Goal: Task Accomplishment & Management: Complete application form

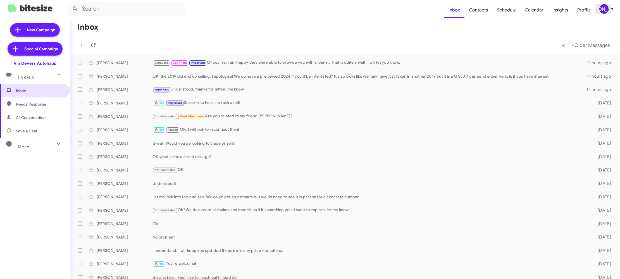
click at [607, 9] on div "[PERSON_NAME]" at bounding box center [603, 8] width 9 height 9
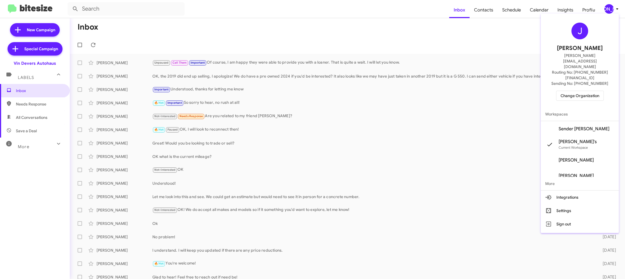
click at [579, 91] on span "Change Organization" at bounding box center [580, 95] width 39 height 9
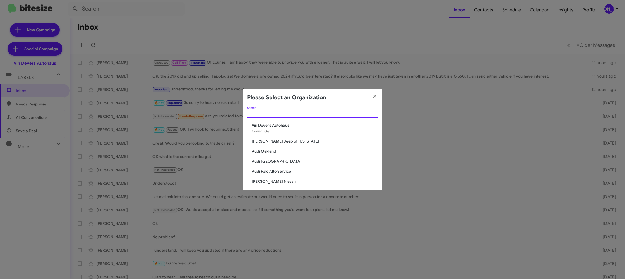
click at [266, 115] on input "Search" at bounding box center [312, 113] width 131 height 4
type input "ed"
drag, startPoint x: 274, startPoint y: 134, endPoint x: 270, endPoint y: 137, distance: 4.8
click at [271, 133] on span "[PERSON_NAME] Imports" at bounding box center [315, 136] width 126 height 6
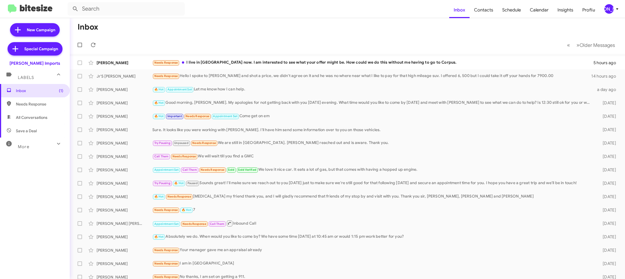
click at [610, 9] on div "[PERSON_NAME]" at bounding box center [609, 8] width 9 height 9
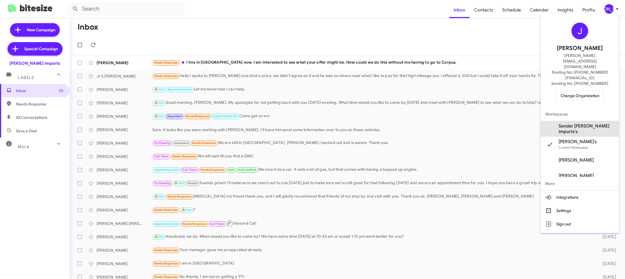
click at [583, 123] on span "Sender [PERSON_NAME] Imports's" at bounding box center [587, 128] width 56 height 11
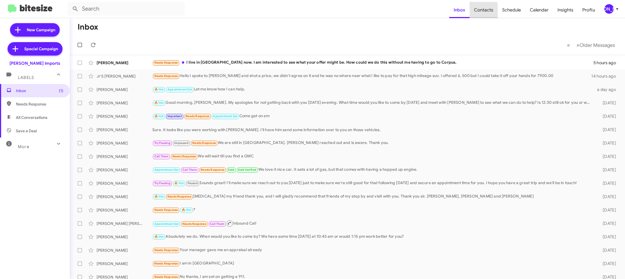
click at [474, 15] on span "Contacts" at bounding box center [484, 10] width 28 height 16
type input "in:groups"
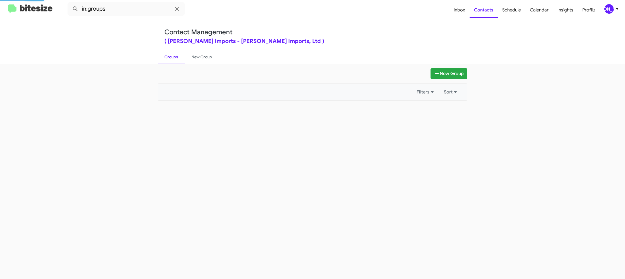
click at [605, 6] on div "[PERSON_NAME]" at bounding box center [609, 8] width 9 height 9
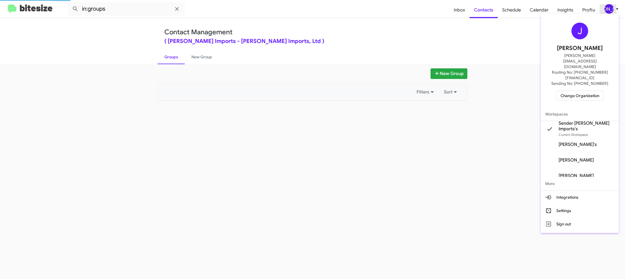
click at [605, 6] on div at bounding box center [312, 139] width 625 height 279
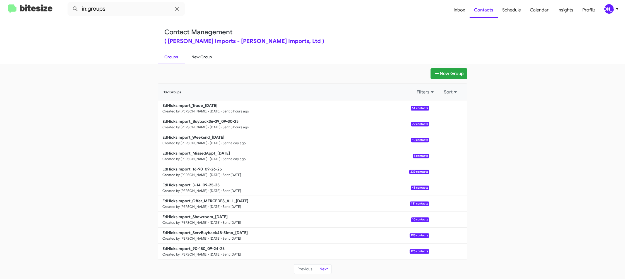
click at [206, 59] on link "New Group" at bounding box center [202, 57] width 34 height 15
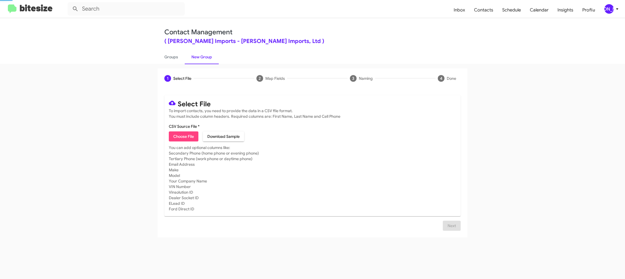
click at [206, 59] on link "New Group" at bounding box center [202, 57] width 34 height 15
click at [486, 16] on span "Contacts" at bounding box center [484, 10] width 28 height 16
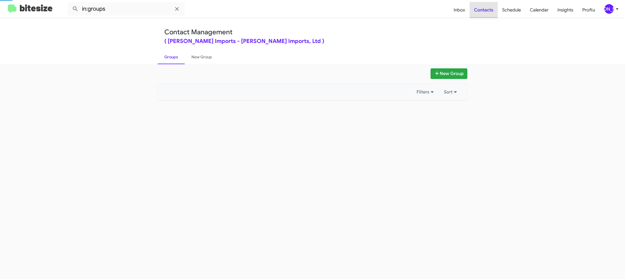
drag, startPoint x: 486, startPoint y: 16, endPoint x: 602, endPoint y: 10, distance: 115.4
click at [491, 15] on span "Contacts" at bounding box center [484, 10] width 28 height 16
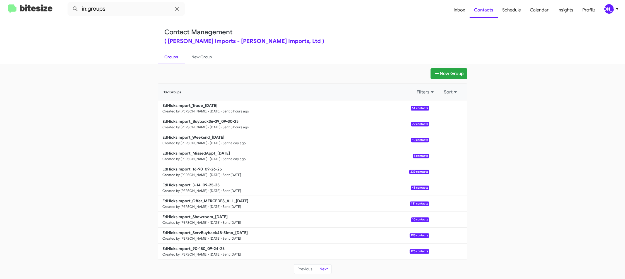
click at [608, 7] on div "[PERSON_NAME]" at bounding box center [609, 8] width 9 height 9
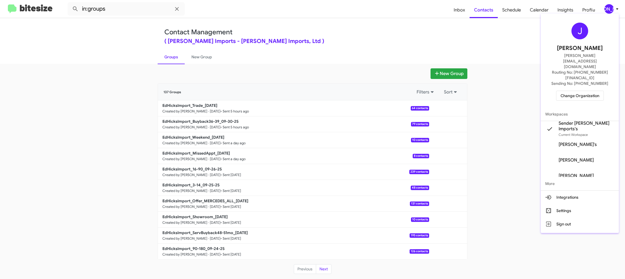
click at [467, 37] on div at bounding box center [312, 139] width 625 height 279
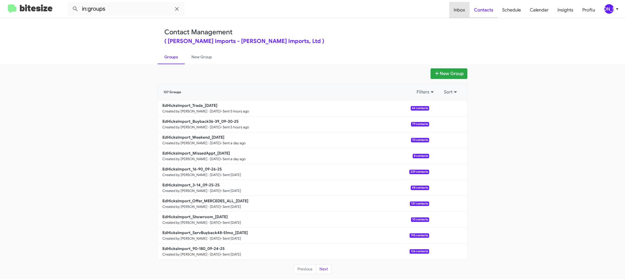
click at [467, 16] on span "Inbox" at bounding box center [459, 10] width 20 height 16
click at [473, 14] on span "Contacts" at bounding box center [484, 10] width 28 height 16
type input "in:groups"
click at [473, 14] on span "Contacts" at bounding box center [484, 10] width 28 height 16
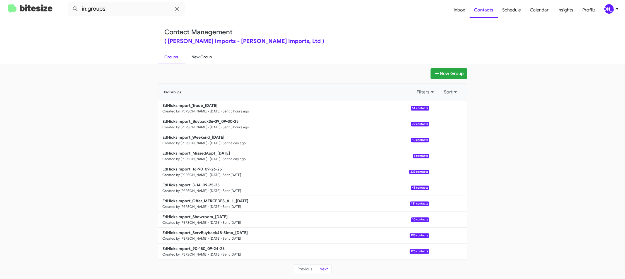
click at [206, 60] on link "New Group" at bounding box center [202, 57] width 34 height 15
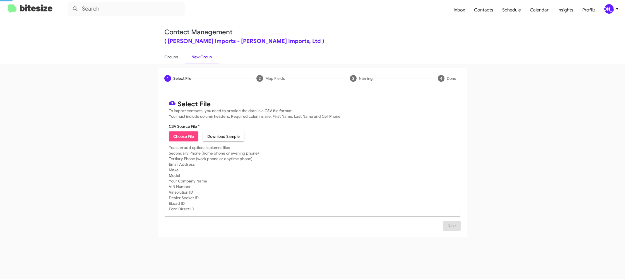
click at [206, 60] on link "New Group" at bounding box center [202, 57] width 34 height 15
drag, startPoint x: 206, startPoint y: 60, endPoint x: 196, endPoint y: 84, distance: 25.5
click at [205, 60] on link "New Group" at bounding box center [202, 57] width 34 height 15
click at [184, 132] on span "Choose File" at bounding box center [183, 136] width 21 height 10
type input "EdHicksImport_90-180_10-01-25"
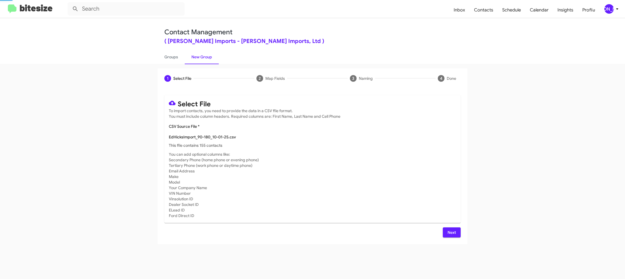
click at [342, 123] on mat-card "Select File To import contacts, you need to provide the data in a CSV file form…" at bounding box center [312, 159] width 296 height 128
click at [616, 13] on span "[PERSON_NAME]" at bounding box center [612, 8] width 17 height 9
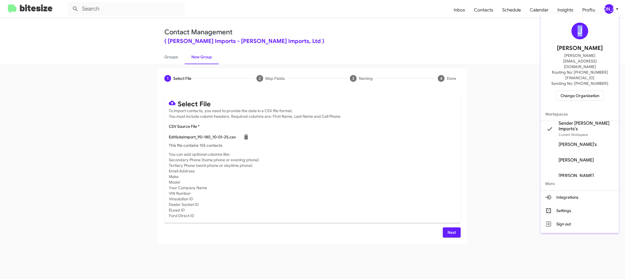
click at [615, 14] on div "J Jason Apdua jason@bitesize.co Routing No: +1 (361) 480-0623 Sending No: +1 (3…" at bounding box center [580, 123] width 78 height 219
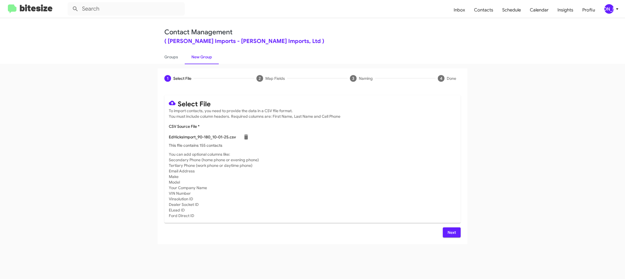
click at [456, 227] on div "Select File To import contacts, you need to provide the data in a CSV file form…" at bounding box center [312, 166] width 296 height 142
drag, startPoint x: 448, startPoint y: 231, endPoint x: 444, endPoint y: 230, distance: 4.6
click at [447, 231] on button "Next" at bounding box center [452, 232] width 18 height 10
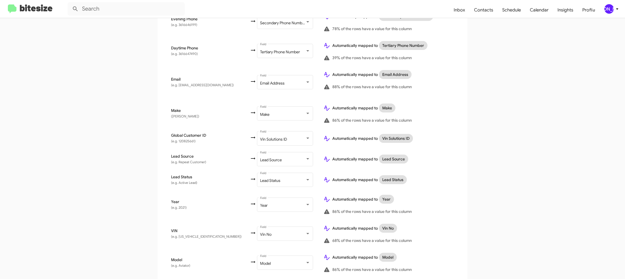
scroll to position [258, 0]
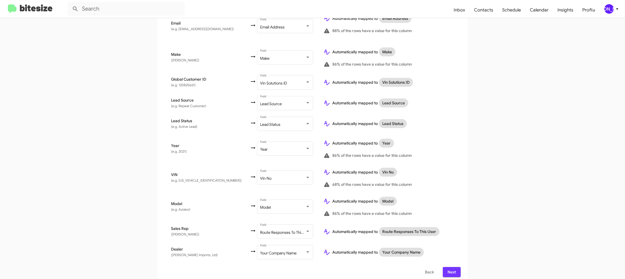
click at [452, 267] on span "Next" at bounding box center [451, 272] width 9 height 10
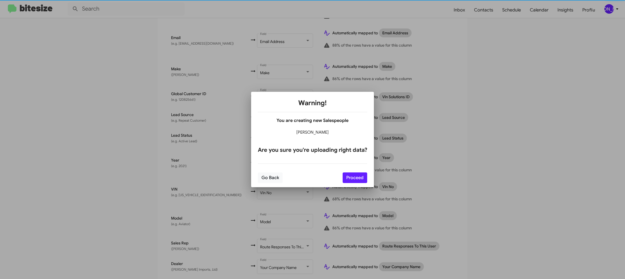
scroll to position [242, 0]
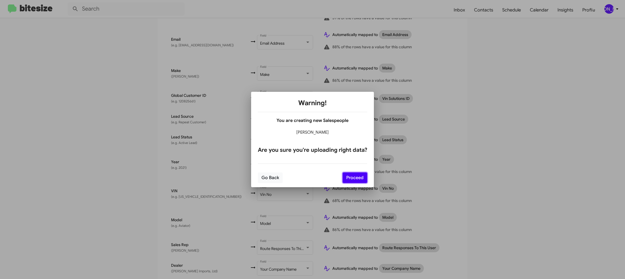
click at [356, 177] on button "Proceed" at bounding box center [355, 177] width 25 height 11
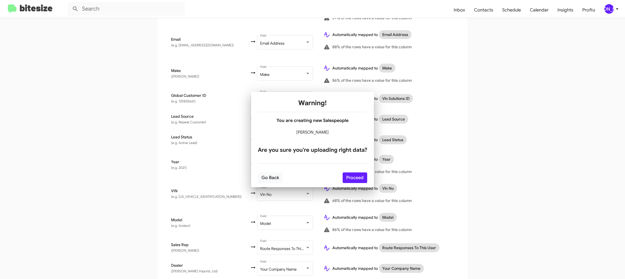
scroll to position [0, 0]
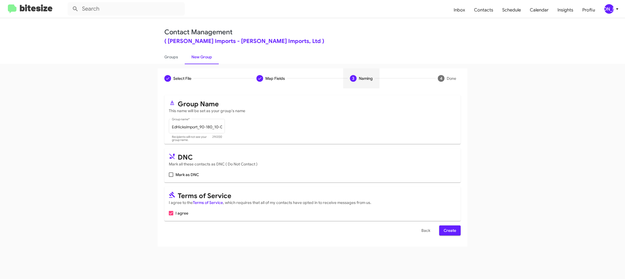
drag, startPoint x: 452, startPoint y: 231, endPoint x: 450, endPoint y: 229, distance: 3.4
click at [452, 231] on span "Create" at bounding box center [450, 231] width 13 height 10
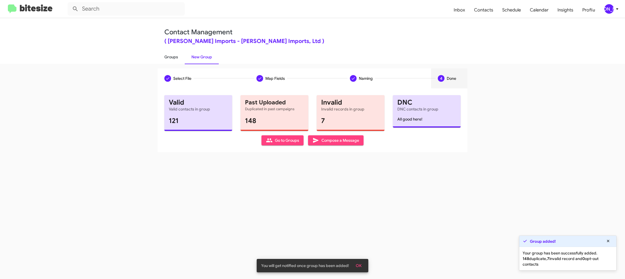
click at [171, 59] on link "Groups" at bounding box center [171, 57] width 27 height 15
type input "in:groups"
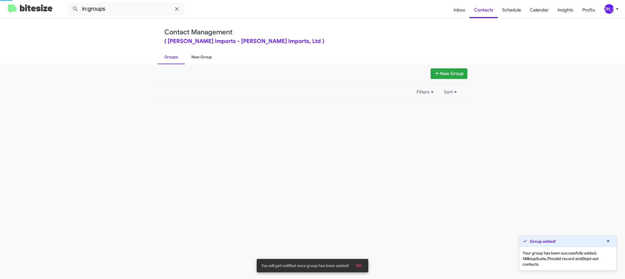
drag, startPoint x: 171, startPoint y: 59, endPoint x: 190, endPoint y: 57, distance: 19.1
click at [172, 58] on link "Groups" at bounding box center [171, 57] width 27 height 15
click at [190, 57] on link "New Group" at bounding box center [202, 57] width 34 height 15
drag, startPoint x: 190, startPoint y: 57, endPoint x: 198, endPoint y: 44, distance: 16.3
click at [190, 55] on link "New Group" at bounding box center [202, 57] width 34 height 15
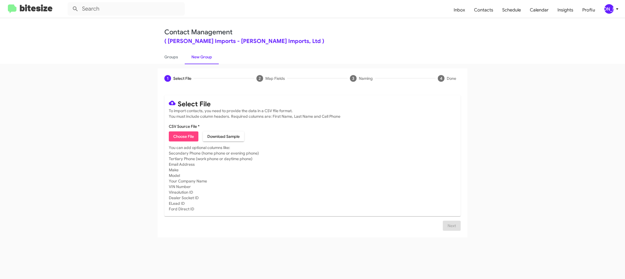
click at [187, 139] on span "Choose File" at bounding box center [183, 136] width 21 height 10
type input "EdHicksImport_ServBuyback12-15mo_10-01-25"
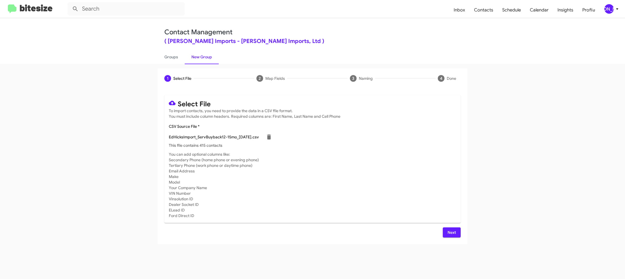
drag, startPoint x: 417, startPoint y: 155, endPoint x: 347, endPoint y: 165, distance: 70.4
click at [415, 155] on mat-card-subtitle "You can add optional columns like: Secondary Phone (home phone or evening phone…" at bounding box center [312, 185] width 287 height 67
click at [610, 9] on div "[PERSON_NAME]" at bounding box center [609, 8] width 9 height 9
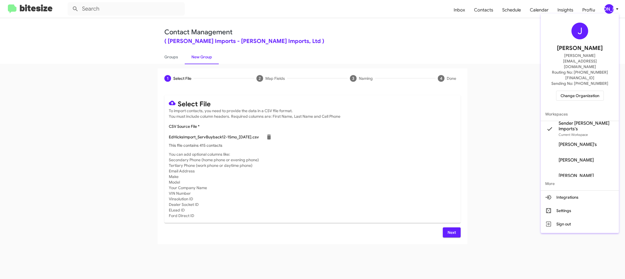
click at [611, 9] on div at bounding box center [312, 139] width 625 height 279
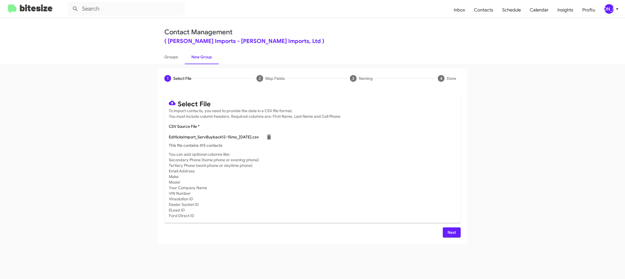
click at [449, 229] on span "Next" at bounding box center [451, 232] width 9 height 10
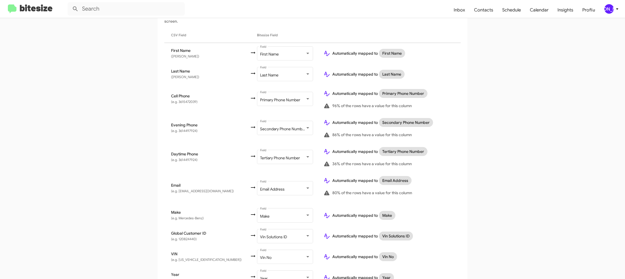
scroll to position [184, 0]
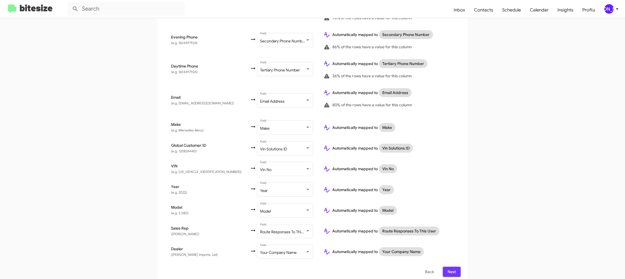
drag, startPoint x: 446, startPoint y: 265, endPoint x: 449, endPoint y: 268, distance: 4.1
click at [446, 267] on button "Next" at bounding box center [452, 272] width 18 height 10
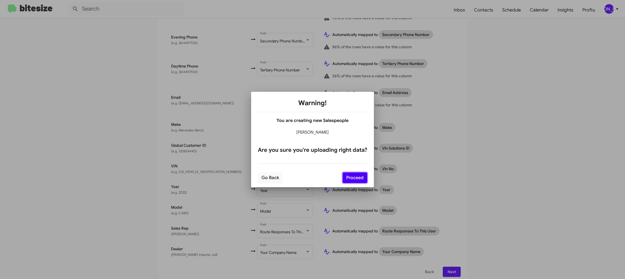
drag, startPoint x: 357, startPoint y: 177, endPoint x: 368, endPoint y: 179, distance: 11.6
click at [356, 176] on button "Proceed" at bounding box center [355, 177] width 25 height 11
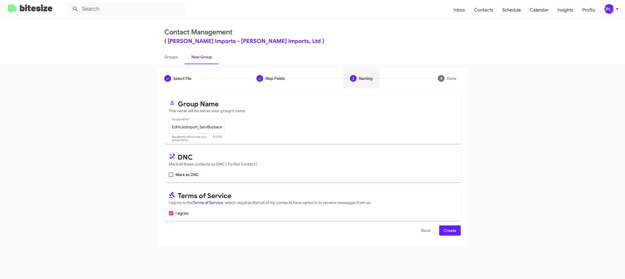
scroll to position [0, 0]
drag, startPoint x: 451, startPoint y: 234, endPoint x: 302, endPoint y: 142, distance: 175.1
click at [450, 233] on span "Create" at bounding box center [450, 231] width 13 height 10
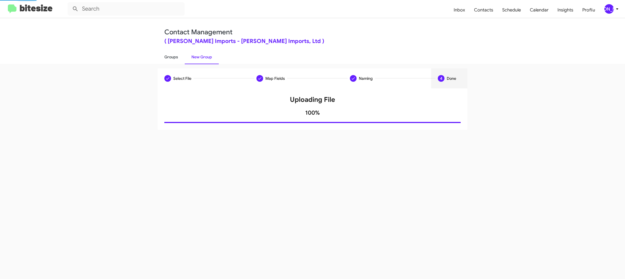
click at [171, 59] on link "Groups" at bounding box center [171, 57] width 27 height 15
type input "in:groups"
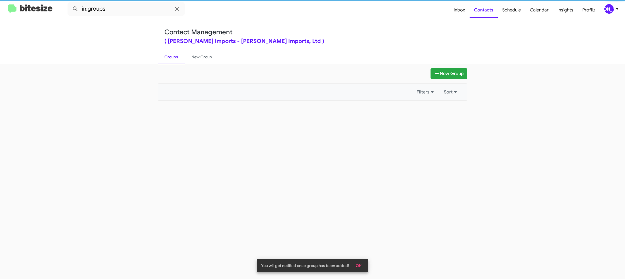
drag, startPoint x: 171, startPoint y: 59, endPoint x: 178, endPoint y: 57, distance: 7.4
click at [173, 58] on link "Groups" at bounding box center [171, 57] width 27 height 15
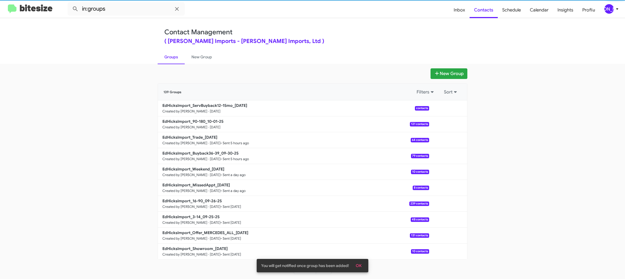
drag, startPoint x: 202, startPoint y: 56, endPoint x: 201, endPoint y: 15, distance: 41.0
click at [202, 56] on link "New Group" at bounding box center [202, 57] width 34 height 15
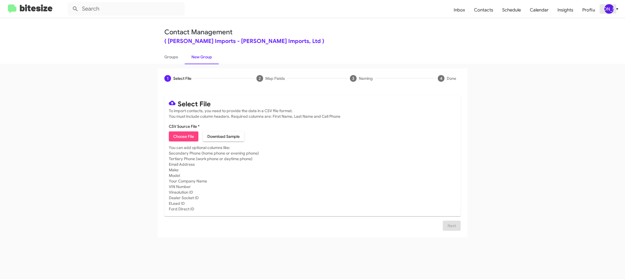
click at [606, 6] on div "[PERSON_NAME]" at bounding box center [609, 8] width 9 height 9
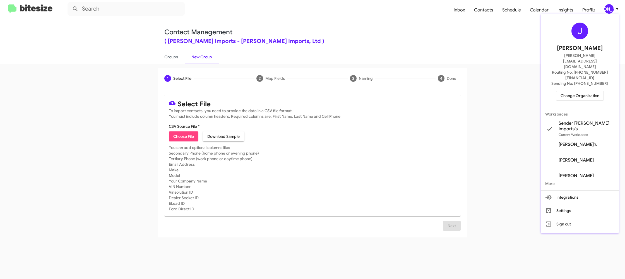
click at [606, 6] on div at bounding box center [312, 139] width 625 height 279
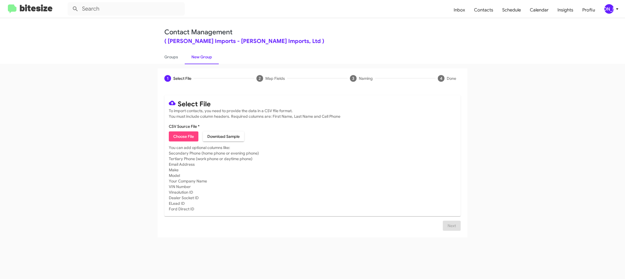
click at [187, 138] on span "Choose File" at bounding box center [183, 136] width 21 height 10
type input "EdHicksImport_Showroom_10-01-25"
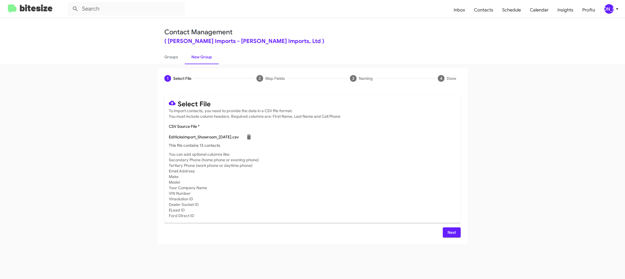
drag, startPoint x: 452, startPoint y: 231, endPoint x: 453, endPoint y: 226, distance: 4.7
click at [452, 231] on span "Next" at bounding box center [451, 232] width 9 height 10
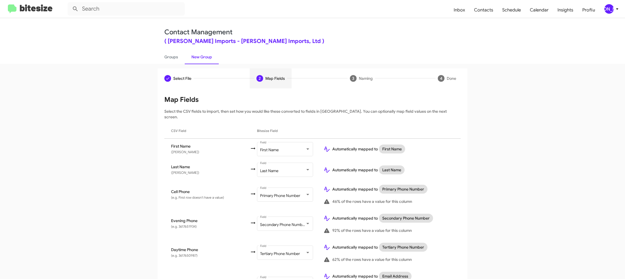
click at [608, 9] on div "[PERSON_NAME]" at bounding box center [609, 8] width 9 height 9
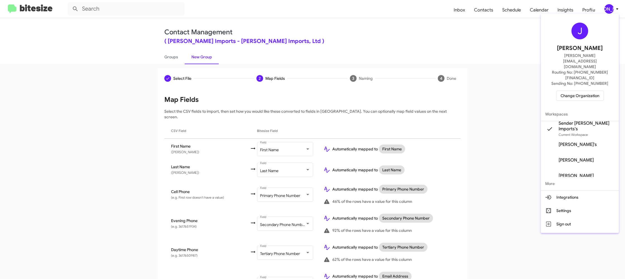
click at [608, 9] on div at bounding box center [312, 139] width 625 height 279
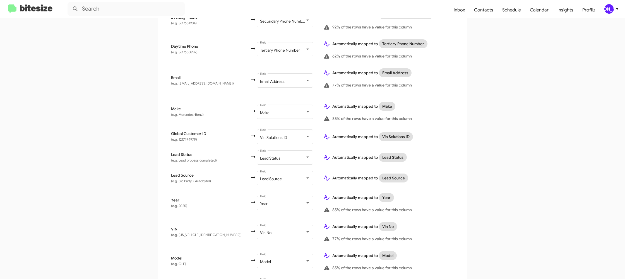
scroll to position [258, 0]
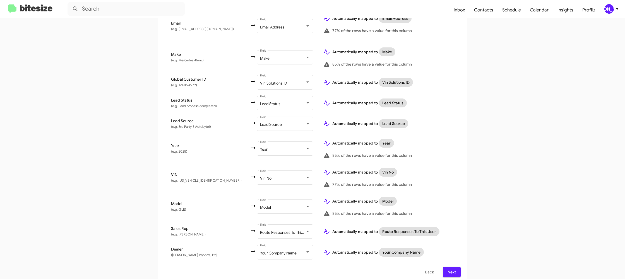
drag, startPoint x: 450, startPoint y: 269, endPoint x: 442, endPoint y: 267, distance: 8.7
click at [450, 269] on span "Next" at bounding box center [451, 272] width 9 height 10
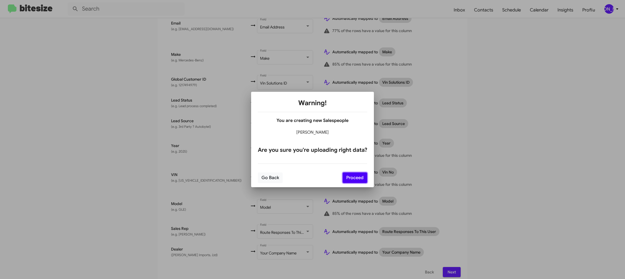
click at [355, 177] on button "Proceed" at bounding box center [355, 177] width 25 height 11
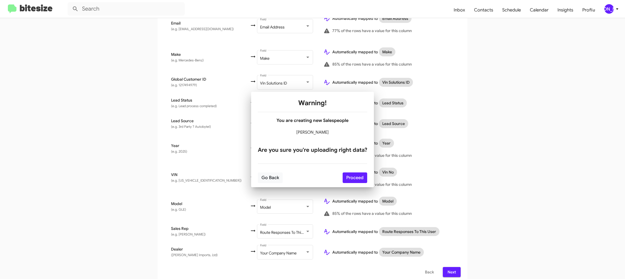
scroll to position [0, 0]
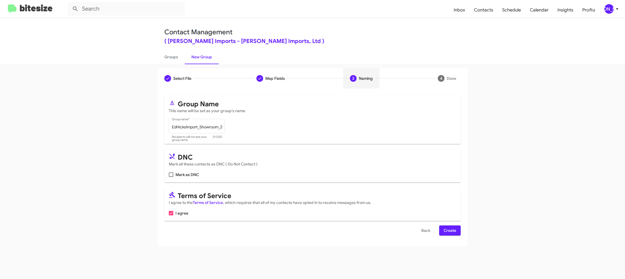
click at [460, 228] on button "Create" at bounding box center [449, 231] width 21 height 10
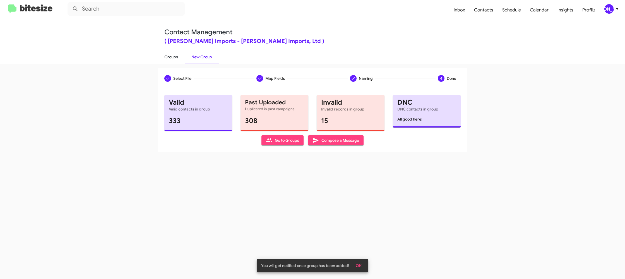
click at [178, 57] on link "Groups" at bounding box center [171, 57] width 27 height 15
drag, startPoint x: 178, startPoint y: 57, endPoint x: 128, endPoint y: 12, distance: 67.0
click at [175, 53] on link "Groups" at bounding box center [171, 57] width 27 height 15
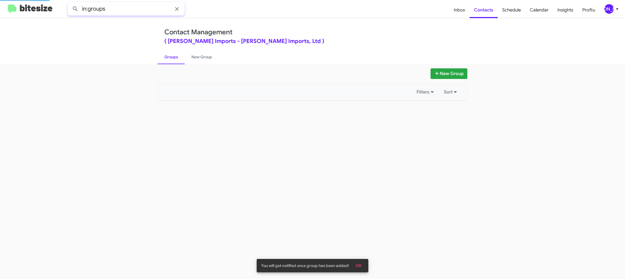
click at [128, 11] on input "in:groups" at bounding box center [126, 8] width 117 height 13
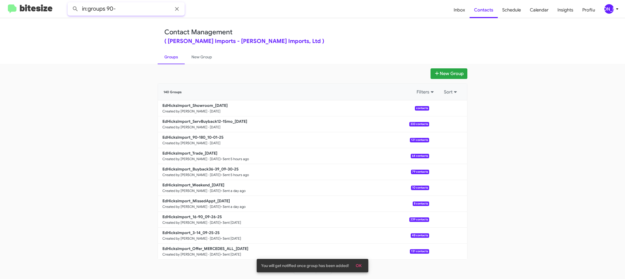
click at [70, 3] on button at bounding box center [75, 8] width 11 height 11
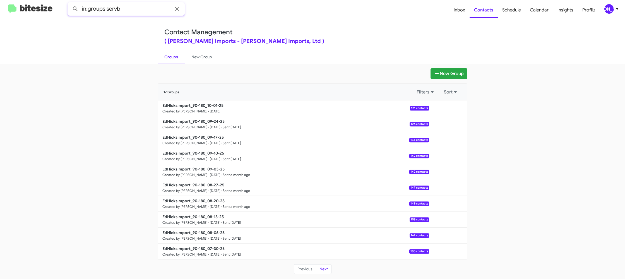
click at [70, 3] on button at bounding box center [75, 8] width 11 height 11
drag, startPoint x: 176, startPoint y: 56, endPoint x: 134, endPoint y: 18, distance: 57.1
click at [176, 56] on link "Groups" at bounding box center [171, 57] width 27 height 15
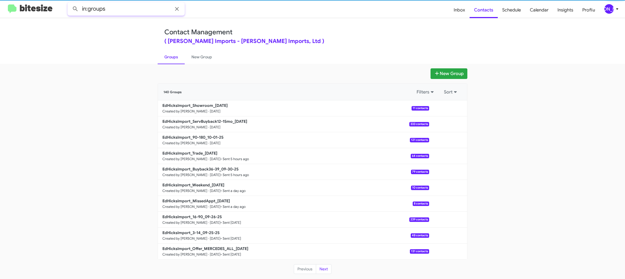
click at [126, 10] on input "in:groups" at bounding box center [126, 8] width 117 height 13
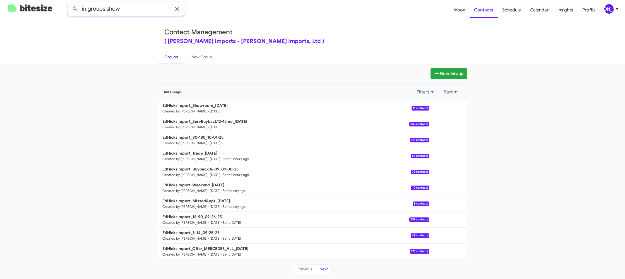
type input "in:groups show"
click at [70, 3] on button at bounding box center [75, 8] width 11 height 11
click at [191, 59] on link "New Group" at bounding box center [202, 57] width 34 height 15
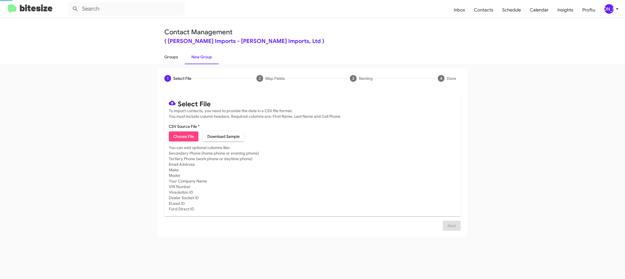
click at [170, 57] on link "Groups" at bounding box center [171, 57] width 27 height 15
type input "in:groups"
click at [170, 57] on link "Groups" at bounding box center [171, 57] width 27 height 15
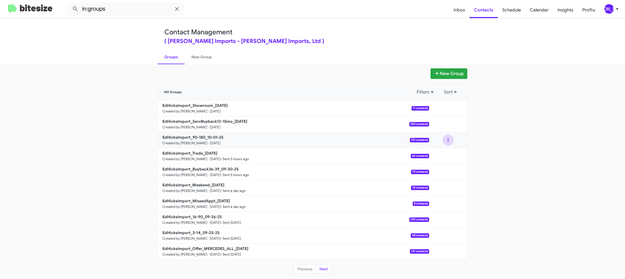
drag, startPoint x: 449, startPoint y: 139, endPoint x: 448, endPoint y: 143, distance: 3.7
click at [449, 140] on button at bounding box center [448, 140] width 11 height 11
click at [446, 150] on button "View contacts" at bounding box center [431, 154] width 45 height 13
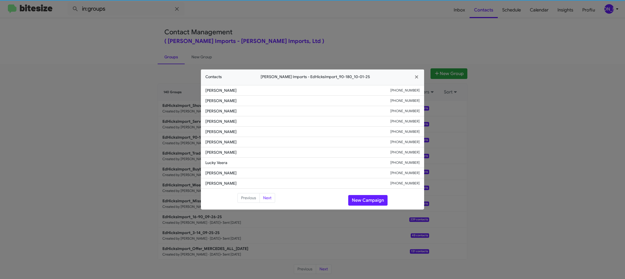
click at [212, 136] on li "Aubrie Fountain +15127873974" at bounding box center [312, 132] width 223 height 10
copy span "Aubrie Fountain"
drag, startPoint x: 360, startPoint y: 51, endPoint x: 435, endPoint y: 91, distance: 85.5
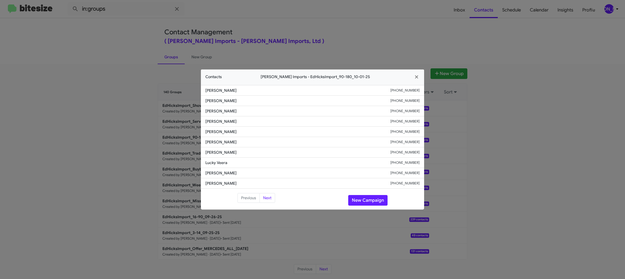
click at [360, 51] on modal-container "Contacts Ed Hicks Imports - EdHicksImport_90-180_10-01-25 Rebecca Temple +13614…" at bounding box center [312, 139] width 625 height 279
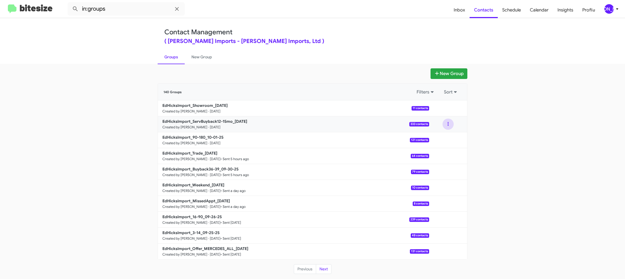
drag, startPoint x: 447, startPoint y: 123, endPoint x: 448, endPoint y: 127, distance: 4.8
click at [448, 126] on button at bounding box center [448, 124] width 11 height 11
drag, startPoint x: 448, startPoint y: 132, endPoint x: 444, endPoint y: 133, distance: 3.8
click at [447, 133] on ul "View contacts Archive" at bounding box center [431, 145] width 45 height 31
click at [452, 126] on button at bounding box center [448, 124] width 11 height 11
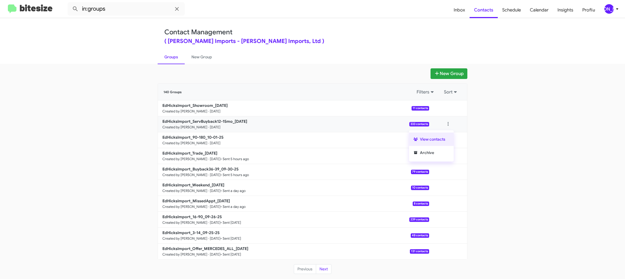
click at [448, 135] on button "View contacts" at bounding box center [431, 139] width 45 height 13
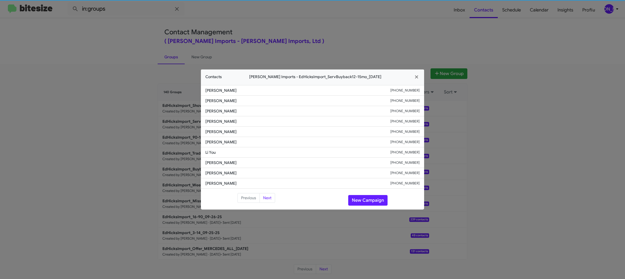
click at [214, 143] on span "Tina Fagen" at bounding box center [297, 142] width 185 height 6
copy span "Tina Fagen"
drag, startPoint x: 369, startPoint y: 34, endPoint x: 462, endPoint y: 67, distance: 98.9
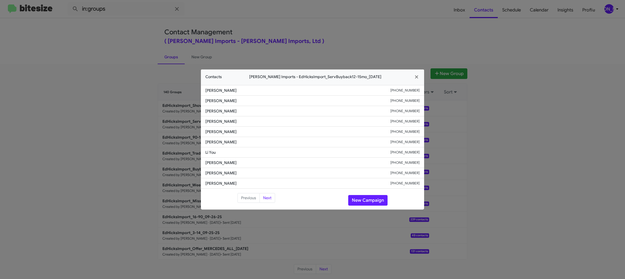
click at [369, 34] on modal-container "Contacts Ed Hicks Imports - EdHicksImport_ServBuyback12-15mo_10-01-25 Simon Hit…" at bounding box center [312, 139] width 625 height 279
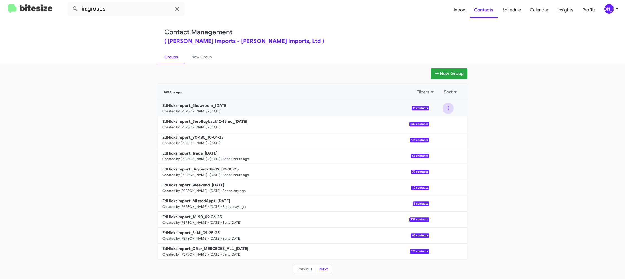
click at [449, 108] on button at bounding box center [448, 108] width 11 height 11
click at [447, 123] on button "View contacts" at bounding box center [431, 123] width 45 height 13
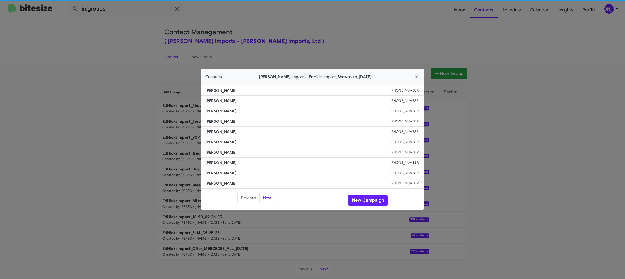
click at [225, 138] on li "Douglas Oswald +13616838337" at bounding box center [312, 142] width 223 height 10
drag, startPoint x: 225, startPoint y: 138, endPoint x: 227, endPoint y: 139, distance: 2.8
click at [224, 138] on li "Douglas Oswald +13616838337" at bounding box center [312, 142] width 223 height 10
copy span "Douglas Oswald"
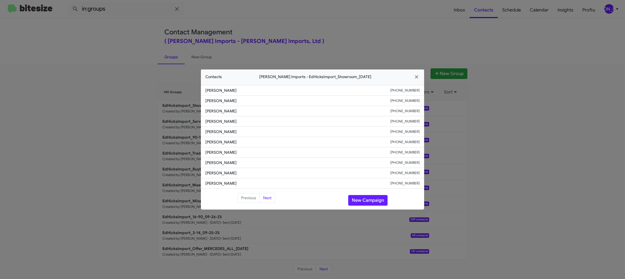
drag, startPoint x: 157, startPoint y: 76, endPoint x: 159, endPoint y: 79, distance: 3.2
click at [157, 77] on modal-container "Contacts Ed Hicks Imports - EdHicksImport_Showroom_10-01-25 Michelle Hinojosa +…" at bounding box center [312, 139] width 625 height 279
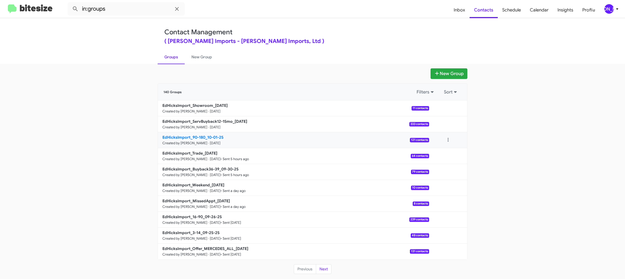
click at [203, 136] on b "EdHicksImport_90-180_10-01-25" at bounding box center [192, 137] width 61 height 5
drag, startPoint x: 203, startPoint y: 136, endPoint x: 194, endPoint y: 137, distance: 8.9
click at [202, 136] on b "EdHicksImport_90-180_10-01-25" at bounding box center [192, 137] width 61 height 5
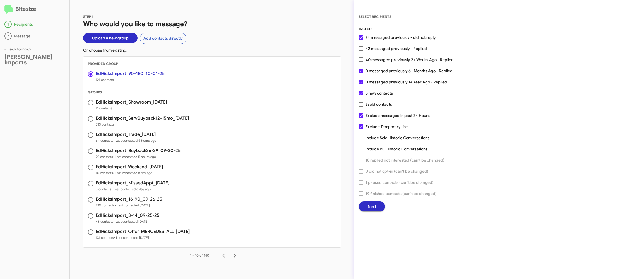
click at [370, 210] on span "Next" at bounding box center [372, 207] width 8 height 10
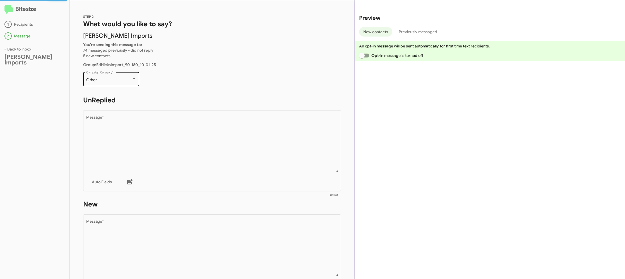
click at [120, 85] on div "Other Campaign Category *" at bounding box center [111, 78] width 50 height 15
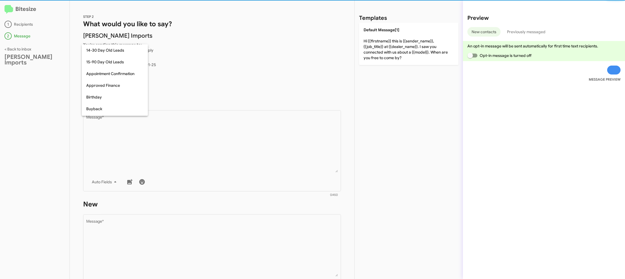
scroll to position [123, 0]
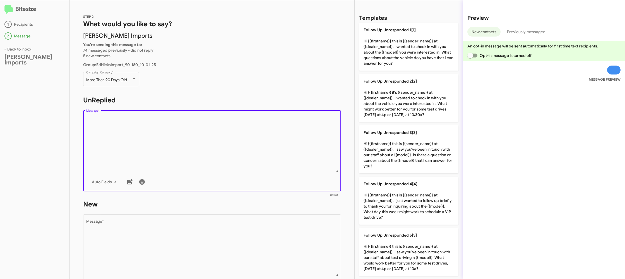
drag, startPoint x: 177, startPoint y: 138, endPoint x: 209, endPoint y: 141, distance: 31.9
click at [177, 138] on textarea "Message *" at bounding box center [212, 144] width 252 height 57
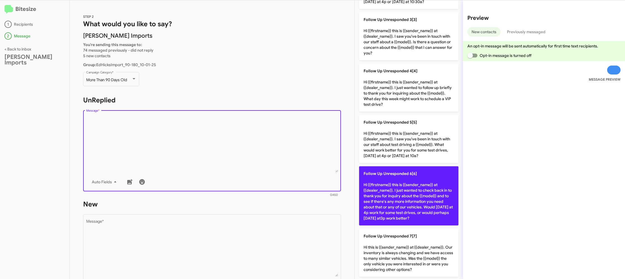
scroll to position [148, 0]
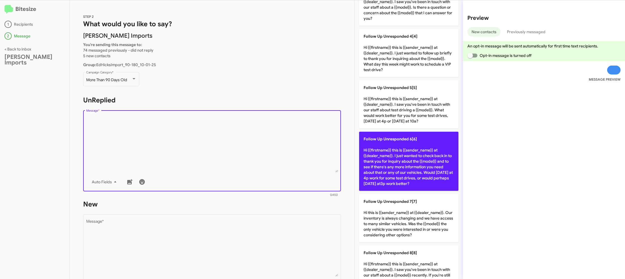
drag, startPoint x: 397, startPoint y: 161, endPoint x: 391, endPoint y: 162, distance: 6.3
click at [396, 160] on p "Follow Up Unresponded 6[6] Hi {{firstname}} this is {{sender_name}} at {{dealer…" at bounding box center [408, 161] width 99 height 59
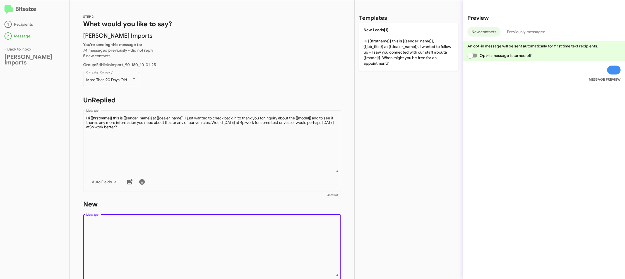
click at [300, 224] on textarea "Message *" at bounding box center [212, 248] width 252 height 57
drag, startPoint x: 300, startPoint y: 224, endPoint x: 295, endPoint y: 216, distance: 9.3
click at [299, 223] on textarea "Message *" at bounding box center [212, 248] width 252 height 57
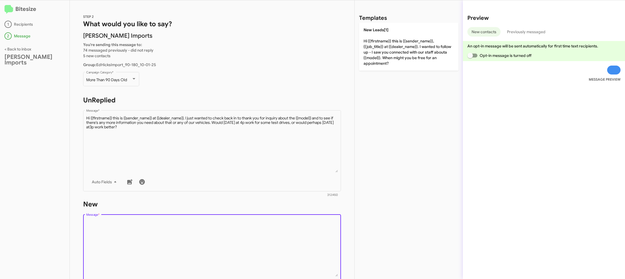
drag, startPoint x: 295, startPoint y: 216, endPoint x: 311, endPoint y: 137, distance: 80.0
click at [294, 215] on div "Drop image here to insert Auto Fields Message *" at bounding box center [212, 254] width 252 height 82
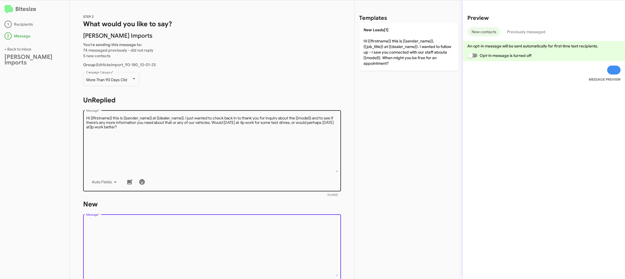
click at [311, 137] on textarea "Message *" at bounding box center [212, 144] width 252 height 57
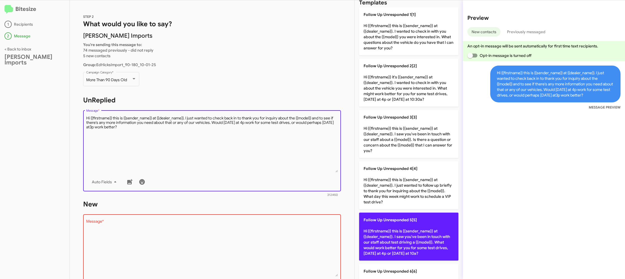
scroll to position [16, 0]
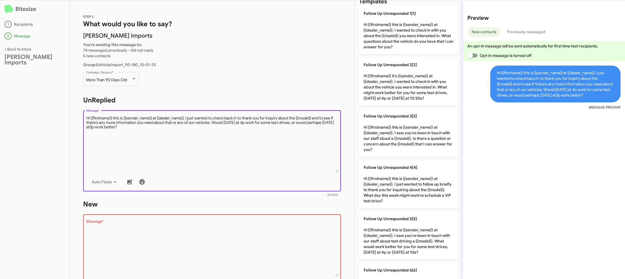
drag, startPoint x: 401, startPoint y: 226, endPoint x: 358, endPoint y: 223, distance: 43.9
click at [397, 225] on p "Follow Up Unresponded 5[5] Hi {{firstname}} this is {{sender_name}} at {{dealer…" at bounding box center [408, 236] width 99 height 48
type textarea "Hi {{firstname}} this is {{sender_name}} at {{dealer_name}}. I saw you've been …"
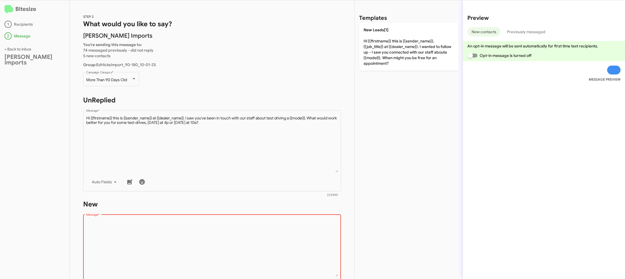
click at [309, 222] on textarea "Message *" at bounding box center [212, 248] width 252 height 57
click at [310, 222] on textarea "Message *" at bounding box center [212, 248] width 252 height 57
drag, startPoint x: 310, startPoint y: 222, endPoint x: 376, endPoint y: 92, distance: 146.0
click at [324, 195] on div "STEP 2 What would you like to say? Ed Hicks Imports You're sending this message…" at bounding box center [212, 139] width 285 height 279
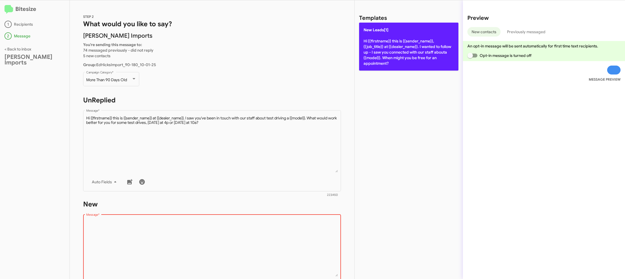
drag, startPoint x: 400, startPoint y: 67, endPoint x: 395, endPoint y: 63, distance: 5.9
click at [398, 65] on div "Templates New Leads[1] Hi {{firstname}} this is {{sender_name}}, {{job_title}} …" at bounding box center [409, 139] width 108 height 279
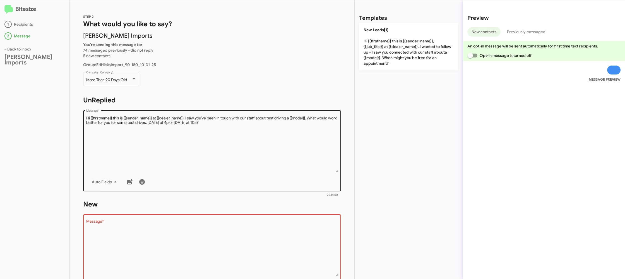
drag, startPoint x: 395, startPoint y: 63, endPoint x: 267, endPoint y: 126, distance: 142.7
click at [395, 63] on p "New Leads[1] Hi {{firstname}} this is {{sender_name}}, {{job_title}} at {{deale…" at bounding box center [408, 47] width 99 height 48
type textarea "Hi {{firstname}} this is {{sender_name}}, {{job_title}} at {{dealer_name}}. I w…"
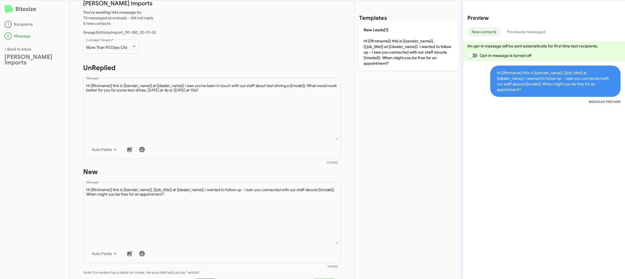
scroll to position [95, 0]
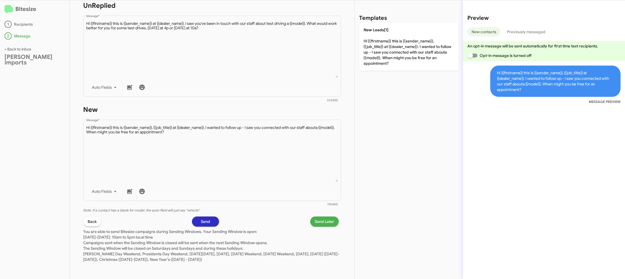
click at [319, 222] on span "Send Later" at bounding box center [325, 222] width 20 height 10
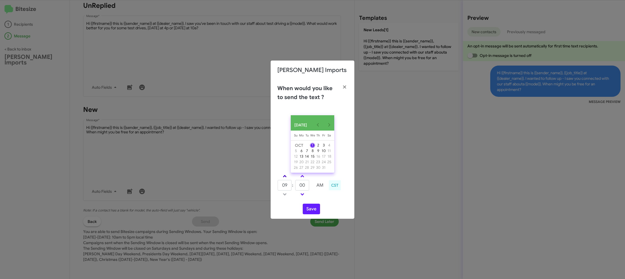
click at [287, 178] on link at bounding box center [285, 176] width 10 height 6
click at [286, 177] on link at bounding box center [285, 176] width 10 height 6
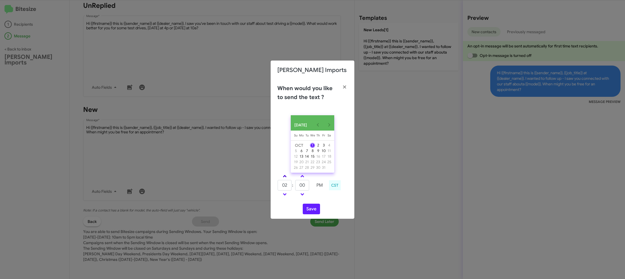
click at [286, 177] on link at bounding box center [285, 176] width 10 height 6
type input "05"
click at [304, 190] on input "00" at bounding box center [302, 185] width 14 height 11
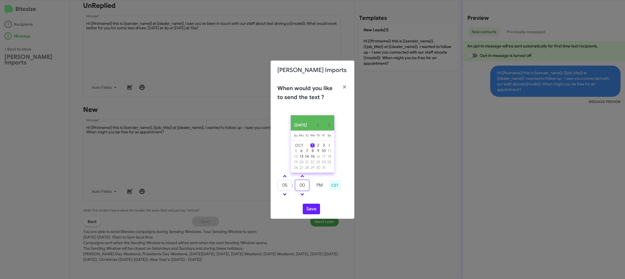
drag, startPoint x: 304, startPoint y: 190, endPoint x: 307, endPoint y: 183, distance: 7.4
click at [304, 189] on input "00" at bounding box center [302, 185] width 14 height 11
type input "39"
click at [322, 197] on td at bounding box center [320, 194] width 14 height 7
click at [313, 210] on button "Save" at bounding box center [311, 209] width 17 height 11
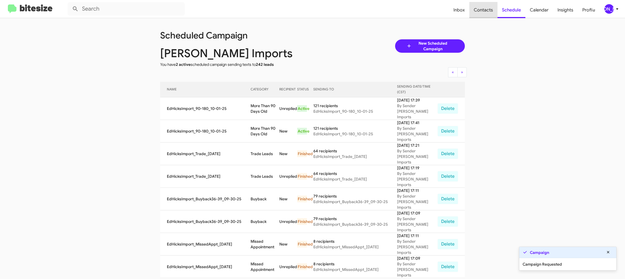
click at [491, 15] on span "Contacts" at bounding box center [483, 10] width 28 height 16
type input "in:groups"
click at [491, 15] on span "Contacts" at bounding box center [483, 10] width 28 height 16
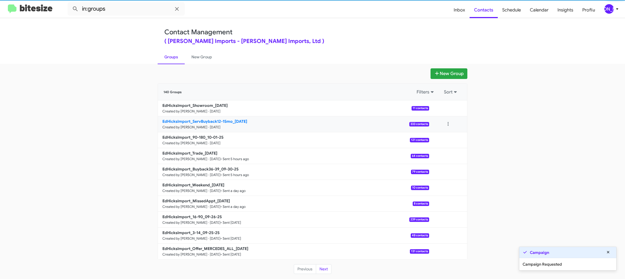
click at [204, 126] on small "Created by [PERSON_NAME] · [DATE]" at bounding box center [191, 127] width 58 height 4
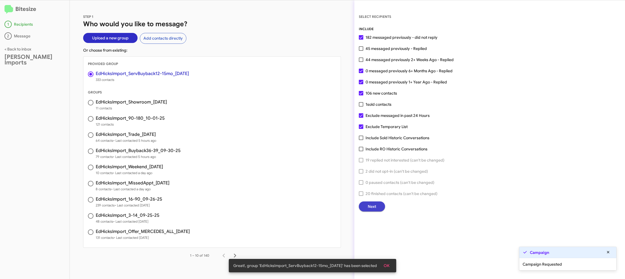
click at [380, 209] on button "Next" at bounding box center [372, 207] width 26 height 10
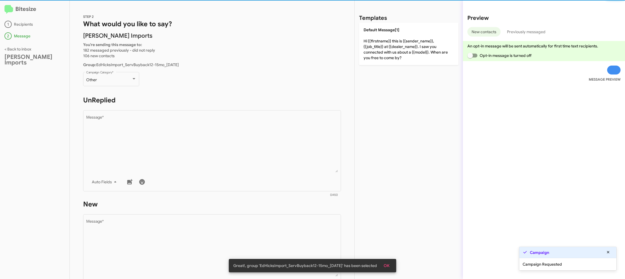
click at [140, 87] on p "Other Campaign Category *" at bounding box center [212, 81] width 258 height 21
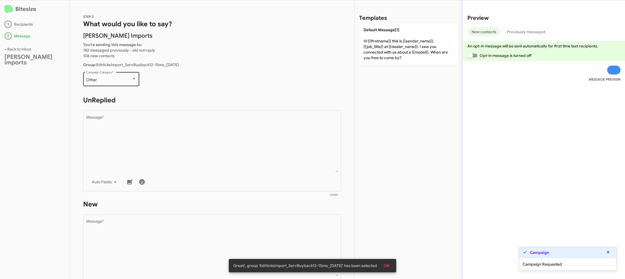
click at [127, 79] on div "Other" at bounding box center [108, 80] width 45 height 4
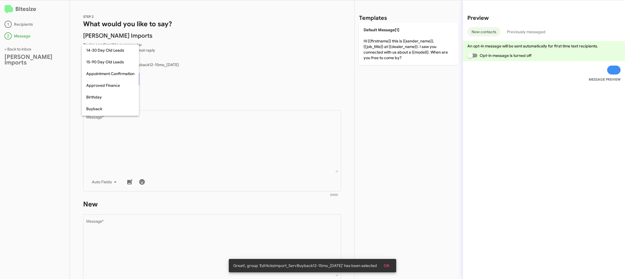
scroll to position [123, 0]
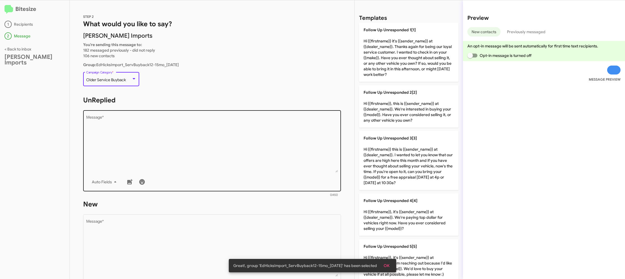
drag, startPoint x: 191, startPoint y: 132, endPoint x: 246, endPoint y: 142, distance: 56.4
click at [191, 133] on textarea "Message *" at bounding box center [212, 144] width 252 height 57
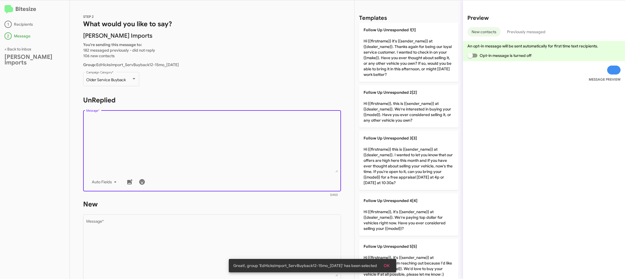
drag, startPoint x: 447, startPoint y: 166, endPoint x: 354, endPoint y: 197, distance: 97.8
click at [441, 166] on p "Follow Up Unresponded 3[3] Hi {{firstname}} this is {{sender_name}} at {{dealer…" at bounding box center [408, 160] width 99 height 59
type textarea "Hi {{firstname}} this is {{sender_name}} at {{dealer_name}}. I wanted to let yo…"
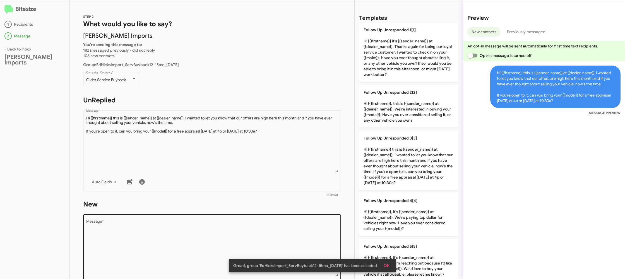
drag, startPoint x: 284, startPoint y: 217, endPoint x: 282, endPoint y: 219, distance: 3.0
click at [284, 217] on div "Drop image here to insert Auto Fields Message *" at bounding box center [212, 254] width 252 height 82
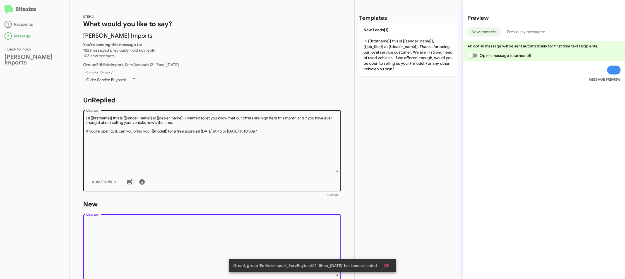
drag, startPoint x: 282, startPoint y: 219, endPoint x: 311, endPoint y: 183, distance: 46.8
click at [300, 198] on div "STEP 2 What would you like to say? Ed Hicks Imports You're sending this message…" at bounding box center [212, 139] width 285 height 279
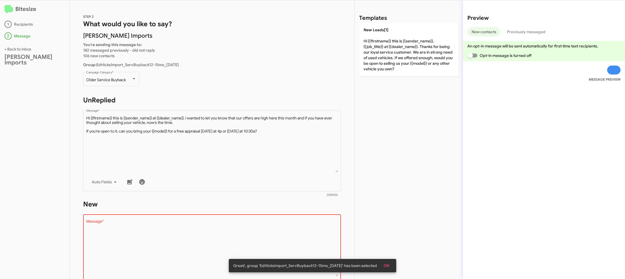
click at [373, 71] on p "New Leads[1] Hi {{firstname}} this is {{sender_name}}, {{job_title}} at {{deale…" at bounding box center [408, 50] width 99 height 54
type textarea "Hi {{firstname}} this is {{sender_name}}, {{job_title}} at {{dealer_name}}. Tha…"
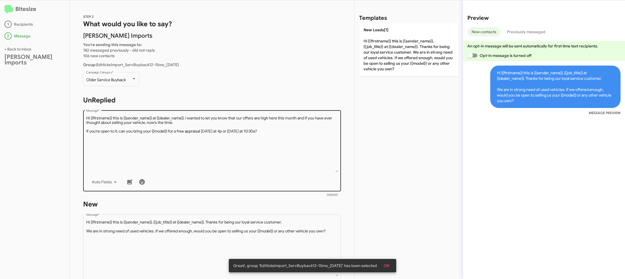
scroll to position [95, 0]
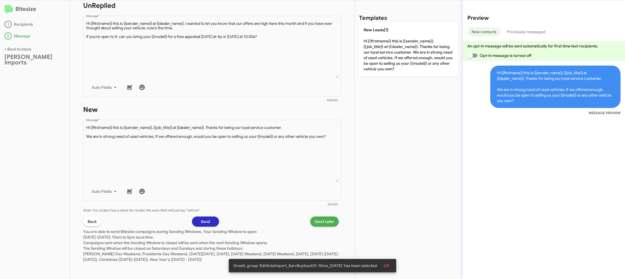
click at [322, 222] on span "Send Later" at bounding box center [325, 222] width 20 height 10
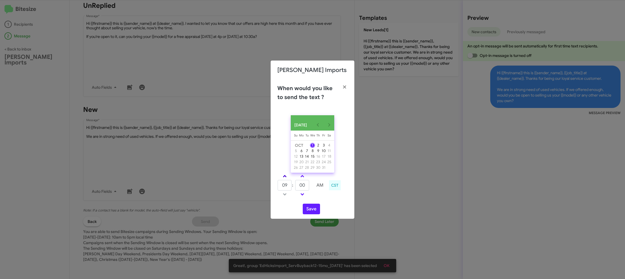
click at [287, 178] on link at bounding box center [285, 176] width 10 height 6
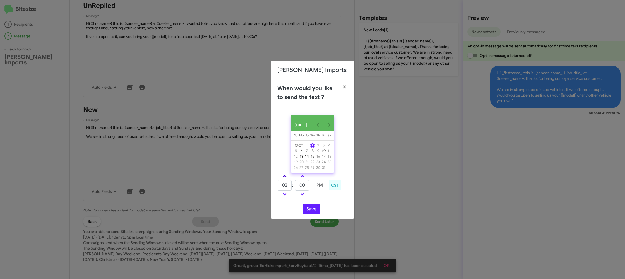
click at [287, 178] on link at bounding box center [285, 176] width 10 height 6
click at [287, 179] on link at bounding box center [285, 176] width 10 height 6
type input "05"
click at [309, 188] on input "00" at bounding box center [302, 185] width 14 height 11
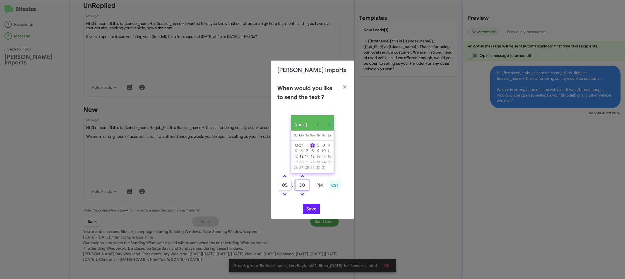
click at [309, 188] on input "00" at bounding box center [302, 185] width 14 height 11
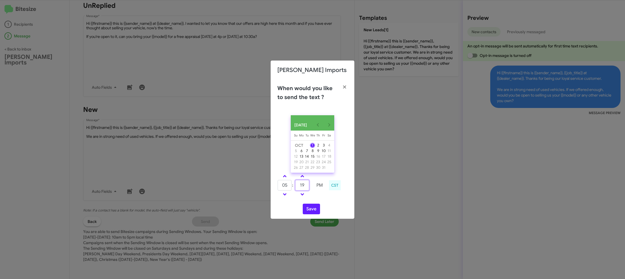
type input "19"
click at [321, 204] on div "OCT 2025 Sunday Su Monday Mo Tuesday Tu Wednesday We Thursday Th Friday Fr Satu…" at bounding box center [313, 165] width 84 height 108
click at [315, 209] on button "Save" at bounding box center [311, 209] width 17 height 11
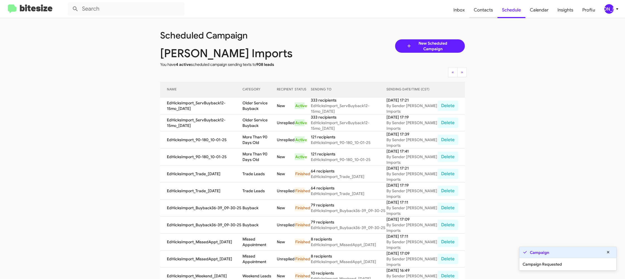
click at [490, 9] on span "Contacts" at bounding box center [483, 10] width 28 height 16
type input "in:groups"
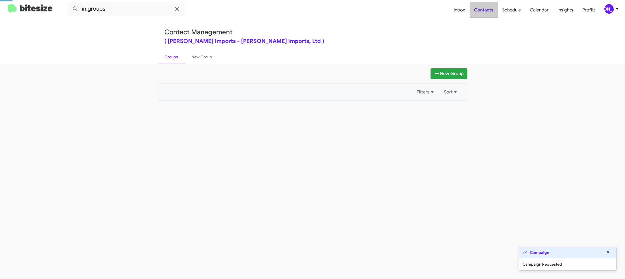
click at [490, 9] on span "Contacts" at bounding box center [484, 10] width 28 height 16
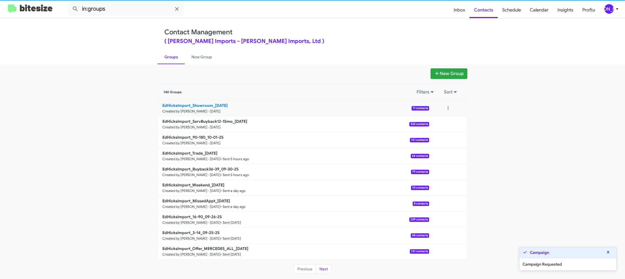
click at [234, 107] on p "EdHicksImport_Showroom_10-01-25" at bounding box center [293, 106] width 262 height 6
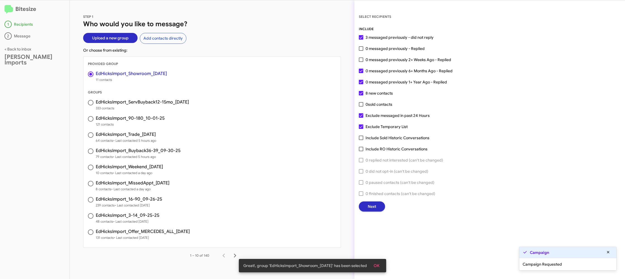
click at [371, 210] on span "Next" at bounding box center [372, 207] width 8 height 10
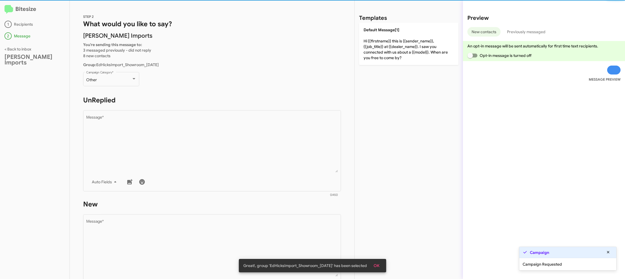
click at [85, 69] on div "STEP 2 What would you like to say? Ed Hicks Imports You're sending this message…" at bounding box center [212, 139] width 285 height 279
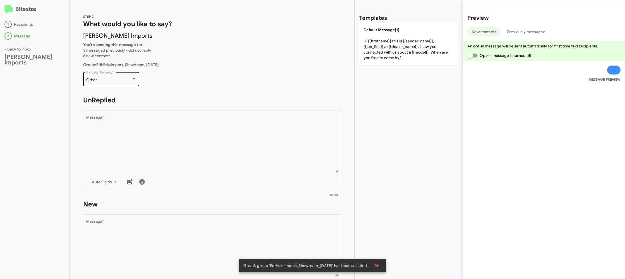
click at [92, 72] on div "Other Campaign Category *" at bounding box center [111, 78] width 50 height 15
click at [109, 78] on div "Warranty" at bounding box center [108, 80] width 45 height 4
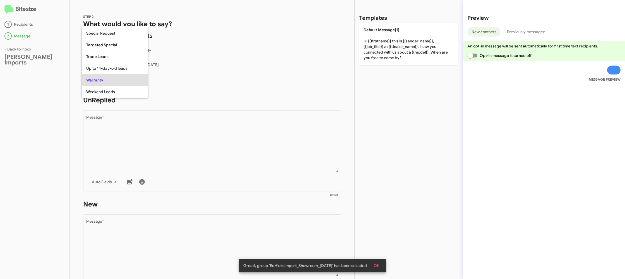
scroll to position [211, 0]
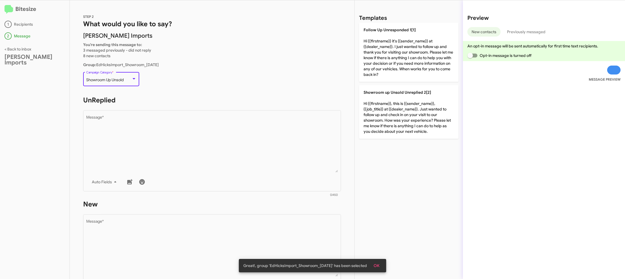
drag, startPoint x: 180, startPoint y: 146, endPoint x: 360, endPoint y: 84, distance: 190.6
click at [190, 141] on textarea "Message *" at bounding box center [212, 144] width 252 height 57
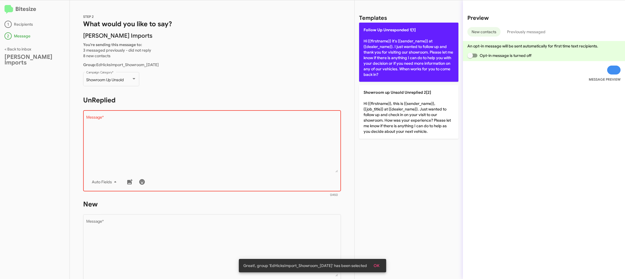
drag, startPoint x: 406, startPoint y: 50, endPoint x: 349, endPoint y: 138, distance: 104.5
click at [406, 52] on p "Follow Up Unresponded 1[1] Hi {{firstname}} it's {{sender_name}} at {{dealer_na…" at bounding box center [408, 52] width 99 height 59
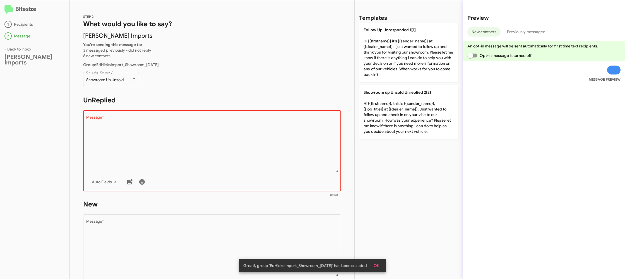
type textarea "Hi {{firstname}} it's {{sender_name}} at {{dealer_name}}. I just wanted to foll…"
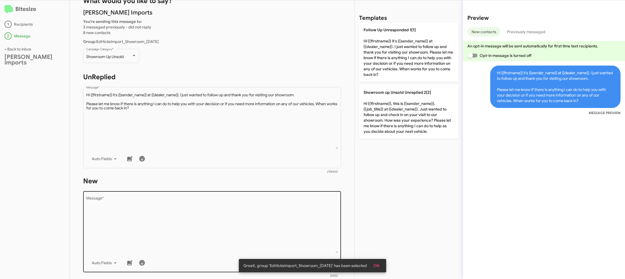
drag, startPoint x: 282, startPoint y: 214, endPoint x: 282, endPoint y: 198, distance: 15.4
click at [282, 214] on textarea "Message *" at bounding box center [212, 224] width 252 height 57
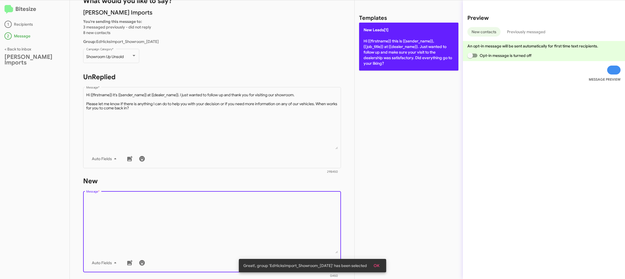
drag, startPoint x: 282, startPoint y: 198, endPoint x: 377, endPoint y: 28, distance: 195.4
click at [302, 157] on div "STEP 2 What would you like to say? Ed Hicks Imports You're sending this message…" at bounding box center [212, 139] width 285 height 279
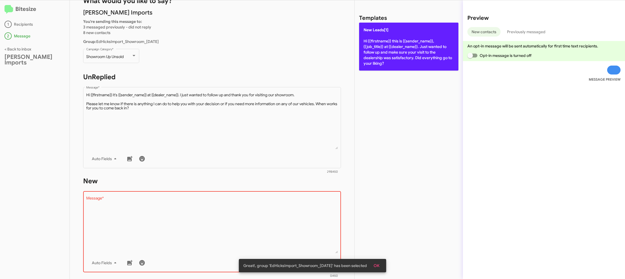
drag, startPoint x: 377, startPoint y: 28, endPoint x: 278, endPoint y: 133, distance: 144.5
click at [377, 30] on span "New Leads[1]" at bounding box center [376, 29] width 25 height 5
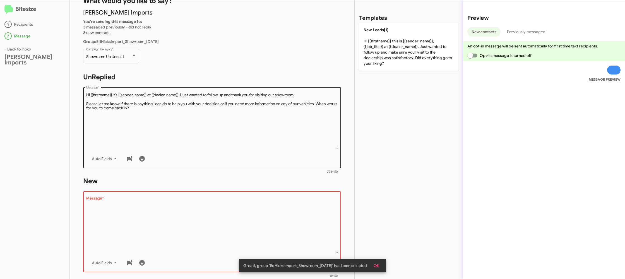
type textarea "Hi {{firstname}} this is {{sender_name}}, {{job_title}} at {{dealer_name}}. Jus…"
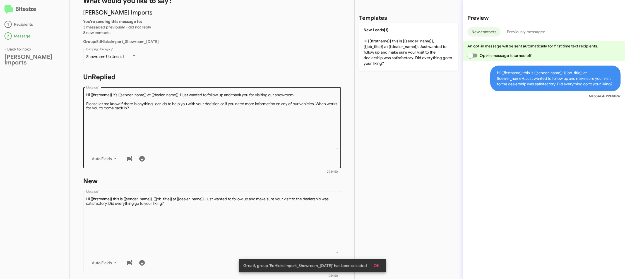
scroll to position [95, 0]
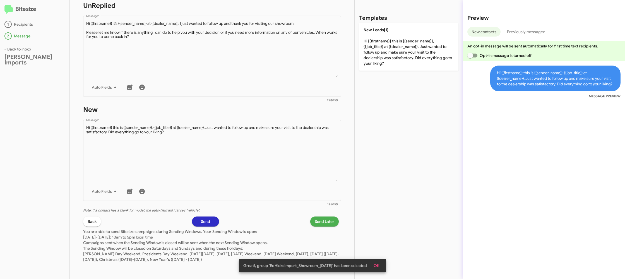
click at [323, 222] on span "Send Later" at bounding box center [325, 222] width 20 height 10
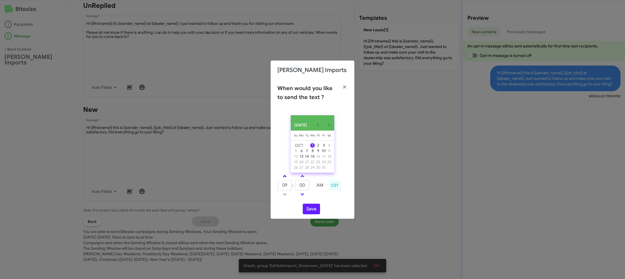
drag, startPoint x: 291, startPoint y: 179, endPoint x: 286, endPoint y: 178, distance: 4.9
click at [286, 178] on td at bounding box center [284, 176] width 15 height 7
click at [286, 178] on link at bounding box center [285, 176] width 10 height 6
click at [286, 177] on link at bounding box center [285, 176] width 10 height 6
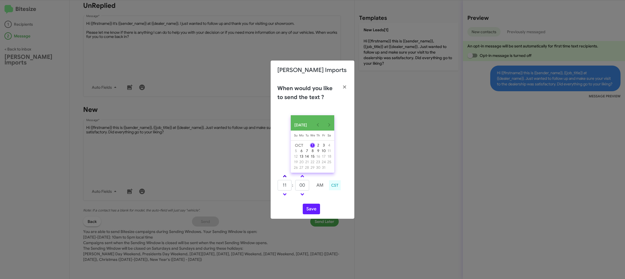
click at [286, 177] on link at bounding box center [285, 176] width 10 height 6
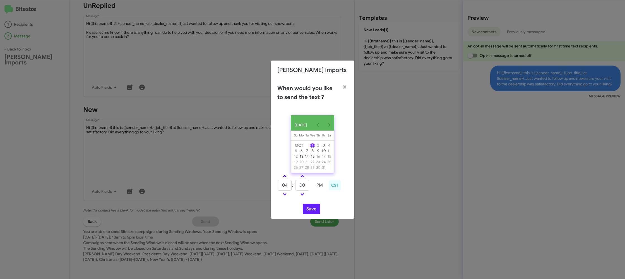
click at [286, 178] on span at bounding box center [285, 177] width 4 height 4
type input "05"
click at [303, 185] on input "00" at bounding box center [302, 185] width 14 height 11
drag, startPoint x: 304, startPoint y: 183, endPoint x: 305, endPoint y: 180, distance: 3.4
click at [305, 181] on tbody "05 : 00 PM" at bounding box center [301, 185] width 49 height 25
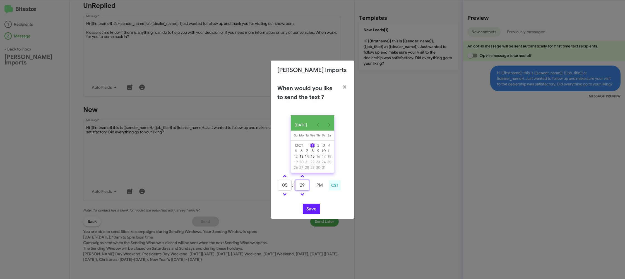
type input "29"
click at [324, 202] on div "OCT 2025 Sunday Su Monday Mo Tuesday Tu Wednesday We Thursday Th Friday Fr Satu…" at bounding box center [313, 165] width 84 height 108
click at [316, 208] on button "Save" at bounding box center [311, 209] width 17 height 11
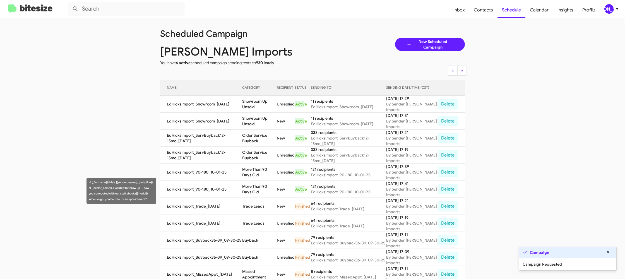
click at [262, 193] on td "More Than 90 Days Old" at bounding box center [259, 189] width 35 height 17
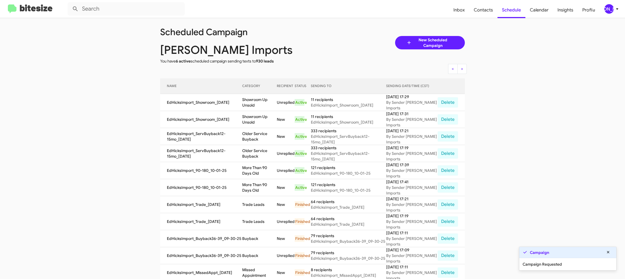
click at [262, 193] on td "More Than 90 Days Old" at bounding box center [259, 187] width 35 height 17
drag, startPoint x: 262, startPoint y: 193, endPoint x: 254, endPoint y: 183, distance: 12.6
click at [262, 193] on td "More Than 90 Days Old" at bounding box center [259, 187] width 35 height 17
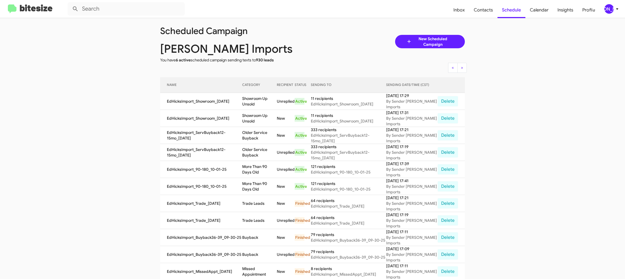
copy td "More Than 90 Days Old"
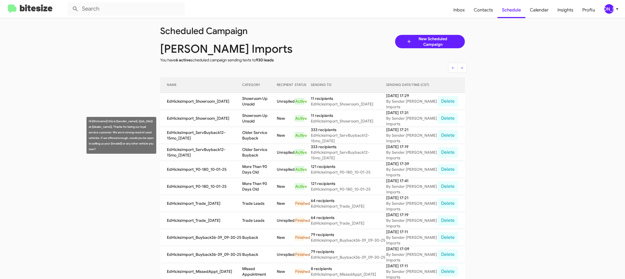
click at [252, 136] on td "Older Service Buyback" at bounding box center [259, 135] width 35 height 17
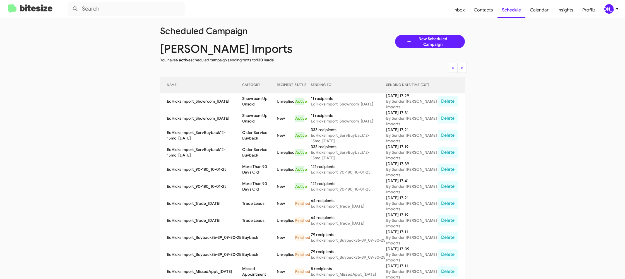
click at [252, 136] on td "Older Service Buyback" at bounding box center [259, 135] width 35 height 17
click at [252, 135] on td "Older Service Buyback" at bounding box center [259, 135] width 35 height 17
copy td "Older Service Buyback"
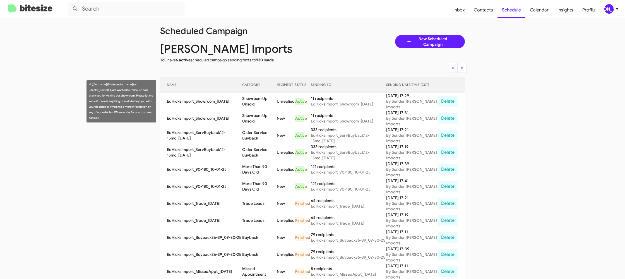
click at [252, 103] on td "Showroom Up Unsold" at bounding box center [259, 101] width 35 height 17
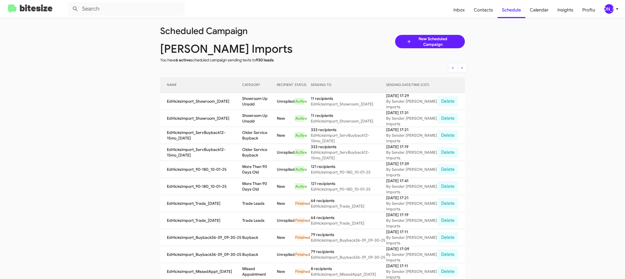
click at [252, 103] on td "Showroom Up Unsold" at bounding box center [259, 101] width 35 height 17
drag, startPoint x: 252, startPoint y: 103, endPoint x: 221, endPoint y: 73, distance: 42.8
click at [252, 102] on td "Showroom Up Unsold" at bounding box center [259, 101] width 35 height 17
copy td "Showroom Up Unsold"
click at [612, 10] on div "[PERSON_NAME]" at bounding box center [609, 8] width 9 height 9
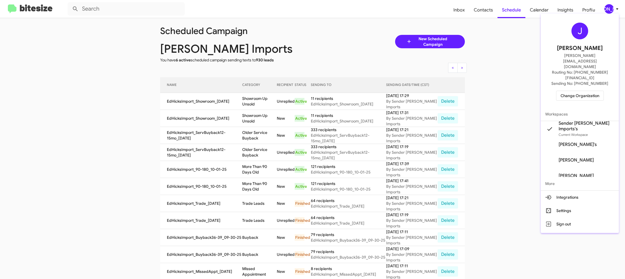
click at [594, 91] on span "Change Organization" at bounding box center [580, 95] width 39 height 9
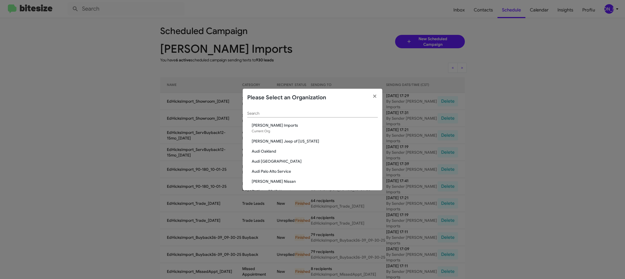
click at [250, 111] on div "Search" at bounding box center [312, 112] width 131 height 11
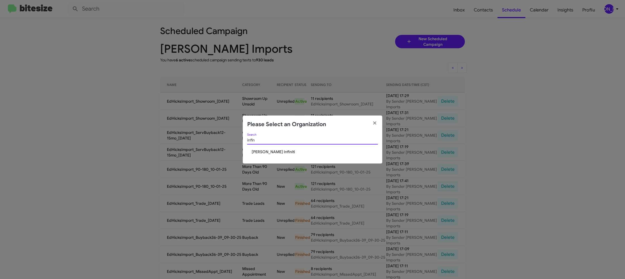
type input "infin"
click at [265, 152] on span "Ed Hicks Infiniti" at bounding box center [315, 152] width 126 height 6
drag, startPoint x: 265, startPoint y: 152, endPoint x: 263, endPoint y: 151, distance: 2.9
click at [265, 152] on span "Ed Hicks Infiniti" at bounding box center [315, 152] width 126 height 6
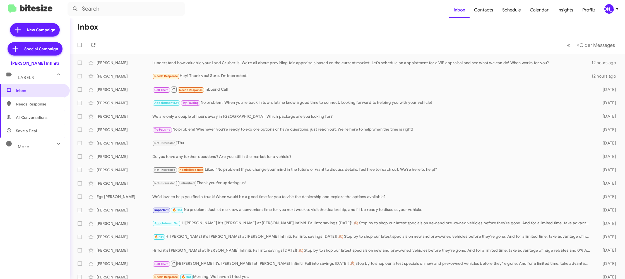
click at [612, 10] on div "[PERSON_NAME]" at bounding box center [609, 8] width 9 height 9
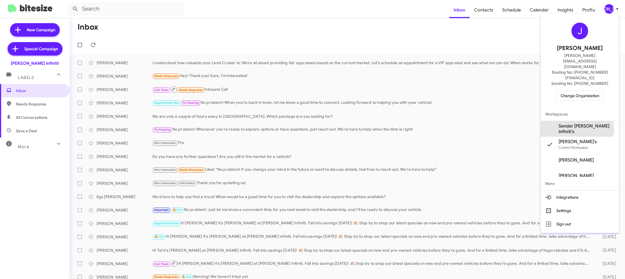
drag, startPoint x: 582, startPoint y: 112, endPoint x: 571, endPoint y: 83, distance: 30.7
click at [581, 123] on span "Sender Ed Hicks Infiniti's" at bounding box center [587, 128] width 56 height 11
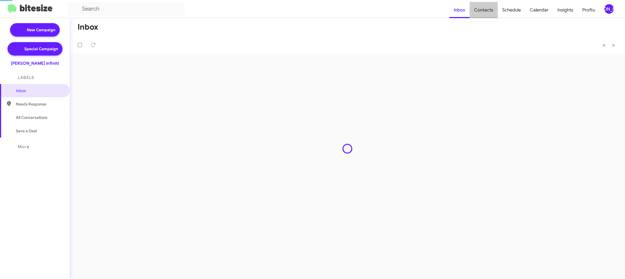
click at [490, 11] on span "Contacts" at bounding box center [484, 10] width 28 height 16
click at [491, 11] on span "Contacts" at bounding box center [484, 10] width 28 height 16
type input "in:groups"
click at [491, 11] on span "Contacts" at bounding box center [484, 10] width 28 height 16
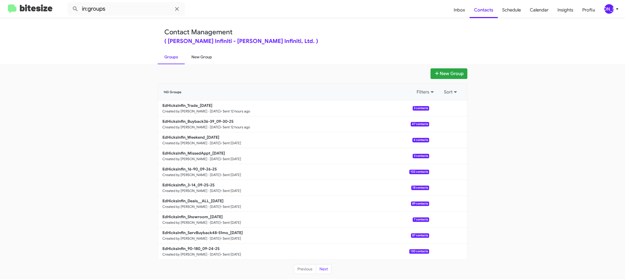
click at [201, 56] on link "New Group" at bounding box center [202, 57] width 34 height 15
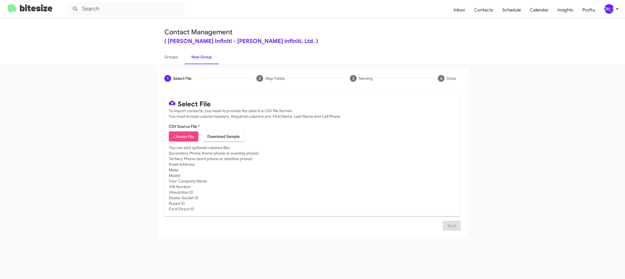
click at [184, 140] on span "Choose File" at bounding box center [183, 136] width 21 height 10
type input "EdHicksInfin_90-180_10-01-25"
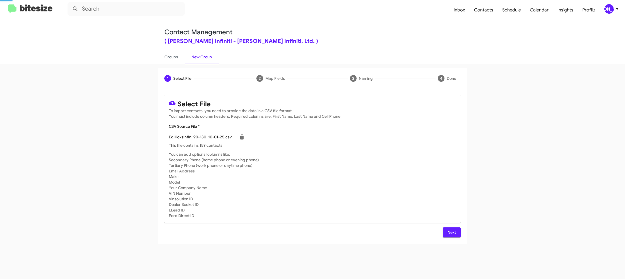
drag, startPoint x: 383, startPoint y: 136, endPoint x: 362, endPoint y: 139, distance: 22.0
click at [383, 136] on div "EdHicksInfin_90-180_10-01-25.csv" at bounding box center [312, 136] width 287 height 11
click at [612, 9] on div "[PERSON_NAME]" at bounding box center [609, 8] width 9 height 9
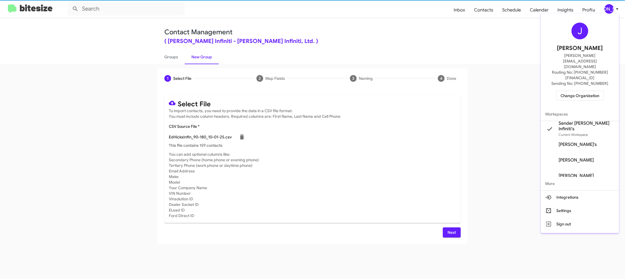
click at [613, 9] on div at bounding box center [312, 139] width 625 height 279
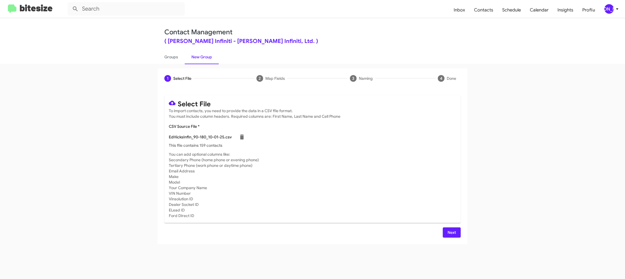
click at [608, 10] on div "[PERSON_NAME]" at bounding box center [609, 8] width 9 height 9
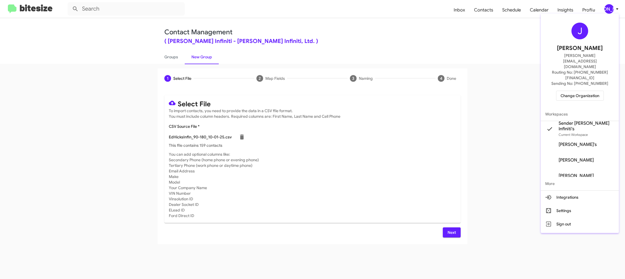
drag, startPoint x: 608, startPoint y: 10, endPoint x: 492, endPoint y: 134, distance: 169.8
click at [608, 10] on div at bounding box center [312, 139] width 625 height 279
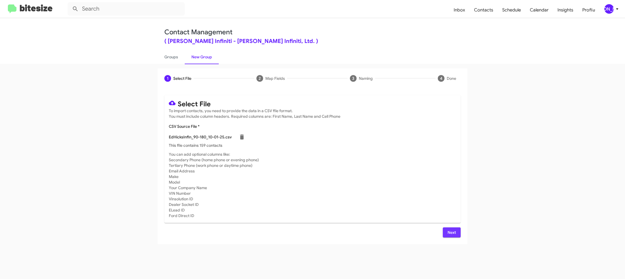
drag, startPoint x: 448, startPoint y: 236, endPoint x: 444, endPoint y: 234, distance: 4.6
click at [447, 236] on button "Next" at bounding box center [452, 232] width 18 height 10
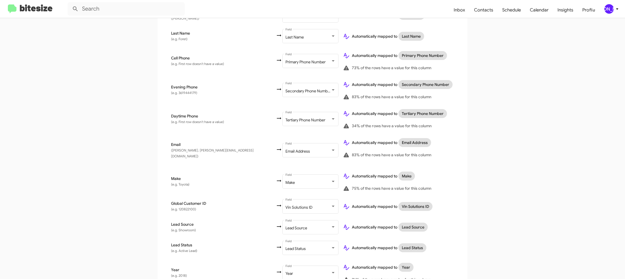
scroll to position [258, 0]
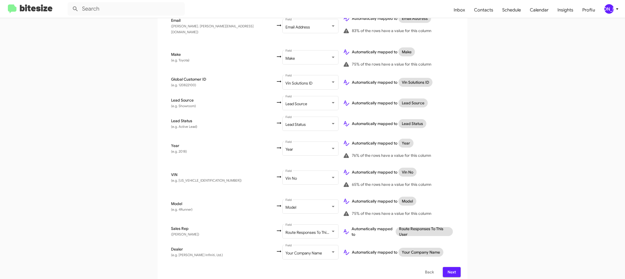
drag, startPoint x: 451, startPoint y: 266, endPoint x: 451, endPoint y: 262, distance: 4.2
click at [451, 267] on span "Next" at bounding box center [451, 272] width 9 height 10
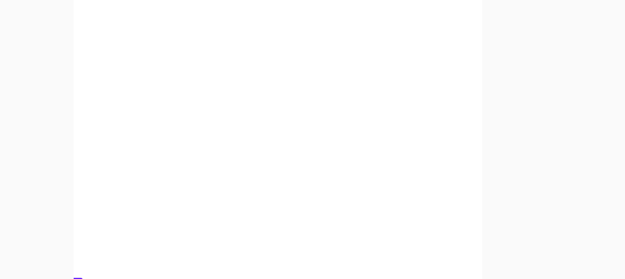
scroll to position [0, 0]
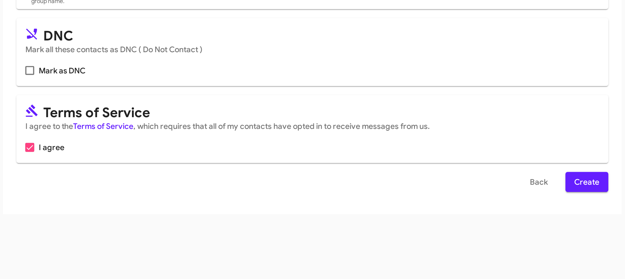
drag, startPoint x: 445, startPoint y: 235, endPoint x: 386, endPoint y: 255, distance: 62.8
click at [386, 255] on div "Select File Map Fields 3 Naming 4 Done Select File To import contacts, you need…" at bounding box center [312, 171] width 625 height 215
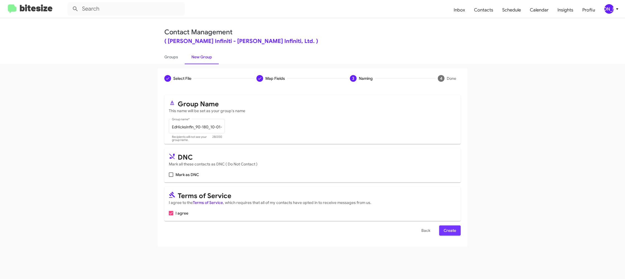
click at [455, 235] on span "Create" at bounding box center [450, 231] width 13 height 10
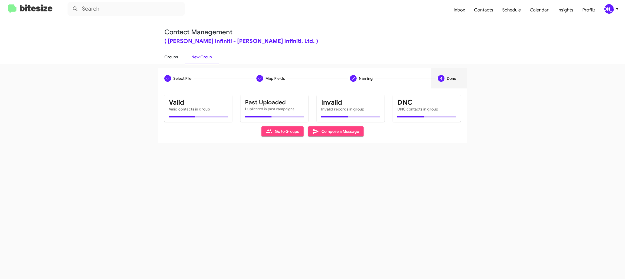
click at [172, 58] on link "Groups" at bounding box center [171, 57] width 27 height 15
type input "in:groups"
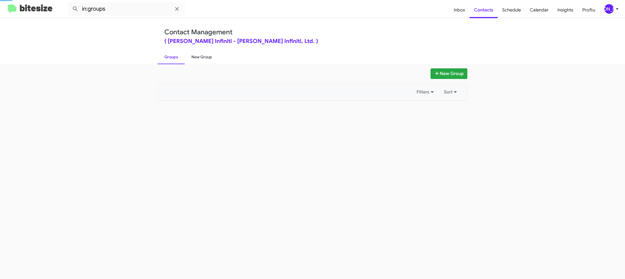
drag, startPoint x: 172, startPoint y: 58, endPoint x: 188, endPoint y: 56, distance: 16.6
click at [173, 57] on link "Groups" at bounding box center [171, 57] width 27 height 15
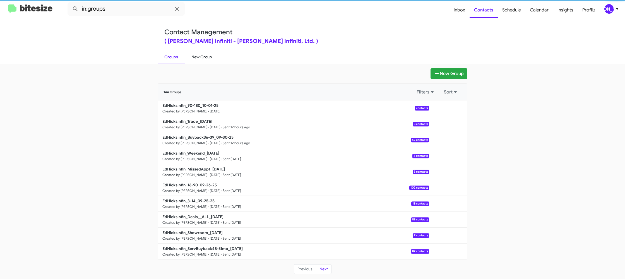
click at [189, 56] on link "New Group" at bounding box center [202, 57] width 34 height 15
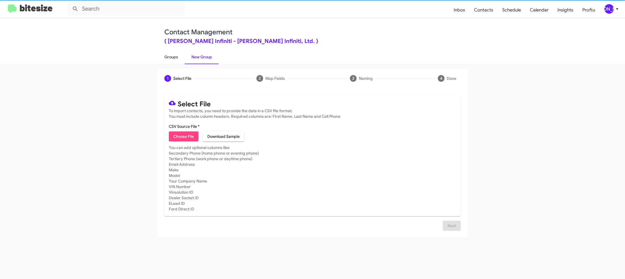
click at [173, 57] on link "Groups" at bounding box center [171, 57] width 27 height 15
type input "in:groups"
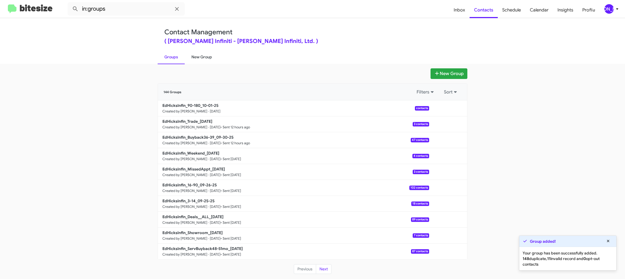
click at [210, 55] on link "New Group" at bounding box center [202, 57] width 34 height 15
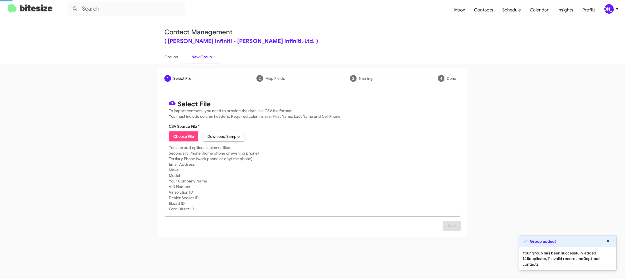
click at [210, 55] on link "New Group" at bounding box center [202, 57] width 34 height 15
drag, startPoint x: 210, startPoint y: 55, endPoint x: 225, endPoint y: 15, distance: 43.3
click at [210, 53] on link "New Group" at bounding box center [202, 57] width 34 height 15
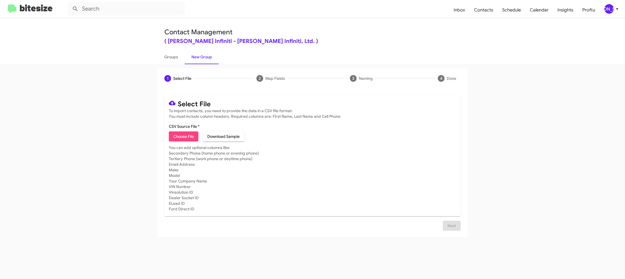
click at [179, 136] on span "Choose File" at bounding box center [183, 136] width 21 height 10
type input "EdHicksInfin_ServBuyback12-15mo_10-01-25"
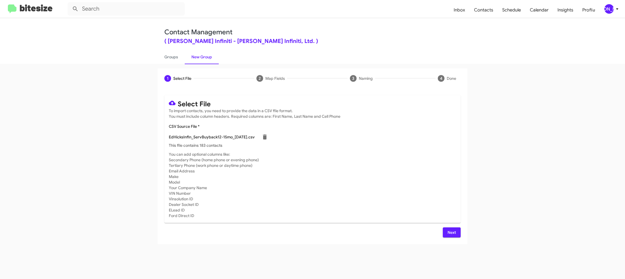
click at [315, 141] on div "EdHicksInfin_ServBuyback12-15mo_10-01-25.csv" at bounding box center [312, 136] width 287 height 11
drag, startPoint x: 449, startPoint y: 230, endPoint x: 389, endPoint y: 193, distance: 70.9
click at [449, 230] on span "Next" at bounding box center [451, 232] width 9 height 10
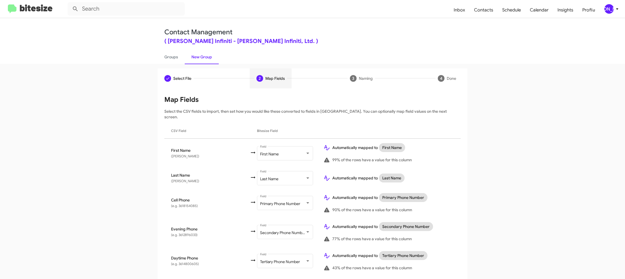
scroll to position [192, 0]
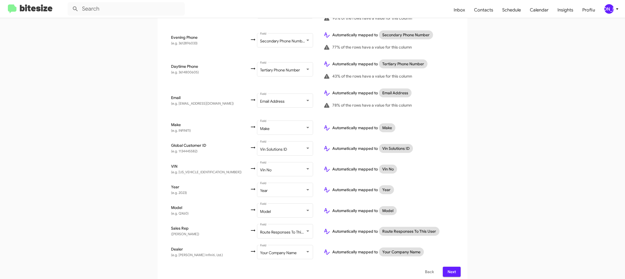
click at [450, 273] on div "Select File To import contacts, you need to provide the data in a CSV file form…" at bounding box center [313, 90] width 310 height 387
click at [454, 267] on span "Next" at bounding box center [451, 272] width 9 height 10
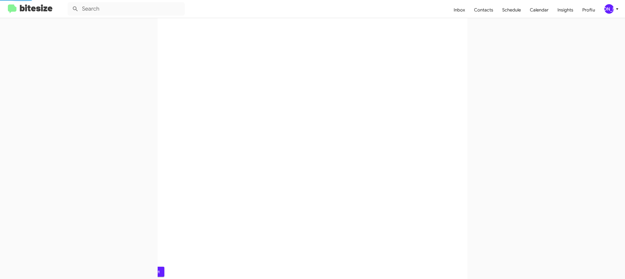
scroll to position [0, 0]
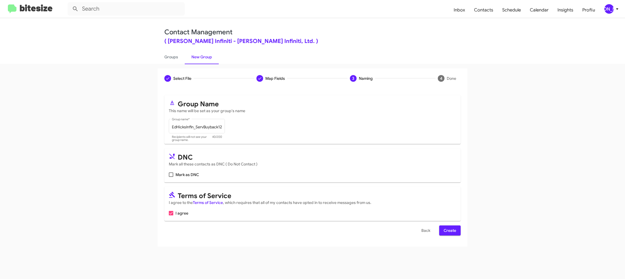
click at [462, 233] on div "Select File To import contacts, you need to provide the data in a CSV file form…" at bounding box center [313, 167] width 310 height 158
drag, startPoint x: 451, startPoint y: 231, endPoint x: 402, endPoint y: 180, distance: 70.5
click at [451, 231] on span "Create" at bounding box center [450, 231] width 13 height 10
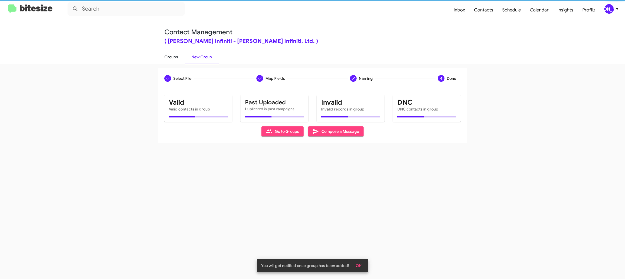
click at [175, 58] on link "Groups" at bounding box center [171, 57] width 27 height 15
type input "in:groups"
click at [175, 58] on link "Groups" at bounding box center [171, 57] width 27 height 15
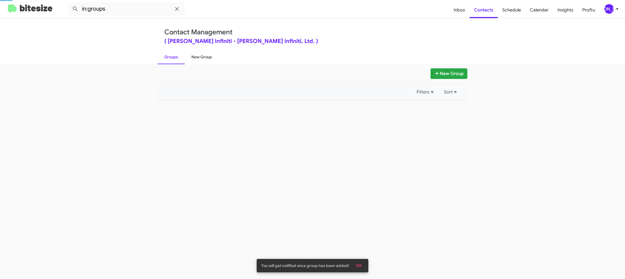
click at [195, 56] on link "New Group" at bounding box center [202, 57] width 34 height 15
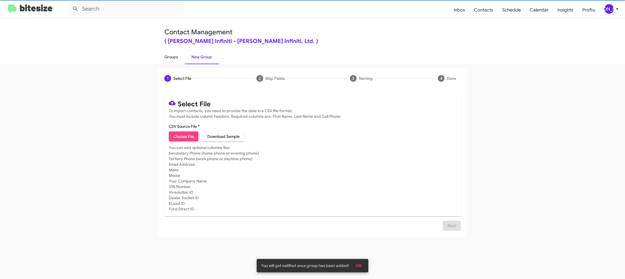
click at [169, 57] on link "Groups" at bounding box center [171, 57] width 27 height 15
type input "in:groups"
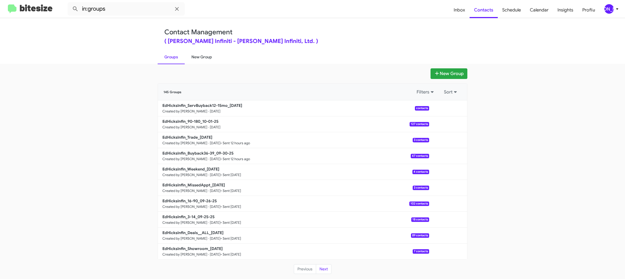
click at [200, 57] on link "New Group" at bounding box center [202, 57] width 34 height 15
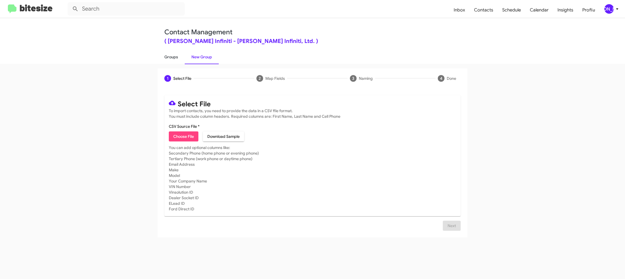
click at [175, 64] on div "1 Select File 2 Map Fields 3 Naming 4 Done Select File To import contacts, you …" at bounding box center [312, 171] width 625 height 215
click at [175, 62] on link "Groups" at bounding box center [171, 57] width 27 height 15
type input "in:groups"
click at [175, 62] on link "Groups" at bounding box center [171, 57] width 27 height 15
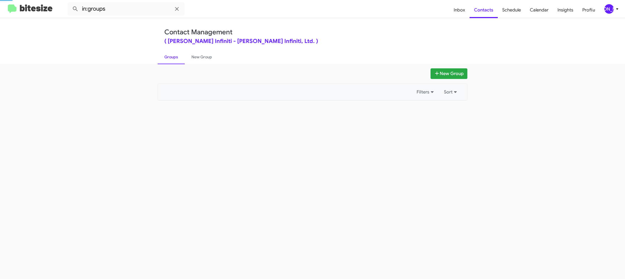
click at [175, 62] on link "Groups" at bounding box center [171, 57] width 27 height 15
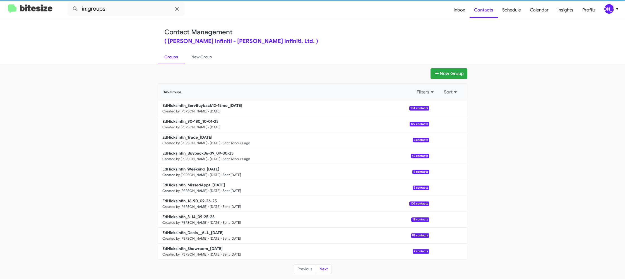
click at [175, 62] on link "Groups" at bounding box center [171, 57] width 27 height 15
click at [199, 59] on link "New Group" at bounding box center [202, 57] width 34 height 15
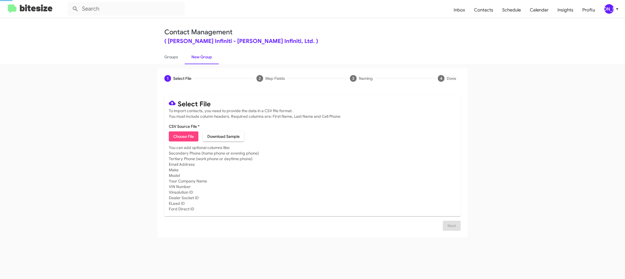
click at [199, 59] on link "New Group" at bounding box center [202, 57] width 34 height 15
click at [187, 133] on span "Choose File" at bounding box center [183, 136] width 21 height 10
type input "EdHicksInfin_Showroom_10-01-25"
click at [345, 152] on mat-card-subtitle "You can add optional columns like: Secondary Phone (home phone or evening phone…" at bounding box center [312, 178] width 287 height 67
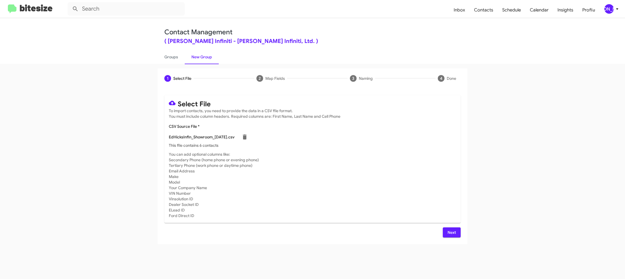
click at [455, 232] on span "Next" at bounding box center [451, 232] width 9 height 10
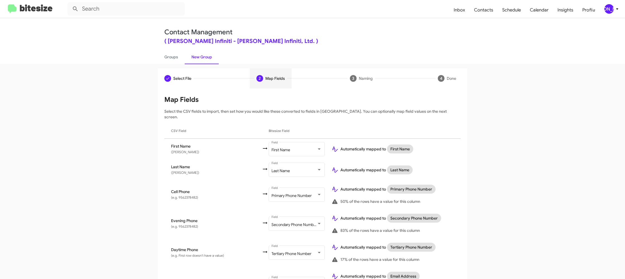
click at [607, 4] on div "[PERSON_NAME]" at bounding box center [609, 8] width 9 height 9
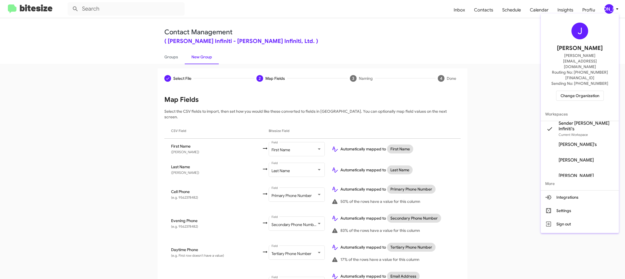
click at [608, 5] on div at bounding box center [312, 139] width 625 height 279
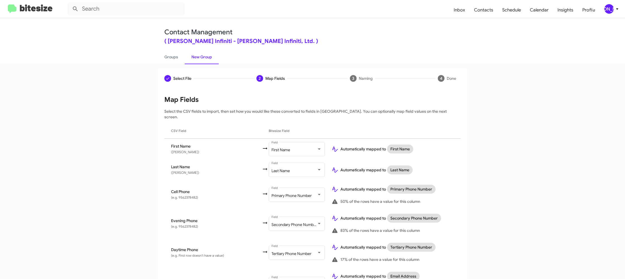
scroll to position [225, 0]
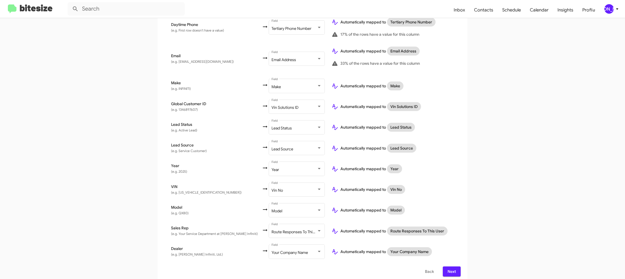
drag, startPoint x: 453, startPoint y: 264, endPoint x: 458, endPoint y: 261, distance: 5.9
click at [453, 267] on span "Next" at bounding box center [451, 272] width 9 height 10
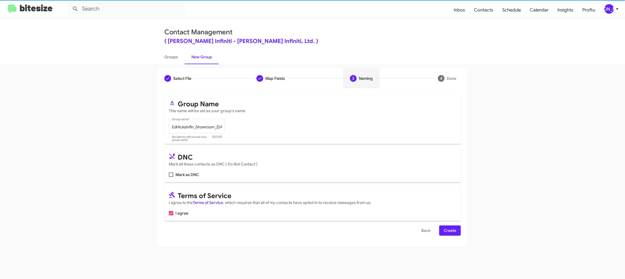
scroll to position [0, 0]
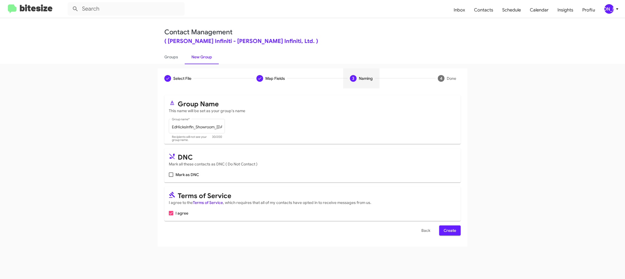
click at [457, 230] on button "Create" at bounding box center [449, 231] width 21 height 10
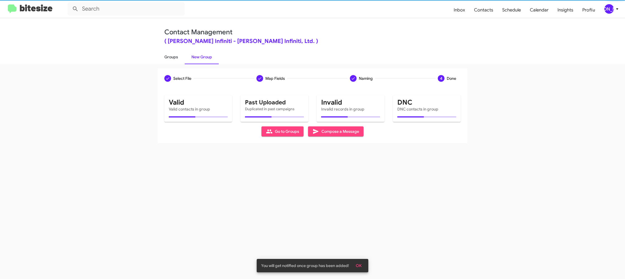
click at [179, 59] on link "Groups" at bounding box center [171, 57] width 27 height 15
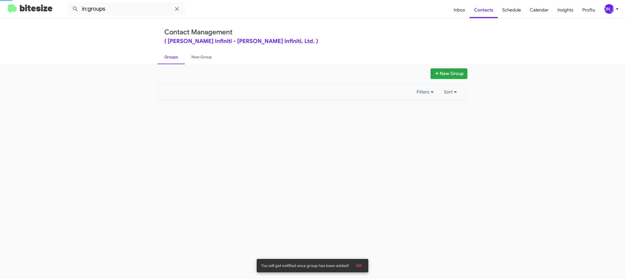
click at [179, 59] on link "Groups" at bounding box center [171, 57] width 27 height 15
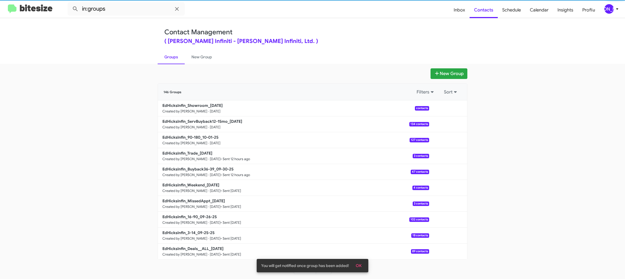
click at [179, 59] on link "Groups" at bounding box center [171, 57] width 27 height 15
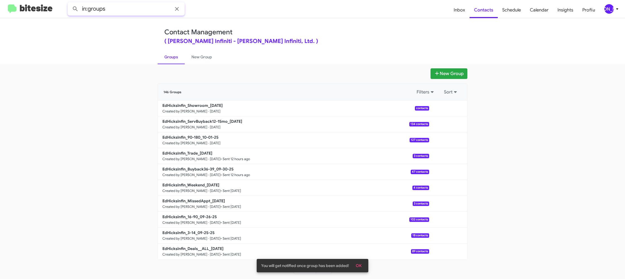
click at [152, 13] on input "in:groups" at bounding box center [126, 8] width 117 height 13
click at [70, 3] on button at bounding box center [75, 8] width 11 height 11
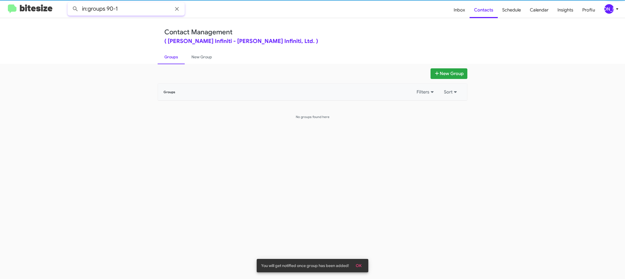
type input "in:groups 90-1"
click at [70, 3] on button at bounding box center [75, 8] width 11 height 11
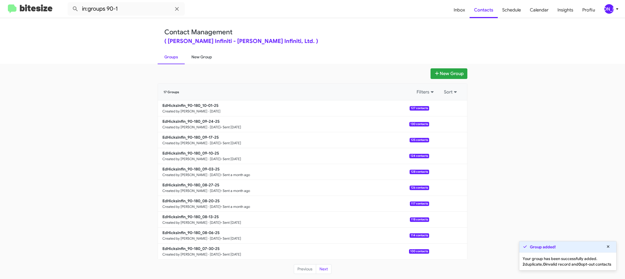
click at [193, 59] on link "New Group" at bounding box center [202, 57] width 34 height 15
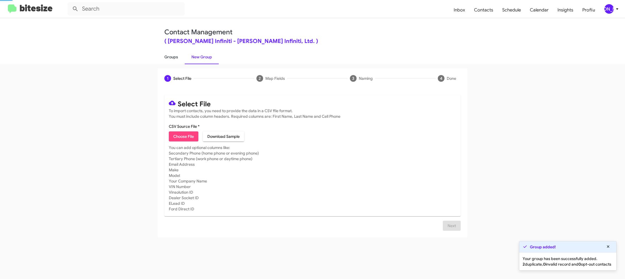
click at [174, 60] on link "Groups" at bounding box center [171, 57] width 27 height 15
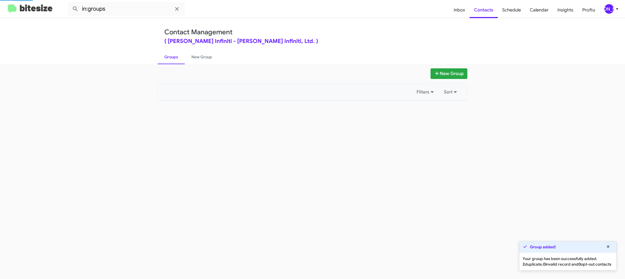
click at [174, 60] on link "Groups" at bounding box center [171, 57] width 27 height 15
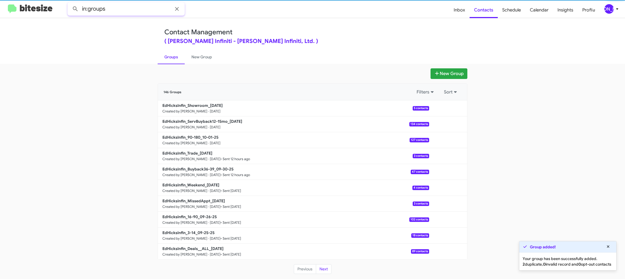
click at [110, 7] on input "in:groups" at bounding box center [126, 8] width 117 height 13
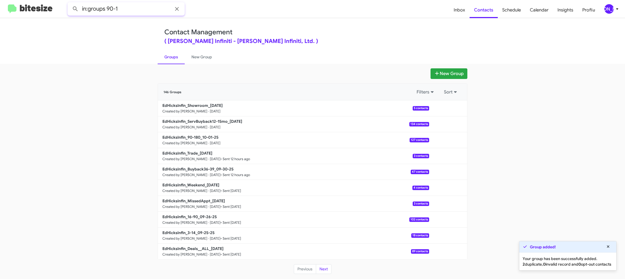
type input "in:groups 90-1"
click at [70, 3] on button at bounding box center [75, 8] width 11 height 11
drag, startPoint x: 205, startPoint y: 52, endPoint x: 198, endPoint y: 56, distance: 8.4
click at [205, 52] on link "New Group" at bounding box center [202, 57] width 34 height 15
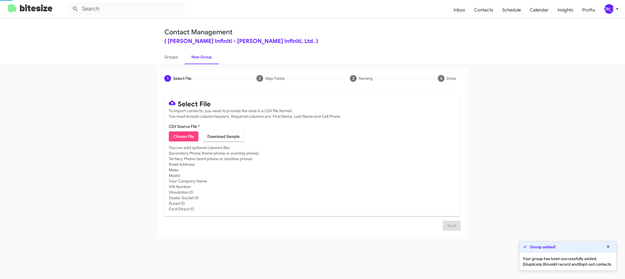
click at [193, 57] on link "New Group" at bounding box center [202, 57] width 34 height 15
click at [174, 61] on link "Groups" at bounding box center [171, 57] width 27 height 15
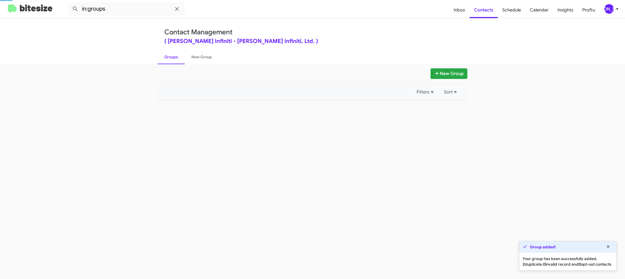
click at [174, 61] on link "Groups" at bounding box center [171, 57] width 27 height 15
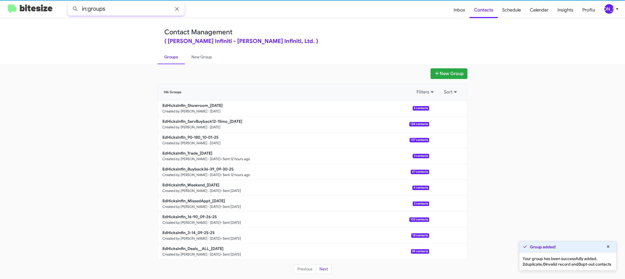
click at [124, 8] on input "in:groups" at bounding box center [126, 8] width 117 height 13
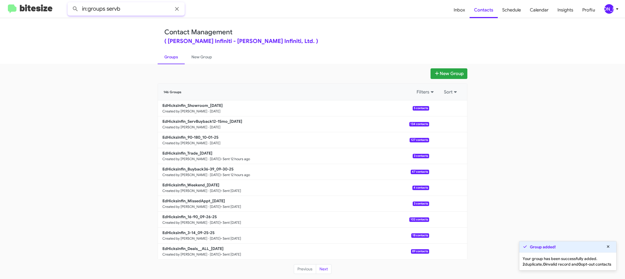
type input "in:groups servb"
click at [70, 3] on button at bounding box center [75, 8] width 11 height 11
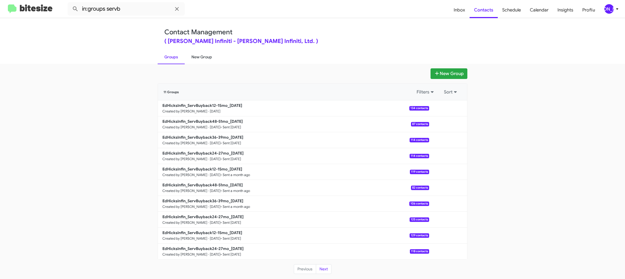
click at [204, 62] on link "New Group" at bounding box center [202, 57] width 34 height 15
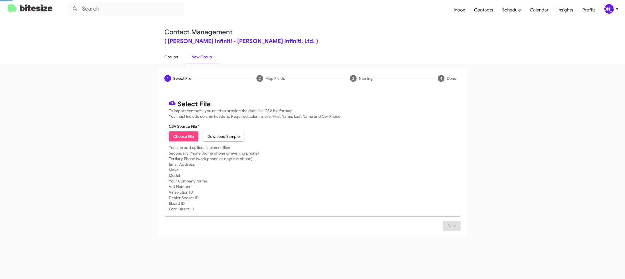
click at [173, 62] on link "Groups" at bounding box center [171, 57] width 27 height 15
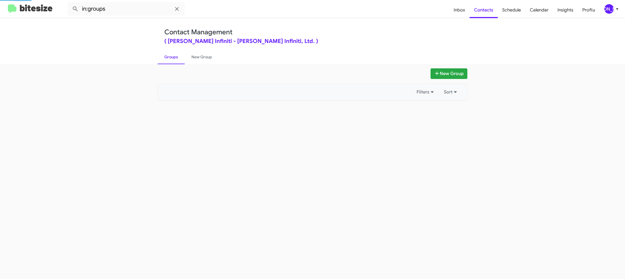
click at [173, 61] on link "Groups" at bounding box center [171, 57] width 27 height 15
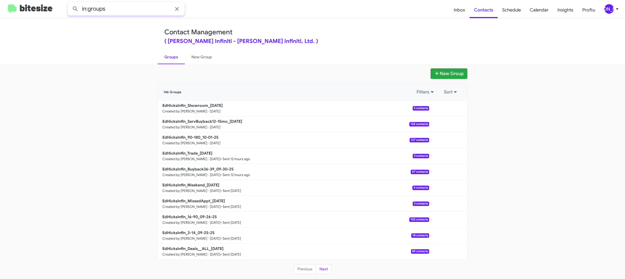
click at [125, 10] on input "in:groups" at bounding box center [126, 8] width 117 height 13
type input "in:groups 12-15mo"
click at [70, 3] on button at bounding box center [75, 8] width 11 height 11
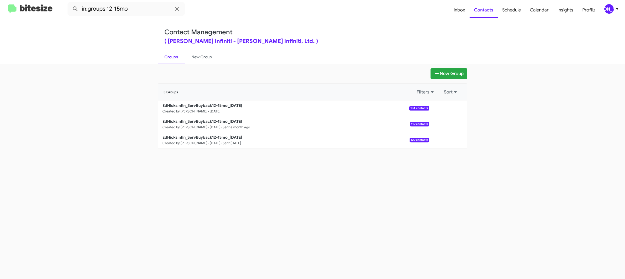
drag, startPoint x: 193, startPoint y: 61, endPoint x: 178, endPoint y: 63, distance: 15.4
click at [193, 61] on link "New Group" at bounding box center [202, 57] width 34 height 15
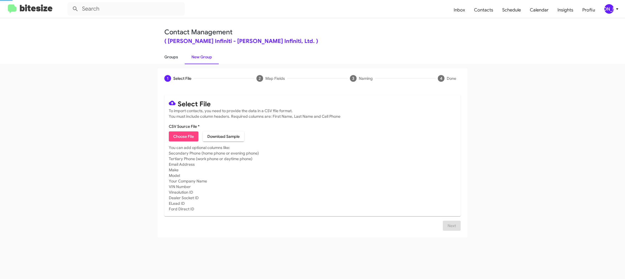
click at [178, 63] on link "Groups" at bounding box center [171, 57] width 27 height 15
drag, startPoint x: 178, startPoint y: 63, endPoint x: 153, endPoint y: 34, distance: 38.4
click at [174, 58] on link "Groups" at bounding box center [171, 57] width 27 height 15
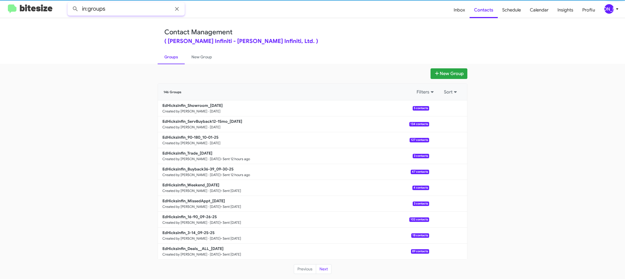
click at [133, 11] on input "in:groups" at bounding box center [126, 8] width 117 height 13
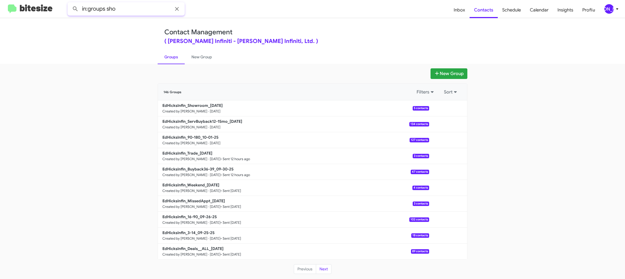
type input "in:groups sho"
click at [70, 3] on button at bounding box center [75, 8] width 11 height 11
click at [191, 59] on link "New Group" at bounding box center [202, 57] width 34 height 15
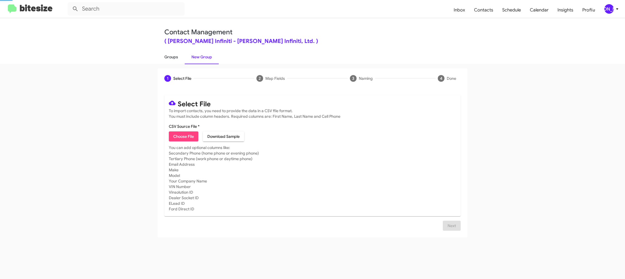
click at [174, 59] on link "Groups" at bounding box center [171, 57] width 27 height 15
type input "in:groups"
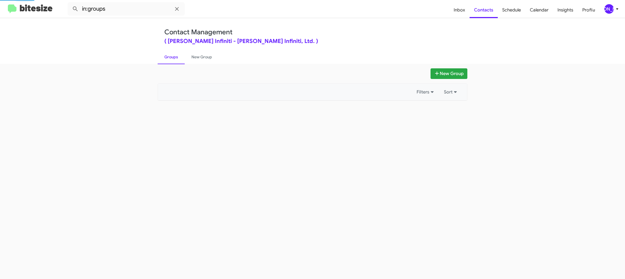
drag, startPoint x: 174, startPoint y: 59, endPoint x: 389, endPoint y: 98, distance: 219.0
click at [174, 59] on link "Groups" at bounding box center [171, 57] width 27 height 15
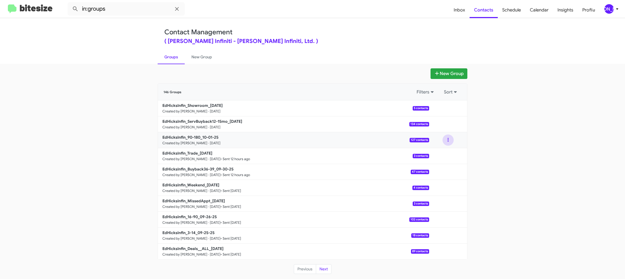
click at [451, 138] on button at bounding box center [448, 140] width 11 height 11
click at [443, 151] on button "View contacts" at bounding box center [431, 154] width 45 height 13
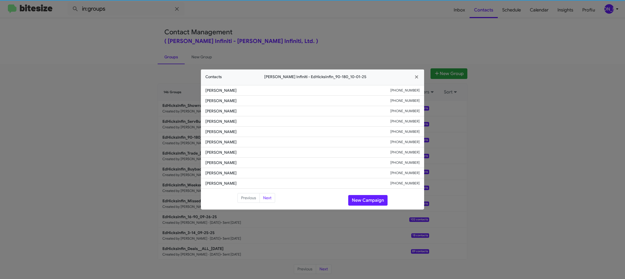
click at [222, 145] on li "Leslie Ratliff +13612156745" at bounding box center [312, 142] width 223 height 10
copy span "Leslie Ratliff"
click at [327, 40] on modal-container "Contacts Ed Hicks Infiniti - EdHicksInfin_90-180_10-01-25 Cody Clemens +1361945…" at bounding box center [312, 139] width 625 height 279
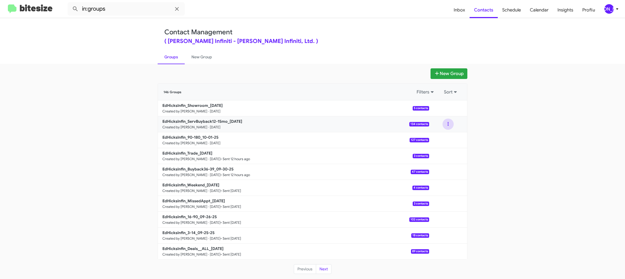
drag, startPoint x: 445, startPoint y: 124, endPoint x: 445, endPoint y: 129, distance: 4.5
click at [445, 125] on button at bounding box center [448, 124] width 11 height 11
click at [445, 135] on button "View contacts" at bounding box center [431, 139] width 45 height 13
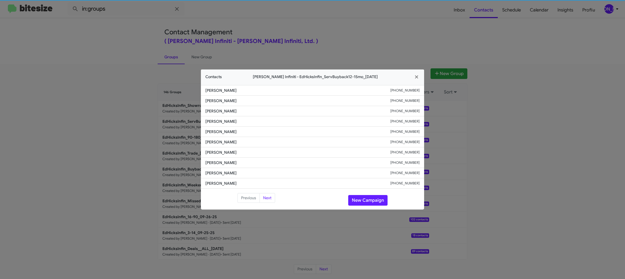
click at [212, 144] on span "Grayson Olds" at bounding box center [297, 142] width 185 height 6
drag, startPoint x: 357, startPoint y: 29, endPoint x: 497, endPoint y: 131, distance: 173.6
click at [360, 30] on modal-container "Contacts Ed Hicks Infiniti - EdHicksInfin_ServBuyback12-15mo_10-01-25 Lewis Gra…" at bounding box center [312, 139] width 625 height 279
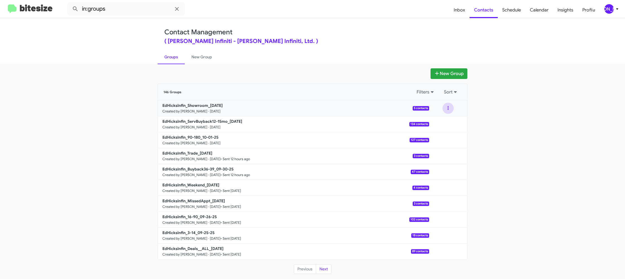
click at [447, 111] on button at bounding box center [448, 108] width 11 height 11
drag, startPoint x: 448, startPoint y: 118, endPoint x: 443, endPoint y: 119, distance: 5.4
click at [443, 119] on button "View contacts" at bounding box center [431, 123] width 45 height 13
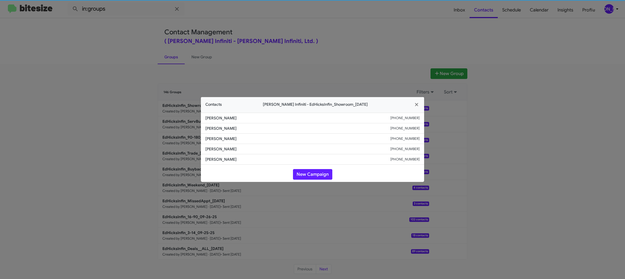
click at [232, 137] on span "Gerald Guicl" at bounding box center [297, 139] width 185 height 6
copy span "Gerald Guicl"
drag, startPoint x: 136, startPoint y: 111, endPoint x: 175, endPoint y: 132, distance: 44.6
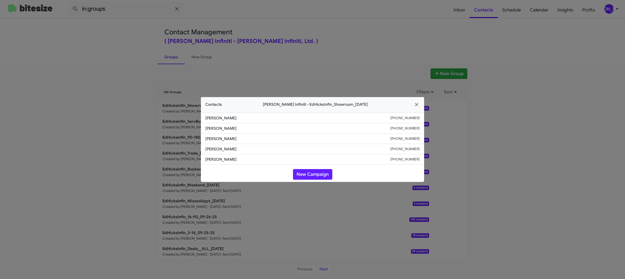
click at [136, 112] on modal-container "Contacts Ed Hicks Infiniti - EdHicksInfin_Showroom_10-01-25 Jonathan Botello +1…" at bounding box center [312, 139] width 625 height 279
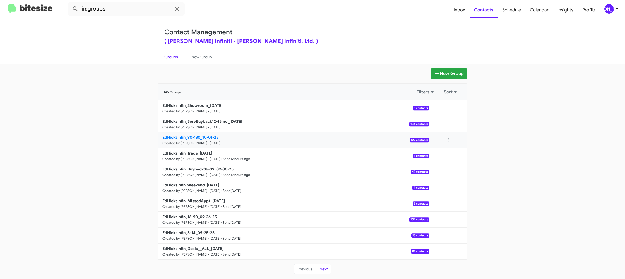
click at [205, 136] on b "EdHicksInfin_90-180_10-01-25" at bounding box center [190, 137] width 56 height 5
drag, startPoint x: 205, startPoint y: 136, endPoint x: 179, endPoint y: 44, distance: 95.6
click at [204, 135] on b "EdHicksInfin_90-180_10-01-25" at bounding box center [190, 137] width 56 height 5
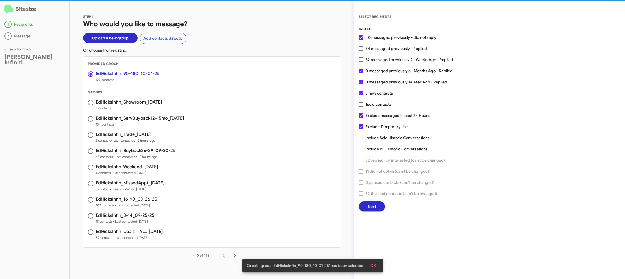
click at [377, 208] on button "Next" at bounding box center [372, 207] width 26 height 10
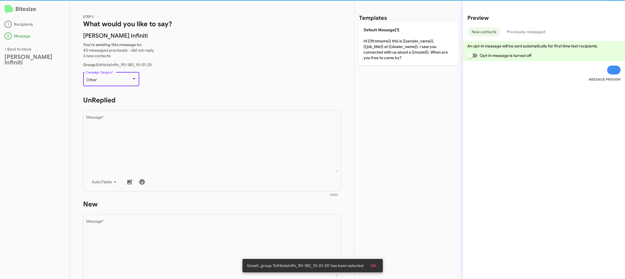
click at [107, 78] on div "Other" at bounding box center [108, 80] width 45 height 4
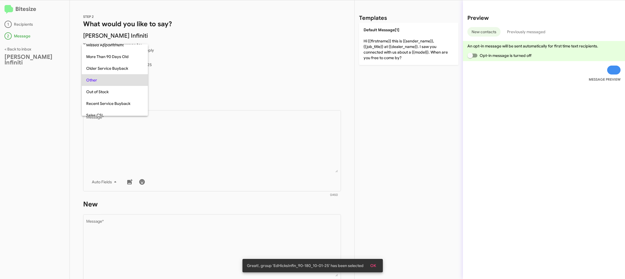
scroll to position [105, 0]
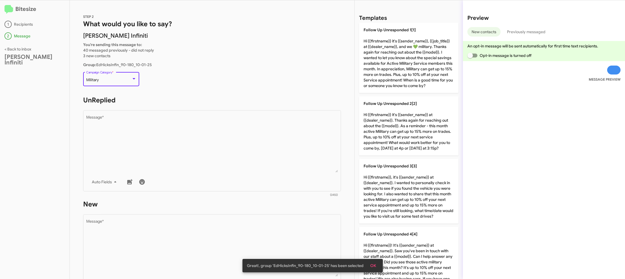
click at [116, 82] on div "Military" at bounding box center [108, 80] width 45 height 4
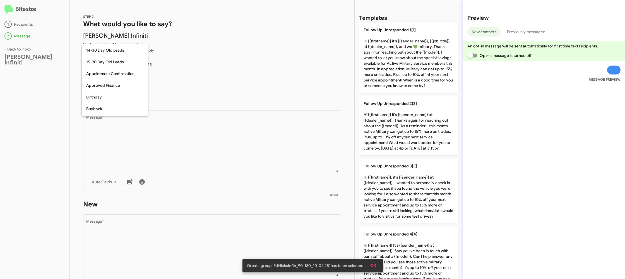
scroll to position [76, 0]
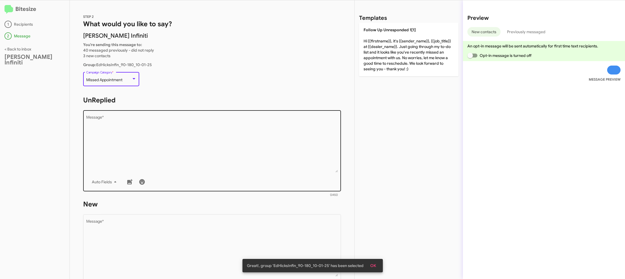
click at [159, 123] on textarea "Message *" at bounding box center [212, 144] width 252 height 57
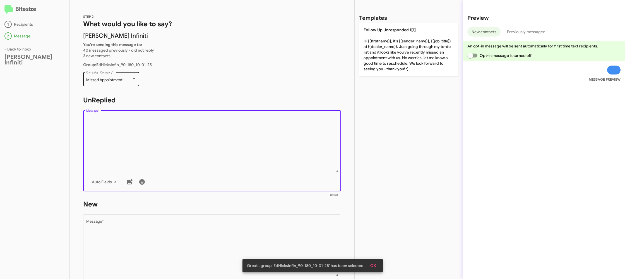
click at [120, 80] on span "Missed Appointment" at bounding box center [104, 79] width 36 height 5
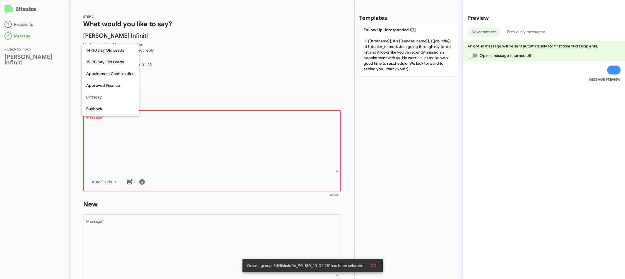
scroll to position [87, 0]
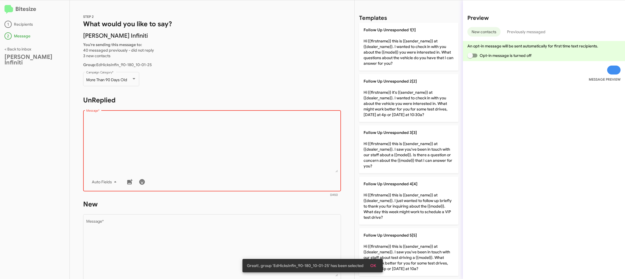
drag, startPoint x: 163, startPoint y: 121, endPoint x: 187, endPoint y: 127, distance: 25.2
click at [164, 123] on textarea "Message *" at bounding box center [212, 144] width 252 height 57
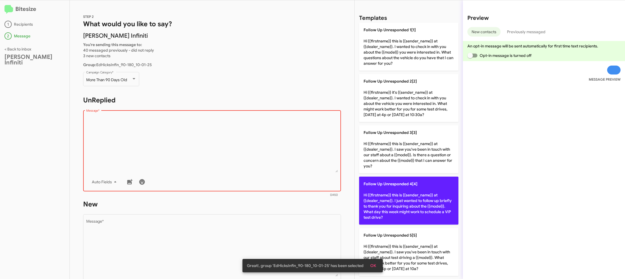
click at [374, 201] on p "Follow Up Unresponded 4[4] Hi {{firstname}} this is {{sender_name}} at {{dealer…" at bounding box center [408, 201] width 99 height 48
type textarea "Hi {{firstname}} this is {{sender_name}} at {{dealer_name}}. I just wanted to f…"
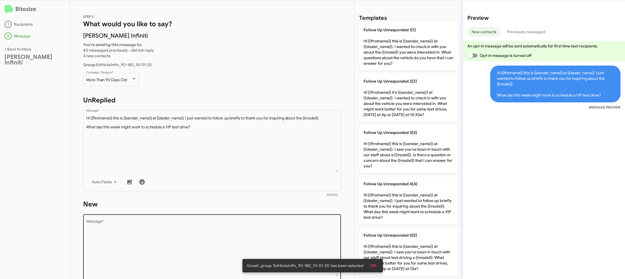
click at [282, 230] on textarea "Message *" at bounding box center [212, 248] width 252 height 57
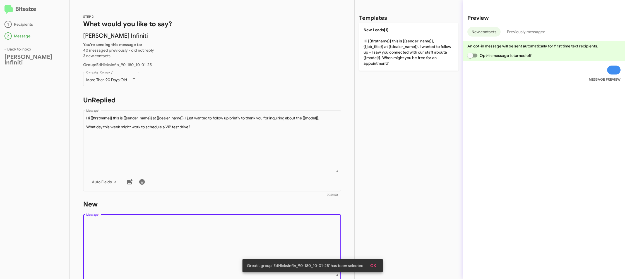
click at [282, 230] on textarea "Message *" at bounding box center [212, 248] width 252 height 57
click at [283, 229] on textarea "Message *" at bounding box center [212, 248] width 252 height 57
drag, startPoint x: 283, startPoint y: 229, endPoint x: 383, endPoint y: 85, distance: 174.7
click at [290, 215] on div "Drop image here to insert Auto Fields Message *" at bounding box center [212, 254] width 252 height 82
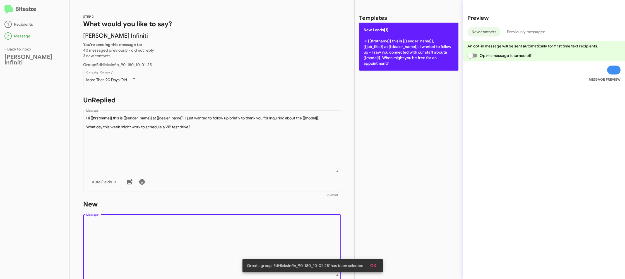
click at [396, 52] on p "New Leads[1] Hi {{firstname}} this is {{sender_name}}, {{job_title}} at {{deale…" at bounding box center [408, 47] width 99 height 48
type textarea "Hi {{firstname}} this is {{sender_name}}, {{job_title}} at {{dealer_name}}. I w…"
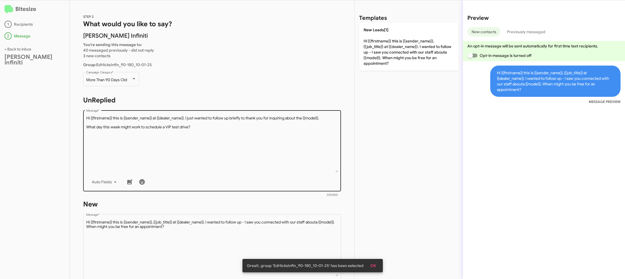
click at [276, 160] on textarea "Message *" at bounding box center [212, 144] width 252 height 57
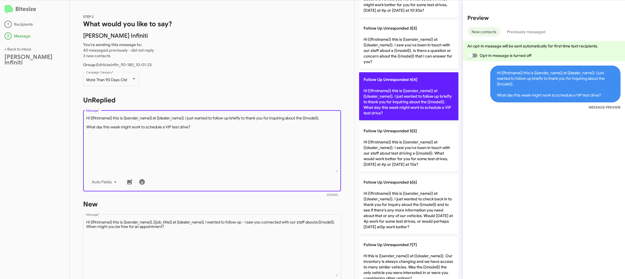
scroll to position [177, 0]
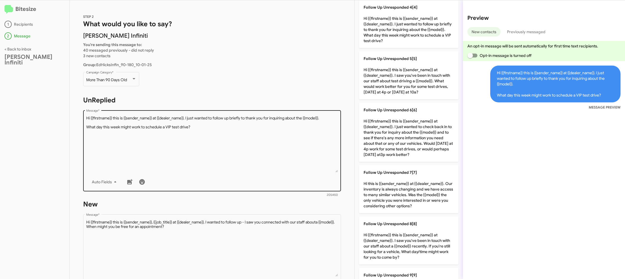
drag, startPoint x: 402, startPoint y: 135, endPoint x: 269, endPoint y: 173, distance: 138.4
click at [400, 135] on p "Follow Up Unresponded 6[6] Hi {{firstname}} this is {{sender_name}} at {{dealer…" at bounding box center [408, 132] width 99 height 59
type textarea "Hi {{firstname}} this is {{sender_name}} at {{dealer_name}}. I just wanted to c…"
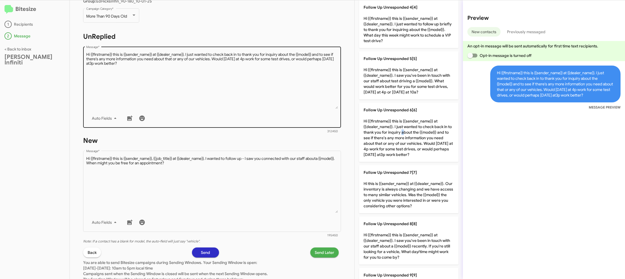
scroll to position [95, 0]
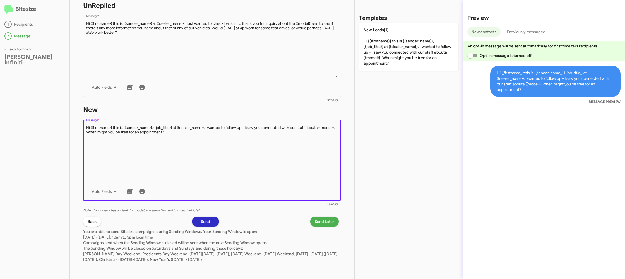
click at [272, 173] on textarea "Message *" at bounding box center [212, 153] width 252 height 57
drag, startPoint x: 272, startPoint y: 173, endPoint x: 307, endPoint y: 112, distance: 70.0
click at [279, 158] on textarea "Message *" at bounding box center [212, 153] width 252 height 57
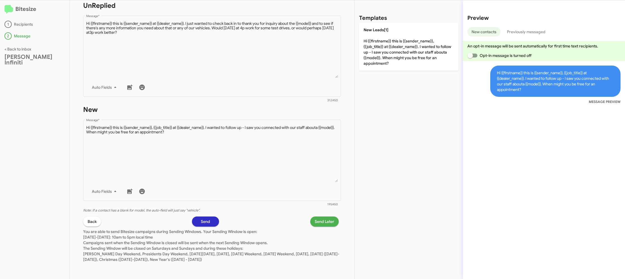
drag, startPoint x: 365, startPoint y: 44, endPoint x: 383, endPoint y: 130, distance: 88.3
click at [365, 44] on p "New Leads[1] Hi {{firstname}} this is {{sender_name}}, {{job_title}} at {{deale…" at bounding box center [408, 47] width 99 height 48
click at [323, 221] on span "Send Later" at bounding box center [325, 222] width 20 height 10
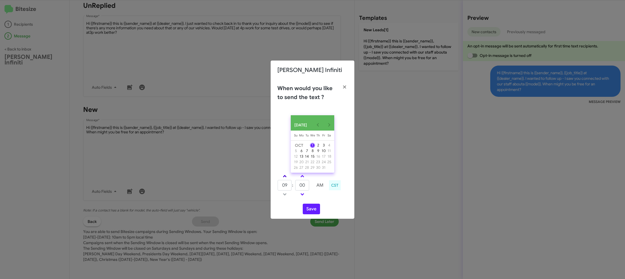
click at [286, 178] on link at bounding box center [285, 176] width 10 height 6
type input "10"
click at [304, 186] on input "00" at bounding box center [302, 185] width 14 height 11
type input "37"
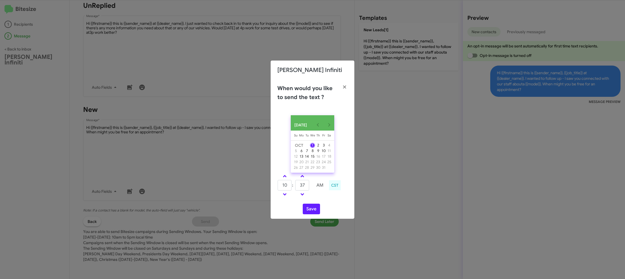
drag, startPoint x: 320, startPoint y: 199, endPoint x: 317, endPoint y: 201, distance: 3.9
click at [318, 198] on td at bounding box center [320, 194] width 15 height 7
click at [313, 211] on button "Save" at bounding box center [311, 209] width 17 height 11
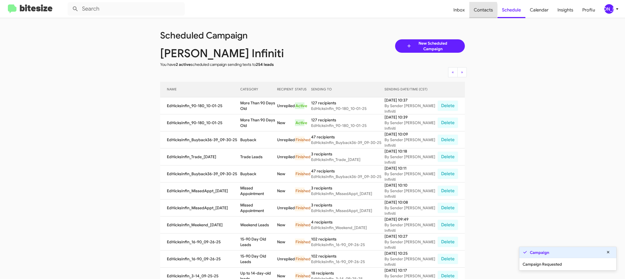
click at [474, 10] on span "Contacts" at bounding box center [483, 10] width 28 height 16
type input "in:groups"
click at [474, 10] on span "Contacts" at bounding box center [483, 10] width 28 height 16
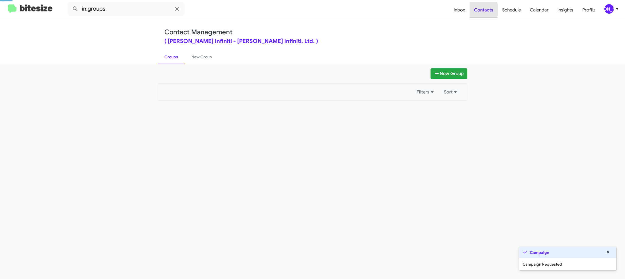
click at [474, 10] on span "Contacts" at bounding box center [484, 10] width 28 height 16
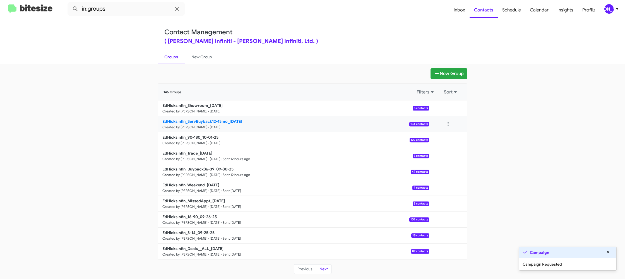
click at [206, 124] on link "EdHicksInfin_ServBuyback12-15mo_10-01-25 Created by Jason Apdua · Oct 1, 2025 1…" at bounding box center [293, 124] width 271 height 16
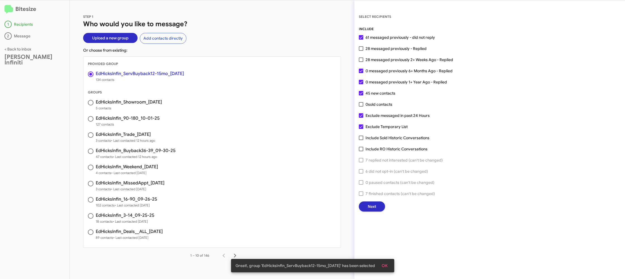
click at [370, 203] on span "Next" at bounding box center [372, 207] width 8 height 10
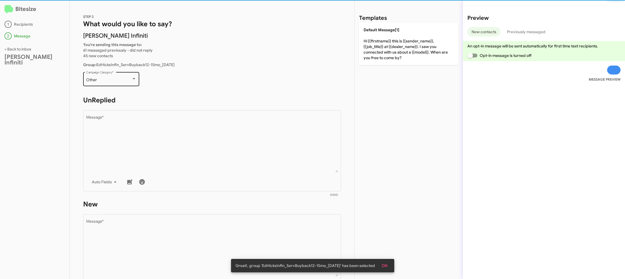
click at [125, 85] on div "Other Campaign Category *" at bounding box center [111, 78] width 50 height 15
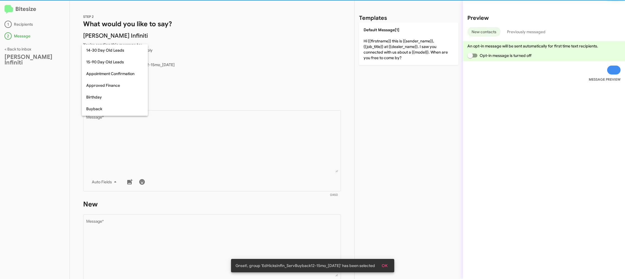
scroll to position [123, 0]
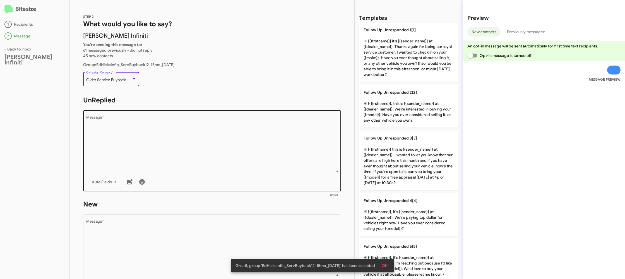
click at [153, 125] on textarea "Message *" at bounding box center [212, 144] width 252 height 57
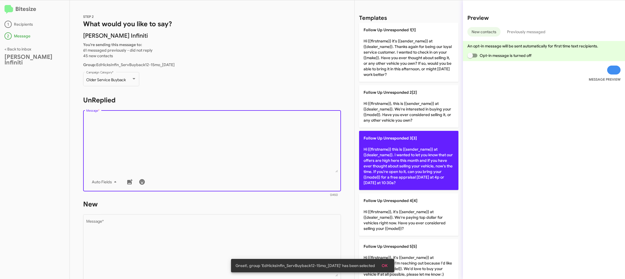
drag, startPoint x: 399, startPoint y: 172, endPoint x: 380, endPoint y: 174, distance: 19.4
click at [394, 172] on p "Follow Up Unresponded 3[3] Hi {{firstname}} this is {{sender_name}} at {{dealer…" at bounding box center [408, 160] width 99 height 59
type textarea "Hi {{firstname}} this is {{sender_name}} at {{dealer_name}}. I wanted to let yo…"
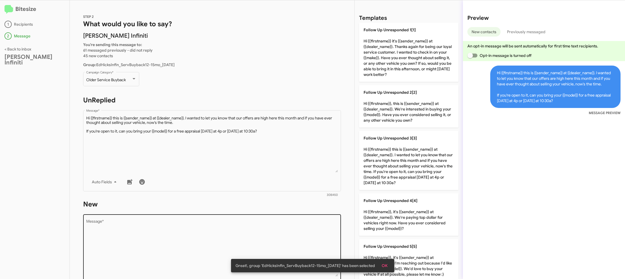
click at [290, 217] on div "Drop image here to insert Auto Fields Message *" at bounding box center [212, 254] width 252 height 82
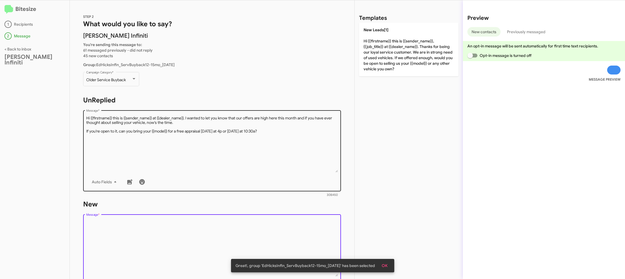
drag, startPoint x: 289, startPoint y: 219, endPoint x: 308, endPoint y: 163, distance: 59.5
click at [289, 218] on div "Drop image here to insert Auto Fields Message *" at bounding box center [212, 254] width 252 height 82
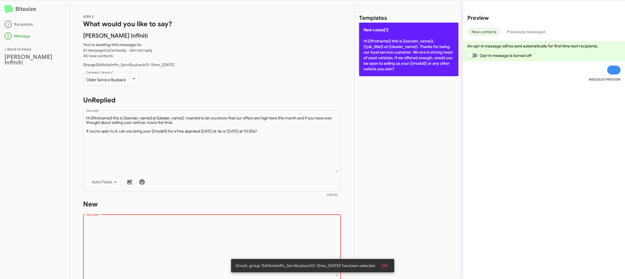
click at [402, 49] on p "New Leads[1] Hi {{firstname}} this is {{sender_name}}, {{job_title}} at {{deale…" at bounding box center [408, 50] width 99 height 54
type textarea "Hi {{firstname}} this is {{sender_name}}, {{job_title}} at {{dealer_name}}. Tha…"
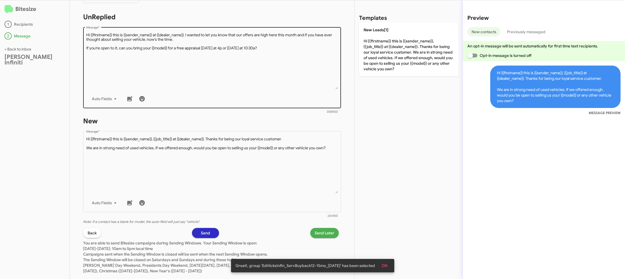
scroll to position [95, 0]
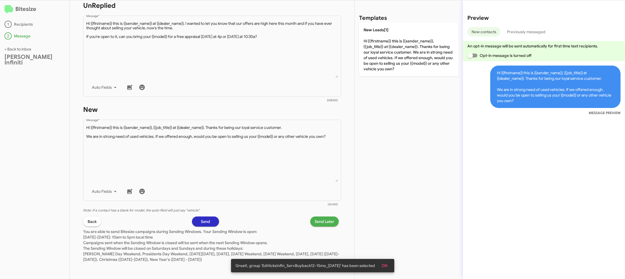
click at [318, 222] on span "Send Later" at bounding box center [325, 222] width 20 height 10
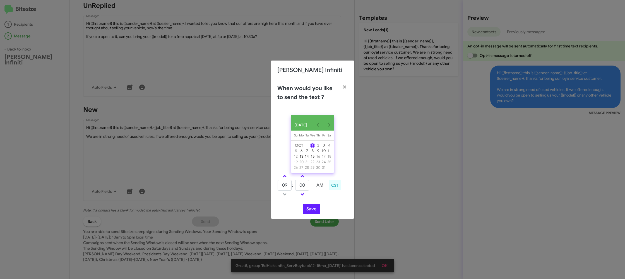
drag, startPoint x: 286, startPoint y: 178, endPoint x: 306, endPoint y: 184, distance: 21.4
click at [286, 178] on span at bounding box center [285, 177] width 4 height 4
type input "10"
click at [311, 186] on td at bounding box center [311, 185] width 3 height 11
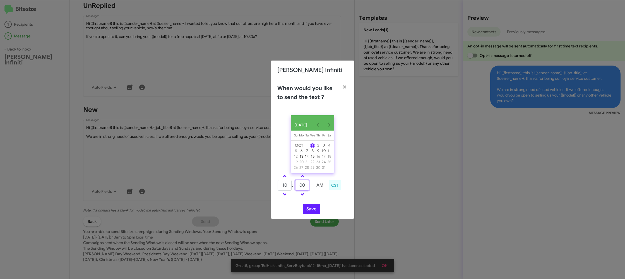
click at [305, 188] on input "00" at bounding box center [302, 185] width 14 height 11
click at [306, 187] on input "00" at bounding box center [302, 185] width 14 height 11
type input "29"
click at [322, 207] on div "Save" at bounding box center [312, 209] width 70 height 11
click at [318, 211] on button "Save" at bounding box center [311, 209] width 17 height 11
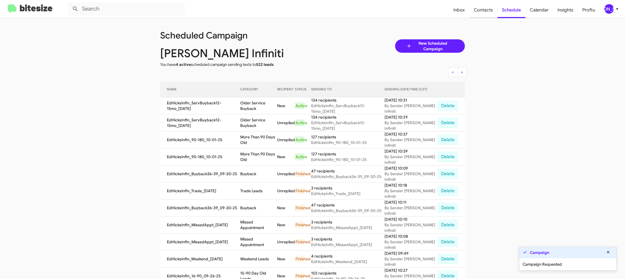
click at [481, 13] on span "Contacts" at bounding box center [483, 10] width 28 height 16
type input "in:groups"
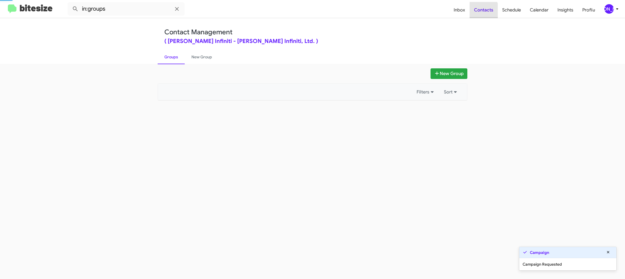
click at [481, 13] on span "Contacts" at bounding box center [484, 10] width 28 height 16
drag, startPoint x: 481, startPoint y: 13, endPoint x: 253, endPoint y: 103, distance: 245.0
click at [479, 13] on span "Contacts" at bounding box center [484, 10] width 28 height 16
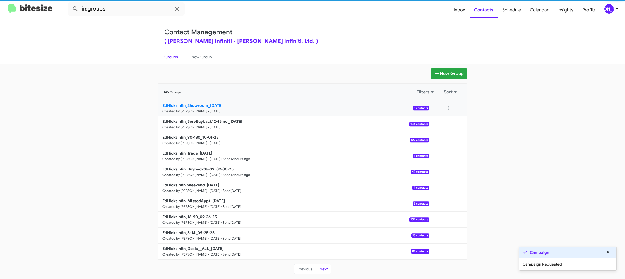
click at [195, 108] on link "EdHicksInfin_Showroom_10-01-25 Created by Jason Apdua · Oct 1, 2025 5 contacts" at bounding box center [293, 108] width 271 height 16
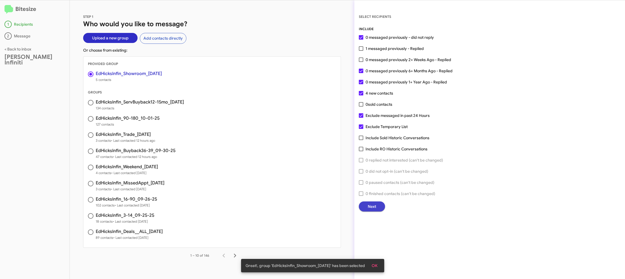
click at [366, 206] on button "Next" at bounding box center [372, 207] width 26 height 10
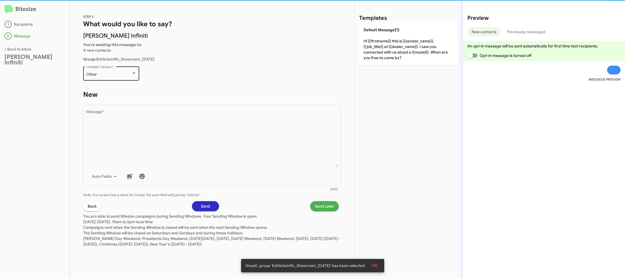
click at [118, 78] on div "Other Campaign Category *" at bounding box center [111, 72] width 50 height 15
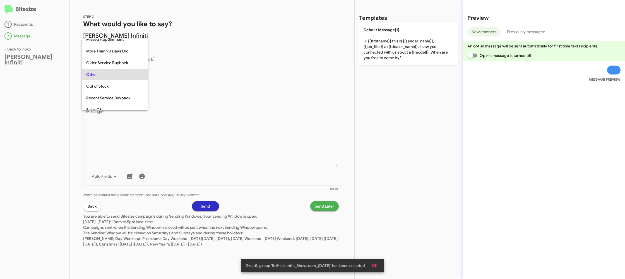
scroll to position [151, 0]
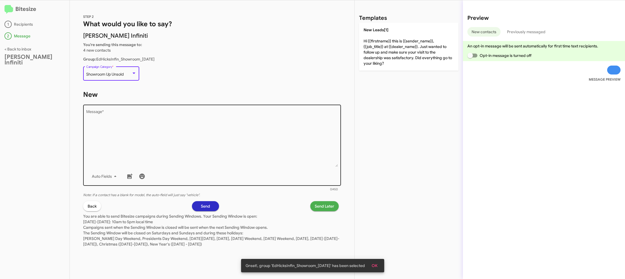
drag, startPoint x: 192, startPoint y: 150, endPoint x: 245, endPoint y: 123, distance: 59.5
click at [193, 148] on textarea "Message *" at bounding box center [212, 138] width 252 height 57
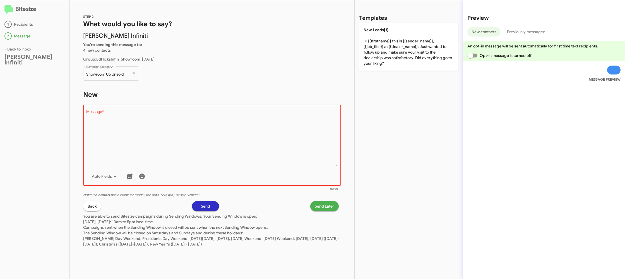
drag, startPoint x: 374, startPoint y: 68, endPoint x: 373, endPoint y: 65, distance: 2.9
click at [374, 67] on div "Templates New Leads[1] Hi {{firstname}} this is {{sender_name}}, {{job_title}} …" at bounding box center [409, 139] width 108 height 279
drag, startPoint x: 376, startPoint y: 54, endPoint x: 348, endPoint y: 203, distance: 150.7
click at [374, 56] on p "New Leads[1] Hi {{firstname}} this is {{sender_name}}, {{job_title}} at {{deale…" at bounding box center [408, 47] width 99 height 48
type textarea "Hi {{firstname}} this is {{sender_name}}, {{job_title}} at {{dealer_name}}. Jus…"
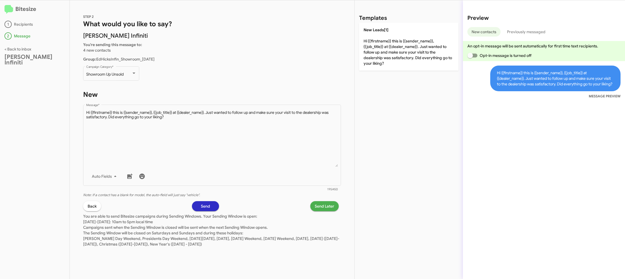
click at [319, 208] on span "Send Later" at bounding box center [325, 206] width 20 height 10
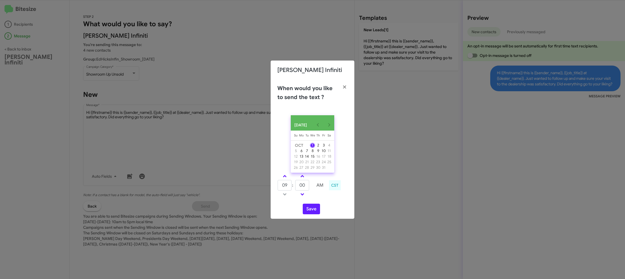
drag, startPoint x: 283, startPoint y: 176, endPoint x: 298, endPoint y: 183, distance: 16.4
click at [285, 177] on link at bounding box center [285, 176] width 10 height 6
type input "10"
click at [301, 186] on input "00" at bounding box center [302, 185] width 14 height 11
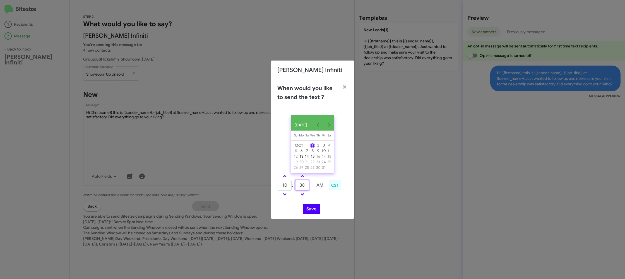
type input "38"
click at [310, 213] on button "Save" at bounding box center [311, 209] width 17 height 11
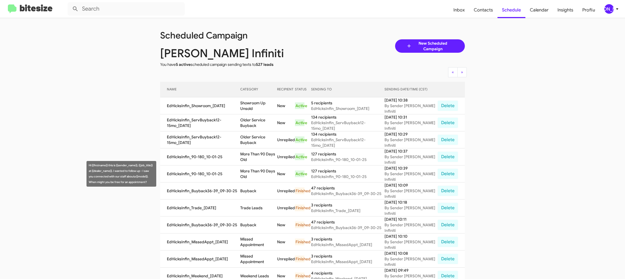
click at [253, 170] on td "More Than 90 Days Old" at bounding box center [258, 173] width 37 height 17
click at [252, 169] on td "More Than 90 Days Old" at bounding box center [258, 173] width 37 height 17
copy td "More Than 90 Days Old"
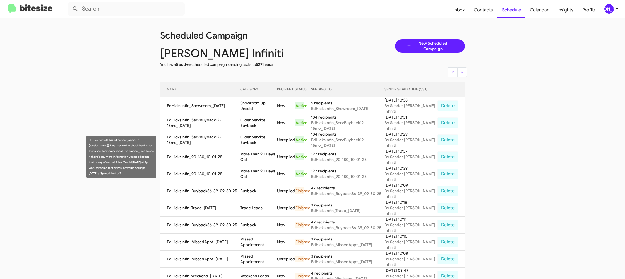
click at [260, 140] on td "Older Service Buyback" at bounding box center [258, 139] width 37 height 17
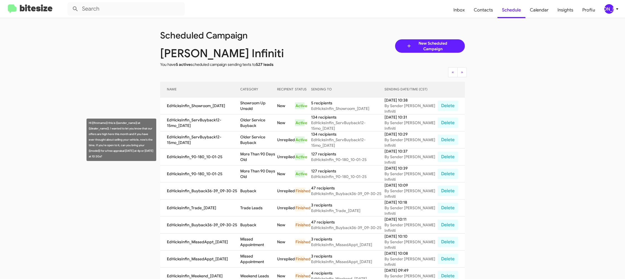
click at [260, 140] on td "Older Service Buyback" at bounding box center [258, 139] width 37 height 17
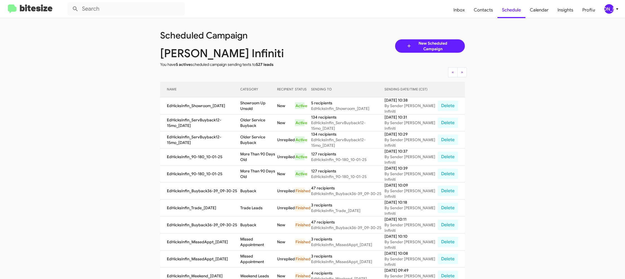
drag, startPoint x: 260, startPoint y: 140, endPoint x: 211, endPoint y: 70, distance: 85.8
click at [260, 139] on td "Older Service Buyback" at bounding box center [258, 139] width 37 height 17
copy td "Older Service Buyback"
click at [263, 107] on td "Showroom Up Unsold" at bounding box center [258, 105] width 37 height 17
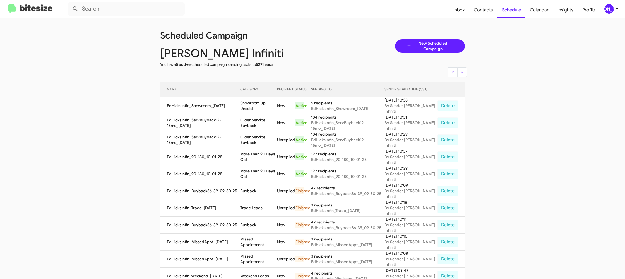
click at [263, 107] on td "Showroom Up Unsold" at bounding box center [258, 105] width 37 height 17
copy td "Showroom Up Unsold"
click at [599, 5] on span "Profile" at bounding box center [589, 10] width 22 height 16
click at [615, 5] on span "[PERSON_NAME]" at bounding box center [612, 8] width 17 height 9
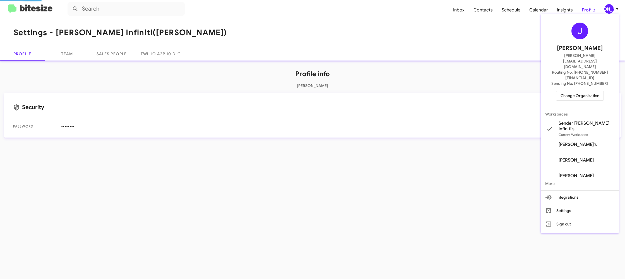
click at [579, 91] on span "Change Organization" at bounding box center [580, 95] width 39 height 9
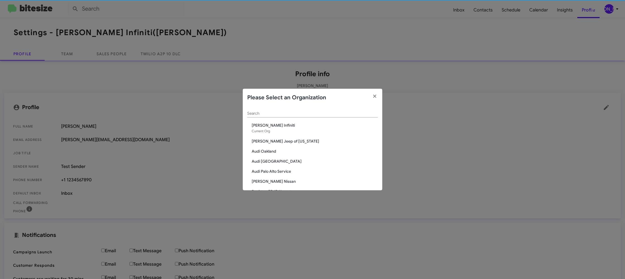
click at [277, 113] on input "Search" at bounding box center [312, 113] width 131 height 4
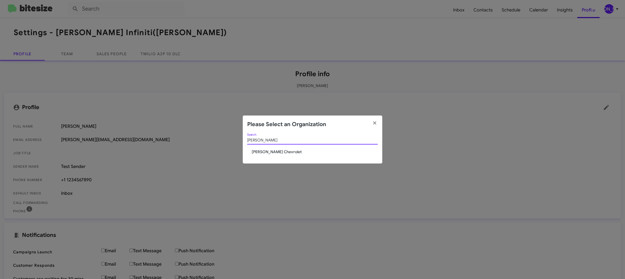
type input "elkin"
click at [264, 152] on span "[PERSON_NAME] Chevrolet" at bounding box center [315, 152] width 126 height 6
drag, startPoint x: 264, startPoint y: 152, endPoint x: 268, endPoint y: 145, distance: 7.9
click at [263, 151] on span "[PERSON_NAME] Chevrolet" at bounding box center [315, 152] width 126 height 6
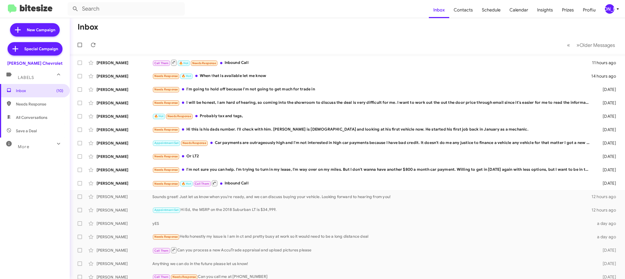
click at [608, 9] on div "[PERSON_NAME]" at bounding box center [609, 8] width 9 height 9
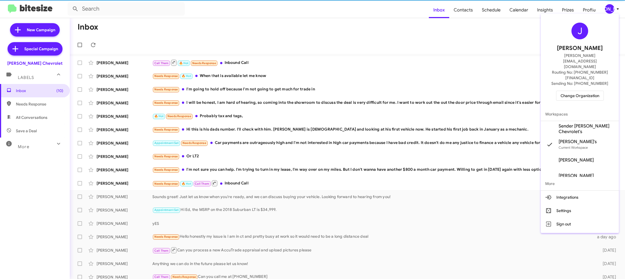
click at [582, 121] on span "Sender [PERSON_NAME] Chevrolet's" at bounding box center [580, 129] width 78 height 16
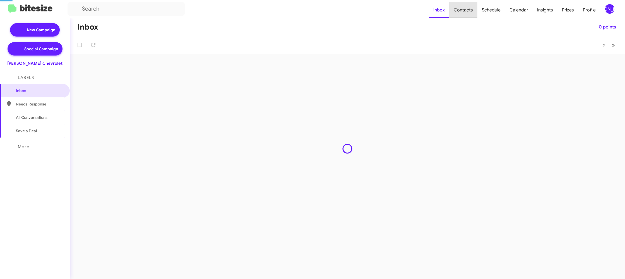
drag, startPoint x: 0, startPoint y: 0, endPoint x: 469, endPoint y: 7, distance: 468.9
click at [469, 7] on span "Contacts" at bounding box center [463, 10] width 28 height 16
type input "in:groups"
click at [469, 7] on span "Contacts" at bounding box center [463, 10] width 28 height 16
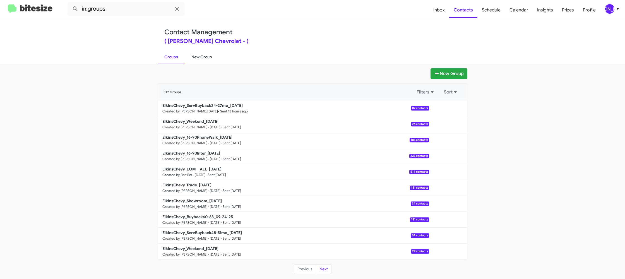
click at [206, 61] on link "New Group" at bounding box center [202, 57] width 34 height 15
drag, startPoint x: 206, startPoint y: 61, endPoint x: 200, endPoint y: 68, distance: 9.1
click at [206, 61] on link "New Group" at bounding box center [202, 57] width 34 height 15
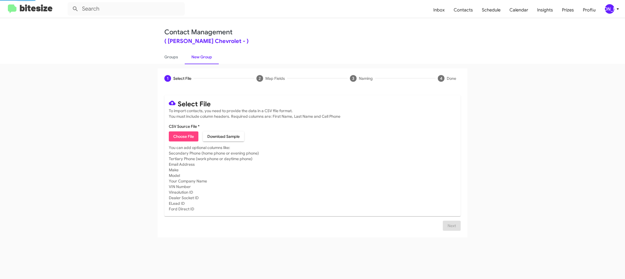
click at [177, 133] on span "Choose File" at bounding box center [183, 136] width 21 height 10
type input "ElkinsChevy_Buyback24-27_10-01-25"
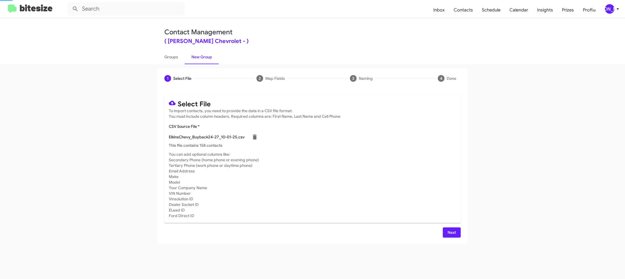
click at [315, 154] on mat-card "Select File To import contacts, you need to provide the data in a CSV file form…" at bounding box center [312, 159] width 296 height 128
click at [614, 8] on div "[PERSON_NAME]" at bounding box center [609, 8] width 9 height 9
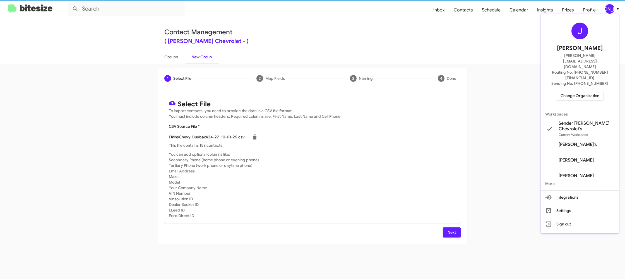
drag, startPoint x: 614, startPoint y: 8, endPoint x: 610, endPoint y: 16, distance: 9.0
click at [613, 8] on div at bounding box center [312, 139] width 625 height 279
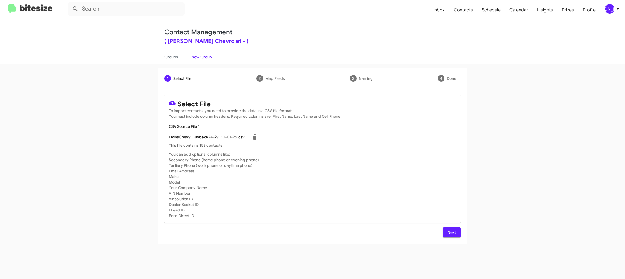
click at [458, 233] on button "Next" at bounding box center [452, 232] width 18 height 10
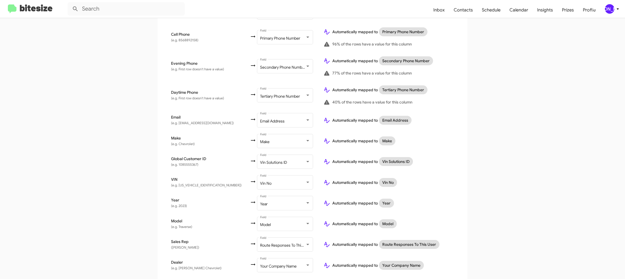
scroll to position [171, 0]
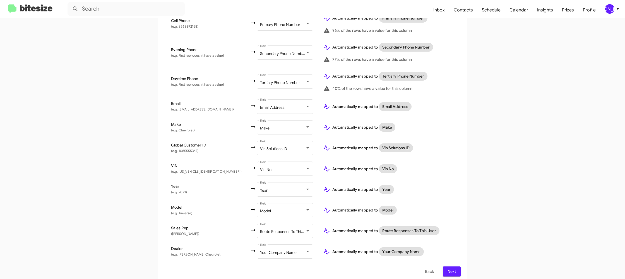
click at [534, 162] on app-new-group "Select File 2 Map Fields 3 Naming 4 Done Select File To import contacts, you ne…" at bounding box center [312, 90] width 625 height 386
click at [453, 267] on span "Next" at bounding box center [451, 272] width 9 height 10
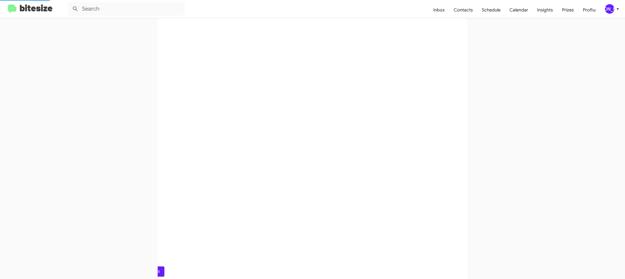
scroll to position [0, 0]
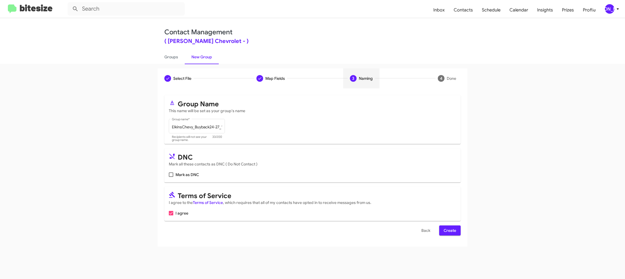
click at [443, 230] on button "Create" at bounding box center [449, 231] width 21 height 10
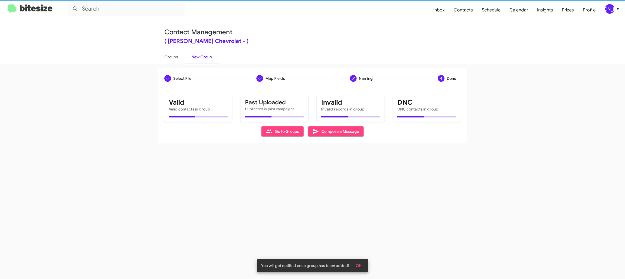
click at [181, 66] on div "Select File Map Fields Naming 4 Done Select File To import contacts, you need t…" at bounding box center [312, 171] width 625 height 215
click at [173, 60] on link "Groups" at bounding box center [171, 57] width 27 height 15
type input "in:groups"
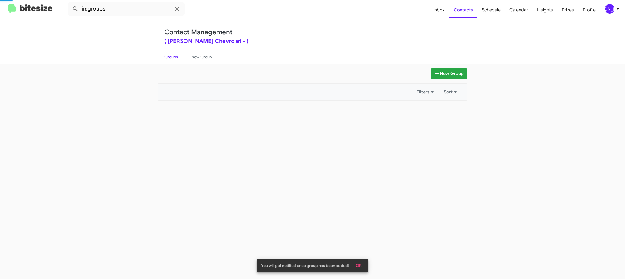
click at [173, 60] on link "Groups" at bounding box center [171, 57] width 27 height 15
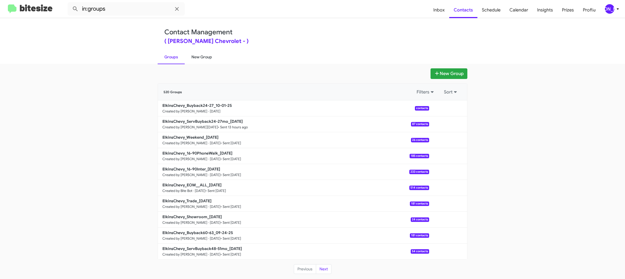
click at [194, 57] on link "New Group" at bounding box center [202, 57] width 34 height 15
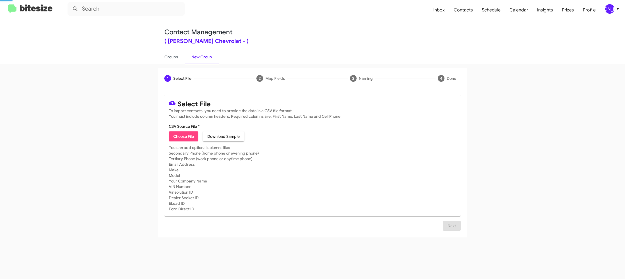
drag, startPoint x: 194, startPoint y: 57, endPoint x: 216, endPoint y: 19, distance: 44.6
click at [194, 55] on link "New Group" at bounding box center [202, 57] width 34 height 15
click at [185, 57] on link "New Group" at bounding box center [202, 57] width 34 height 15
click at [184, 57] on link "Groups" at bounding box center [171, 57] width 27 height 15
type input "in:groups"
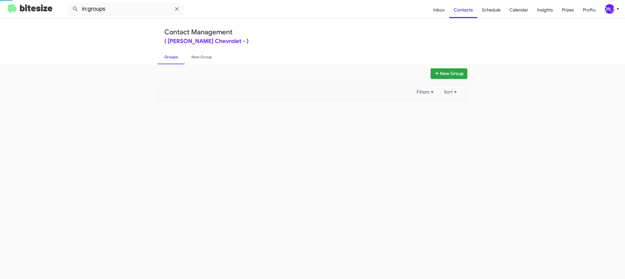
click at [183, 57] on link "Groups" at bounding box center [171, 57] width 27 height 15
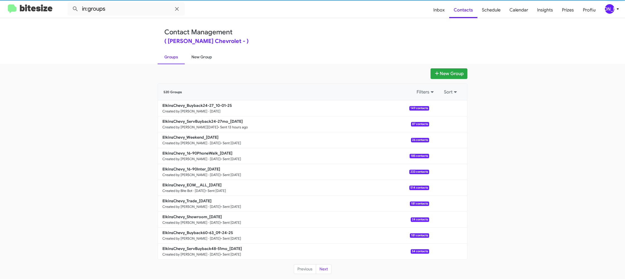
click at [191, 57] on link "New Group" at bounding box center [202, 57] width 34 height 15
click at [192, 54] on link "New Group" at bounding box center [202, 57] width 34 height 15
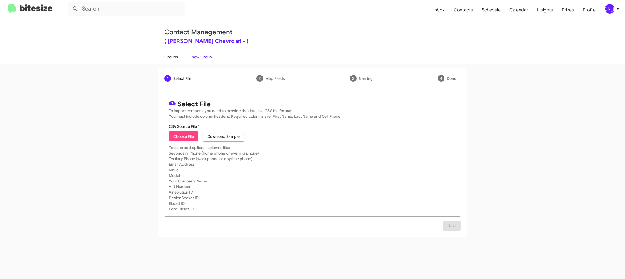
click at [170, 63] on link "Groups" at bounding box center [171, 57] width 27 height 15
type input "in:groups"
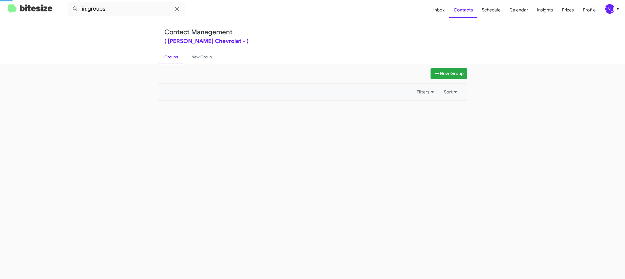
click at [170, 63] on link "Groups" at bounding box center [171, 57] width 27 height 15
click at [170, 62] on link "Groups" at bounding box center [171, 57] width 27 height 15
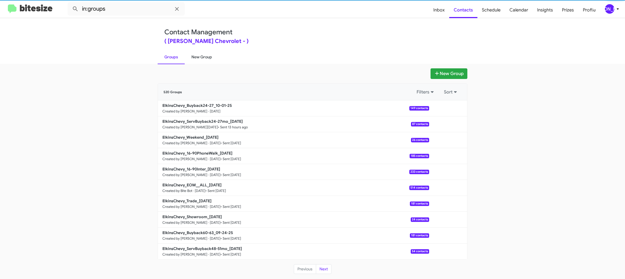
click at [189, 59] on link "New Group" at bounding box center [202, 57] width 34 height 15
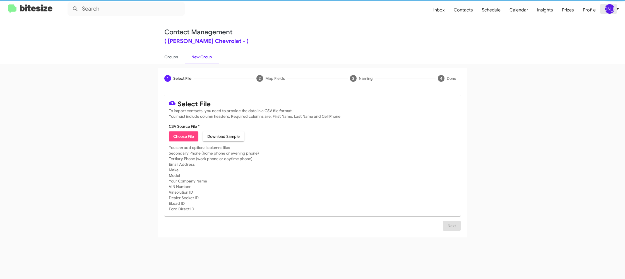
click at [610, 8] on div "[PERSON_NAME]" at bounding box center [609, 8] width 9 height 9
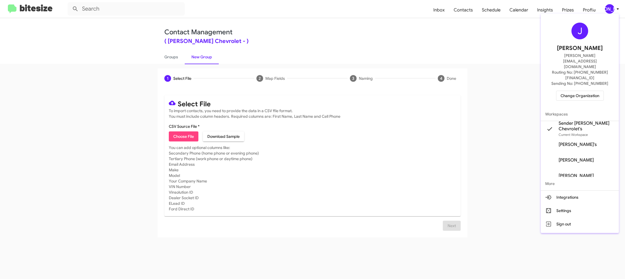
click at [610, 8] on div at bounding box center [312, 139] width 625 height 279
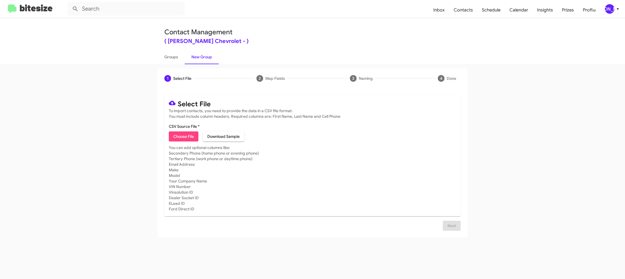
click at [174, 136] on span "Choose File" at bounding box center [183, 136] width 21 height 10
type input "ElkinsChevy_Showroom_[DATE]"
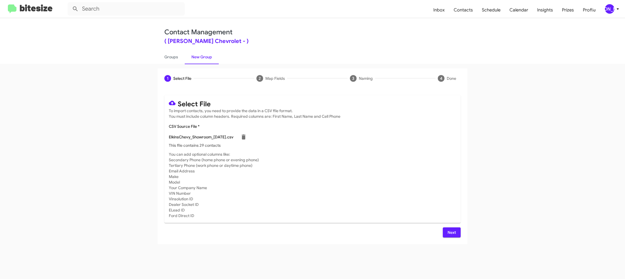
click at [449, 235] on span "Next" at bounding box center [451, 232] width 9 height 10
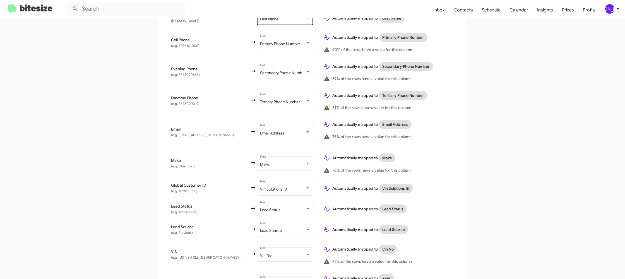
scroll to position [258, 0]
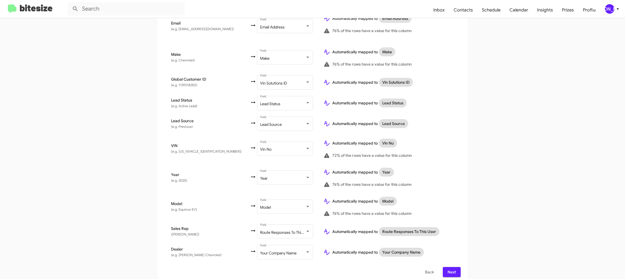
click at [612, 8] on div "[PERSON_NAME]" at bounding box center [609, 8] width 9 height 9
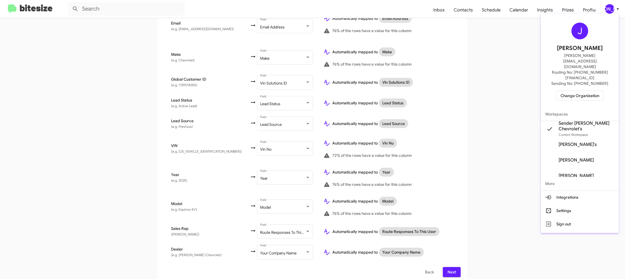
click at [611, 9] on div at bounding box center [312, 139] width 625 height 279
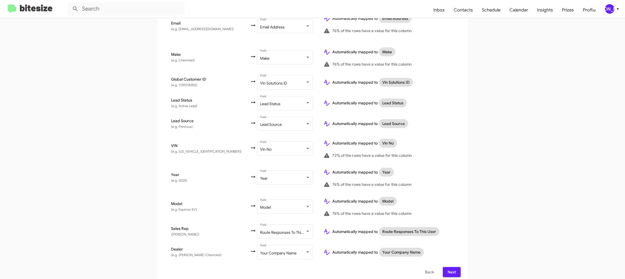
click at [455, 267] on span "Next" at bounding box center [451, 272] width 9 height 10
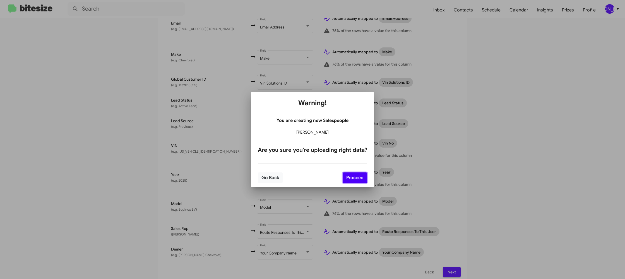
click at [347, 175] on button "Proceed" at bounding box center [355, 177] width 25 height 11
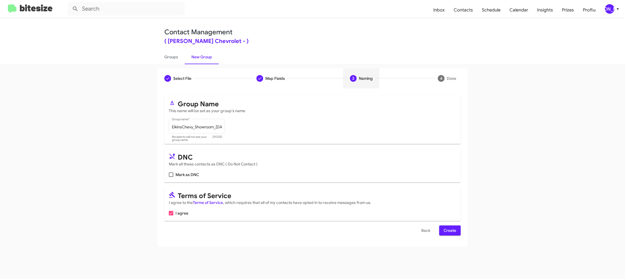
scroll to position [0, 0]
click at [459, 233] on div "Select File To import contacts, you need to provide the data in a CSV file form…" at bounding box center [313, 167] width 310 height 158
click at [448, 230] on span "Create" at bounding box center [450, 231] width 13 height 10
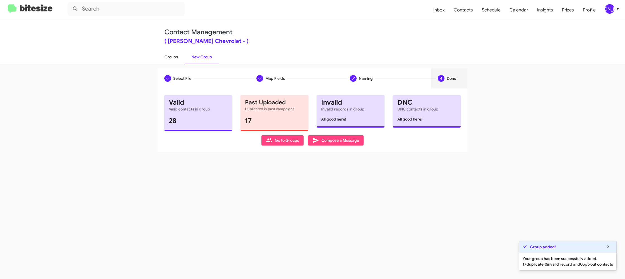
click at [181, 58] on link "Groups" at bounding box center [171, 57] width 27 height 15
type input "in:groups"
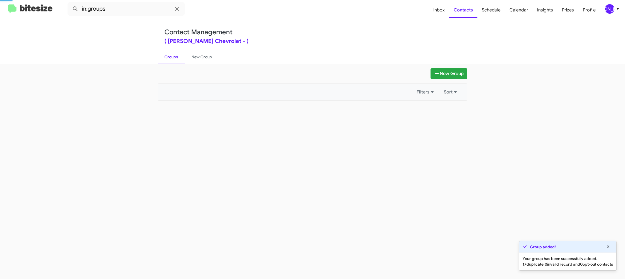
click at [181, 58] on link "Groups" at bounding box center [171, 57] width 27 height 15
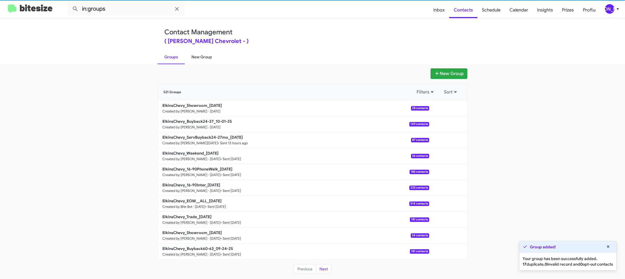
click at [202, 57] on link "New Group" at bounding box center [202, 57] width 34 height 15
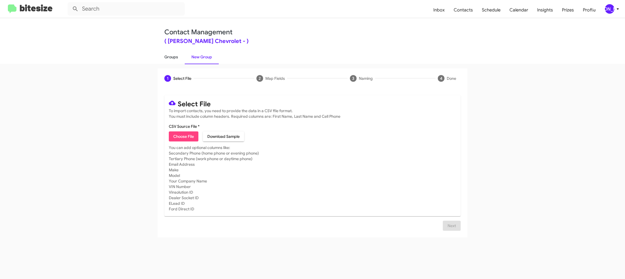
click at [169, 59] on link "Groups" at bounding box center [171, 57] width 27 height 15
type input "in:groups"
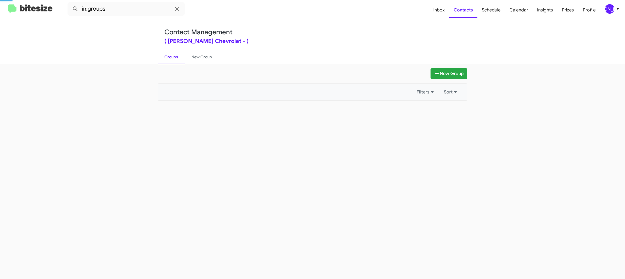
click at [169, 59] on link "Groups" at bounding box center [171, 57] width 27 height 15
drag, startPoint x: 169, startPoint y: 59, endPoint x: 194, endPoint y: 57, distance: 25.8
click at [170, 59] on link "Groups" at bounding box center [171, 57] width 27 height 15
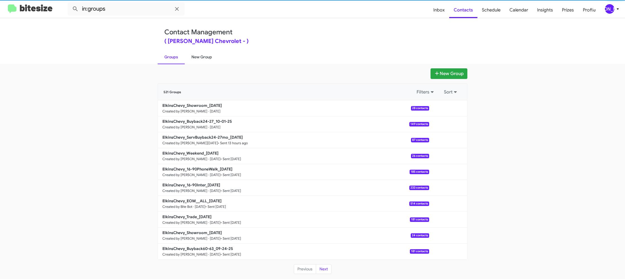
click at [194, 57] on link "New Group" at bounding box center [202, 57] width 34 height 15
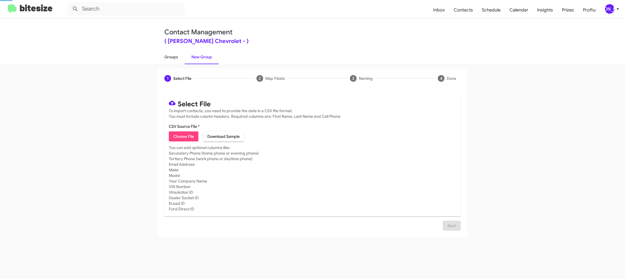
click at [174, 60] on link "Groups" at bounding box center [171, 57] width 27 height 15
type input "in:groups"
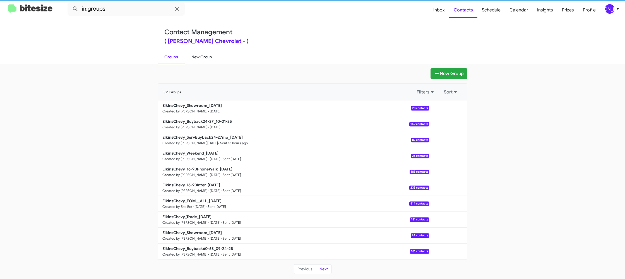
click at [201, 58] on link "New Group" at bounding box center [202, 57] width 34 height 15
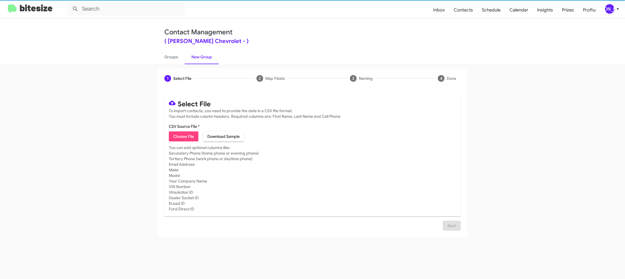
drag, startPoint x: 201, startPoint y: 58, endPoint x: 184, endPoint y: 101, distance: 46.5
click at [201, 58] on link "New Group" at bounding box center [202, 57] width 34 height 15
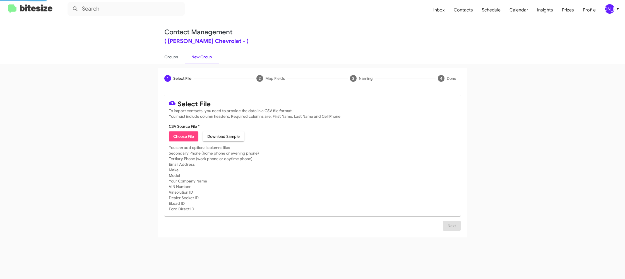
click at [188, 135] on span "Choose File" at bounding box center [183, 136] width 21 height 10
type input "ElkinsChevy_Trade_[DATE]"
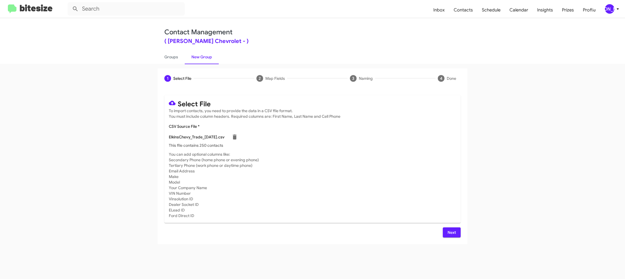
drag, startPoint x: 331, startPoint y: 168, endPoint x: 429, endPoint y: 227, distance: 114.5
click at [332, 168] on mat-card-subtitle "You can add optional columns like: Secondary Phone (home phone or evening phone…" at bounding box center [312, 185] width 287 height 67
drag, startPoint x: 459, startPoint y: 234, endPoint x: 445, endPoint y: 231, distance: 13.7
click at [459, 234] on button "Next" at bounding box center [452, 232] width 18 height 10
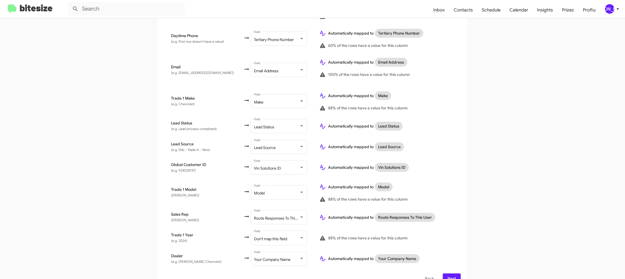
scroll to position [221, 0]
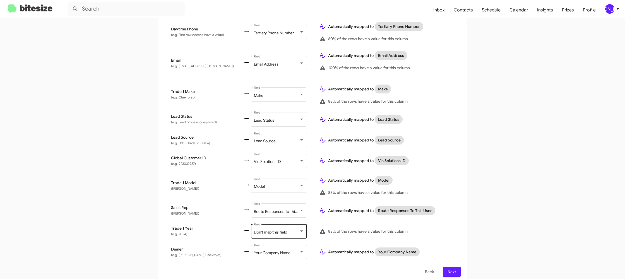
click at [278, 224] on div "Don't map this field Field" at bounding box center [279, 230] width 50 height 15
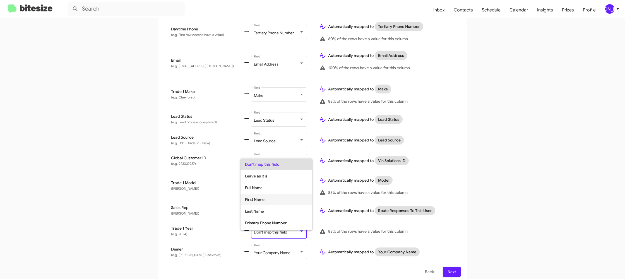
scroll to position [210, 0]
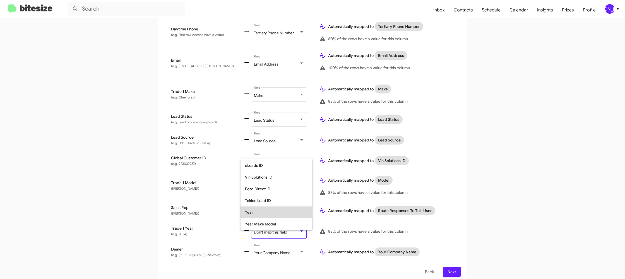
drag, startPoint x: 270, startPoint y: 211, endPoint x: 388, endPoint y: 196, distance: 119.0
click at [271, 211] on span "Year" at bounding box center [276, 213] width 63 height 12
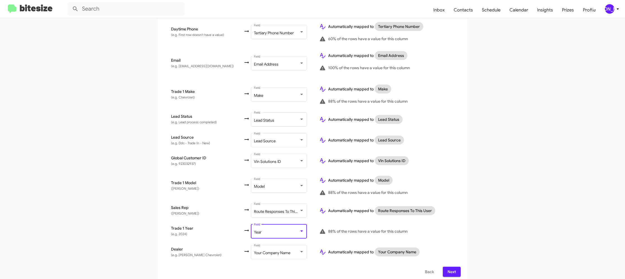
drag, startPoint x: 454, startPoint y: 190, endPoint x: 441, endPoint y: 181, distance: 15.8
click at [454, 190] on div "88% of the rows have a value for this column" at bounding box center [386, 192] width 135 height 7
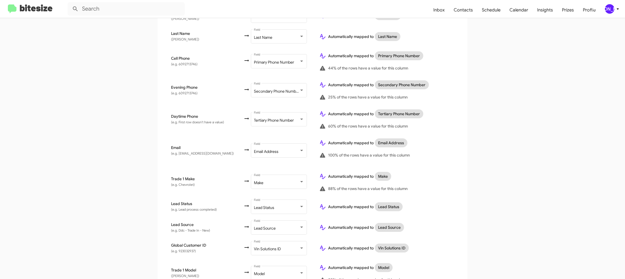
scroll to position [221, 0]
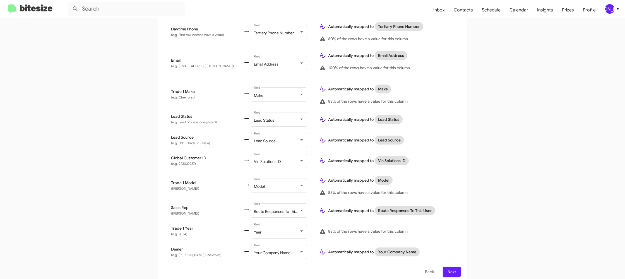
click at [611, 7] on div "[PERSON_NAME]" at bounding box center [609, 8] width 9 height 9
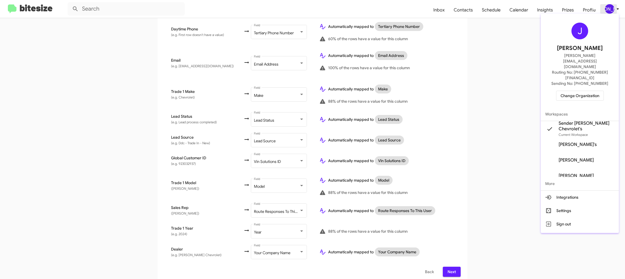
click at [611, 7] on div at bounding box center [312, 139] width 625 height 279
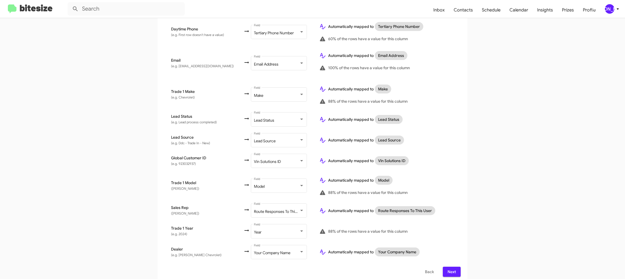
click at [451, 267] on span "Next" at bounding box center [451, 272] width 9 height 10
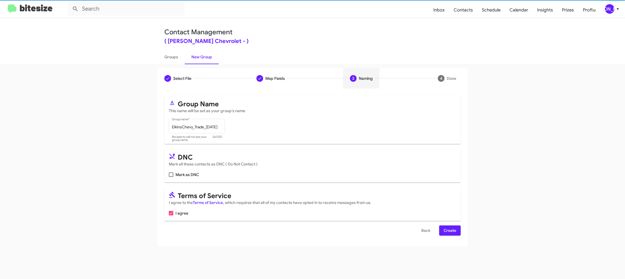
scroll to position [0, 0]
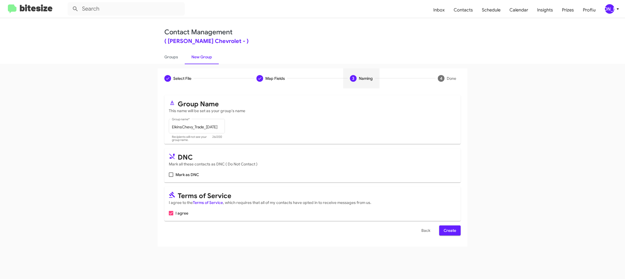
click at [447, 230] on span "Create" at bounding box center [450, 231] width 13 height 10
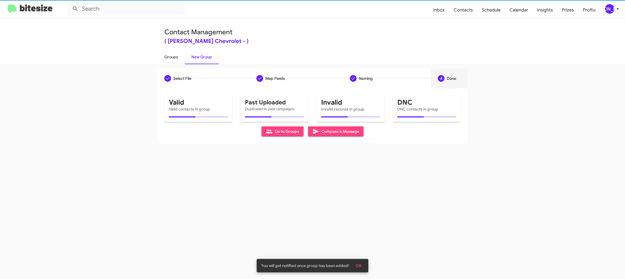
click at [163, 60] on link "Groups" at bounding box center [171, 57] width 27 height 15
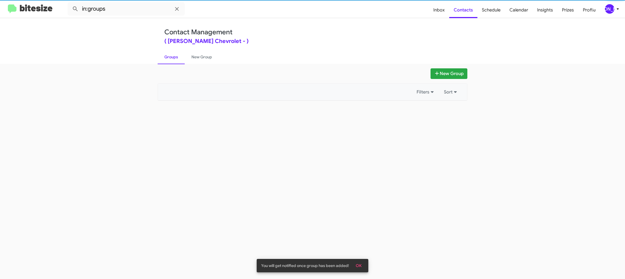
click at [163, 60] on link "Groups" at bounding box center [171, 57] width 27 height 15
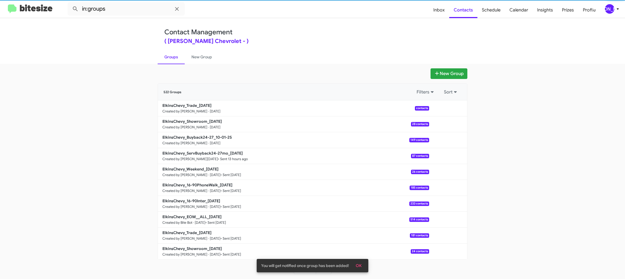
click at [163, 60] on link "Groups" at bounding box center [171, 57] width 27 height 15
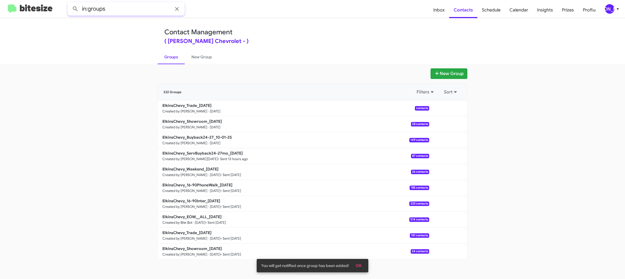
click at [125, 7] on input "in:groups" at bounding box center [126, 8] width 117 height 13
click at [70, 3] on button at bounding box center [75, 8] width 11 height 11
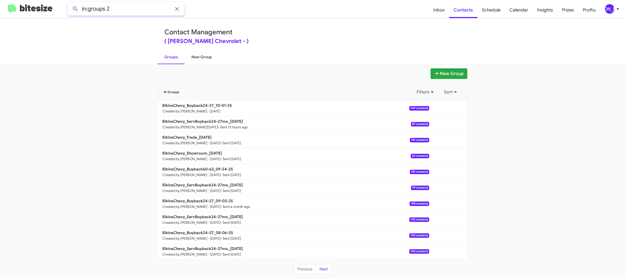
type input "in:groups 2"
drag, startPoint x: 205, startPoint y: 59, endPoint x: 176, endPoint y: 58, distance: 28.2
click at [204, 59] on link "New Group" at bounding box center [202, 57] width 34 height 15
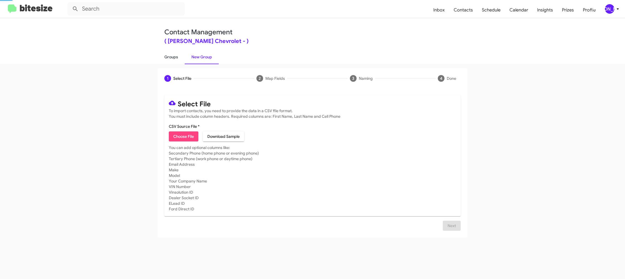
click at [168, 58] on link "Groups" at bounding box center [171, 57] width 27 height 15
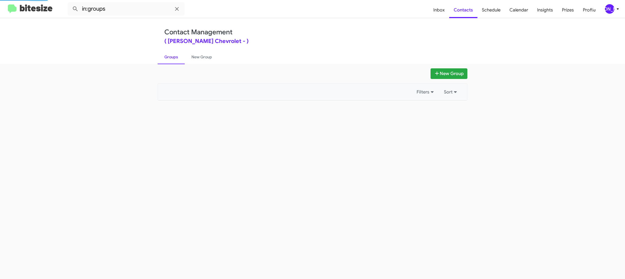
click at [168, 58] on link "Groups" at bounding box center [171, 57] width 27 height 15
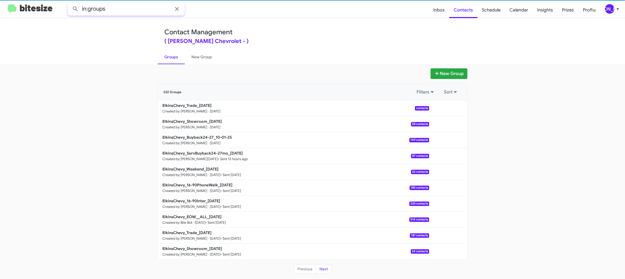
click at [123, 10] on input "in:groups" at bounding box center [126, 8] width 117 height 13
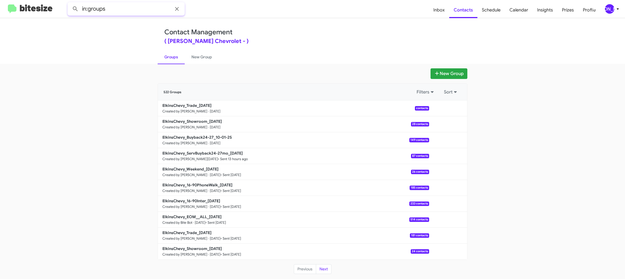
click at [124, 8] on input "in:groups" at bounding box center [126, 8] width 117 height 13
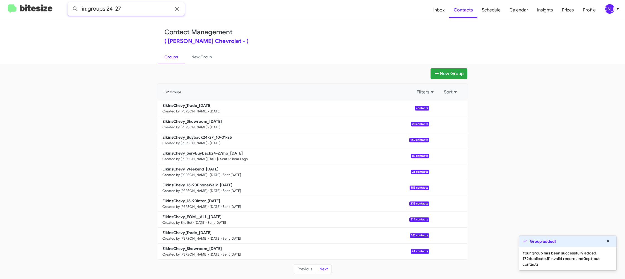
click at [70, 3] on button at bounding box center [75, 8] width 11 height 11
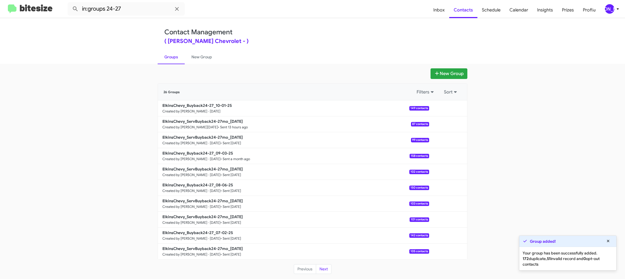
click at [170, 59] on link "Groups" at bounding box center [171, 57] width 27 height 15
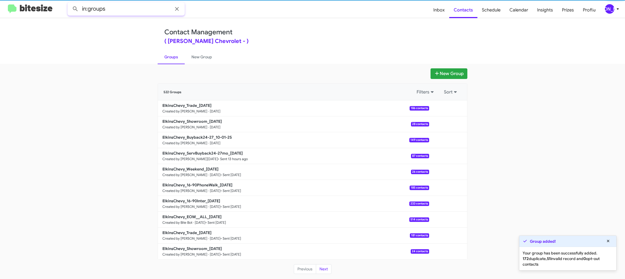
click at [129, 13] on input "in:groups" at bounding box center [126, 8] width 117 height 13
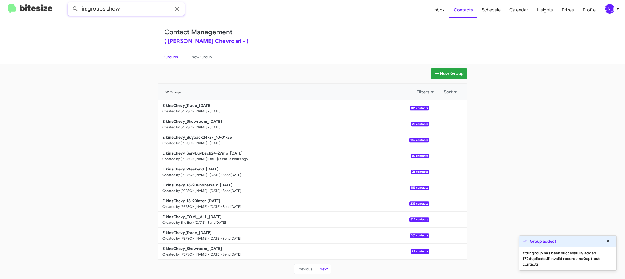
click at [70, 3] on button at bounding box center [75, 8] width 11 height 11
type input "in:groups trade"
click at [70, 3] on button at bounding box center [75, 8] width 11 height 11
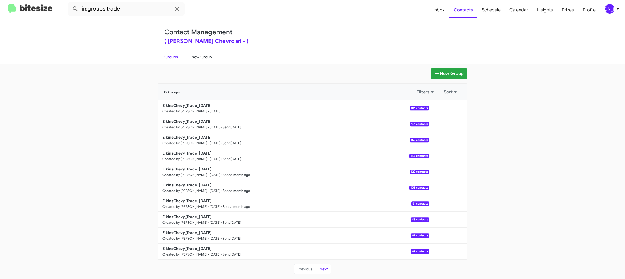
click at [194, 61] on link "New Group" at bounding box center [202, 57] width 34 height 15
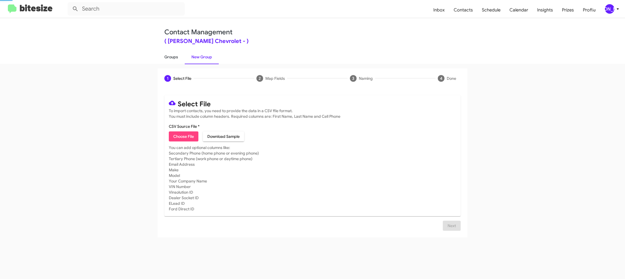
click at [182, 60] on link "Groups" at bounding box center [171, 57] width 27 height 15
type input "in:groups"
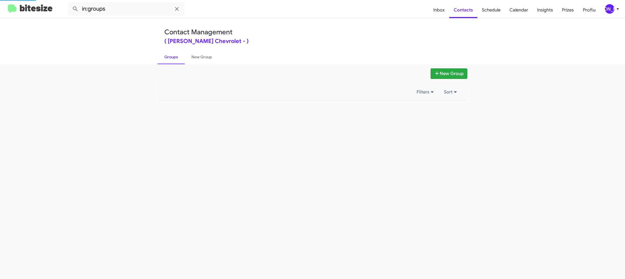
click at [182, 60] on link "Groups" at bounding box center [171, 57] width 27 height 15
drag, startPoint x: 182, startPoint y: 60, endPoint x: 242, endPoint y: 89, distance: 66.4
click at [183, 60] on link "Groups" at bounding box center [171, 57] width 27 height 15
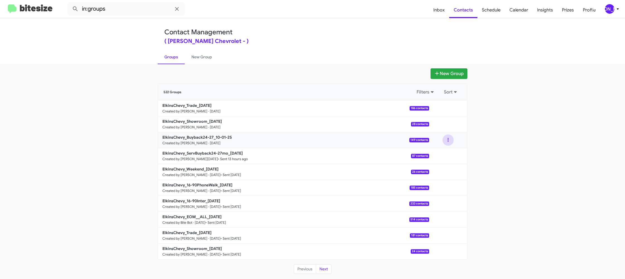
drag, startPoint x: 449, startPoint y: 142, endPoint x: 448, endPoint y: 145, distance: 3.0
click at [449, 142] on button at bounding box center [448, 140] width 11 height 11
click at [445, 154] on button "View contacts" at bounding box center [431, 154] width 45 height 13
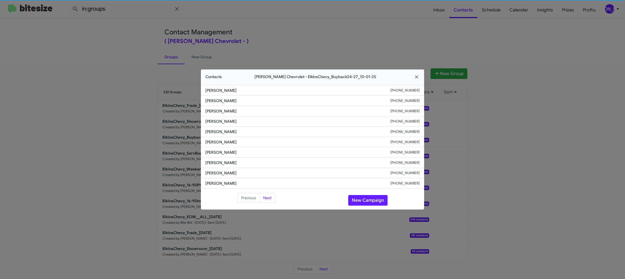
click at [219, 144] on span "Ernest Staiger" at bounding box center [297, 142] width 185 height 6
drag, startPoint x: 225, startPoint y: 148, endPoint x: 219, endPoint y: 144, distance: 7.2
click at [219, 144] on span "Ernest Staiger" at bounding box center [297, 142] width 185 height 6
drag, startPoint x: 219, startPoint y: 144, endPoint x: 231, endPoint y: 147, distance: 12.3
click at [219, 144] on span "Ernest Staiger" at bounding box center [297, 142] width 185 height 6
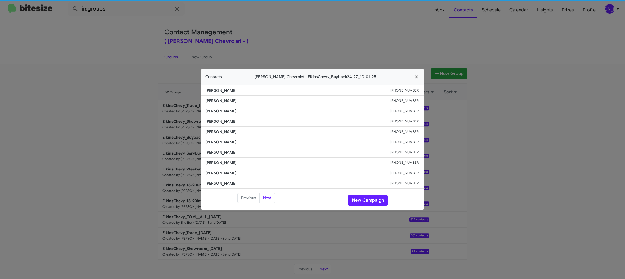
copy span "Ernest Staiger"
drag, startPoint x: 280, startPoint y: 37, endPoint x: 293, endPoint y: 43, distance: 14.3
click at [280, 37] on modal-container "Contacts Elkins Chevrolet - ElkinsChevy_Buyback24-27_10-01-25 Jasmine Perez +14…" at bounding box center [312, 139] width 625 height 279
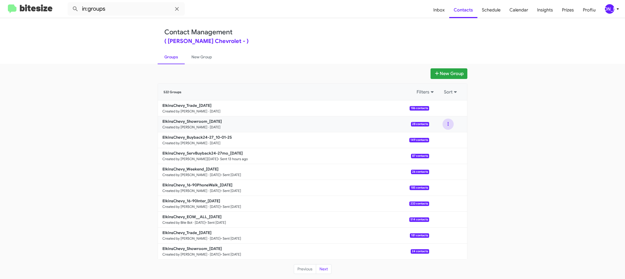
drag, startPoint x: 449, startPoint y: 124, endPoint x: 448, endPoint y: 130, distance: 6.1
click at [449, 125] on button at bounding box center [448, 124] width 11 height 11
click at [445, 137] on button "View contacts" at bounding box center [431, 139] width 45 height 13
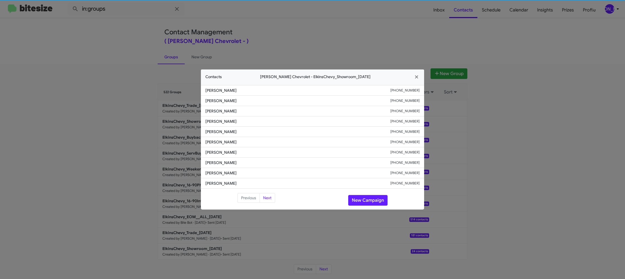
click at [200, 143] on modal-container "Contacts Elkins Chevrolet - ElkinsChevy_Showroom_10-01-25 Kelli Coleman +121598…" at bounding box center [312, 139] width 625 height 279
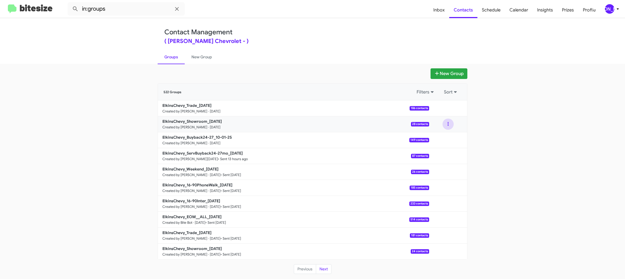
drag, startPoint x: 448, startPoint y: 123, endPoint x: 448, endPoint y: 127, distance: 3.9
click at [448, 123] on button at bounding box center [448, 124] width 11 height 11
click at [439, 137] on button "View contacts" at bounding box center [431, 139] width 45 height 13
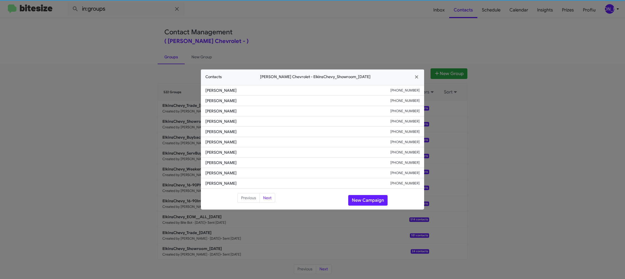
click at [224, 144] on span "Sharon Roberts" at bounding box center [297, 142] width 185 height 6
copy span "Sharon Roberts"
drag, startPoint x: 451, startPoint y: 69, endPoint x: 469, endPoint y: 115, distance: 49.2
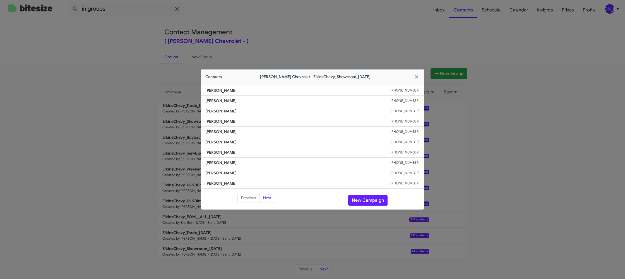
click at [452, 71] on modal-container "Contacts Elkins Chevrolet - ElkinsChevy_Showroom_10-01-25 Kelli Coleman +121598…" at bounding box center [312, 139] width 625 height 279
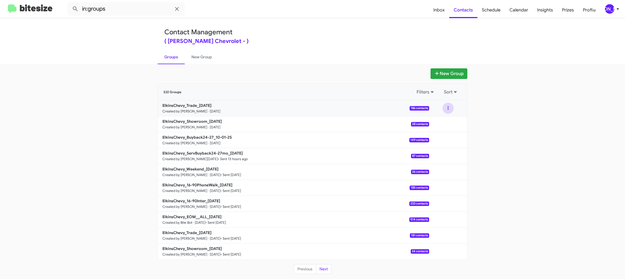
click at [449, 112] on button at bounding box center [448, 108] width 11 height 11
click at [449, 120] on button "View contacts" at bounding box center [431, 123] width 45 height 13
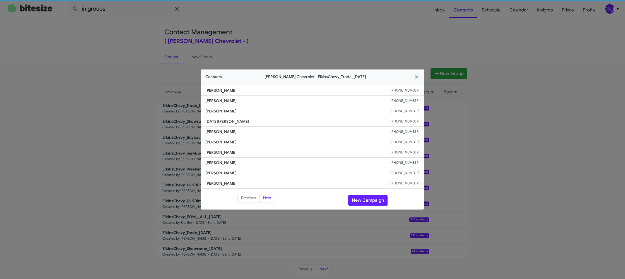
click at [220, 139] on span "Mikiya Morgan" at bounding box center [297, 142] width 185 height 6
copy span "Mikiya Morgan"
drag, startPoint x: 81, startPoint y: 90, endPoint x: 93, endPoint y: 97, distance: 13.6
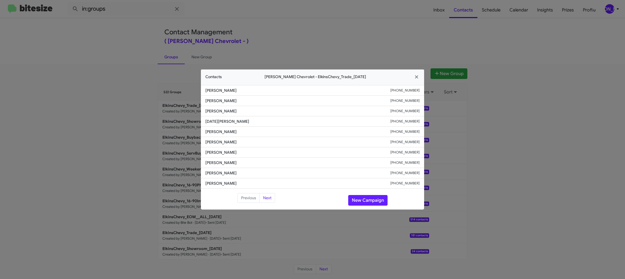
click at [82, 90] on modal-container "Contacts Elkins Chevrolet - ElkinsChevy_Trade_10-01-25 Leonard Sanelli +1609668…" at bounding box center [312, 139] width 625 height 279
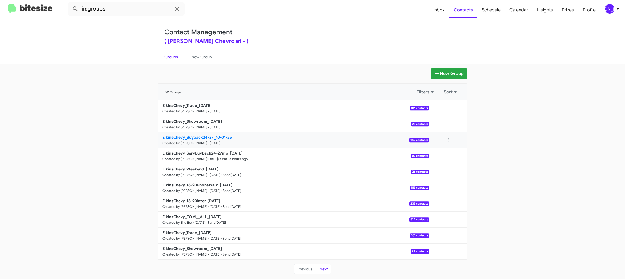
click at [202, 137] on b "ElkinsChevy_Buyback24-27_10-01-25" at bounding box center [196, 137] width 69 height 5
click at [201, 135] on b "ElkinsChevy_Buyback24-27_10-01-25" at bounding box center [196, 137] width 69 height 5
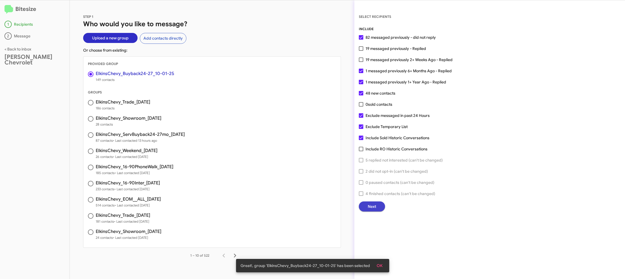
drag, startPoint x: 381, startPoint y: 207, endPoint x: 379, endPoint y: 204, distance: 3.4
click at [379, 204] on button "Next" at bounding box center [372, 207] width 26 height 10
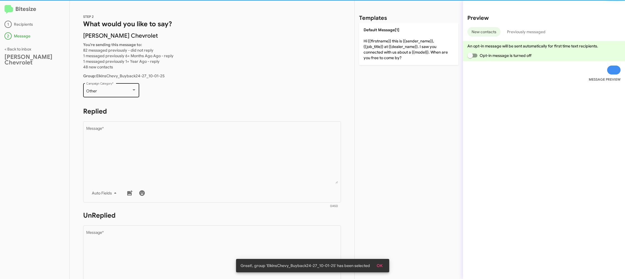
click at [112, 95] on div "Other Campaign Category *" at bounding box center [111, 89] width 50 height 15
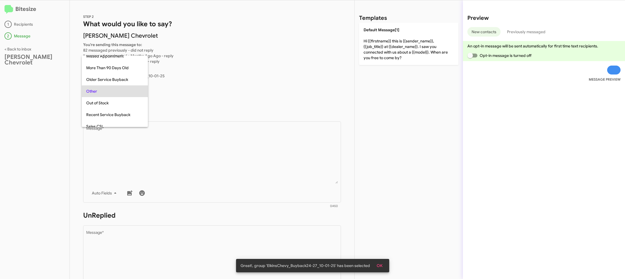
scroll to position [59, 0]
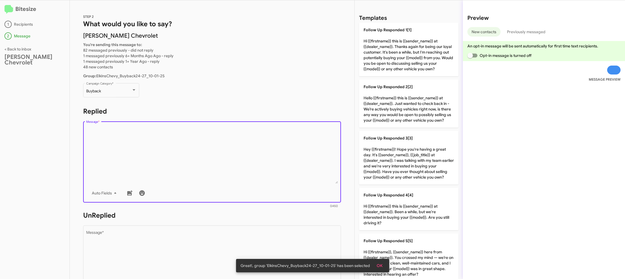
drag, startPoint x: 195, startPoint y: 157, endPoint x: 201, endPoint y: 153, distance: 7.2
click at [196, 157] on textarea "Message *" at bounding box center [212, 155] width 252 height 57
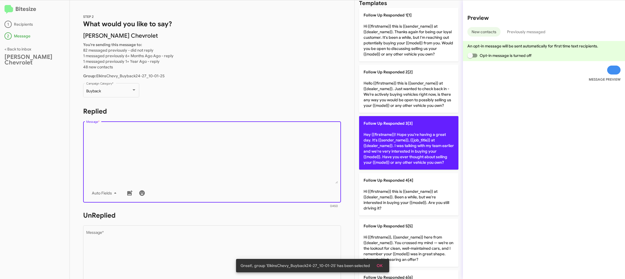
scroll to position [18, 0]
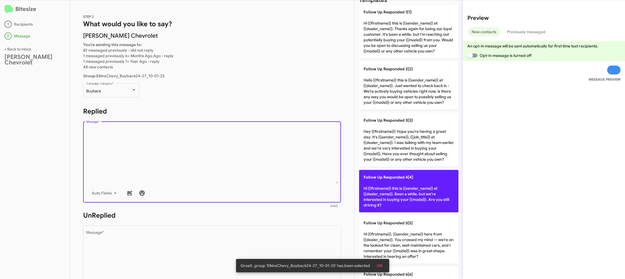
click at [382, 177] on span "Follow Up Responded 4[4]" at bounding box center [389, 177] width 50 height 5
type textarea "Hi {{firstname}} this is {{sender_name}} at {{dealer_name}}. Been a while, but …"
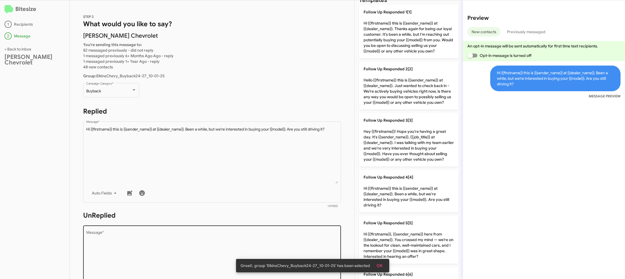
drag, startPoint x: 190, startPoint y: 233, endPoint x: 186, endPoint y: 233, distance: 3.6
click at [186, 232] on div "Drop image here to insert Auto Fields Message *" at bounding box center [212, 265] width 252 height 82
click at [186, 233] on textarea "Message *" at bounding box center [212, 259] width 252 height 57
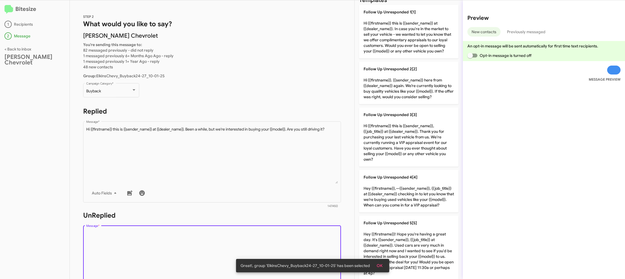
click at [203, 225] on div "Drop image here to insert Auto Fields Message *" at bounding box center [212, 265] width 252 height 82
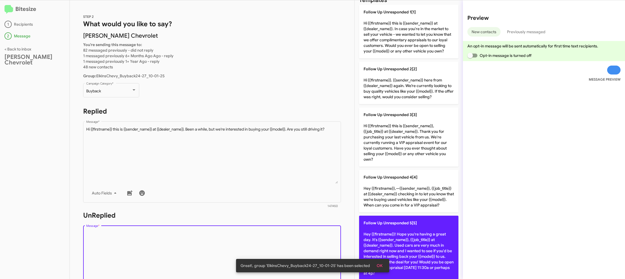
scroll to position [20, 0]
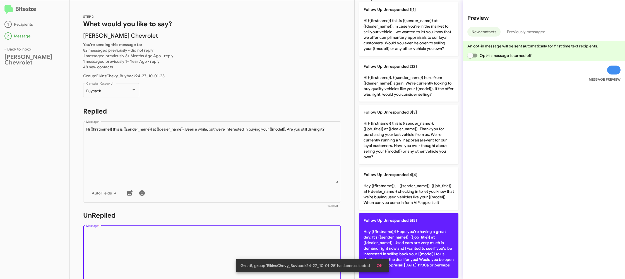
click at [378, 234] on p "Follow Up Unresponded 5[5] Hey {{firstname}}! Hope you're having a great day. I…" at bounding box center [408, 245] width 99 height 65
type textarea "Hey {{firstname}}! Hope you're having a great day. It's {{sender_name}}, {{job_…"
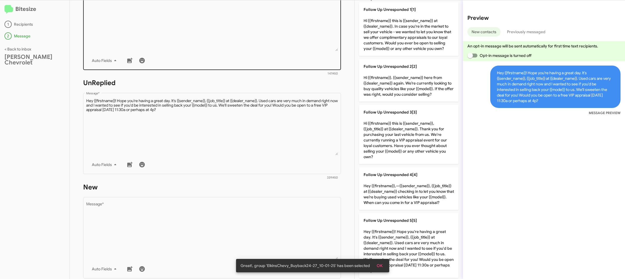
scroll to position [174, 0]
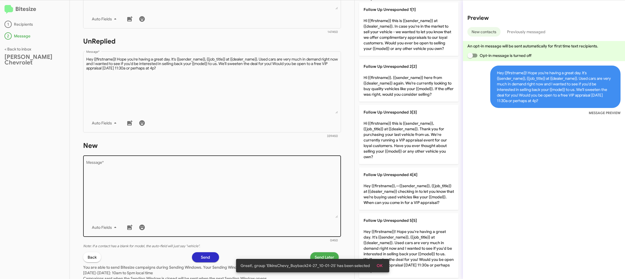
click at [248, 159] on div "Drop image here to insert Auto Fields Message *" at bounding box center [212, 196] width 252 height 82
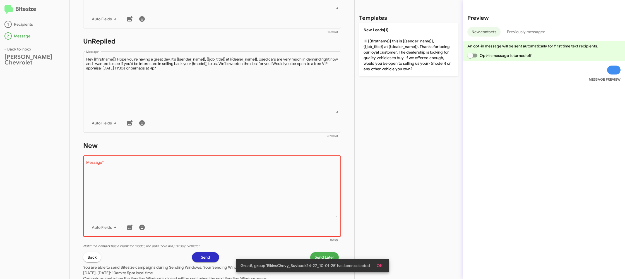
drag, startPoint x: 248, startPoint y: 160, endPoint x: 250, endPoint y: 158, distance: 3.0
click at [248, 160] on div "Drop image here to insert Auto Fields Message *" at bounding box center [212, 196] width 252 height 82
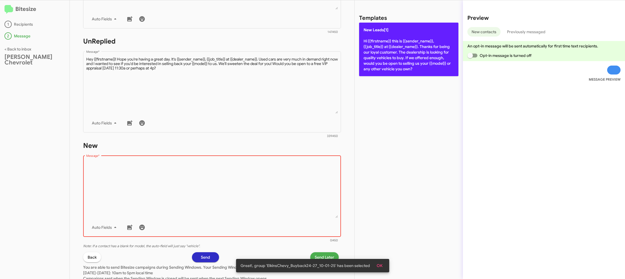
drag, startPoint x: 380, startPoint y: 63, endPoint x: 375, endPoint y: 68, distance: 7.5
click at [380, 63] on p "New Leads[1] Hi {{firstname}} this is {{sender_name}}, {{job_title}} at {{deale…" at bounding box center [408, 50] width 99 height 54
type textarea "Hi {{firstname}} this is {{sender_name}}, {{job_title}} at {{dealer_name}}. Tha…"
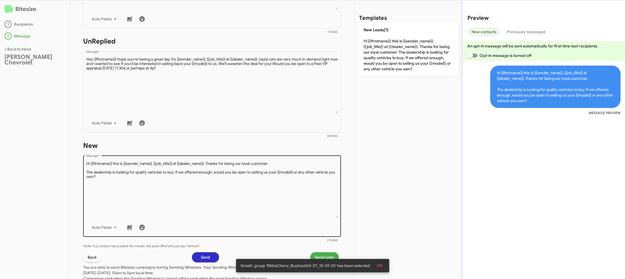
scroll to position [210, 0]
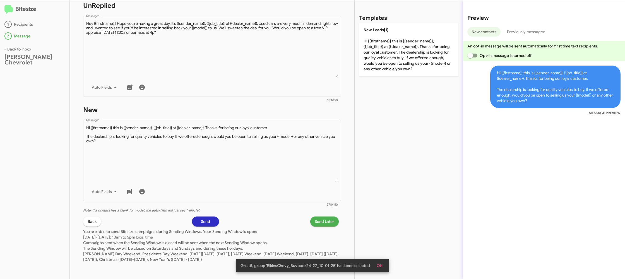
click at [316, 222] on span "Send Later" at bounding box center [325, 222] width 20 height 10
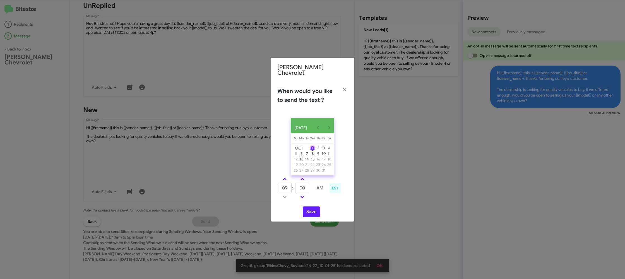
drag, startPoint x: 284, startPoint y: 177, endPoint x: 310, endPoint y: 192, distance: 30.4
click at [284, 177] on link at bounding box center [285, 179] width 10 height 6
type input "10"
click at [308, 189] on input "00" at bounding box center [302, 188] width 14 height 11
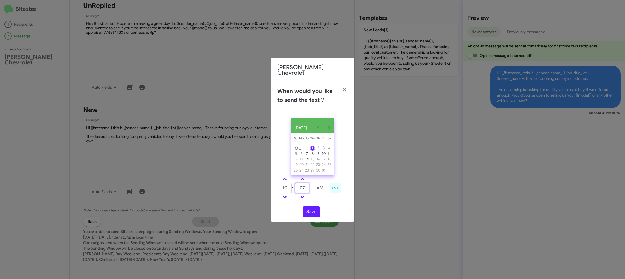
type input "07"
click at [325, 205] on div "OCT 2025 Sunday Su Monday Mo Tuesday Tu Wednesday We Thursday Th Friday Fr Satu…" at bounding box center [313, 168] width 84 height 108
drag, startPoint x: 308, startPoint y: 212, endPoint x: 309, endPoint y: 210, distance: 2.9
click at [307, 212] on button "Save" at bounding box center [311, 212] width 17 height 11
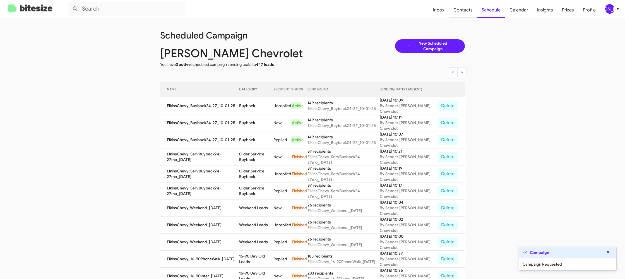
click at [466, 12] on span "Contacts" at bounding box center [463, 10] width 28 height 16
type input "in:groups"
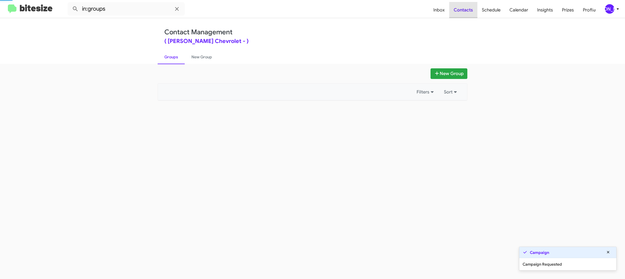
click at [466, 12] on span "Contacts" at bounding box center [463, 10] width 28 height 16
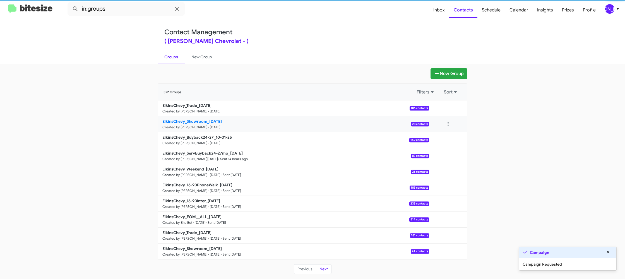
click at [211, 126] on small "Created by [PERSON_NAME] · [DATE]" at bounding box center [191, 127] width 58 height 4
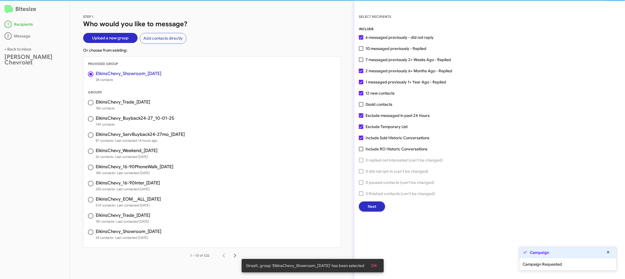
click at [379, 50] on span "10 messaged previously - Replied" at bounding box center [396, 48] width 61 height 7
click at [361, 51] on input "10 messaged previously - Replied" at bounding box center [361, 51] width 0 height 0
checkbox input "true"
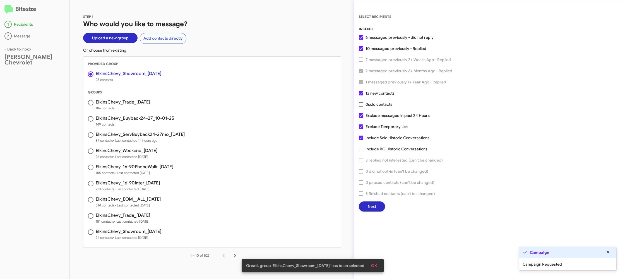
click at [367, 205] on button "Next" at bounding box center [372, 207] width 26 height 10
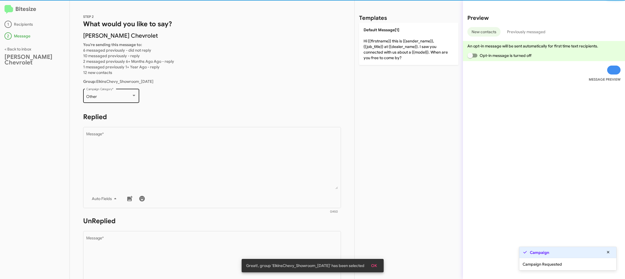
click at [136, 92] on div "Other Campaign Category *" at bounding box center [111, 95] width 50 height 15
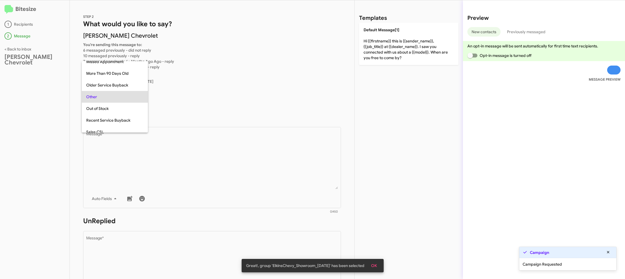
scroll to position [151, 0]
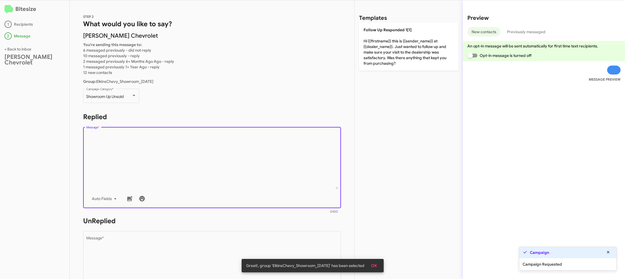
drag, startPoint x: 196, startPoint y: 149, endPoint x: 271, endPoint y: 113, distance: 83.6
click at [196, 148] on textarea "Message *" at bounding box center [212, 160] width 252 height 57
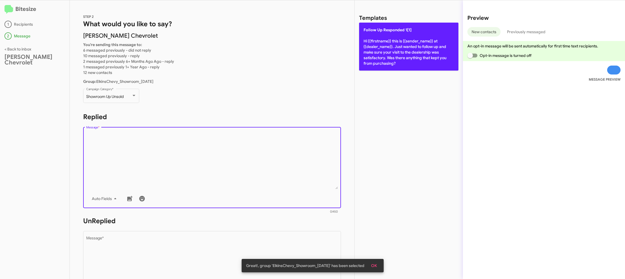
click at [379, 47] on p "Follow Up Responded 1[1] Hi {{firstname}} this is {{sender_name}} at {{dealer_n…" at bounding box center [408, 47] width 99 height 48
type textarea "Hi {{firstname}} this is {{sender_name}} at {{dealer_name}}. Just wanted to fol…"
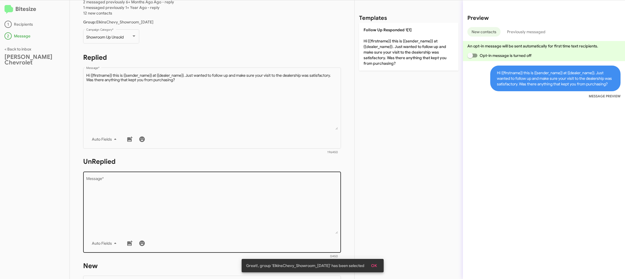
scroll to position [79, 0]
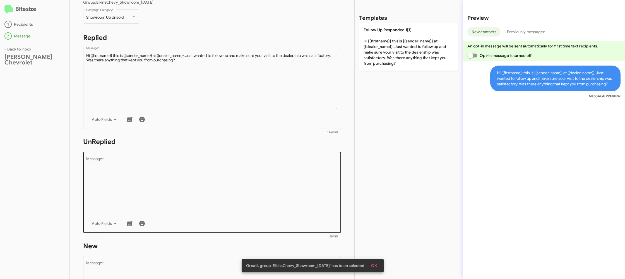
click at [283, 221] on div "Auto Fields" at bounding box center [212, 223] width 252 height 11
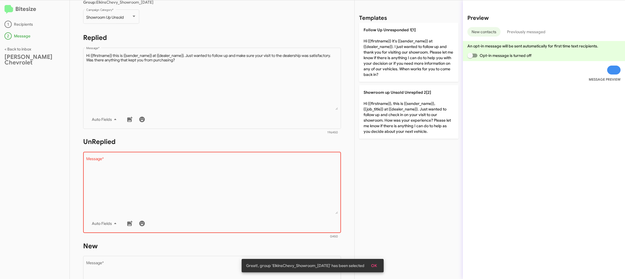
drag, startPoint x: 283, startPoint y: 221, endPoint x: 331, endPoint y: 159, distance: 78.6
click at [286, 210] on div "Drop image here to insert Auto Fields Message *" at bounding box center [212, 192] width 252 height 82
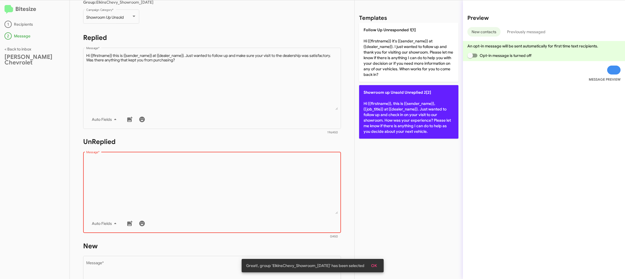
click at [381, 134] on p "Showroom up Unsold Unreplied 2[2] Hi {{firstname}}, this is {{sender_name}}, {{…" at bounding box center [408, 112] width 99 height 54
type textarea "Hi {{firstname}}, this is {{sender_name}}, {{job_title}} at {{dealer_name}}. Ju…"
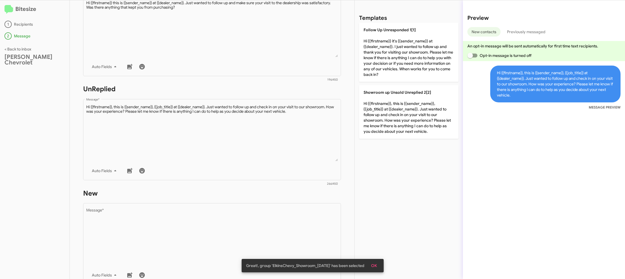
scroll to position [216, 0]
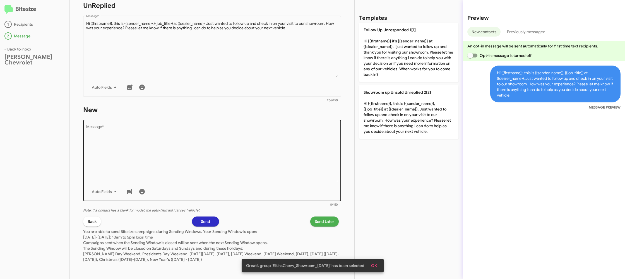
click at [304, 165] on textarea "Message *" at bounding box center [212, 153] width 252 height 57
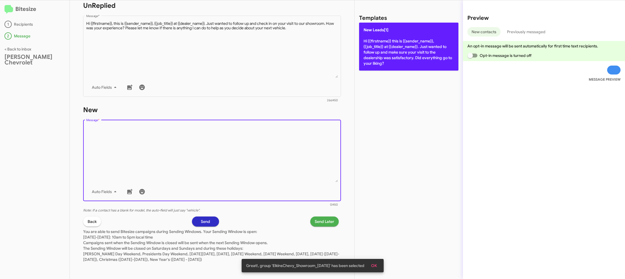
click at [390, 67] on div "Templates New Leads[1] Hi {{firstname}} this is {{sender_name}}, {{job_title}} …" at bounding box center [409, 139] width 108 height 279
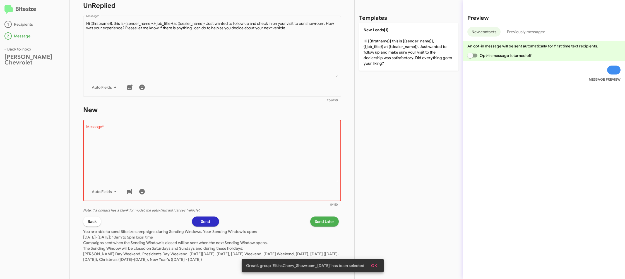
drag, startPoint x: 389, startPoint y: 60, endPoint x: 352, endPoint y: 210, distance: 154.5
click at [387, 61] on p "New Leads[1] Hi {{firstname}} this is {{sender_name}}, {{job_title}} at {{deale…" at bounding box center [408, 47] width 99 height 48
type textarea "Hi {{firstname}} this is {{sender_name}}, {{job_title}} at {{dealer_name}}. Jus…"
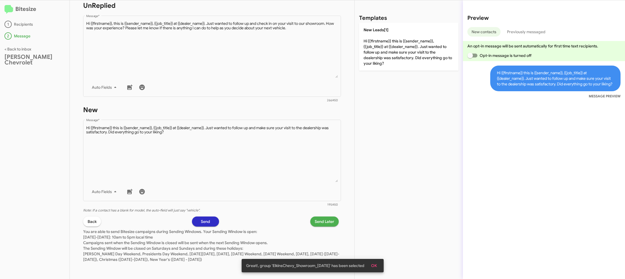
click at [325, 220] on span "Send Later" at bounding box center [325, 222] width 20 height 10
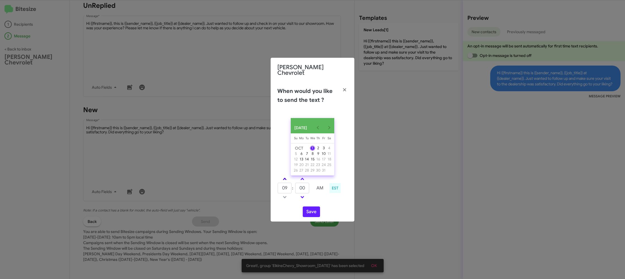
click at [286, 178] on link at bounding box center [285, 179] width 10 height 6
type input "10"
click at [310, 209] on button "Save" at bounding box center [311, 212] width 17 height 11
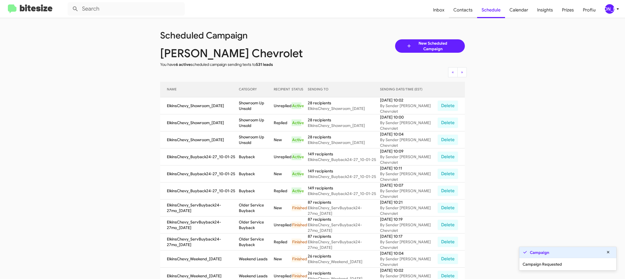
click at [462, 18] on div "Scheduled Campaign Elkins Chevrolet You have 6 active scheduled campaign sendin…" at bounding box center [312, 231] width 318 height 426
click at [462, 18] on span "Contacts" at bounding box center [463, 10] width 28 height 16
type input "in:groups"
click at [462, 18] on span "Contacts" at bounding box center [463, 10] width 28 height 16
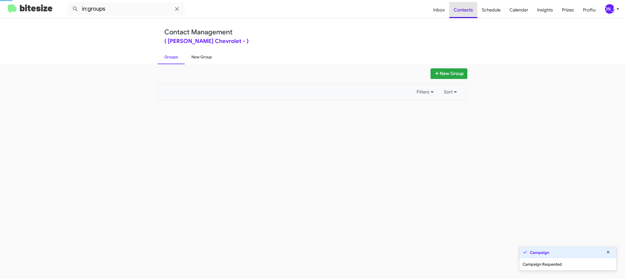
drag, startPoint x: 462, startPoint y: 18, endPoint x: 212, endPoint y: 59, distance: 253.1
click at [459, 17] on span "Contacts" at bounding box center [463, 10] width 28 height 16
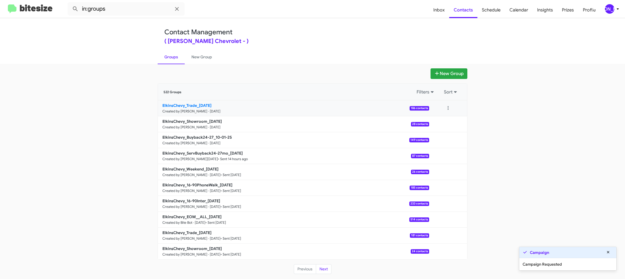
click at [194, 108] on link "ElkinsChevy_Trade_10-01-25 Created by Jason Apdua · Oct 1, 2025 186 contacts" at bounding box center [293, 108] width 271 height 16
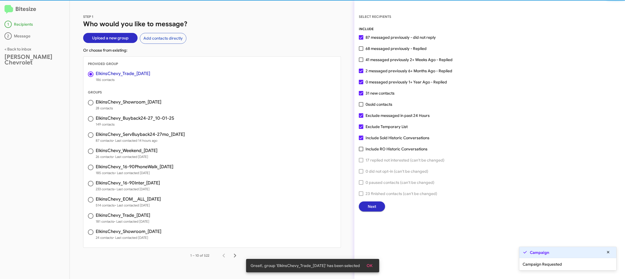
click at [373, 208] on span "Next" at bounding box center [372, 207] width 8 height 10
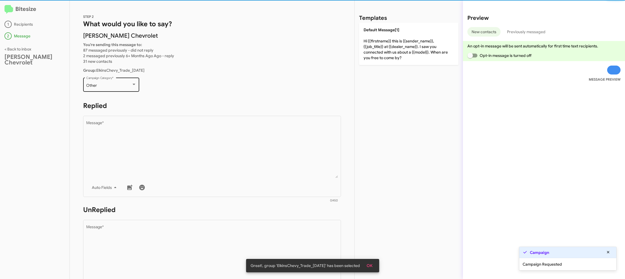
click at [131, 85] on div "Other" at bounding box center [111, 85] width 50 height 4
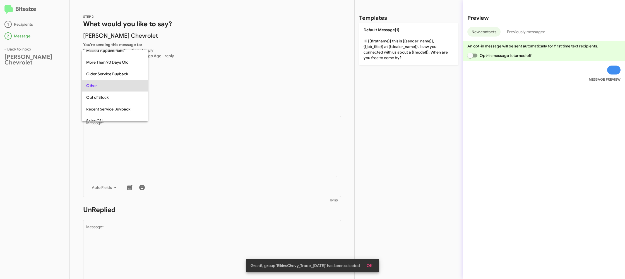
scroll to position [198, 0]
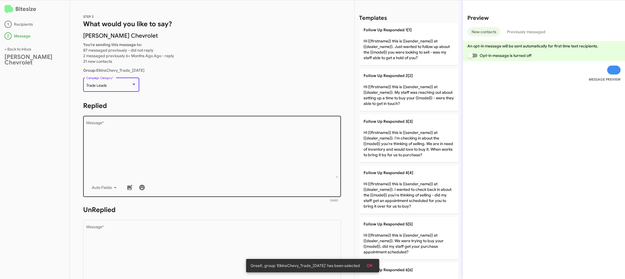
drag, startPoint x: 181, startPoint y: 133, endPoint x: 210, endPoint y: 125, distance: 30.3
click at [185, 132] on textarea "Message *" at bounding box center [212, 149] width 252 height 57
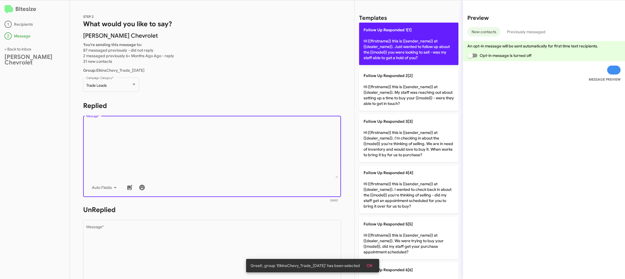
click at [445, 33] on p "Follow Up Responded 1[1] Hi {{firstname}} this is {{sender_name}} at {{dealer_n…" at bounding box center [408, 44] width 99 height 42
type textarea "Hi {{firstname}} this is {{sender_name}} at {{dealer_name}}. Just wanted to fol…"
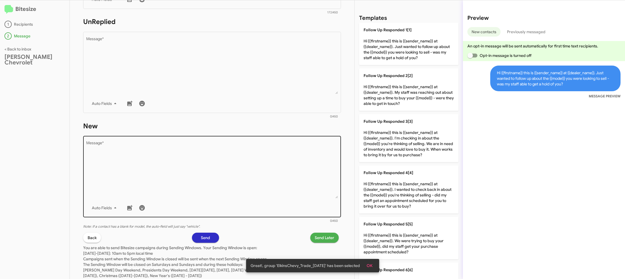
scroll to position [205, 0]
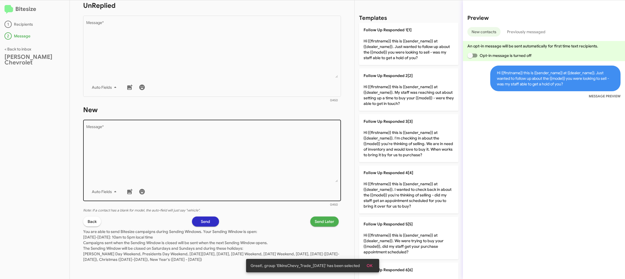
drag, startPoint x: 236, startPoint y: 147, endPoint x: 241, endPoint y: 141, distance: 7.5
click at [237, 146] on textarea "Message *" at bounding box center [212, 153] width 252 height 57
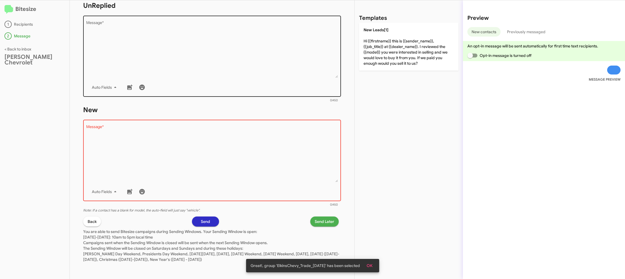
click at [270, 83] on div "Auto Fields" at bounding box center [212, 87] width 252 height 11
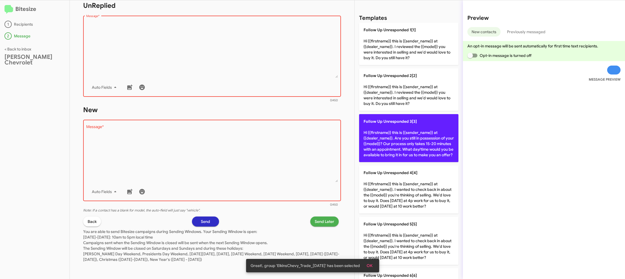
drag, startPoint x: 270, startPoint y: 83, endPoint x: 387, endPoint y: 142, distance: 130.7
click at [270, 83] on div "Auto Fields" at bounding box center [212, 87] width 252 height 11
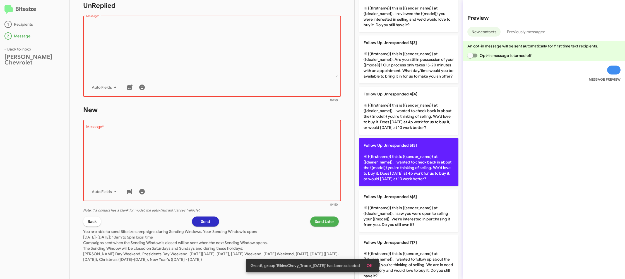
drag, startPoint x: 399, startPoint y: 169, endPoint x: 380, endPoint y: 169, distance: 18.1
click at [392, 168] on p "Follow Up Unresponded 5[5] Hi {{firstname}} this is {{sender_name}} at {{dealer…" at bounding box center [408, 162] width 99 height 48
type textarea "Hi {{firstname}} this is {{sender_name}} at {{dealer_name}}. I wanted to check …"
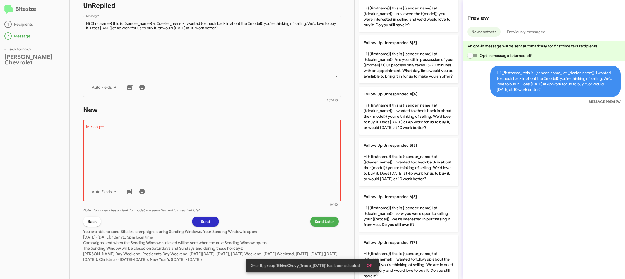
click at [285, 165] on textarea "Message *" at bounding box center [212, 153] width 252 height 57
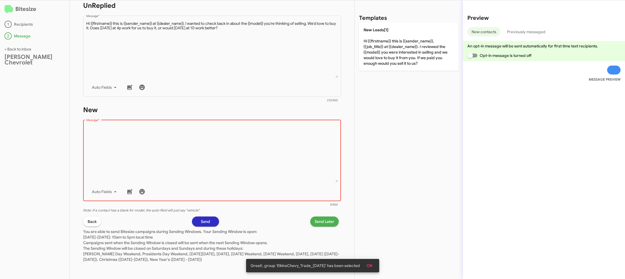
click at [285, 165] on textarea "Message *" at bounding box center [212, 153] width 252 height 57
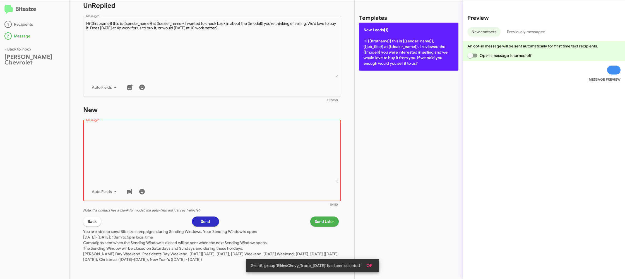
drag, startPoint x: 285, startPoint y: 165, endPoint x: 399, endPoint y: 53, distance: 159.9
click at [312, 135] on textarea "Message *" at bounding box center [212, 153] width 252 height 57
click at [411, 45] on p "New Leads[1] Hi {{firstname}} this is {{sender_name}}, {{job_title}} at {{deale…" at bounding box center [408, 47] width 99 height 48
type textarea "Hi {{firstname}} this is {{sender_name}}, {{job_title}} at {{dealer_name}}. I r…"
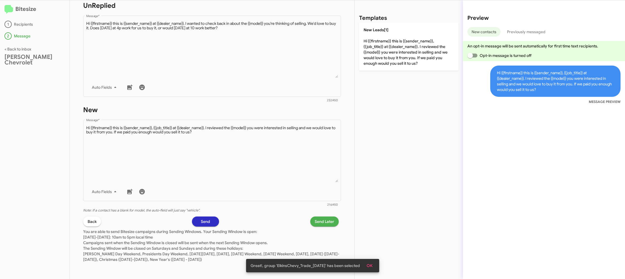
click at [321, 222] on span "Send Later" at bounding box center [325, 222] width 20 height 10
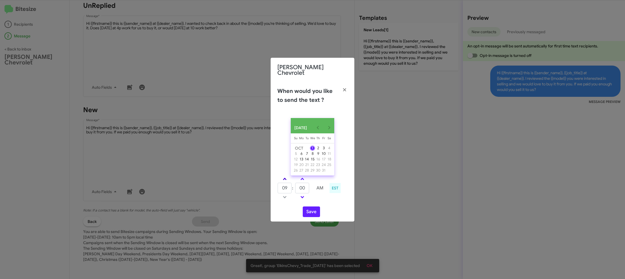
click at [284, 179] on span at bounding box center [285, 180] width 4 height 4
type input "10"
click at [301, 186] on input "00" at bounding box center [302, 188] width 14 height 11
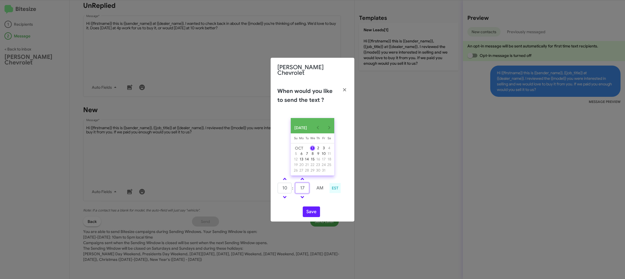
type input "17"
drag, startPoint x: 321, startPoint y: 201, endPoint x: 313, endPoint y: 209, distance: 11.1
click at [318, 203] on div "OCT 2025 Sunday Su Monday Mo Tuesday Tu Wednesday We Thursday Th Friday Fr Satu…" at bounding box center [313, 168] width 84 height 108
click at [313, 211] on button "Save" at bounding box center [311, 212] width 17 height 11
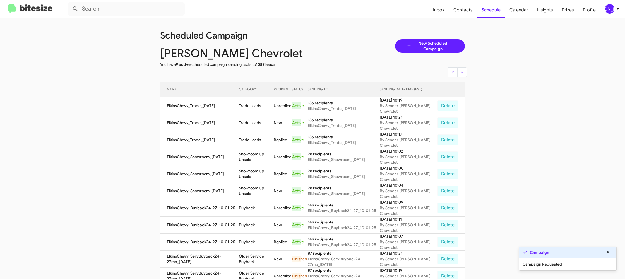
click at [598, 276] on app-scheduler "Scheduled Campaign Elkins Chevrolet You have 9 active scheduled campaign sendin…" at bounding box center [312, 231] width 625 height 426
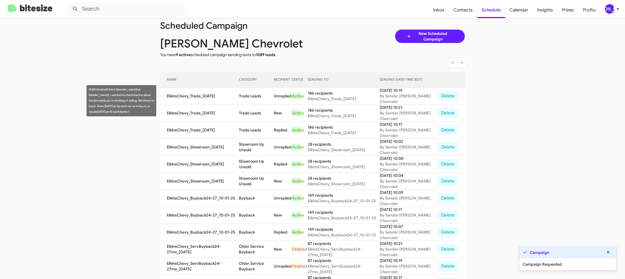
scroll to position [9, 0]
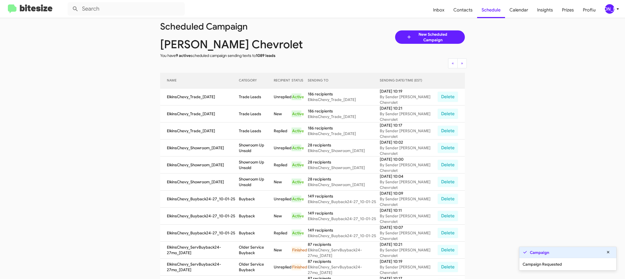
drag, startPoint x: 152, startPoint y: 24, endPoint x: 506, endPoint y: 188, distance: 389.8
click at [486, 196] on app-scheduler "Scheduled Campaign Elkins Chevrolet You have 9 active scheduled campaign sendin…" at bounding box center [312, 222] width 625 height 426
click at [507, 188] on app-scheduler "Scheduled Campaign Elkins Chevrolet You have 9 active scheduled campaign sendin…" at bounding box center [312, 222] width 625 height 426
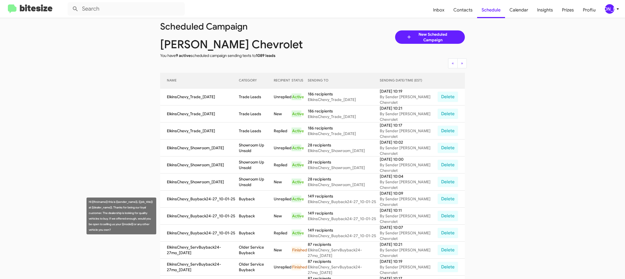
click at [255, 211] on td "Buyback" at bounding box center [256, 216] width 35 height 17
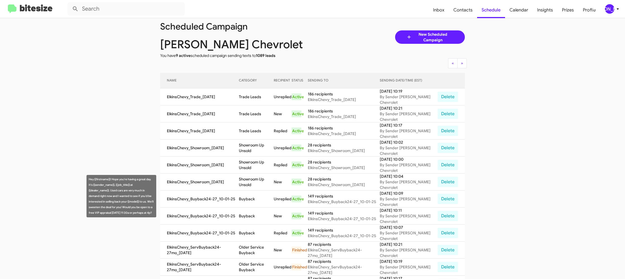
copy td "Buyback"
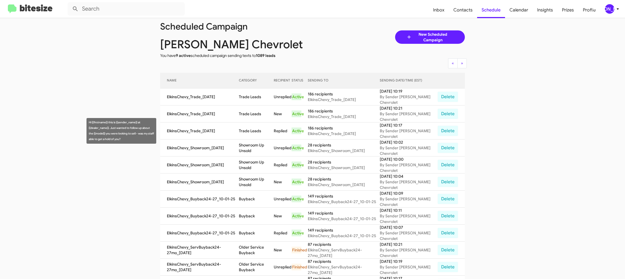
click at [256, 135] on td "Trade Leads" at bounding box center [256, 131] width 35 height 17
click at [255, 147] on td "Showroom Up Unsold" at bounding box center [256, 148] width 35 height 17
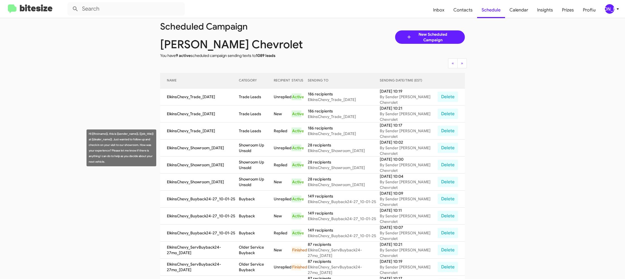
click at [255, 147] on td "Showroom Up Unsold" at bounding box center [256, 148] width 35 height 17
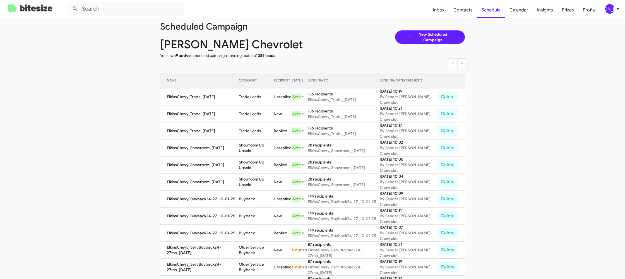
click at [255, 147] on td "Showroom Up Unsold" at bounding box center [256, 148] width 35 height 17
copy td "Showroom Up Unsold"
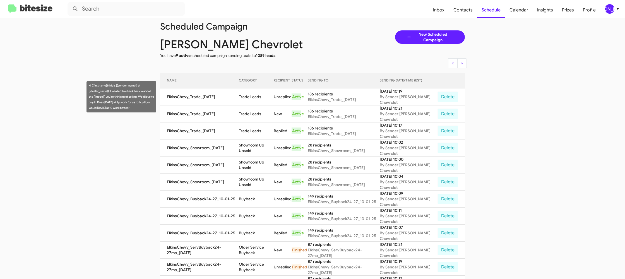
click at [251, 100] on td "Trade Leads" at bounding box center [256, 96] width 35 height 17
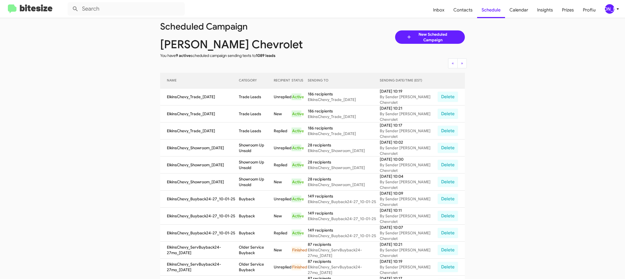
click at [251, 100] on td "Trade Leads" at bounding box center [256, 96] width 35 height 17
copy td "Trade Leads"
click at [612, 9] on div "[PERSON_NAME]" at bounding box center [609, 8] width 9 height 9
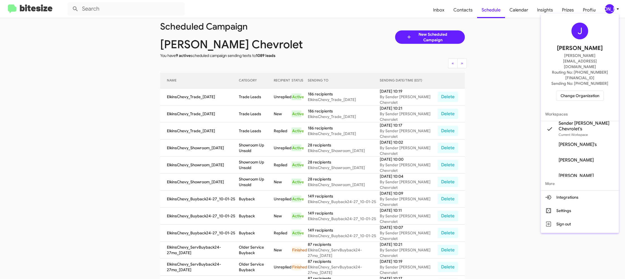
drag, startPoint x: 575, startPoint y: 78, endPoint x: 572, endPoint y: 78, distance: 3.4
click at [572, 91] on span "Change Organization" at bounding box center [580, 95] width 39 height 9
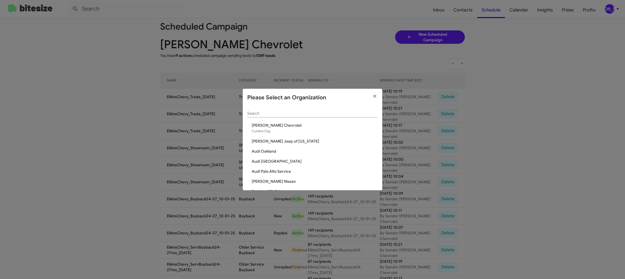
click at [257, 110] on div "Search" at bounding box center [312, 112] width 131 height 11
type input "d"
type input "f"
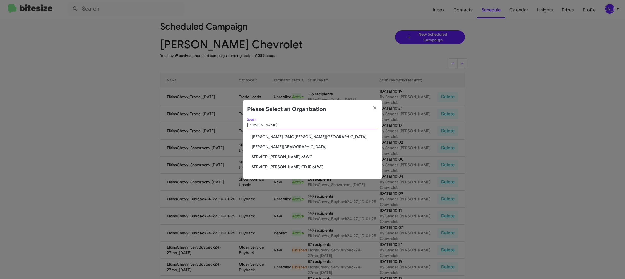
type input "erman"
click at [279, 146] on span "[PERSON_NAME][DEMOGRAPHIC_DATA]" at bounding box center [315, 147] width 126 height 6
drag, startPoint x: 278, startPoint y: 138, endPoint x: 267, endPoint y: 29, distance: 109.9
click at [277, 133] on div "erman Search Ferman Buick-GMC Wesley Chapel Ferman Wesley Chapel SERVICE: Ferma…" at bounding box center [313, 148] width 140 height 61
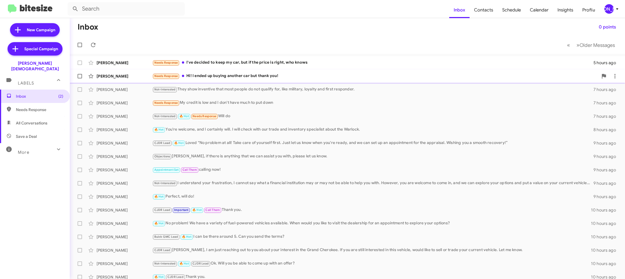
drag, startPoint x: 605, startPoint y: 10, endPoint x: 594, endPoint y: 72, distance: 63.0
click at [603, 15] on mat-toolbar "Inbox Contacts Schedule Calendar Insights Profile [PERSON_NAME]" at bounding box center [312, 9] width 625 height 18
drag, startPoint x: 611, startPoint y: 7, endPoint x: 610, endPoint y: 10, distance: 3.4
click at [611, 8] on div "[PERSON_NAME]" at bounding box center [609, 8] width 9 height 9
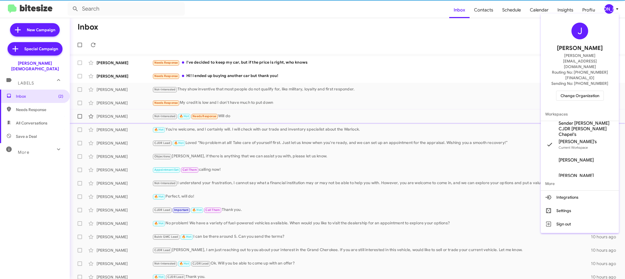
click at [582, 121] on span "Sender [PERSON_NAME] CJDR [PERSON_NAME] Chapel's" at bounding box center [587, 129] width 56 height 17
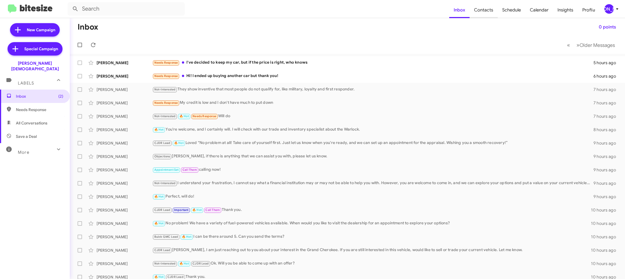
click at [486, 9] on span "Contacts" at bounding box center [484, 10] width 28 height 16
type input "in:groups"
drag, startPoint x: 611, startPoint y: 7, endPoint x: 609, endPoint y: 11, distance: 4.8
click at [610, 8] on div "[PERSON_NAME]" at bounding box center [609, 8] width 9 height 9
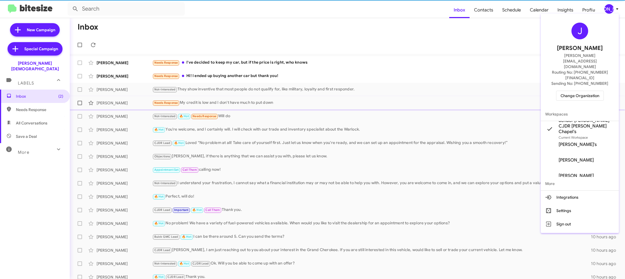
click at [581, 118] on span "Sender [PERSON_NAME] CJDR [PERSON_NAME] Chapel's" at bounding box center [587, 126] width 56 height 17
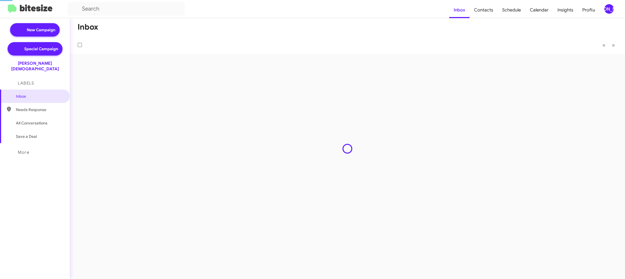
click at [485, 7] on span "Contacts" at bounding box center [484, 10] width 28 height 16
type input "in:groups"
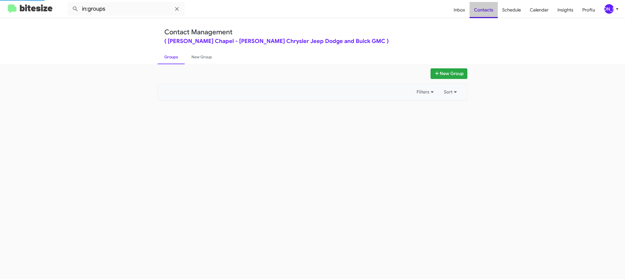
drag, startPoint x: 0, startPoint y: 0, endPoint x: 485, endPoint y: 7, distance: 484.8
click at [485, 7] on span "Contacts" at bounding box center [484, 10] width 28 height 16
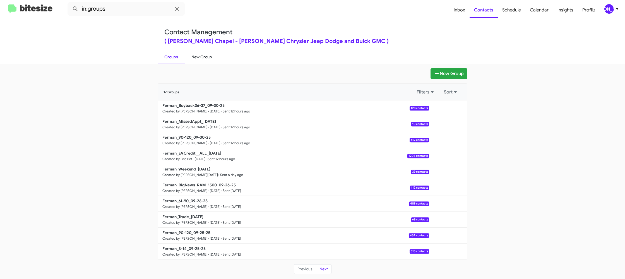
click at [206, 56] on link "New Group" at bounding box center [202, 57] width 34 height 15
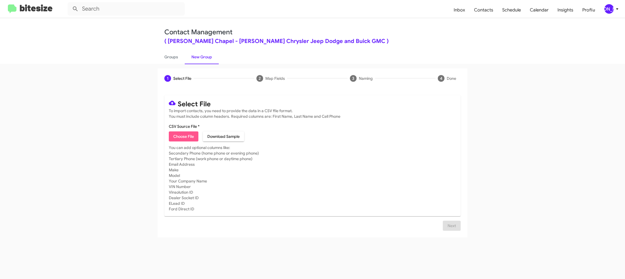
click at [182, 139] on span "Choose File" at bounding box center [183, 136] width 21 height 10
type input "Ferman_15-30_10-01-25"
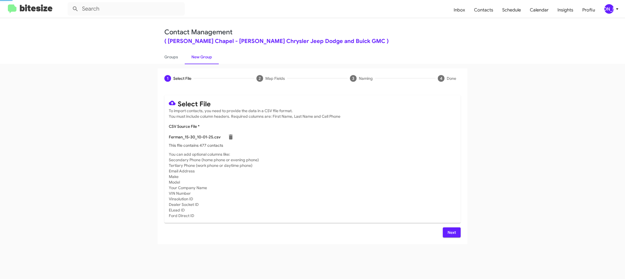
click at [356, 170] on mat-card-subtitle "You can add optional columns like: Secondary Phone (home phone or evening phone…" at bounding box center [312, 185] width 287 height 67
click at [612, 11] on div "[PERSON_NAME]" at bounding box center [609, 8] width 9 height 9
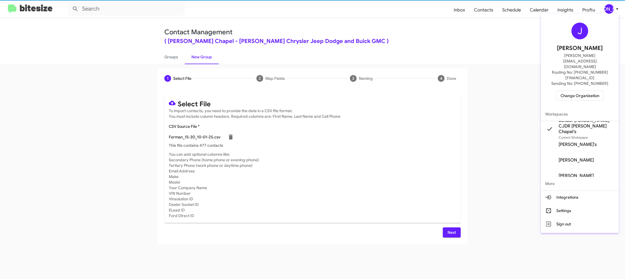
click at [612, 11] on div at bounding box center [312, 139] width 625 height 279
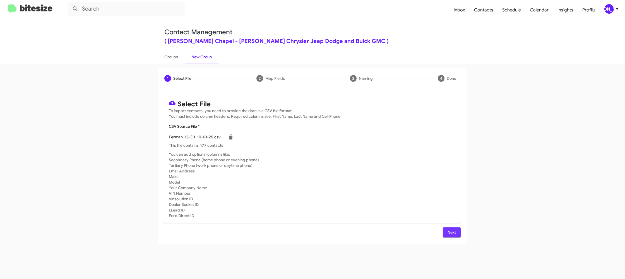
click at [451, 234] on span "Next" at bounding box center [451, 232] width 9 height 10
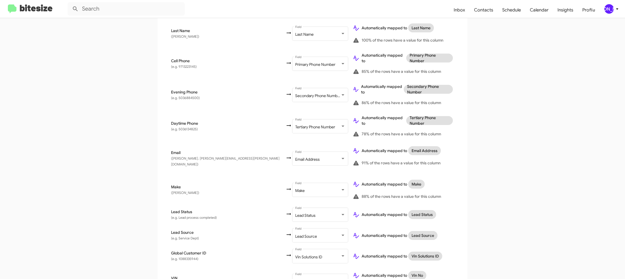
scroll to position [274, 0]
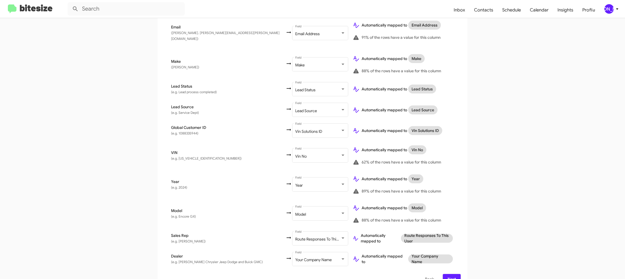
click at [452, 274] on span "Next" at bounding box center [451, 279] width 9 height 10
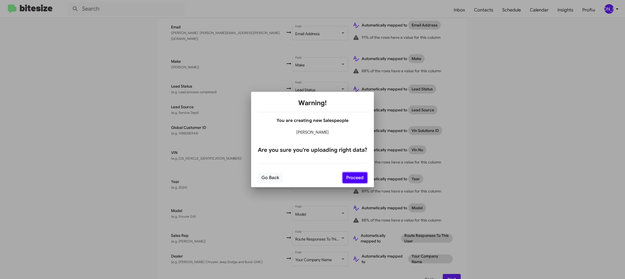
click at [363, 177] on button "Proceed" at bounding box center [355, 177] width 25 height 11
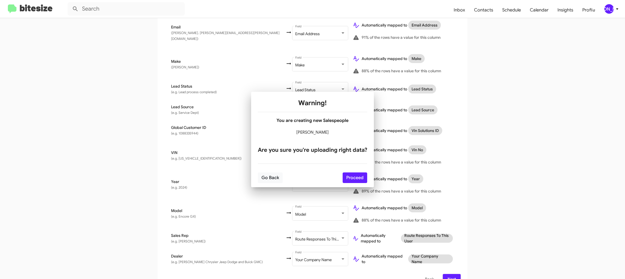
scroll to position [0, 0]
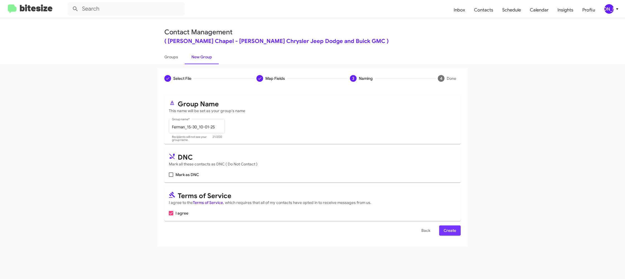
drag, startPoint x: 450, startPoint y: 232, endPoint x: 417, endPoint y: 194, distance: 50.9
click at [449, 232] on span "Create" at bounding box center [450, 231] width 13 height 10
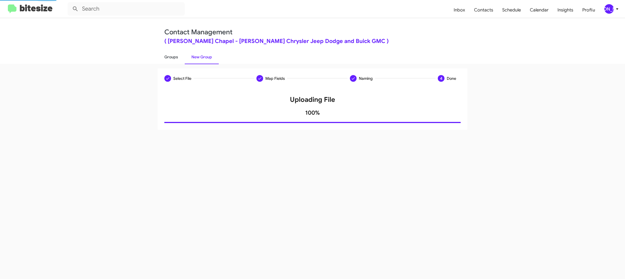
click at [174, 57] on link "Groups" at bounding box center [171, 57] width 27 height 15
type input "in:groups"
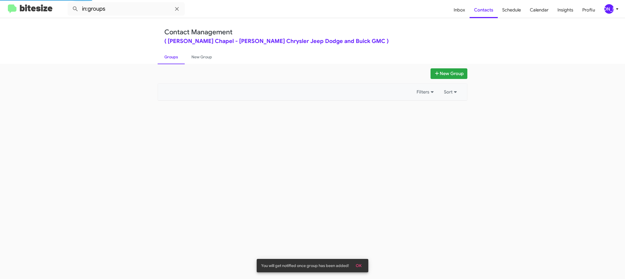
click at [174, 57] on link "Groups" at bounding box center [171, 57] width 27 height 15
click at [204, 57] on link "New Group" at bounding box center [202, 57] width 34 height 15
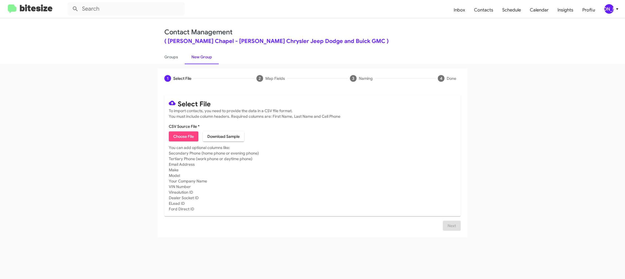
click at [614, 13] on span "[PERSON_NAME]" at bounding box center [612, 8] width 17 height 9
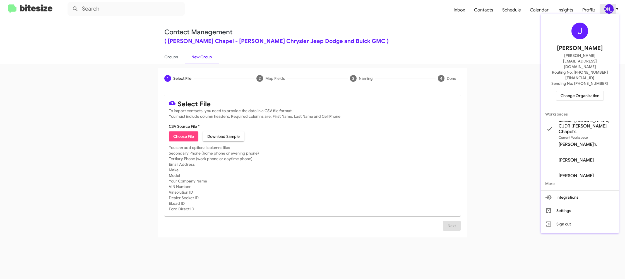
click at [614, 13] on div at bounding box center [312, 139] width 625 height 279
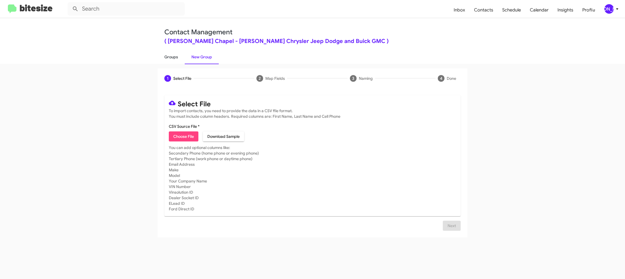
click at [177, 60] on link "Groups" at bounding box center [171, 57] width 27 height 15
type input "in:groups"
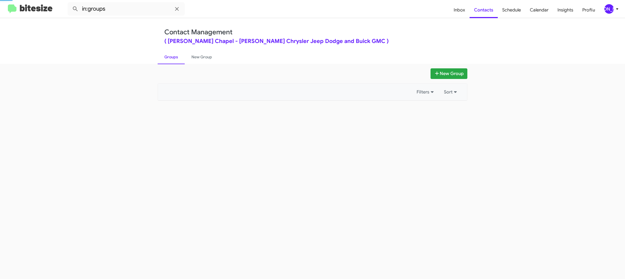
click at [177, 60] on link "Groups" at bounding box center [171, 57] width 27 height 15
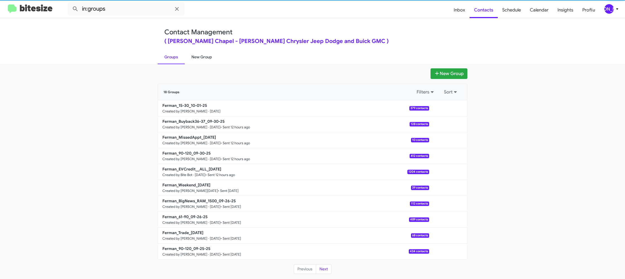
click at [197, 57] on link "New Group" at bounding box center [202, 57] width 34 height 15
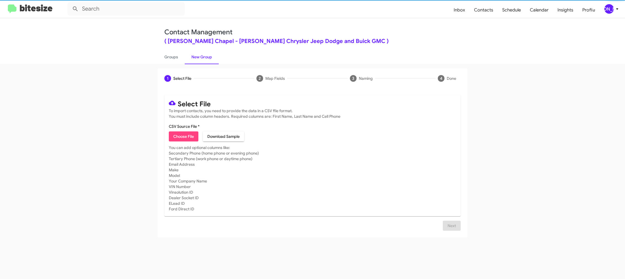
click at [197, 57] on link "New Group" at bounding box center [202, 57] width 34 height 15
click at [183, 137] on span "Choose File" at bounding box center [183, 136] width 21 height 10
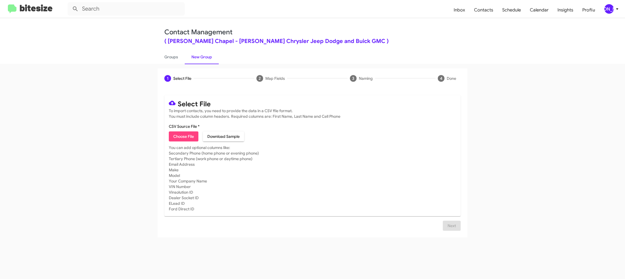
type input "Ferman_31-60_10-01-25"
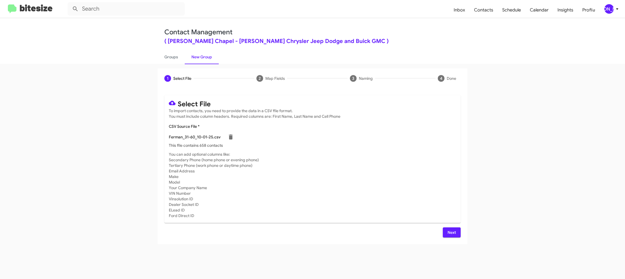
click at [371, 170] on mat-card-subtitle "You can add optional columns like: Secondary Phone (home phone or evening phone…" at bounding box center [312, 185] width 287 height 67
click at [455, 230] on span "Next" at bounding box center [451, 232] width 9 height 10
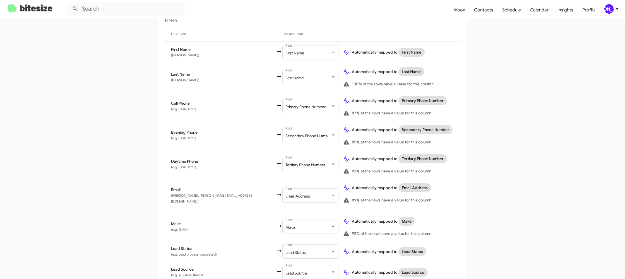
scroll to position [266, 0]
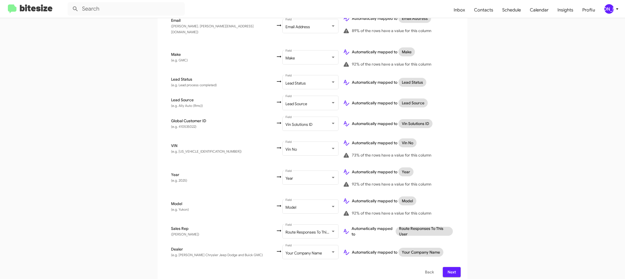
click at [615, 13] on span "[PERSON_NAME]" at bounding box center [612, 8] width 17 height 9
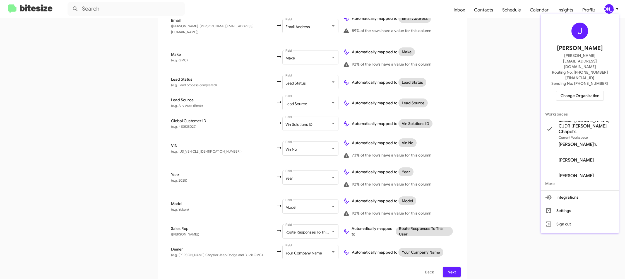
click at [613, 9] on div at bounding box center [312, 139] width 625 height 279
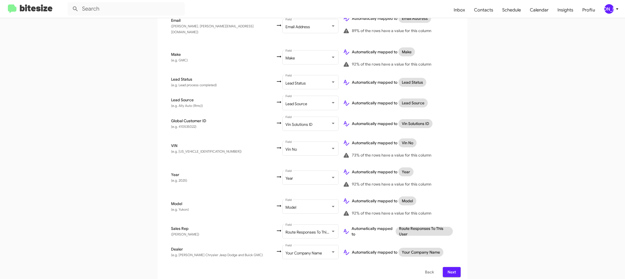
click at [450, 267] on span "Next" at bounding box center [451, 272] width 9 height 10
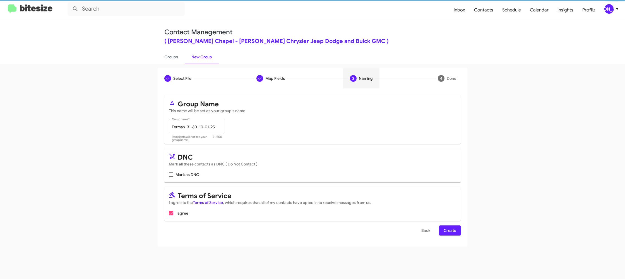
click at [449, 232] on span "Create" at bounding box center [450, 231] width 13 height 10
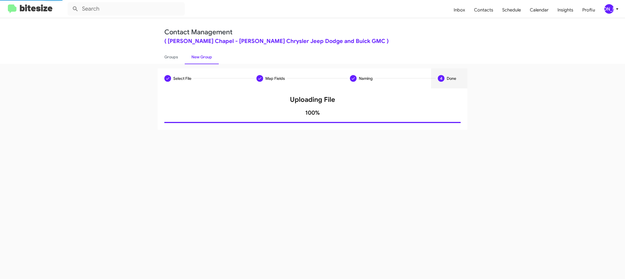
click at [187, 64] on div "Select File Map Fields Naming 4 Done Select File To import contacts, you need t…" at bounding box center [312, 171] width 625 height 215
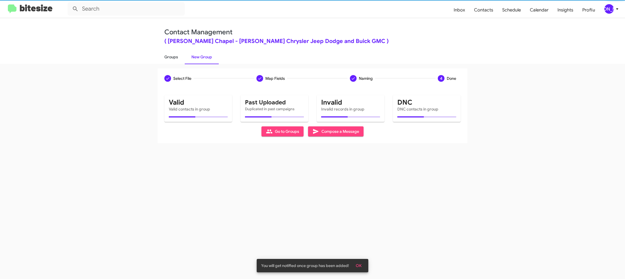
click at [175, 61] on link "Groups" at bounding box center [171, 57] width 27 height 15
type input "in:groups"
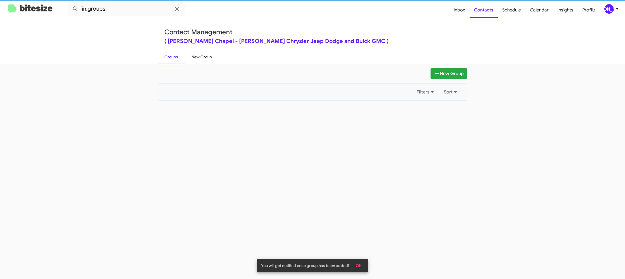
drag, startPoint x: 175, startPoint y: 61, endPoint x: 191, endPoint y: 59, distance: 16.0
click at [175, 60] on link "Groups" at bounding box center [171, 57] width 27 height 15
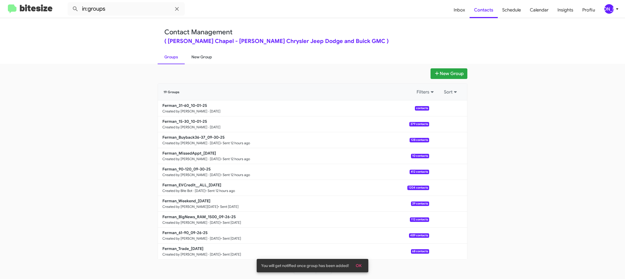
drag, startPoint x: 201, startPoint y: 63, endPoint x: 202, endPoint y: 56, distance: 6.4
click at [201, 63] on link "New Group" at bounding box center [202, 57] width 34 height 15
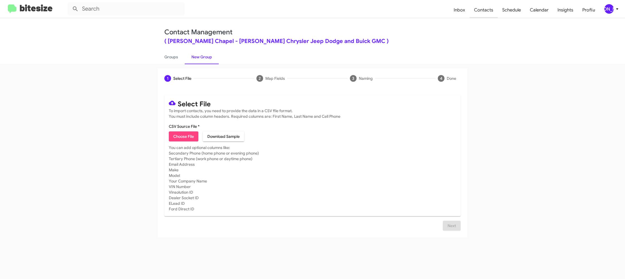
click at [480, 13] on span "Contacts" at bounding box center [484, 10] width 28 height 16
type input "in:groups"
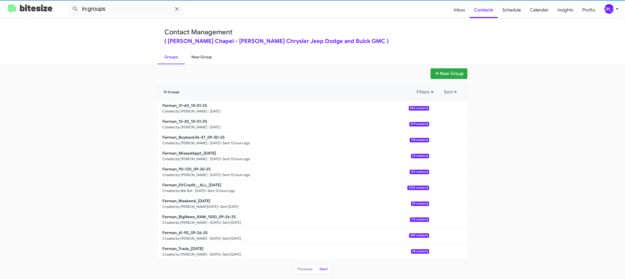
click at [201, 56] on link "New Group" at bounding box center [202, 57] width 34 height 15
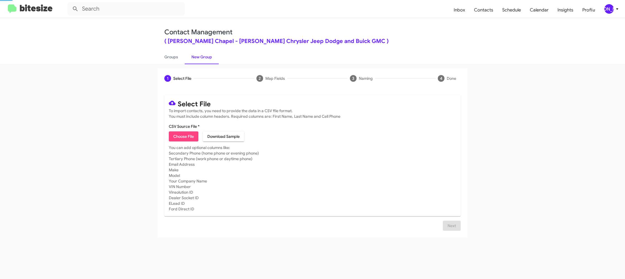
click at [201, 56] on link "New Group" at bounding box center [202, 57] width 34 height 15
drag, startPoint x: 201, startPoint y: 56, endPoint x: 175, endPoint y: 63, distance: 26.8
click at [201, 55] on link "New Group" at bounding box center [202, 57] width 34 height 15
click at [175, 63] on link "Groups" at bounding box center [171, 57] width 27 height 15
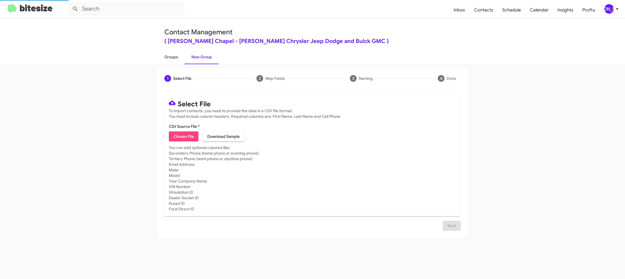
type input "in:groups"
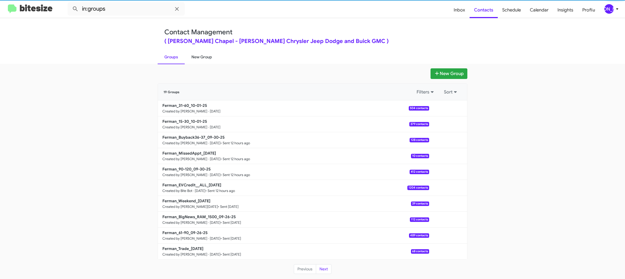
click at [196, 60] on link "New Group" at bounding box center [202, 57] width 34 height 15
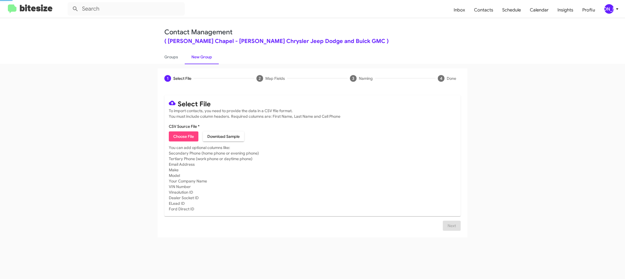
click at [188, 136] on span "Choose File" at bounding box center [183, 136] width 21 height 10
type input "Ferman_Showroom_10-01-25"
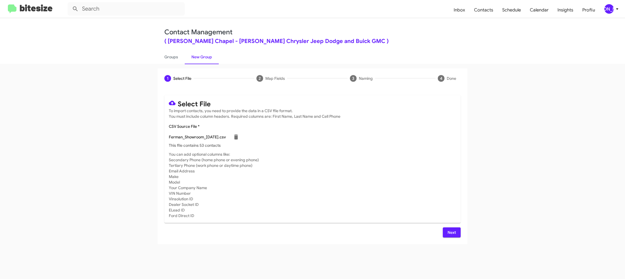
drag, startPoint x: 359, startPoint y: 187, endPoint x: 397, endPoint y: 197, distance: 39.3
click at [359, 187] on mat-card-subtitle "You can add optional columns like: Secondary Phone (home phone or evening phone…" at bounding box center [312, 185] width 287 height 67
click at [455, 232] on span "Next" at bounding box center [451, 232] width 9 height 10
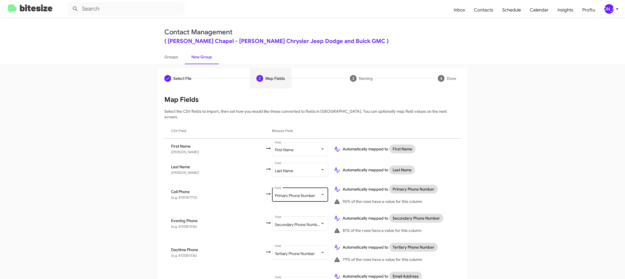
scroll to position [258, 0]
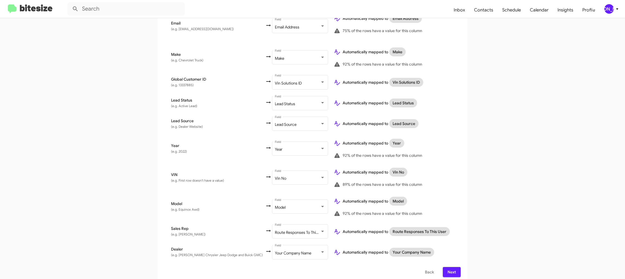
click at [611, 11] on div "[PERSON_NAME]" at bounding box center [609, 8] width 9 height 9
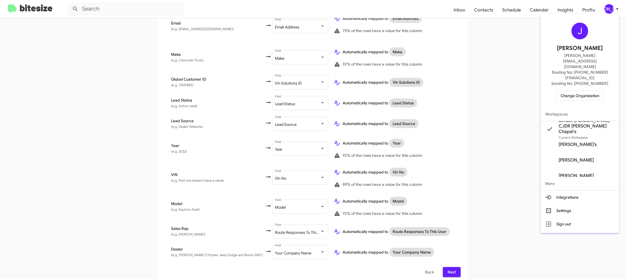
click at [612, 9] on div at bounding box center [312, 139] width 625 height 279
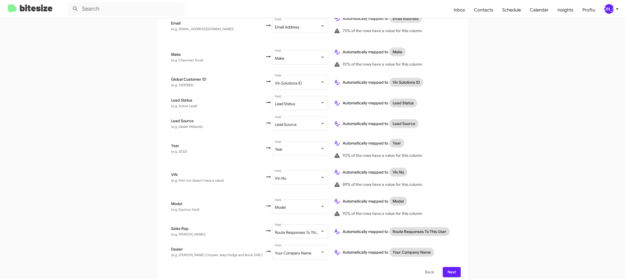
click at [446, 262] on div "Map Fields Select the CSV fields to import, then set how you would like these c…" at bounding box center [312, 57] width 296 height 440
click at [449, 267] on span "Next" at bounding box center [451, 272] width 9 height 10
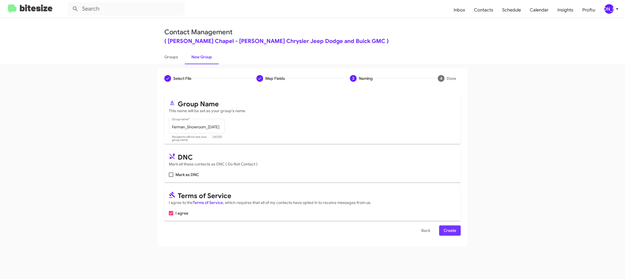
click at [448, 232] on span "Create" at bounding box center [450, 231] width 13 height 10
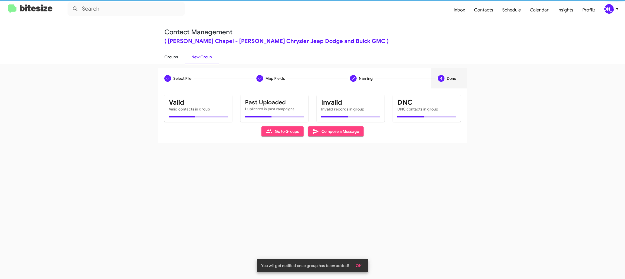
click at [170, 61] on link "Groups" at bounding box center [171, 57] width 27 height 15
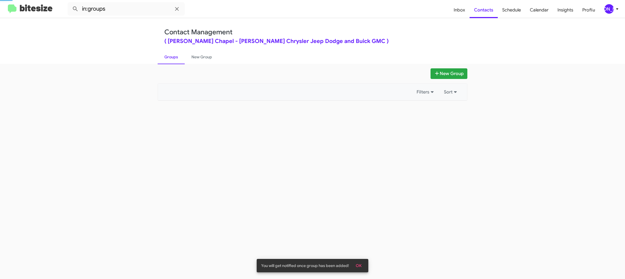
click at [170, 61] on link "Groups" at bounding box center [171, 57] width 27 height 15
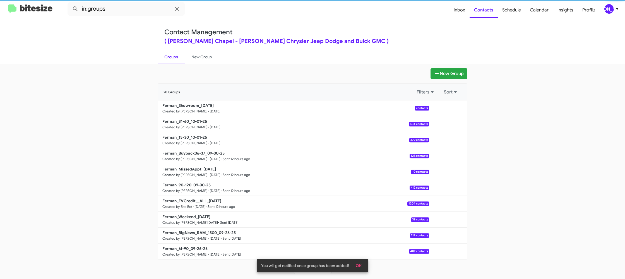
click at [170, 61] on link "Groups" at bounding box center [171, 57] width 27 height 15
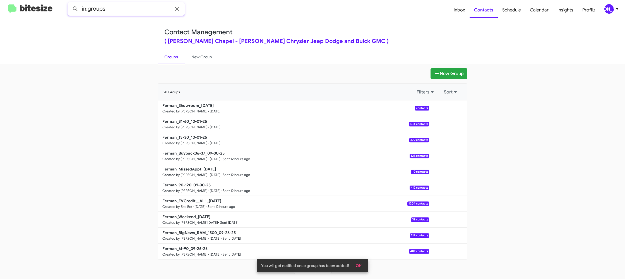
click at [130, 6] on input "in:groups" at bounding box center [126, 8] width 117 height 13
click at [136, 12] on input "in:groups" at bounding box center [126, 8] width 117 height 13
click at [70, 3] on button at bounding box center [75, 8] width 11 height 11
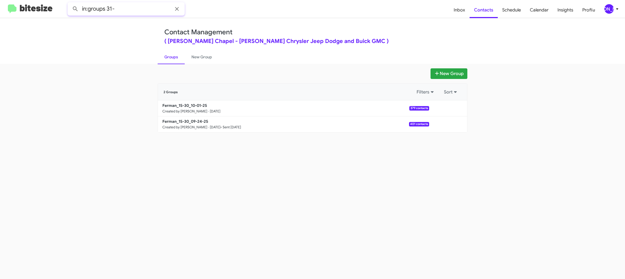
click at [70, 3] on button at bounding box center [75, 8] width 11 height 11
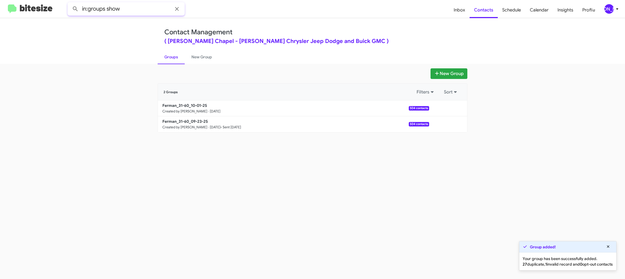
type input "in:groups show"
click at [70, 3] on button at bounding box center [75, 8] width 11 height 11
click at [200, 59] on link "New Group" at bounding box center [202, 57] width 34 height 15
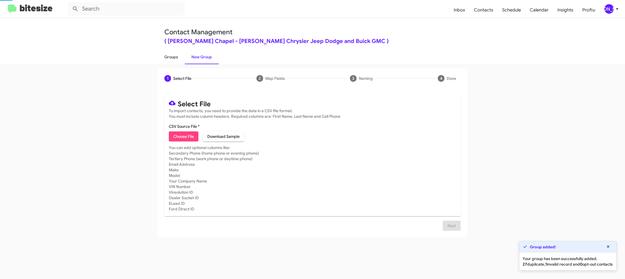
click at [177, 61] on link "Groups" at bounding box center [171, 57] width 27 height 15
type input "in:groups"
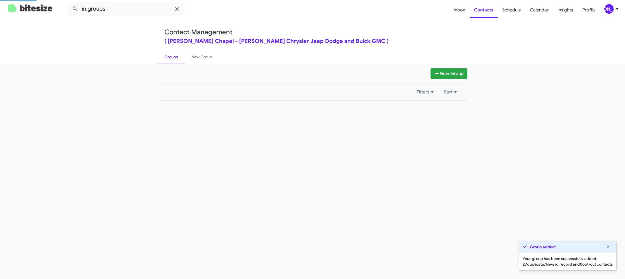
click at [177, 61] on link "Groups" at bounding box center [171, 57] width 27 height 15
drag, startPoint x: 177, startPoint y: 61, endPoint x: 229, endPoint y: 84, distance: 57.3
click at [179, 59] on link "Groups" at bounding box center [171, 57] width 27 height 15
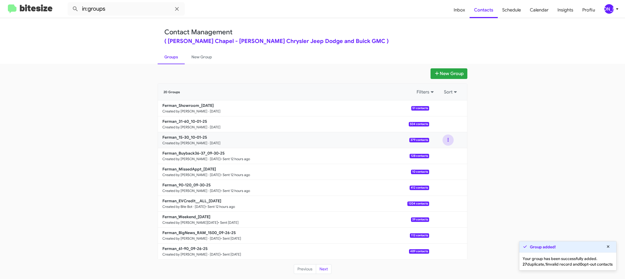
click at [447, 140] on button at bounding box center [448, 140] width 11 height 11
click at [442, 151] on button "View contacts" at bounding box center [431, 154] width 45 height 13
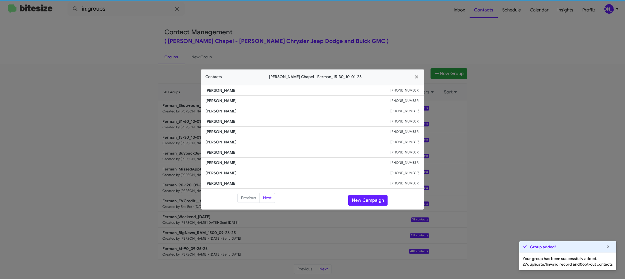
click at [222, 148] on li "Sean Demartino +14074668216" at bounding box center [312, 152] width 223 height 10
copy span "Sean Demartino"
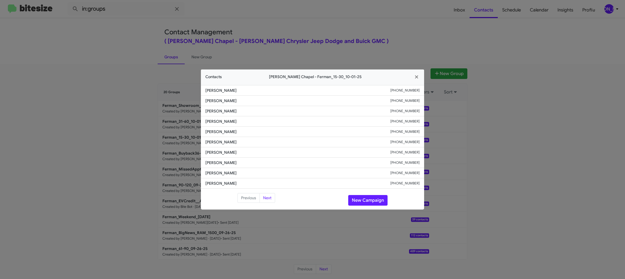
drag, startPoint x: 308, startPoint y: 28, endPoint x: 394, endPoint y: 92, distance: 107.1
click at [309, 28] on modal-container "Contacts Ferman Wesley Chapel - Ferman_15-30_10-01-25 Joseph Latona +1813476354…" at bounding box center [312, 139] width 625 height 279
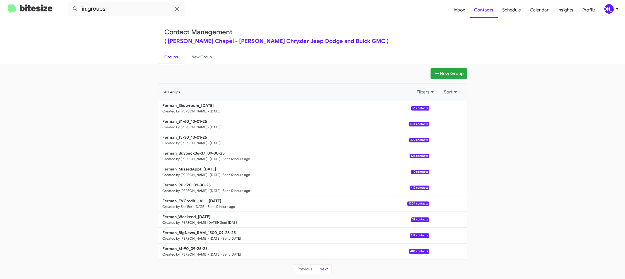
drag, startPoint x: 386, startPoint y: 29, endPoint x: 346, endPoint y: 60, distance: 51.1
click at [385, 29] on div "Contact Management ( Ferman Wesley Chapel - Ferman Chrysler Jeep Dodge and Buic…" at bounding box center [312, 36] width 296 height 16
drag, startPoint x: 448, startPoint y: 126, endPoint x: 447, endPoint y: 129, distance: 3.5
click at [448, 126] on button at bounding box center [448, 124] width 11 height 11
click at [441, 138] on button "View contacts" at bounding box center [431, 139] width 45 height 13
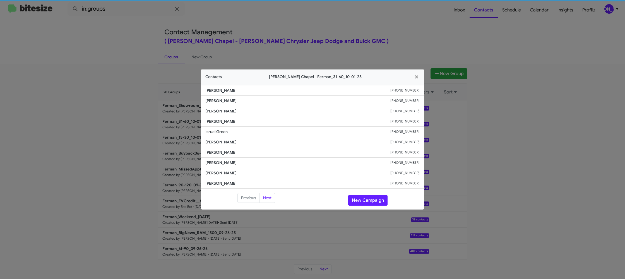
click at [211, 138] on li "Richard Mccarthy +16317642541" at bounding box center [312, 142] width 223 height 10
drag, startPoint x: 323, startPoint y: 46, endPoint x: 358, endPoint y: 84, distance: 51.8
click at [324, 48] on modal-container "Contacts Ferman Wesley Chapel - Ferman_31-60_10-01-25 Alexei Garcia +1813723053…" at bounding box center [312, 139] width 625 height 279
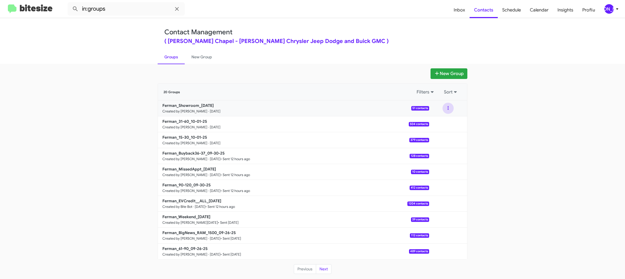
click at [448, 112] on button at bounding box center [448, 108] width 11 height 11
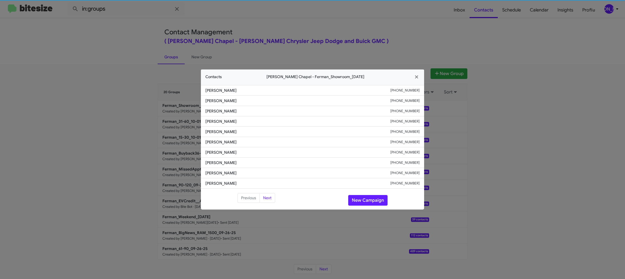
click at [216, 142] on span "Mohammad Suhwiel" at bounding box center [297, 142] width 185 height 6
copy span "Mohammad Suhwiel"
drag, startPoint x: 138, startPoint y: 74, endPoint x: 214, endPoint y: 134, distance: 97.2
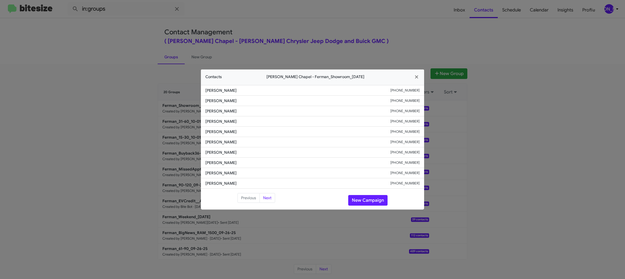
click at [138, 75] on modal-container "Contacts Ferman Wesley Chapel - Ferman_Showroom_10-01-25 Nelson Quintero +18138…" at bounding box center [312, 139] width 625 height 279
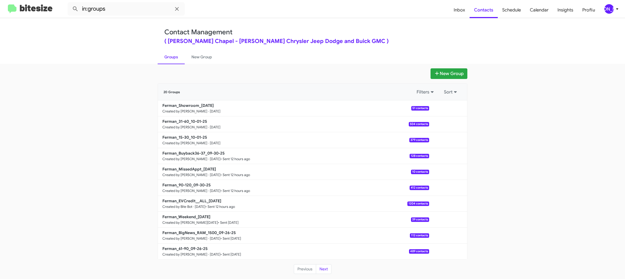
click at [213, 139] on p "Ferman_15-30_10-01-25" at bounding box center [293, 138] width 262 height 6
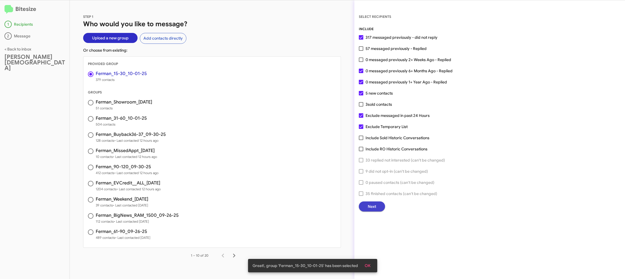
click at [369, 207] on span "Next" at bounding box center [372, 207] width 8 height 10
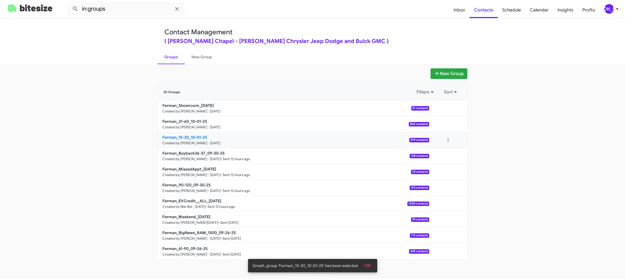
click at [202, 139] on b "Ferman_15-30_10-01-25" at bounding box center [184, 137] width 45 height 5
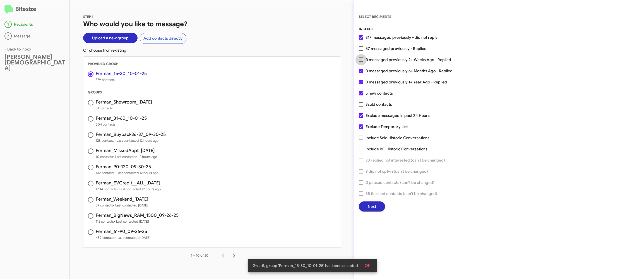
click at [370, 58] on span "0 messaged previously 2+ Weeks Ago - Replied" at bounding box center [409, 59] width 86 height 7
click at [361, 62] on input "0 messaged previously 2+ Weeks Ago - Replied" at bounding box center [361, 62] width 0 height 0
checkbox input "true"
click at [368, 207] on span "Next" at bounding box center [372, 207] width 8 height 10
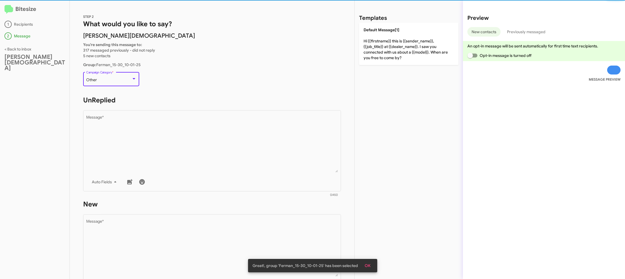
click at [116, 80] on div "Other" at bounding box center [108, 80] width 45 height 4
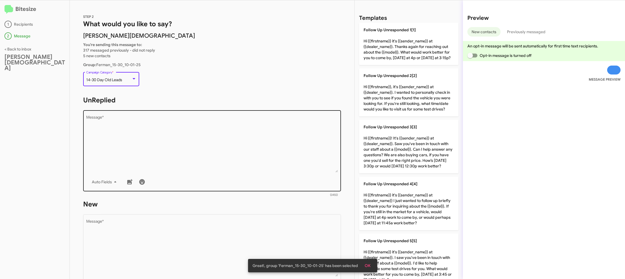
scroll to position [2, 0]
drag, startPoint x: 266, startPoint y: 147, endPoint x: 279, endPoint y: 145, distance: 12.9
click at [266, 146] on textarea "Message *" at bounding box center [212, 142] width 252 height 57
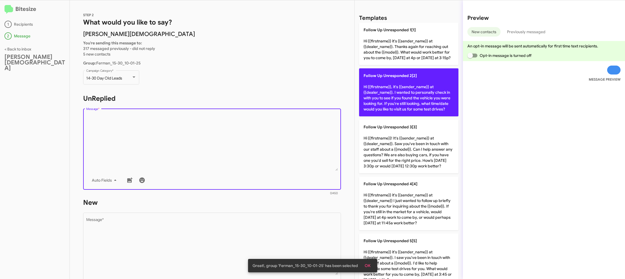
drag, startPoint x: 380, startPoint y: 150, endPoint x: 380, endPoint y: 108, distance: 41.9
click at [378, 149] on p "Follow Up Unresponded 3[3] Hi {{firstname}}! It's {{sender_name}} at {{dealer_n…" at bounding box center [408, 147] width 99 height 54
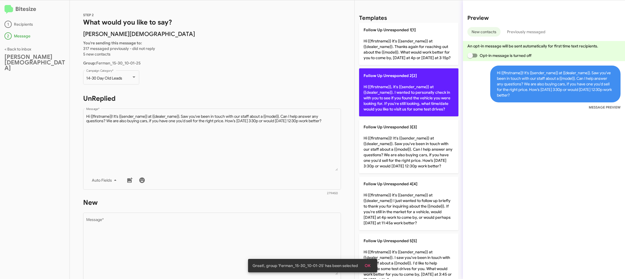
click at [388, 85] on p "Follow Up Unresponded 2[2] Hi {{firstname}}, it's {{sender_name}} at {{dealer_n…" at bounding box center [408, 92] width 99 height 48
type textarea "Hi {{firstname}}, it's {{sender_name}} at {{dealer_name}}. I wanted to personal…"
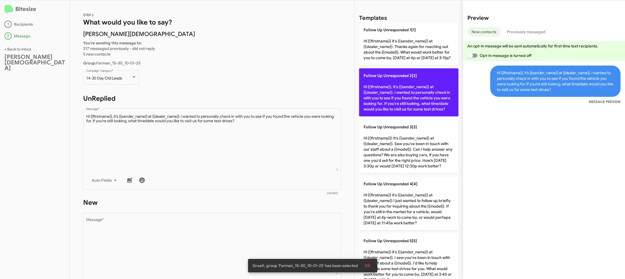
click at [389, 85] on p "Follow Up Unresponded 2[2] Hi {{firstname}}, it's {{sender_name}} at {{dealer_n…" at bounding box center [408, 92] width 99 height 48
drag, startPoint x: 389, startPoint y: 85, endPoint x: 318, endPoint y: 210, distance: 143.1
click at [387, 88] on p "Follow Up Unresponded 2[2] Hi {{firstname}}, it's {{sender_name}} at {{dealer_n…" at bounding box center [408, 92] width 99 height 48
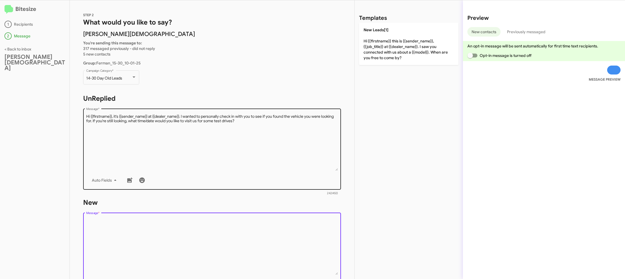
drag, startPoint x: 300, startPoint y: 227, endPoint x: 325, endPoint y: 172, distance: 60.1
click at [300, 227] on textarea "Message *" at bounding box center [212, 246] width 252 height 57
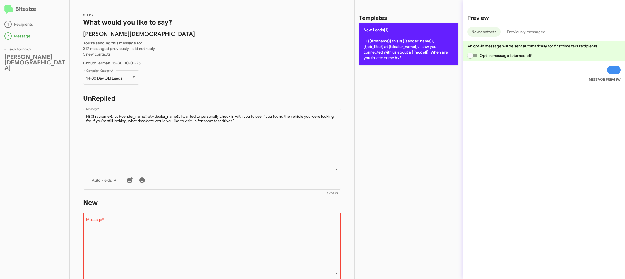
drag, startPoint x: 379, startPoint y: 58, endPoint x: 377, endPoint y: 55, distance: 3.8
click at [379, 57] on p "New Leads[1] Hi {{firstname}} this is {{sender_name}}, {{job_title}} at {{deale…" at bounding box center [408, 44] width 99 height 42
type textarea "Hi {{firstname}} this is {{sender_name}}, {{job_title}} at {{dealer_name}}. I s…"
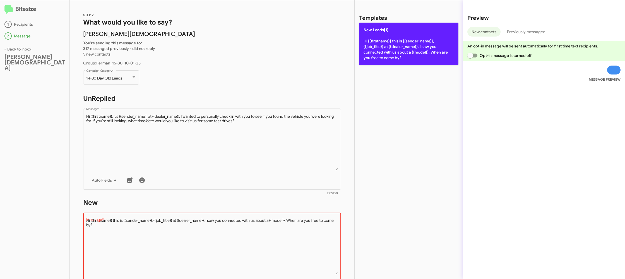
drag, startPoint x: 374, startPoint y: 51, endPoint x: 368, endPoint y: 54, distance: 6.8
click at [374, 51] on p "New Leads[1] Hi {{firstname}} this is {{sender_name}}, {{job_title}} at {{deale…" at bounding box center [408, 44] width 99 height 42
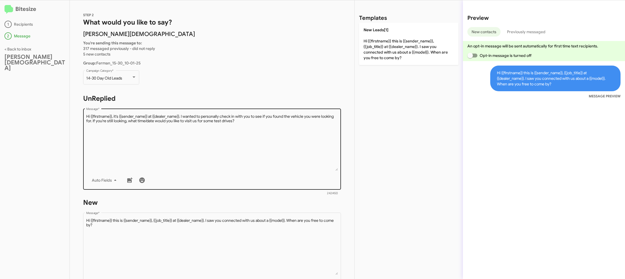
scroll to position [95, 0]
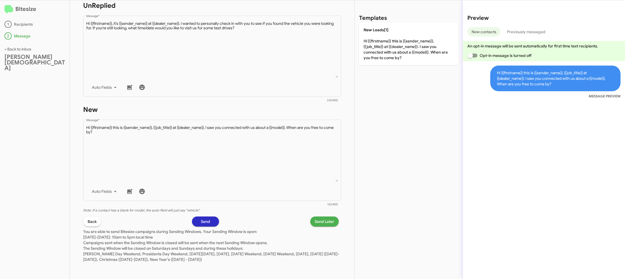
click at [324, 227] on p "You are able to send Bitesize campaigns during Sending Windows. Your Sending Wi…" at bounding box center [212, 245] width 258 height 36
click at [320, 221] on span "Send Later" at bounding box center [325, 222] width 20 height 10
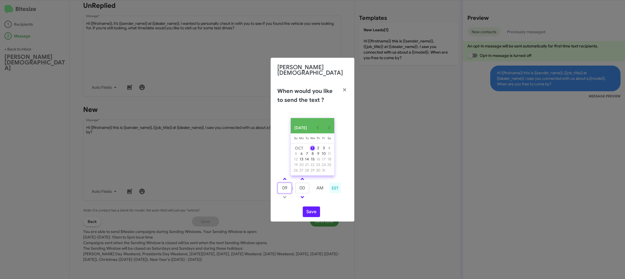
click at [290, 185] on input "09" at bounding box center [285, 188] width 14 height 11
type input "12"
click at [300, 188] on input "00" at bounding box center [302, 188] width 14 height 11
drag, startPoint x: 300, startPoint y: 188, endPoint x: 303, endPoint y: 186, distance: 3.4
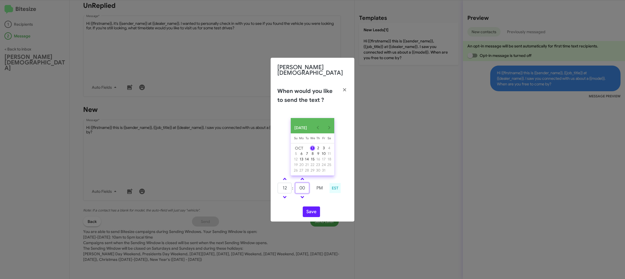
click at [300, 188] on input "00" at bounding box center [302, 188] width 14 height 11
click at [303, 181] on link at bounding box center [303, 179] width 10 height 6
type input "05"
click at [319, 203] on div "OCT 2025 Sunday Su Monday Mo Tuesday Tu Wednesday We Thursday Th Friday Fr Satu…" at bounding box center [313, 168] width 84 height 108
click at [314, 210] on button "Save" at bounding box center [311, 212] width 17 height 11
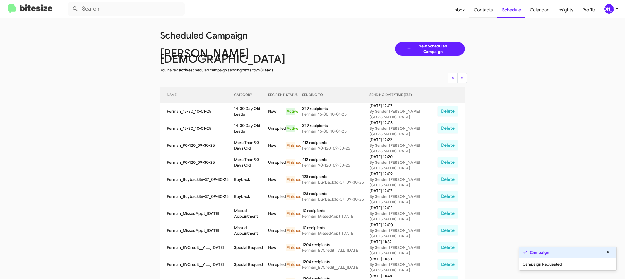
click at [478, 11] on span "Contacts" at bounding box center [483, 10] width 28 height 16
type input "in:groups"
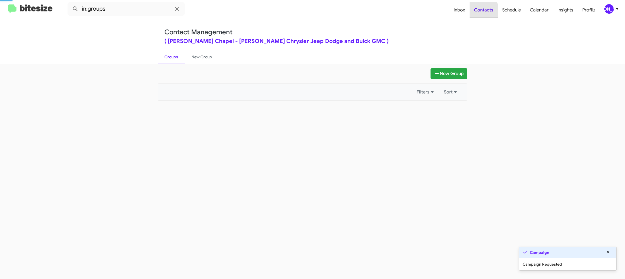
click at [478, 11] on span "Contacts" at bounding box center [484, 10] width 28 height 16
drag, startPoint x: 478, startPoint y: 11, endPoint x: 474, endPoint y: 11, distance: 4.2
click at [477, 11] on span "Contacts" at bounding box center [484, 10] width 28 height 16
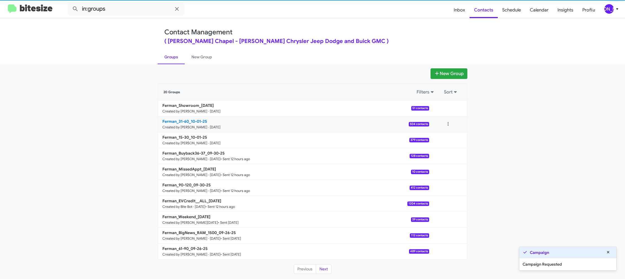
click at [208, 126] on small "Created by [PERSON_NAME] · [DATE]" at bounding box center [191, 127] width 58 height 4
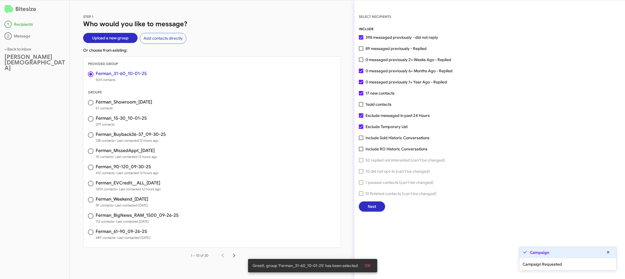
click at [375, 61] on span "0 messaged previously 2+ Weeks Ago - Replied" at bounding box center [409, 59] width 86 height 7
click at [361, 62] on input "0 messaged previously 2+ Weeks Ago - Replied" at bounding box center [361, 62] width 0 height 0
checkbox input "true"
click at [369, 203] on span "Next" at bounding box center [372, 207] width 8 height 10
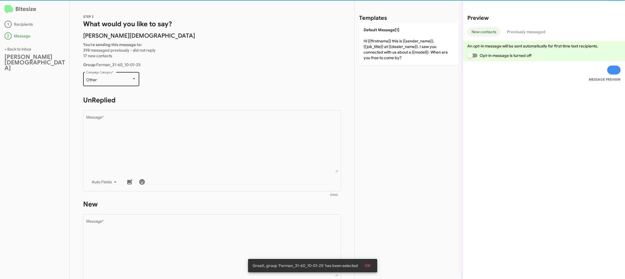
click at [124, 81] on div "Other" at bounding box center [108, 80] width 45 height 4
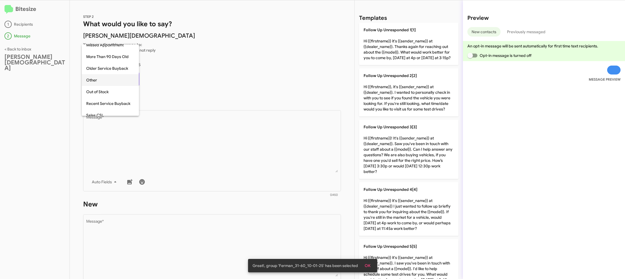
scroll to position [12, 0]
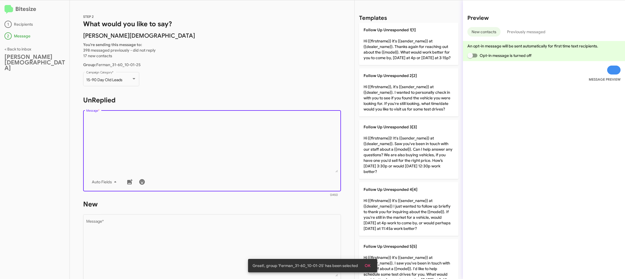
drag, startPoint x: 184, startPoint y: 130, endPoint x: 244, endPoint y: 128, distance: 60.6
click at [184, 130] on textarea "Message *" at bounding box center [212, 144] width 252 height 57
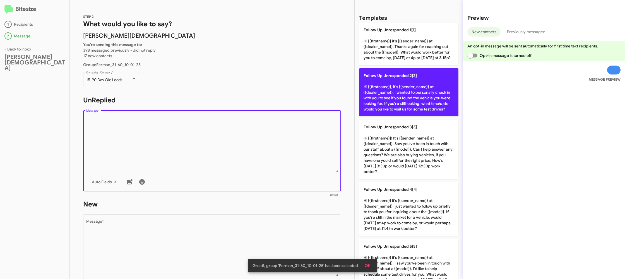
click at [395, 98] on p "Follow Up Unresponded 2[2] Hi {{firstname}}, it's {{sender_name}} at {{dealer_n…" at bounding box center [408, 92] width 99 height 48
type textarea "Hi {{firstname}}, it's {{sender_name}} at {{dealer_name}}. I wanted to personal…"
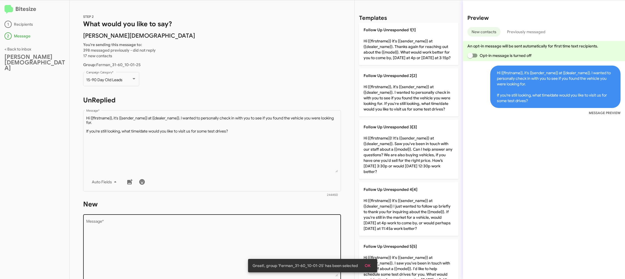
click at [251, 236] on textarea "Message *" at bounding box center [212, 248] width 252 height 57
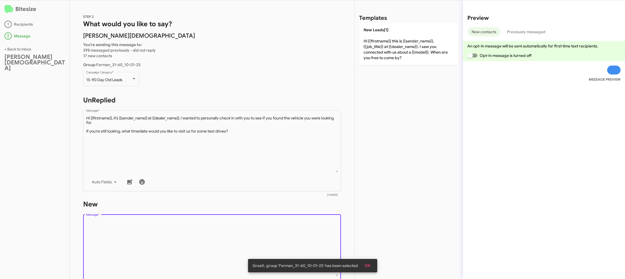
click at [251, 236] on textarea "Message *" at bounding box center [212, 248] width 252 height 57
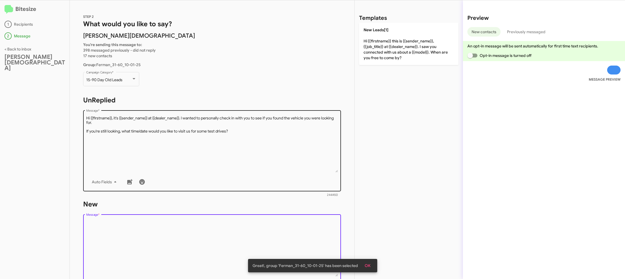
drag, startPoint x: 251, startPoint y: 236, endPoint x: 314, endPoint y: 151, distance: 105.9
click at [273, 194] on div "STEP 2 What would you like to say? Ferman Wesley Chapel You're sending this mes…" at bounding box center [212, 139] width 285 height 279
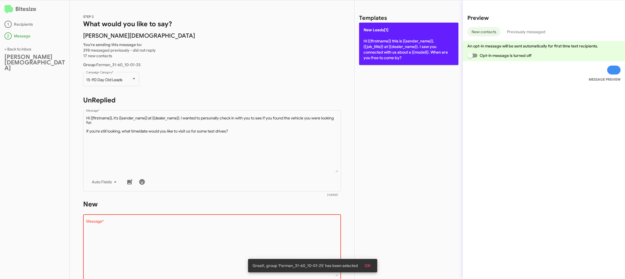
drag, startPoint x: 386, startPoint y: 60, endPoint x: 380, endPoint y: 53, distance: 8.7
click at [384, 56] on div "Templates New Leads[1] Hi {{firstname}} this is {{sender_name}}, {{job_title}} …" at bounding box center [409, 139] width 108 height 279
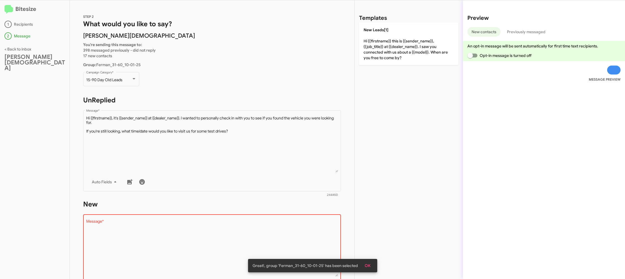
drag, startPoint x: 378, startPoint y: 51, endPoint x: 274, endPoint y: 90, distance: 111.5
click at [374, 52] on p "New Leads[1] Hi {{firstname}} this is {{sender_name}}, {{job_title}} at {{deale…" at bounding box center [408, 44] width 99 height 42
type textarea "Hi {{firstname}} this is {{sender_name}}, {{job_title}} at {{dealer_name}}. I s…"
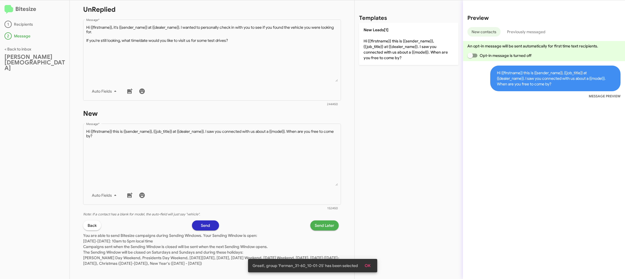
scroll to position [95, 0]
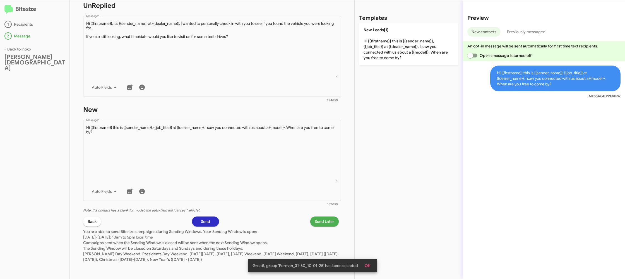
click at [322, 219] on span "Send Later" at bounding box center [325, 222] width 20 height 10
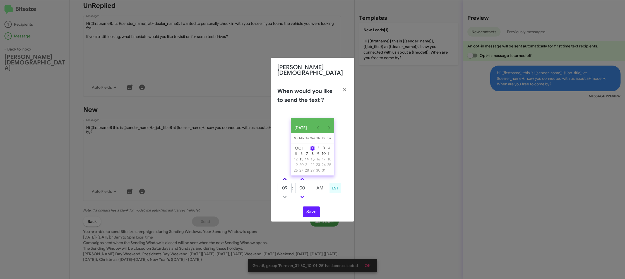
click at [286, 180] on link at bounding box center [285, 179] width 10 height 6
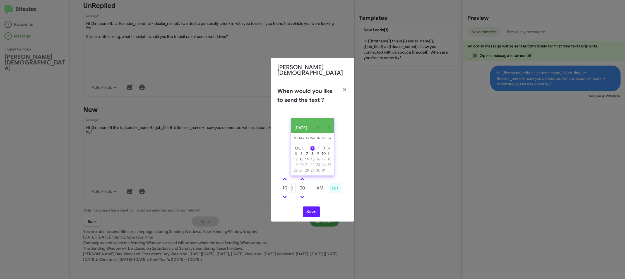
drag, startPoint x: 286, startPoint y: 180, endPoint x: 299, endPoint y: 186, distance: 14.8
click at [286, 180] on link at bounding box center [285, 179] width 10 height 6
type input "11"
click at [299, 186] on input "00" at bounding box center [302, 188] width 14 height 11
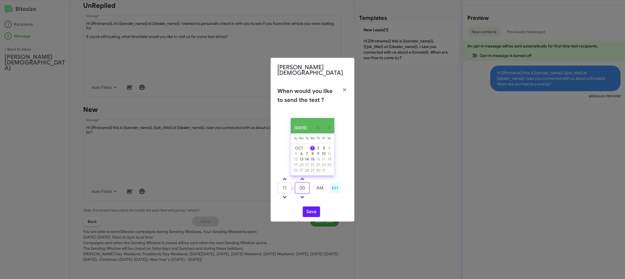
click at [299, 186] on input "00" at bounding box center [302, 188] width 14 height 11
type input "55"
click at [315, 196] on td at bounding box center [320, 197] width 15 height 7
drag, startPoint x: 308, startPoint y: 210, endPoint x: 309, endPoint y: 212, distance: 2.9
click at [309, 212] on button "Save" at bounding box center [311, 212] width 17 height 11
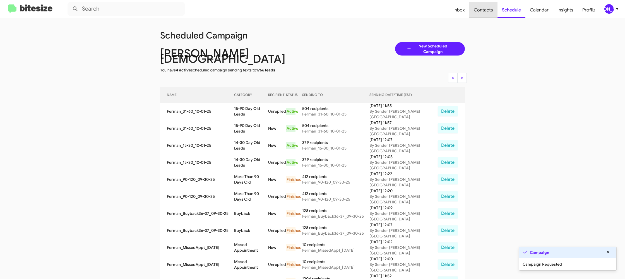
click at [484, 9] on span "Contacts" at bounding box center [483, 10] width 28 height 16
type input "in:groups"
click at [484, 9] on span "Contacts" at bounding box center [483, 10] width 28 height 16
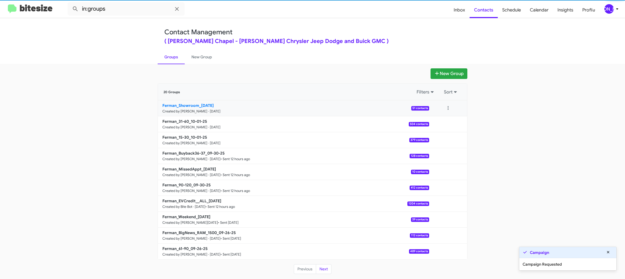
click at [211, 109] on link "Ferman_Showroom_10-01-25 Created by Jason Apdua · Oct 1, 2025 51 contacts" at bounding box center [293, 108] width 271 height 16
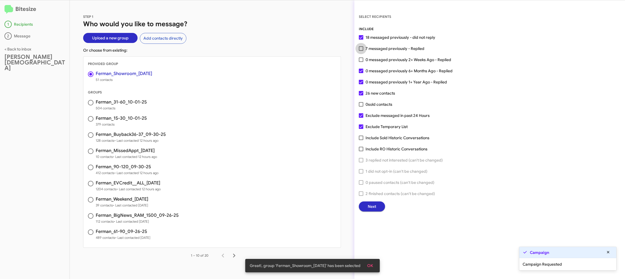
drag, startPoint x: 371, startPoint y: 47, endPoint x: 368, endPoint y: 49, distance: 3.4
click at [370, 47] on span "7 messaged previously - Replied" at bounding box center [395, 48] width 59 height 7
click at [361, 51] on input "7 messaged previously - Replied" at bounding box center [361, 51] width 0 height 0
checkbox input "true"
click at [359, 202] on div "SELECT RECIPIENTS INCLUDE 18 messaged previously - did not reply 7 messaged pre…" at bounding box center [489, 113] width 271 height 198
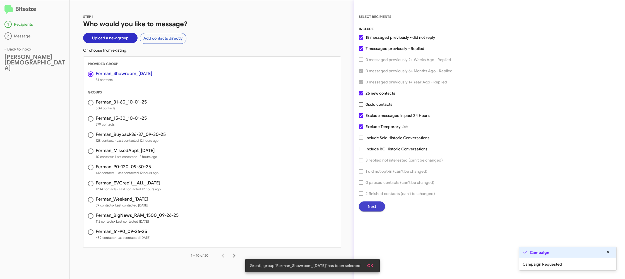
click at [366, 205] on button "Next" at bounding box center [372, 207] width 26 height 10
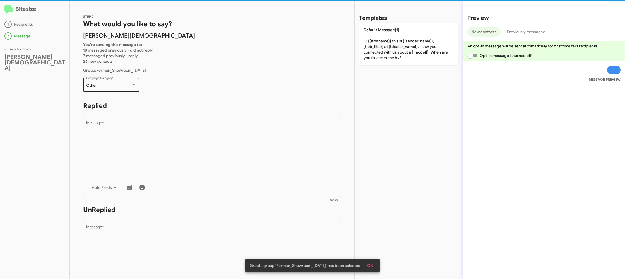
click at [128, 89] on div "Other Campaign Category *" at bounding box center [111, 83] width 50 height 15
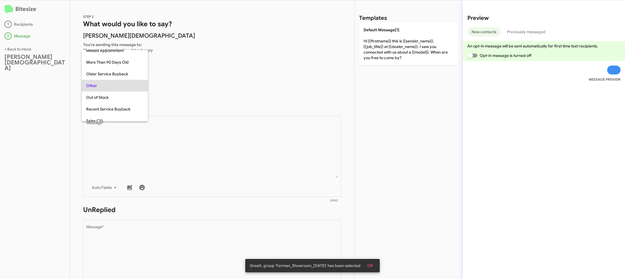
scroll to position [151, 0]
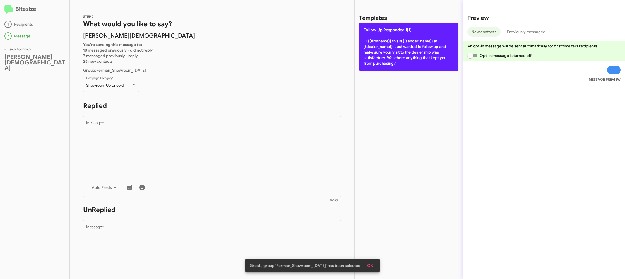
drag, startPoint x: 208, startPoint y: 182, endPoint x: 380, endPoint y: 61, distance: 210.5
click at [208, 181] on div "Drop image here to insert Auto Fields Message *" at bounding box center [212, 156] width 252 height 82
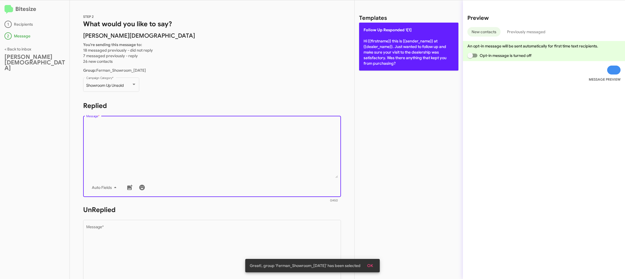
click at [409, 41] on p "Follow Up Responded 1[1] Hi {{firstname}} this is {{sender_name}} at {{dealer_n…" at bounding box center [408, 47] width 99 height 48
type textarea "Hi {{firstname}} this is {{sender_name}} at {{dealer_name}}. Just wanted to fol…"
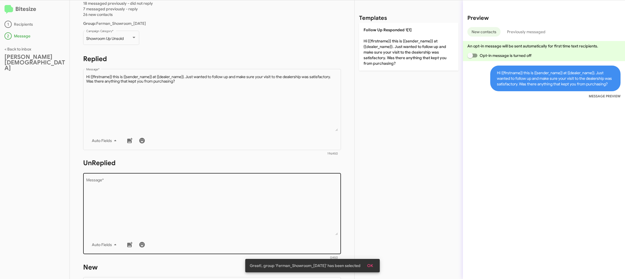
scroll to position [50, 0]
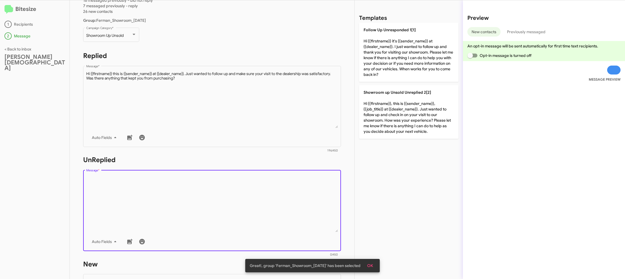
drag, startPoint x: 248, startPoint y: 220, endPoint x: 248, endPoint y: 216, distance: 3.4
click at [248, 220] on textarea "Message *" at bounding box center [212, 203] width 252 height 57
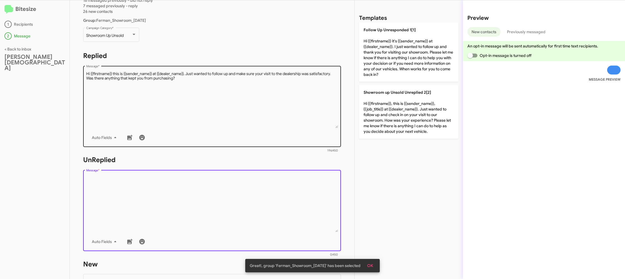
drag, startPoint x: 248, startPoint y: 216, endPoint x: 281, endPoint y: 146, distance: 77.8
click at [248, 206] on textarea "Message *" at bounding box center [212, 203] width 252 height 57
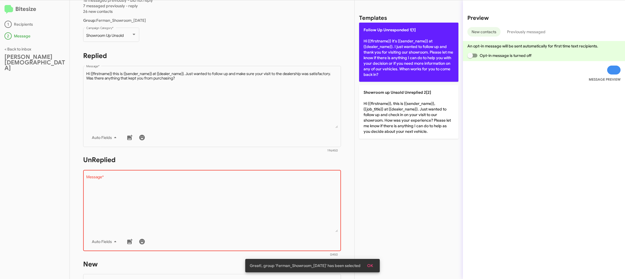
click at [378, 61] on p "Follow Up Unresponded 1[1] Hi {{firstname}} it's {{sender_name}} at {{dealer_na…" at bounding box center [408, 52] width 99 height 59
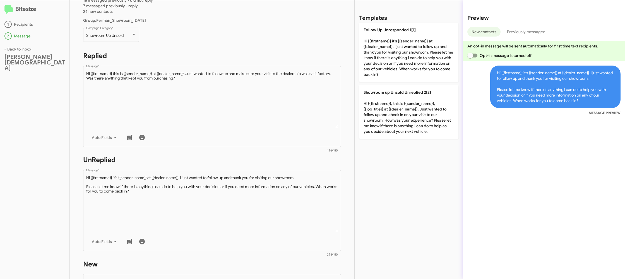
drag, startPoint x: 380, startPoint y: 47, endPoint x: 297, endPoint y: 147, distance: 130.3
click at [380, 47] on p "Follow Up Unresponded 1[1] Hi {{firstname}} it's {{sender_name}} at {{dealer_na…" at bounding box center [408, 52] width 99 height 59
type textarea "Hi {{firstname}} it's {{sender_name}} at {{dealer_name}}. I just wanted to foll…"
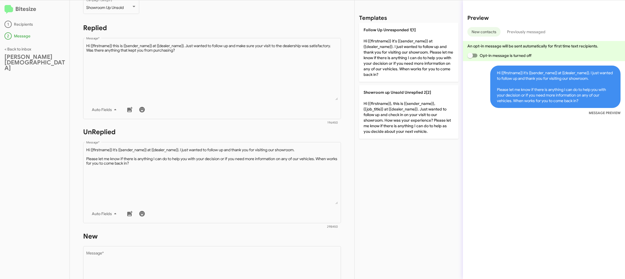
scroll to position [132, 0]
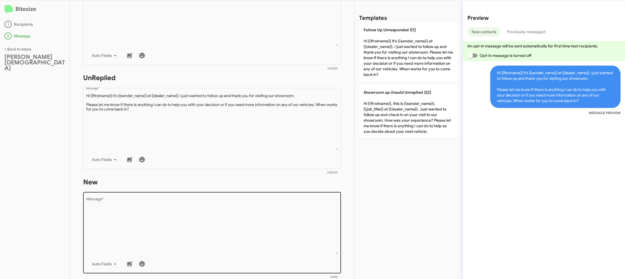
click at [252, 223] on textarea "Message *" at bounding box center [212, 226] width 252 height 57
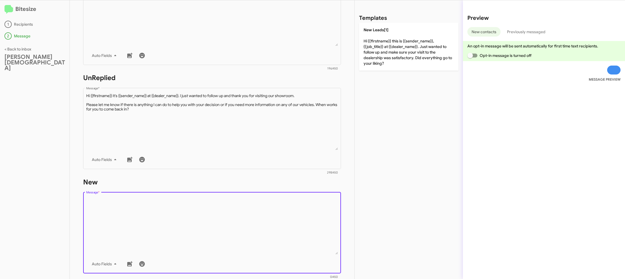
drag, startPoint x: 252, startPoint y: 223, endPoint x: 339, endPoint y: 76, distance: 170.4
click at [263, 182] on form "New Drop image here to insert Auto Fields Message * 0/450" at bounding box center [212, 229] width 258 height 102
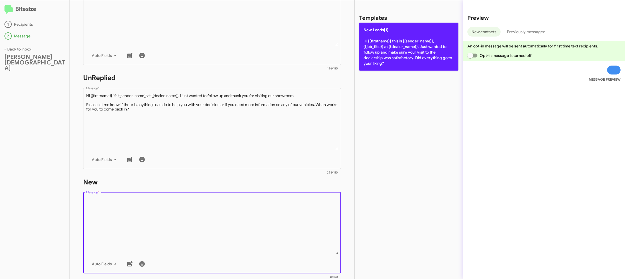
click at [362, 51] on p "New Leads[1] Hi {{firstname}} this is {{sender_name}}, {{job_title}} at {{deale…" at bounding box center [408, 47] width 99 height 48
type textarea "Hi {{firstname}} this is {{sender_name}}, {{job_title}} at {{dealer_name}}. Jus…"
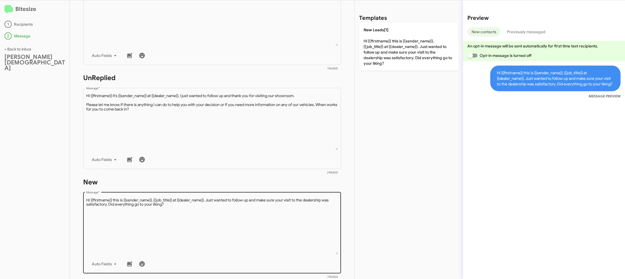
scroll to position [205, 0]
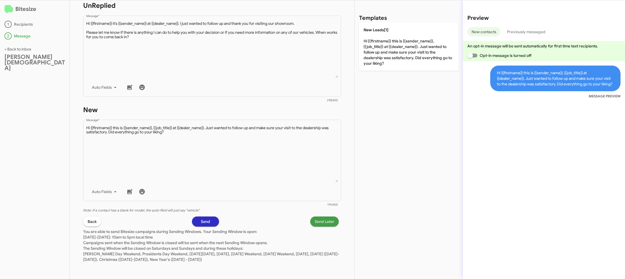
click at [323, 222] on span "Send Later" at bounding box center [325, 222] width 20 height 10
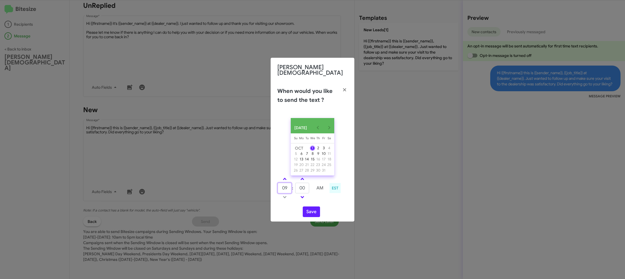
click at [291, 189] on input "09" at bounding box center [285, 188] width 14 height 11
type input "12"
click at [301, 179] on link at bounding box center [303, 179] width 10 height 6
click at [306, 187] on input "05" at bounding box center [302, 188] width 14 height 11
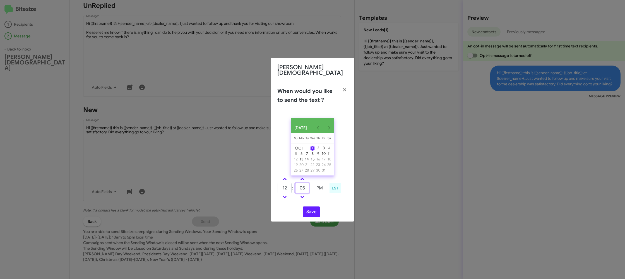
type input "0"
type input "00"
click at [325, 207] on div "Save" at bounding box center [312, 212] width 70 height 11
click at [313, 211] on button "Save" at bounding box center [311, 212] width 17 height 11
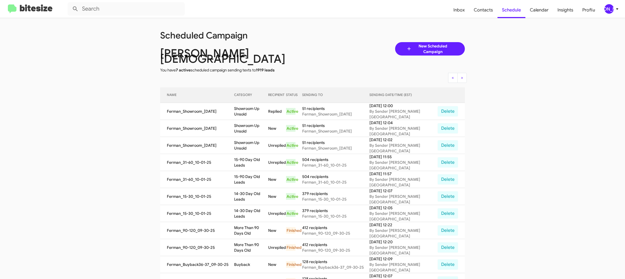
click at [606, 8] on div "[PERSON_NAME]" at bounding box center [609, 8] width 9 height 9
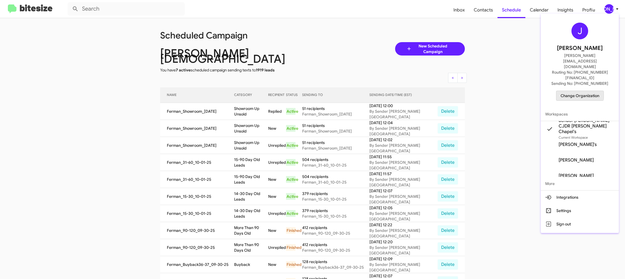
click at [570, 91] on span "Change Organization" at bounding box center [580, 95] width 39 height 9
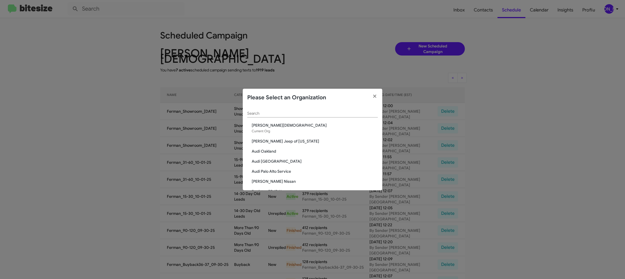
click at [261, 112] on input "Search" at bounding box center [312, 113] width 131 height 4
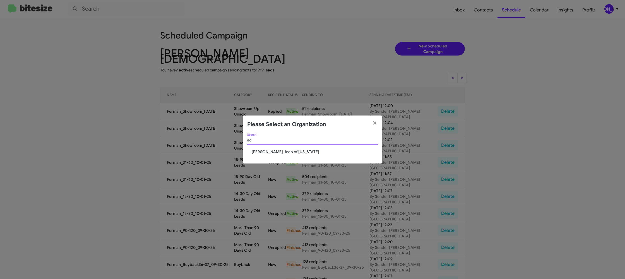
type input "a"
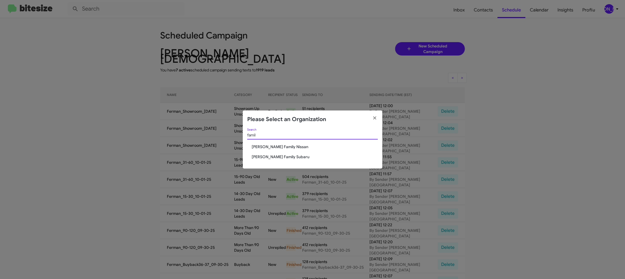
type input "famil"
click at [268, 148] on span "Hicks Family Nissan" at bounding box center [315, 147] width 126 height 6
drag, startPoint x: 268, startPoint y: 148, endPoint x: 269, endPoint y: 73, distance: 75.4
click at [268, 146] on span "Hicks Family Nissan" at bounding box center [315, 147] width 126 height 6
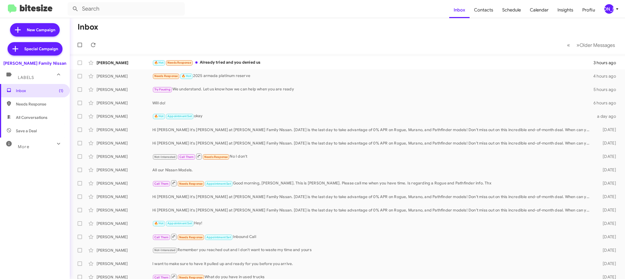
click at [612, 10] on div "[PERSON_NAME]" at bounding box center [609, 8] width 9 height 9
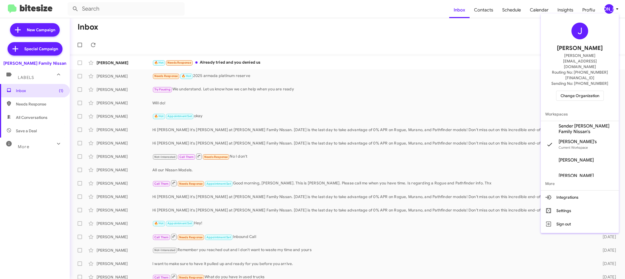
click at [573, 123] on span "Sender [PERSON_NAME] Family Nissan's" at bounding box center [587, 128] width 56 height 11
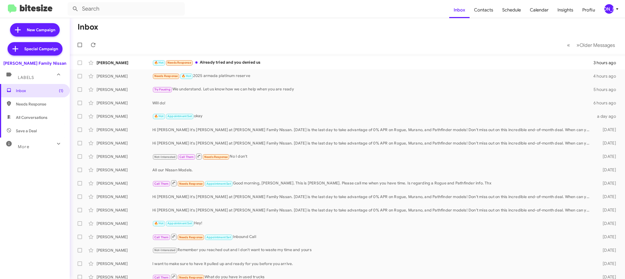
click at [612, 9] on div "[PERSON_NAME]" at bounding box center [609, 8] width 9 height 9
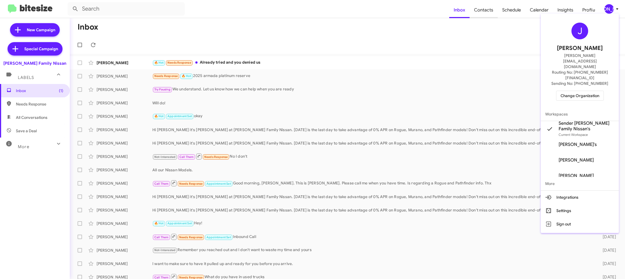
click at [488, 17] on div at bounding box center [312, 139] width 625 height 279
click at [487, 16] on span "Contacts" at bounding box center [484, 10] width 28 height 16
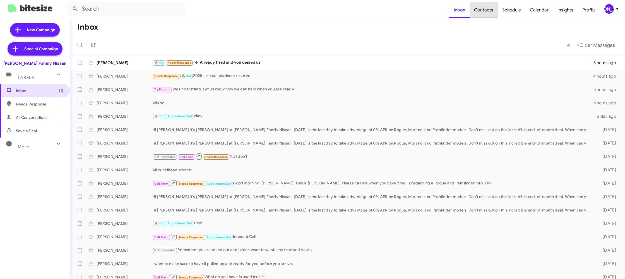
click at [487, 16] on span "Contacts" at bounding box center [484, 10] width 28 height 16
type input "in:groups"
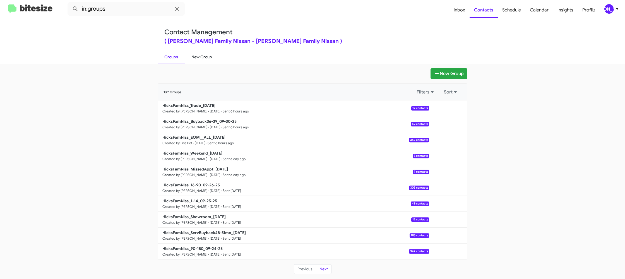
click at [203, 57] on link "New Group" at bounding box center [202, 57] width 34 height 15
drag, startPoint x: 203, startPoint y: 58, endPoint x: 203, endPoint y: 51, distance: 6.7
click at [203, 57] on link "New Group" at bounding box center [202, 57] width 34 height 15
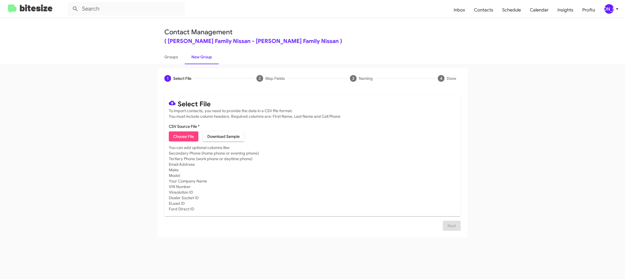
click at [609, 10] on div "[PERSON_NAME]" at bounding box center [609, 8] width 9 height 9
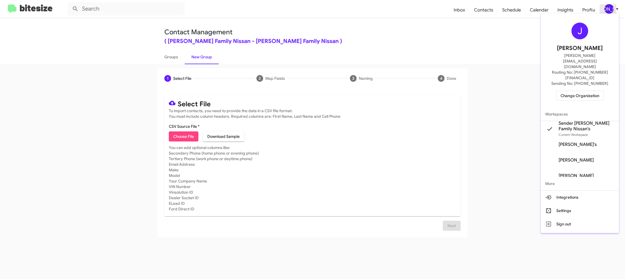
click at [608, 10] on div at bounding box center [312, 139] width 625 height 279
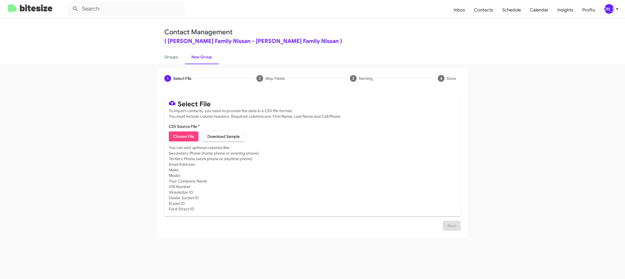
click at [621, 8] on span "[PERSON_NAME]" at bounding box center [612, 8] width 17 height 9
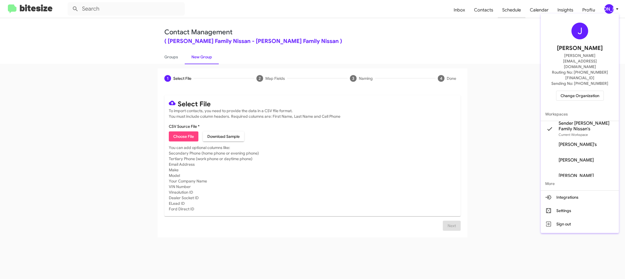
drag, startPoint x: 621, startPoint y: 8, endPoint x: 518, endPoint y: 11, distance: 103.0
click at [619, 8] on div at bounding box center [312, 139] width 625 height 279
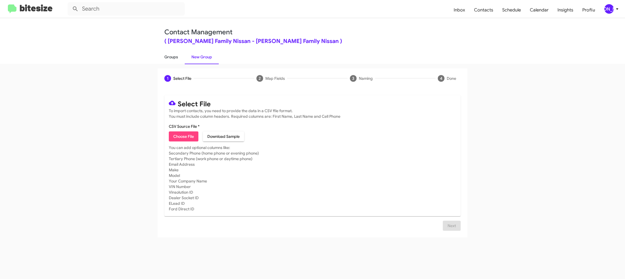
click at [156, 56] on div "Contact Management ( [PERSON_NAME] Family Nissan - [PERSON_NAME] Family Nissan …" at bounding box center [312, 41] width 318 height 46
click at [173, 56] on link "Groups" at bounding box center [171, 57] width 27 height 15
type input "in:groups"
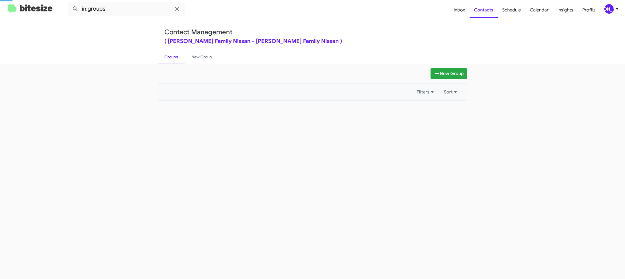
click at [173, 56] on link "Groups" at bounding box center [171, 57] width 27 height 15
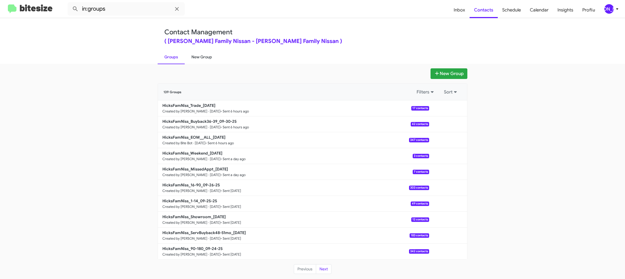
click at [201, 59] on link "New Group" at bounding box center [202, 57] width 34 height 15
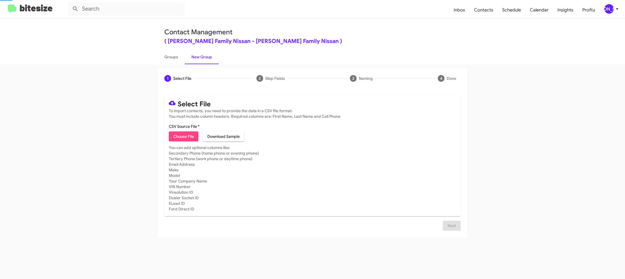
click at [201, 59] on link "New Group" at bounding box center [202, 57] width 34 height 15
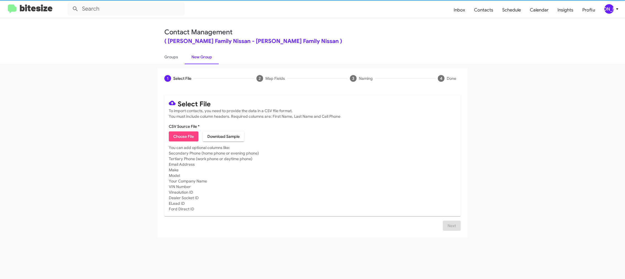
click at [201, 59] on link "New Group" at bounding box center [202, 57] width 34 height 15
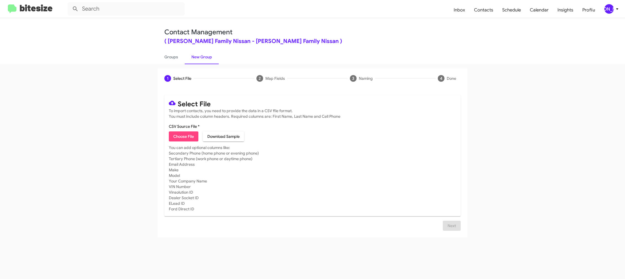
click at [188, 141] on mat-card "Select File To import contacts, you need to provide the data in a CSV file form…" at bounding box center [312, 155] width 296 height 121
click at [188, 141] on span "Choose File" at bounding box center [183, 136] width 21 height 10
click at [187, 138] on span "Choose File" at bounding box center [183, 136] width 21 height 10
type input "HicksFamNiss_90-180_10-01-25"
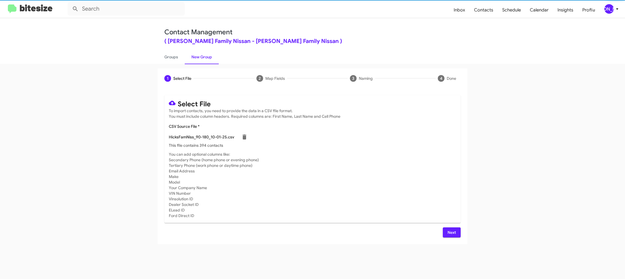
drag, startPoint x: 356, startPoint y: 187, endPoint x: 352, endPoint y: 184, distance: 4.4
click at [354, 186] on mat-card-subtitle "You can add optional columns like: Secondary Phone (home phone or evening phone…" at bounding box center [312, 185] width 287 height 67
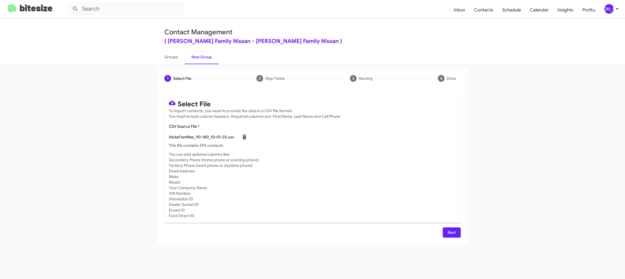
click at [611, 12] on div "[PERSON_NAME]" at bounding box center [609, 8] width 9 height 9
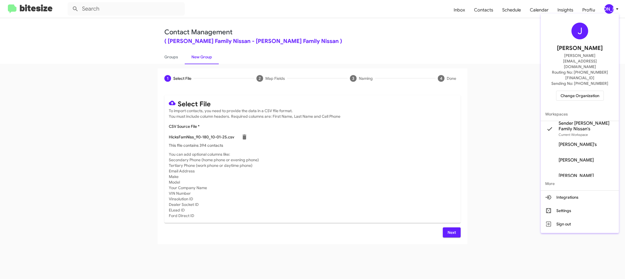
drag, startPoint x: 611, startPoint y: 11, endPoint x: 593, endPoint y: 18, distance: 19.4
click at [608, 9] on div at bounding box center [312, 139] width 625 height 279
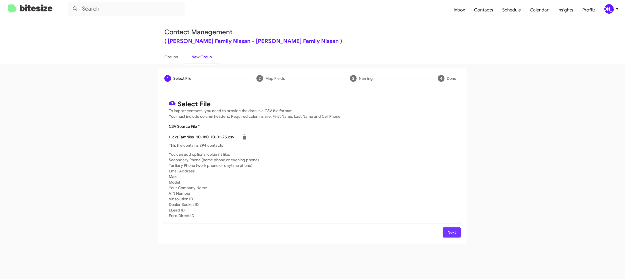
click at [451, 230] on span "Next" at bounding box center [451, 232] width 9 height 10
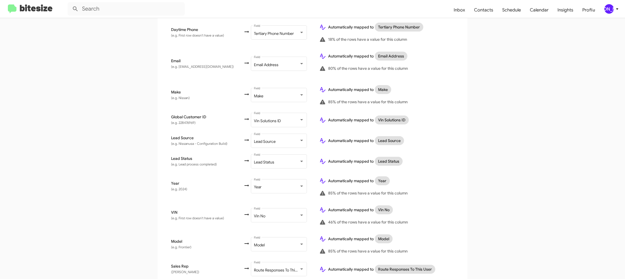
scroll to position [258, 0]
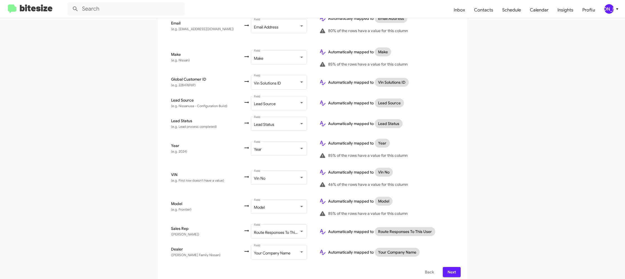
click at [455, 267] on span "Next" at bounding box center [451, 272] width 9 height 10
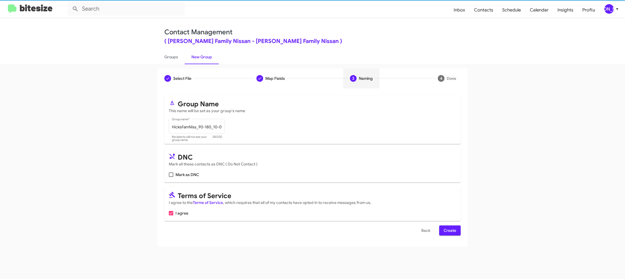
scroll to position [0, 0]
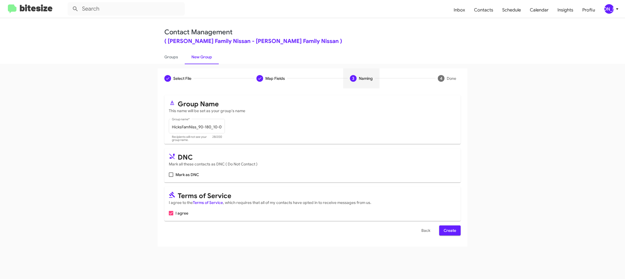
click at [450, 229] on span "Create" at bounding box center [450, 231] width 13 height 10
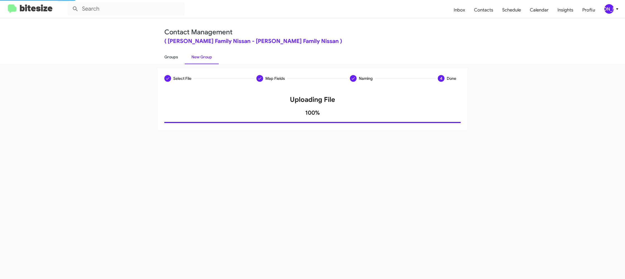
click at [177, 57] on link "Groups" at bounding box center [171, 57] width 27 height 15
type input "in:groups"
click at [177, 57] on link "Groups" at bounding box center [171, 57] width 27 height 15
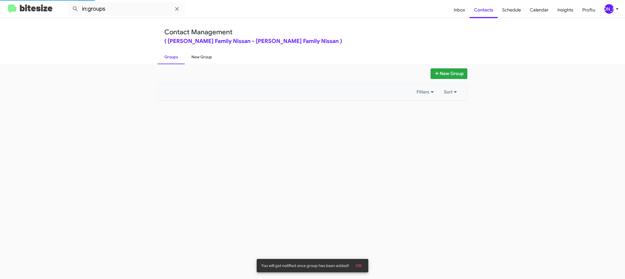
click at [201, 58] on link "New Group" at bounding box center [202, 57] width 34 height 15
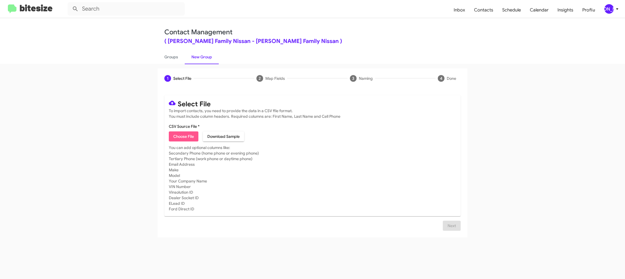
click at [181, 133] on span "Choose File" at bounding box center [183, 136] width 21 height 10
type input "HicksFamNiss_ServBuyback12-15mo_[DATE]"
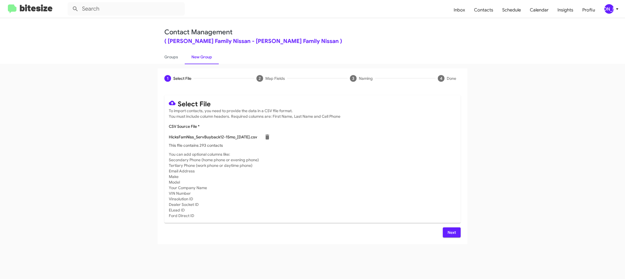
drag, startPoint x: 334, startPoint y: 187, endPoint x: 334, endPoint y: 179, distance: 8.1
click at [334, 187] on mat-card-subtitle "You can add optional columns like: Secondary Phone (home phone or evening phone…" at bounding box center [312, 185] width 287 height 67
drag, startPoint x: 454, startPoint y: 233, endPoint x: 425, endPoint y: 212, distance: 35.7
click at [453, 233] on span "Next" at bounding box center [451, 232] width 9 height 10
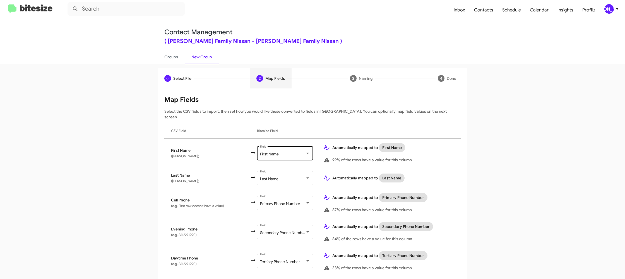
scroll to position [192, 0]
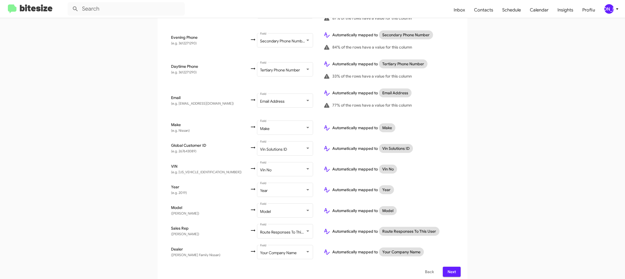
click at [605, 7] on span "[PERSON_NAME]" at bounding box center [612, 8] width 17 height 9
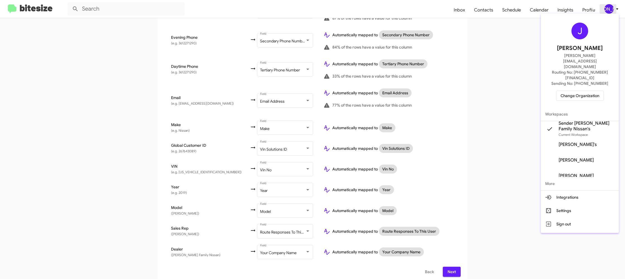
click at [605, 8] on div at bounding box center [312, 139] width 625 height 279
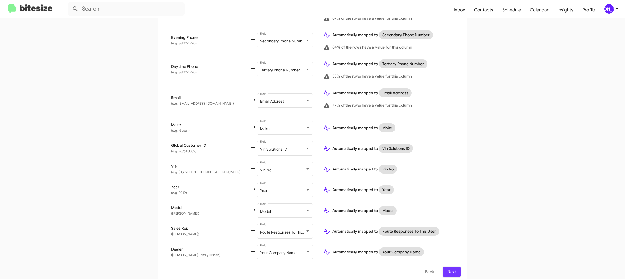
click at [454, 268] on span "Next" at bounding box center [451, 272] width 9 height 10
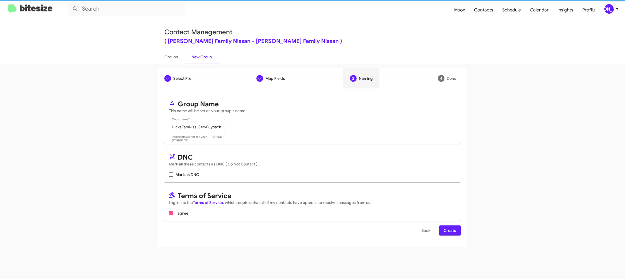
scroll to position [0, 0]
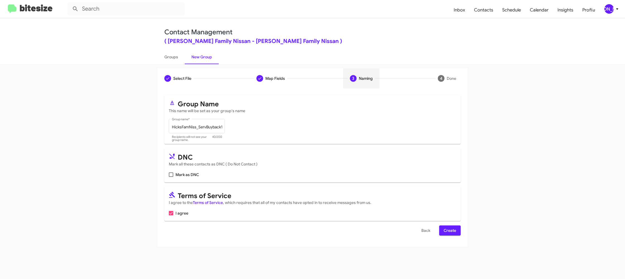
click at [451, 229] on span "Create" at bounding box center [450, 231] width 13 height 10
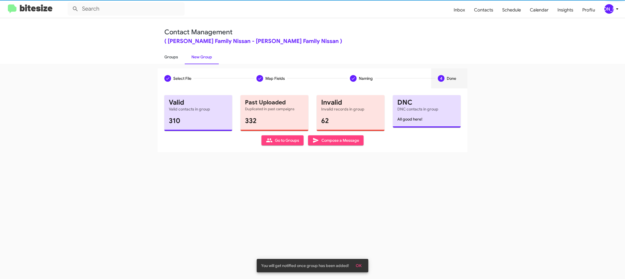
click at [172, 54] on link "Groups" at bounding box center [171, 57] width 27 height 15
type input "in:groups"
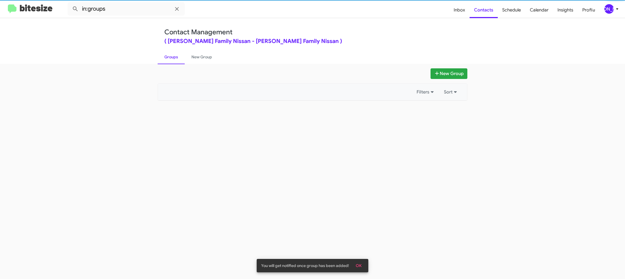
click at [172, 54] on link "Groups" at bounding box center [171, 57] width 27 height 15
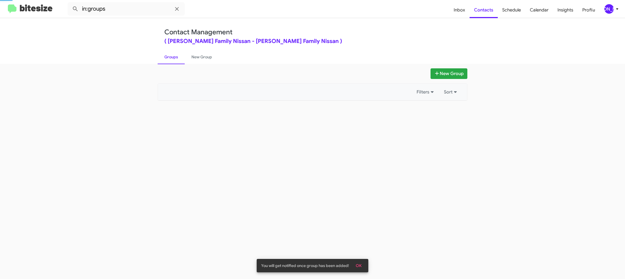
drag, startPoint x: 172, startPoint y: 54, endPoint x: 198, endPoint y: 4, distance: 56.3
click at [173, 51] on link "Groups" at bounding box center [171, 57] width 27 height 15
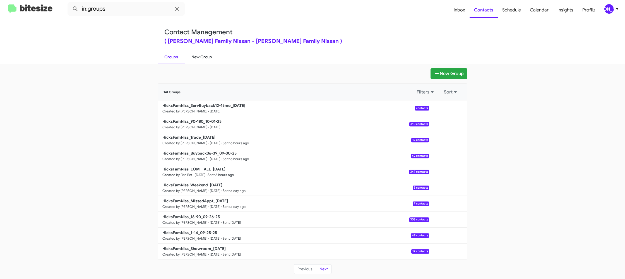
click at [198, 54] on link "New Group" at bounding box center [202, 57] width 34 height 15
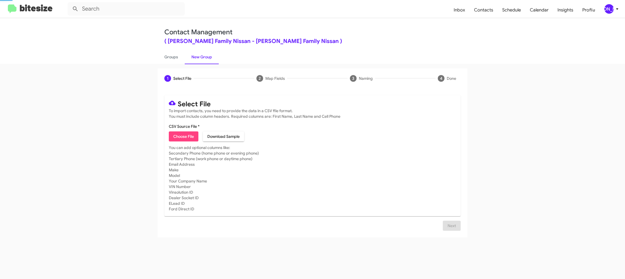
drag, startPoint x: 198, startPoint y: 54, endPoint x: 217, endPoint y: 22, distance: 37.0
click at [199, 49] on div "Contact Management ( [PERSON_NAME] Family Nissan - [PERSON_NAME] Family Nissan …" at bounding box center [312, 41] width 318 height 46
drag, startPoint x: 186, startPoint y: 138, endPoint x: 181, endPoint y: 136, distance: 4.6
click at [183, 137] on span "Choose File" at bounding box center [183, 136] width 21 height 10
type input "HicksFamNiss_Showroom_[DATE]"
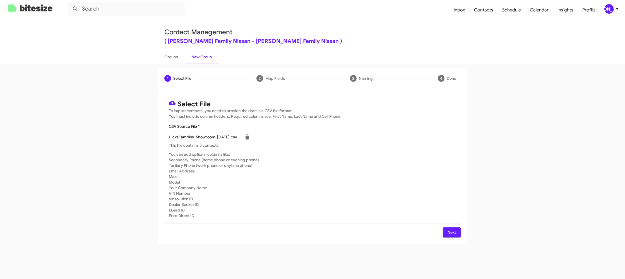
drag, startPoint x: 325, startPoint y: 200, endPoint x: 324, endPoint y: 197, distance: 3.1
click at [324, 198] on mat-card-subtitle "You can add optional columns like: Secondary Phone (home phone or evening phone…" at bounding box center [312, 185] width 287 height 67
drag, startPoint x: 456, startPoint y: 235, endPoint x: 445, endPoint y: 231, distance: 11.9
click at [454, 235] on span "Next" at bounding box center [451, 232] width 9 height 10
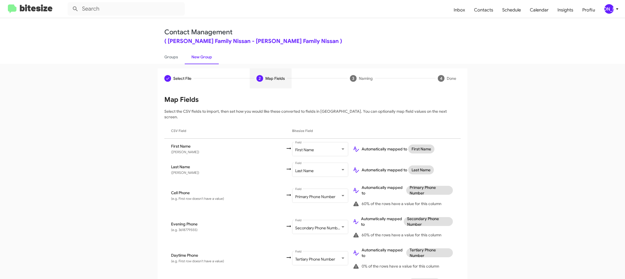
click at [612, 8] on div "[PERSON_NAME]" at bounding box center [609, 8] width 9 height 9
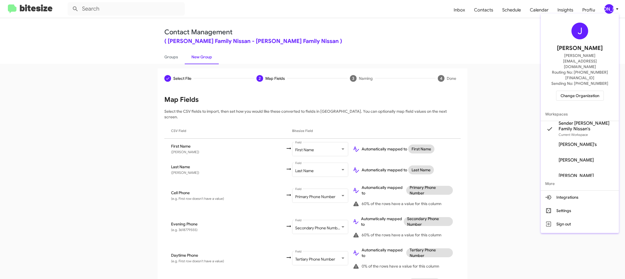
click at [612, 8] on div at bounding box center [312, 139] width 625 height 279
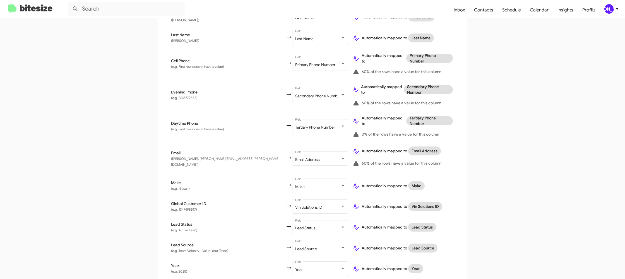
scroll to position [225, 0]
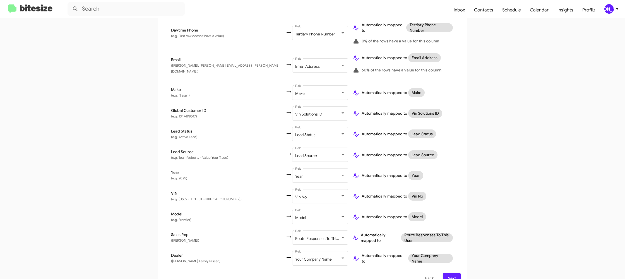
click at [451, 273] on span "Next" at bounding box center [451, 278] width 9 height 10
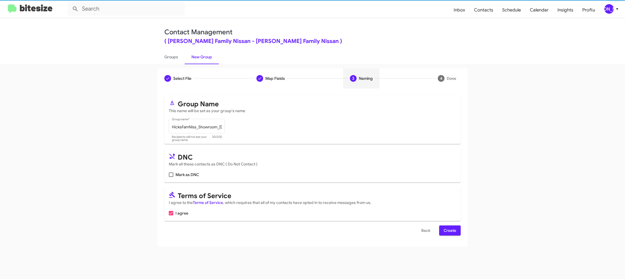
scroll to position [0, 0]
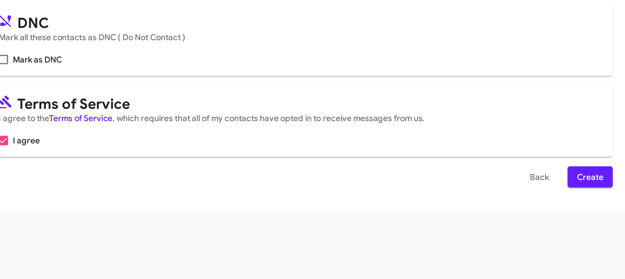
click at [380, 255] on div "Select File Map Fields 3 Naming 4 Done Select File To import contacts, you need…" at bounding box center [312, 171] width 625 height 215
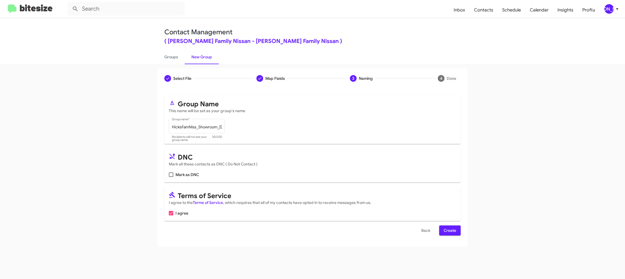
click at [458, 233] on button "Create" at bounding box center [449, 231] width 21 height 10
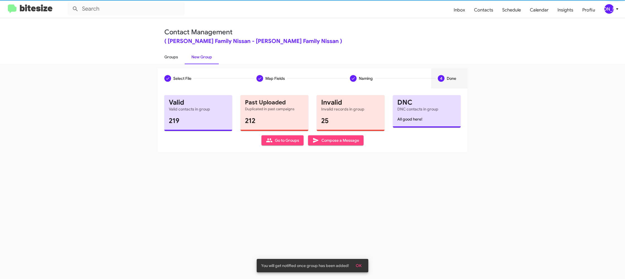
click at [179, 50] on link "Groups" at bounding box center [171, 57] width 27 height 15
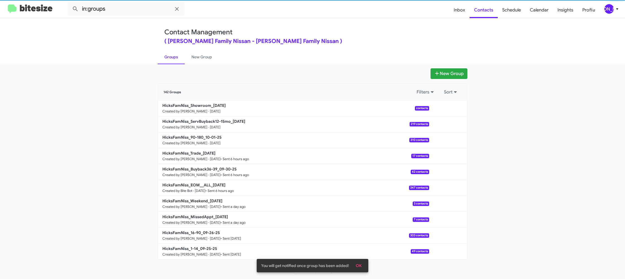
click at [177, 54] on link "Groups" at bounding box center [171, 57] width 27 height 15
drag, startPoint x: 177, startPoint y: 54, endPoint x: 171, endPoint y: 43, distance: 12.6
click at [177, 53] on link "Groups" at bounding box center [171, 57] width 27 height 15
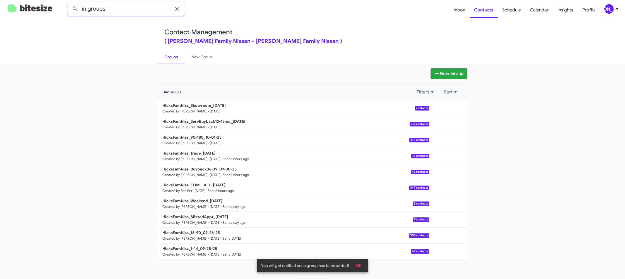
click at [128, 8] on input "in:groups" at bounding box center [126, 8] width 117 height 13
click at [70, 3] on button at bounding box center [75, 8] width 11 height 11
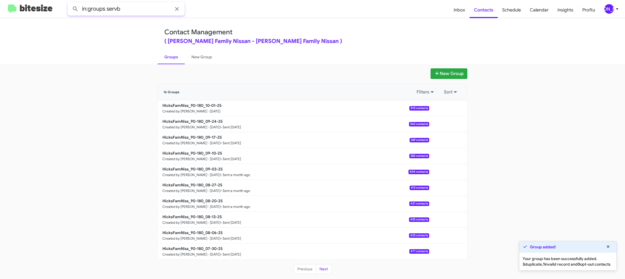
type input "in:groups servb"
click at [70, 3] on button at bounding box center [75, 8] width 11 height 11
drag, startPoint x: 197, startPoint y: 62, endPoint x: 178, endPoint y: 60, distance: 18.8
click at [197, 62] on link "New Group" at bounding box center [202, 57] width 34 height 15
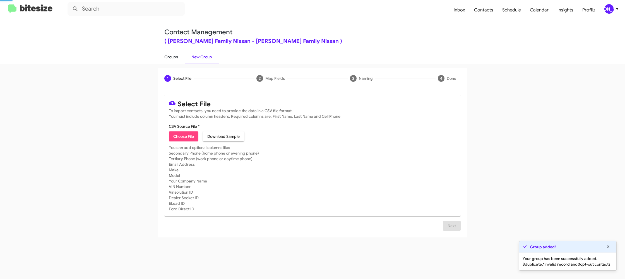
click at [178, 60] on link "Groups" at bounding box center [171, 57] width 27 height 15
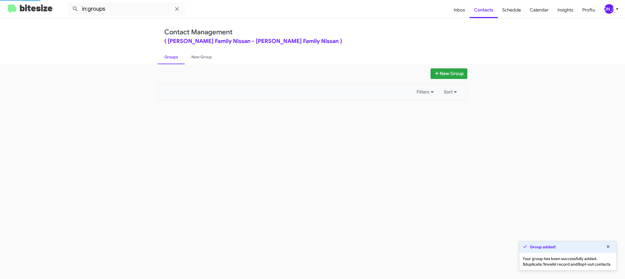
drag, startPoint x: 178, startPoint y: 60, endPoint x: 128, endPoint y: 5, distance: 74.1
click at [178, 59] on link "Groups" at bounding box center [171, 57] width 27 height 15
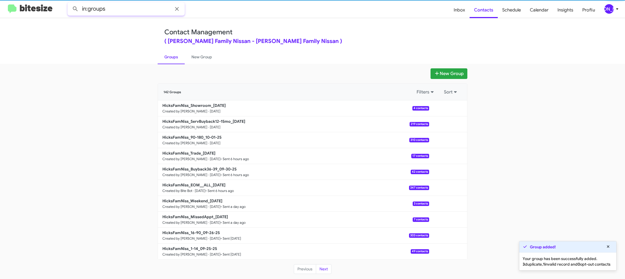
click at [125, 8] on input "in:groups" at bounding box center [126, 8] width 117 height 13
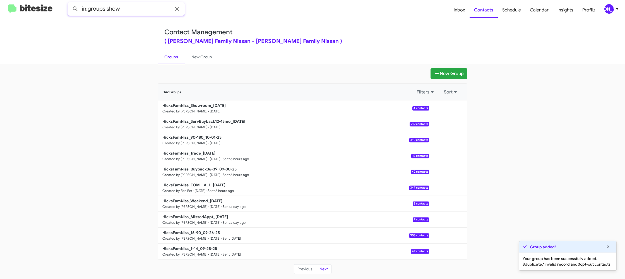
type input "in:groups show"
click at [70, 3] on button at bounding box center [75, 8] width 11 height 11
click at [202, 56] on link "New Group" at bounding box center [202, 57] width 34 height 15
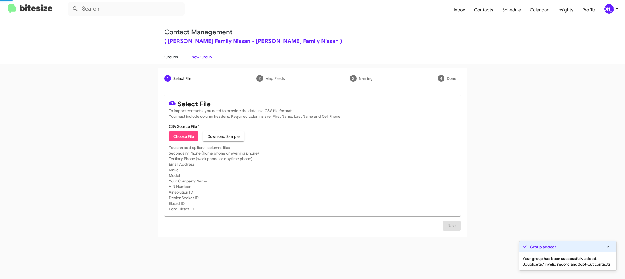
click at [172, 59] on link "Groups" at bounding box center [171, 57] width 27 height 15
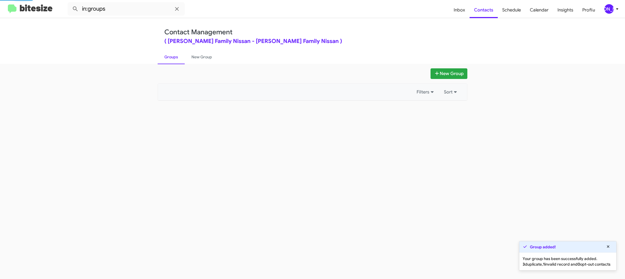
drag, startPoint x: 172, startPoint y: 59, endPoint x: 233, endPoint y: 85, distance: 66.4
click at [172, 57] on link "Groups" at bounding box center [171, 57] width 27 height 15
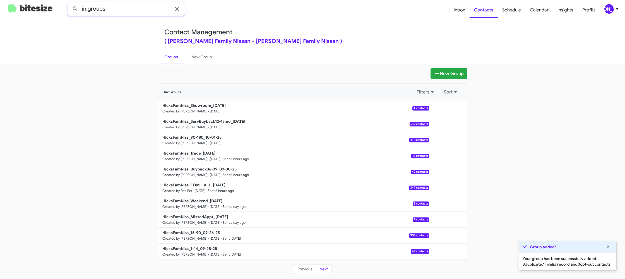
click at [133, 11] on input "in:groups" at bounding box center [126, 8] width 117 height 13
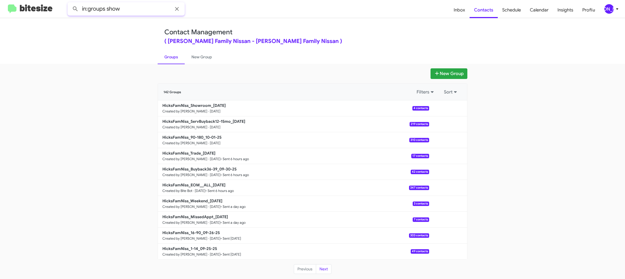
type input "in:groups show"
click at [70, 3] on button at bounding box center [75, 8] width 11 height 11
click at [188, 56] on link "New Group" at bounding box center [202, 57] width 34 height 15
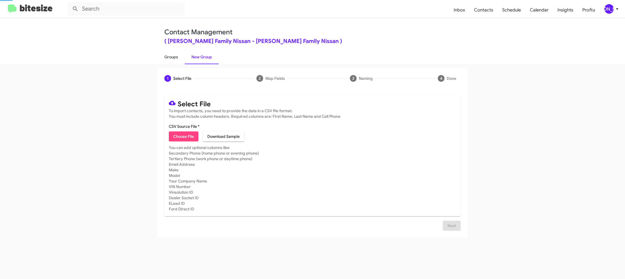
click at [172, 56] on link "Groups" at bounding box center [171, 57] width 27 height 15
type input "in:groups"
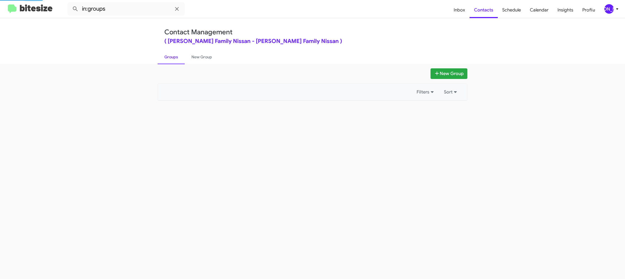
click at [172, 56] on link "Groups" at bounding box center [171, 57] width 27 height 15
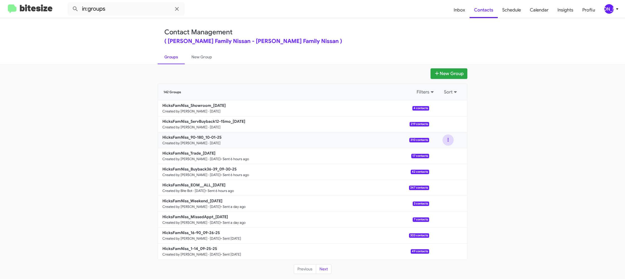
drag, startPoint x: 447, startPoint y: 140, endPoint x: 448, endPoint y: 145, distance: 5.4
click at [447, 141] on button at bounding box center [448, 140] width 11 height 11
click at [446, 152] on button "View contacts" at bounding box center [431, 154] width 45 height 13
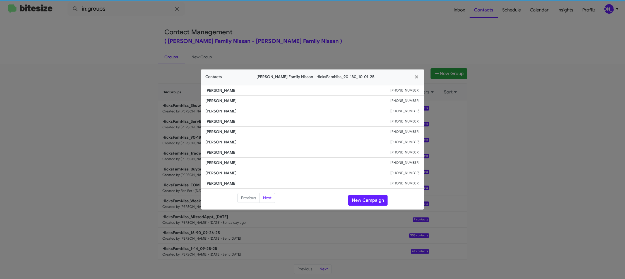
click at [226, 141] on span "Rebecca Temple" at bounding box center [297, 142] width 185 height 6
click at [225, 140] on span "Rebecca Temple" at bounding box center [297, 142] width 185 height 6
copy span "Rebecca Temple"
click at [493, 88] on modal-container "Contacts Hicks Family Nissan - HicksFamNiss_90-180_10-01-25 Olivia Rios +136150…" at bounding box center [312, 139] width 625 height 279
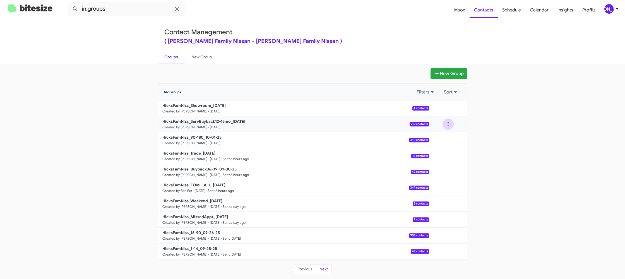
click at [451, 124] on button at bounding box center [448, 124] width 11 height 11
click at [442, 137] on button "View contacts" at bounding box center [431, 139] width 45 height 13
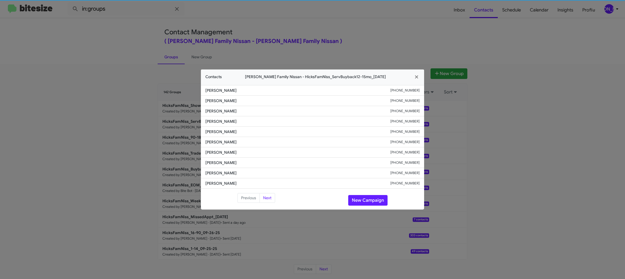
click at [216, 138] on li "Yesniel Ordunez +16823214731" at bounding box center [312, 142] width 223 height 10
copy span "Yesniel Ordunez"
drag, startPoint x: 252, startPoint y: 14, endPoint x: 428, endPoint y: 112, distance: 201.9
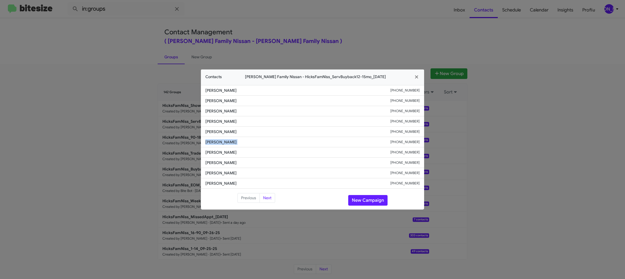
click at [255, 15] on modal-container "Contacts Hicks Family Nissan - HicksFamNiss_ServBuyback12-15mo_10-01-25 Peter V…" at bounding box center [312, 139] width 625 height 279
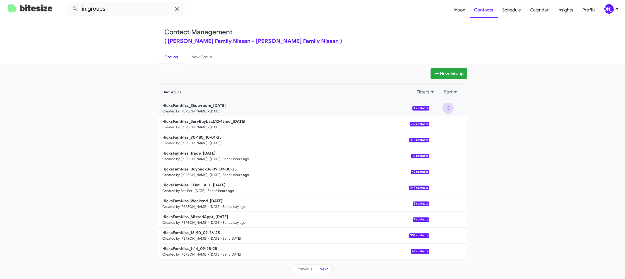
click at [448, 110] on button at bounding box center [448, 108] width 11 height 11
click at [446, 122] on button "View contacts" at bounding box center [431, 123] width 45 height 13
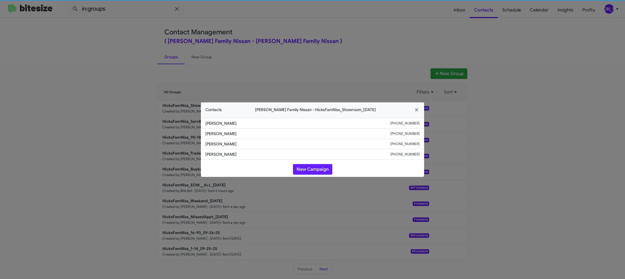
click at [227, 136] on span "Brian Becka" at bounding box center [297, 134] width 185 height 6
copy span "Brian Becka"
click at [181, 106] on modal-container "Contacts Hicks Family Nissan - HicksFamNiss_Showroom_10-01-25 Rachelle Wagner +…" at bounding box center [312, 139] width 625 height 279
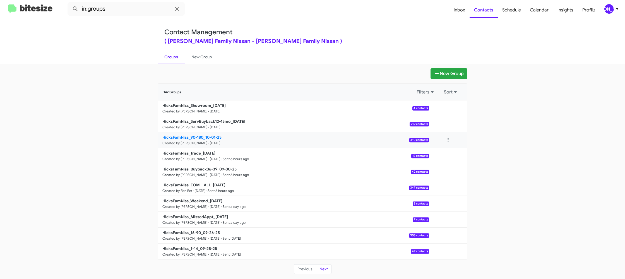
click at [196, 138] on b "HicksFamNiss_90-180_10-01-25" at bounding box center [191, 137] width 59 height 5
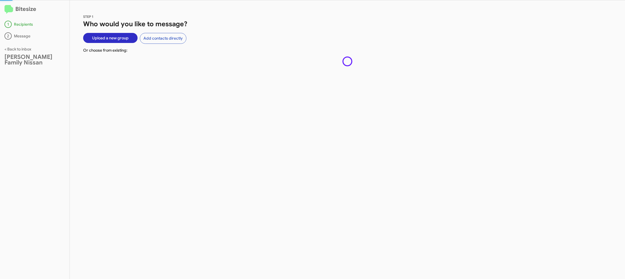
click at [196, 137] on div "STEP 1 Who would you like to message? Upload a new group Add contacts directly …" at bounding box center [347, 139] width 555 height 279
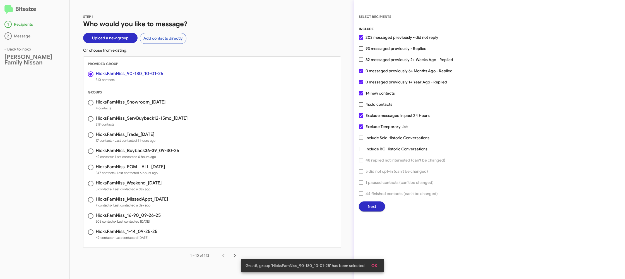
click at [383, 207] on button "Next" at bounding box center [372, 207] width 26 height 10
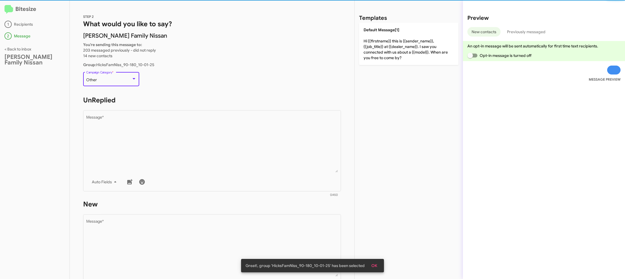
click at [120, 81] on div "Other" at bounding box center [108, 80] width 45 height 4
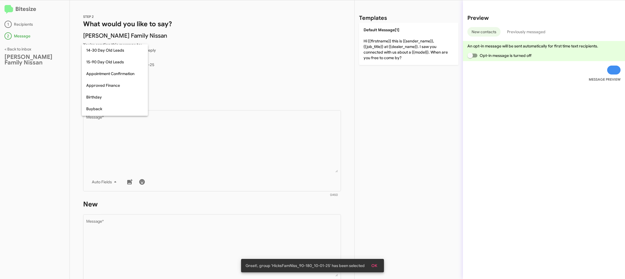
scroll to position [123, 0]
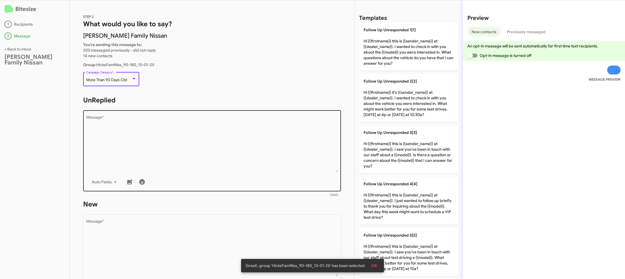
click at [184, 140] on textarea "Message *" at bounding box center [212, 144] width 252 height 57
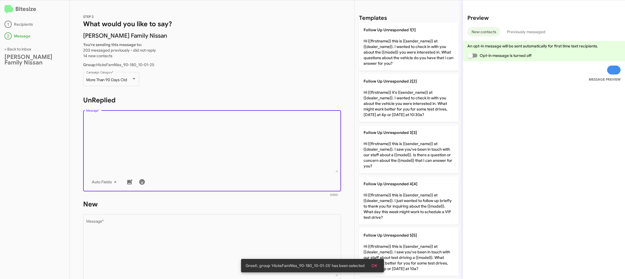
click at [184, 140] on textarea "Message *" at bounding box center [212, 144] width 252 height 57
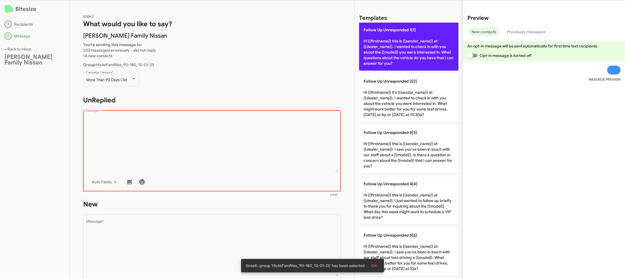
click at [384, 59] on p "Follow Up Unresponded 1[1] Hi {{firstname}} this is {{sender_name}} at {{dealer…" at bounding box center [408, 47] width 99 height 48
type textarea "Hi {{firstname}} this is {{sender_name}} at {{dealer_name}}. I wanted to check …"
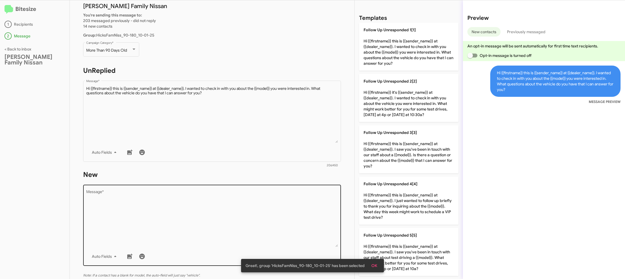
scroll to position [34, 0]
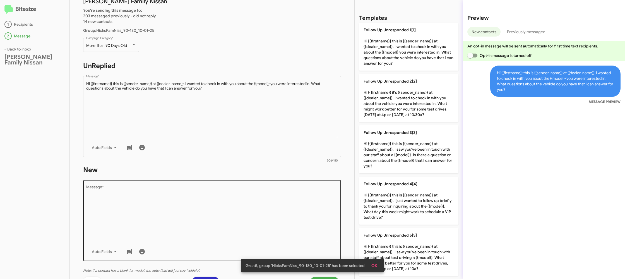
click at [262, 209] on textarea "Message *" at bounding box center [212, 213] width 252 height 57
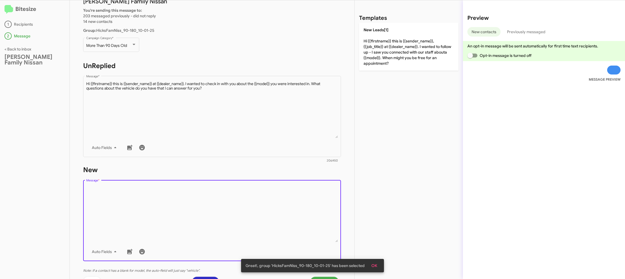
click at [262, 208] on textarea "Message *" at bounding box center [212, 213] width 252 height 57
drag, startPoint x: 262, startPoint y: 208, endPoint x: 268, endPoint y: 198, distance: 11.5
click at [263, 205] on textarea "Message *" at bounding box center [212, 213] width 252 height 57
drag, startPoint x: 367, startPoint y: 43, endPoint x: 334, endPoint y: 56, distance: 35.2
click at [367, 43] on p "New Leads[1] Hi {{firstname}} this is {{sender_name}}, {{job_title}} at {{deale…" at bounding box center [408, 47] width 99 height 48
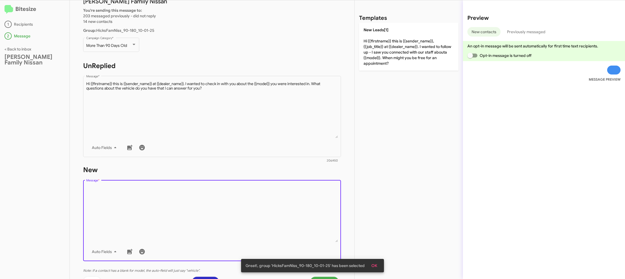
type textarea "Hi {{firstname}} this is {{sender_name}}, {{job_title}} at {{dealer_name}}. I w…"
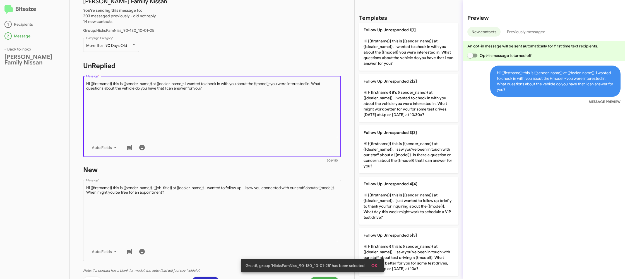
click at [280, 112] on textarea "Message *" at bounding box center [212, 109] width 252 height 57
drag, startPoint x: 280, startPoint y: 112, endPoint x: 390, endPoint y: 155, distance: 117.7
click at [286, 110] on textarea "Message *" at bounding box center [212, 109] width 252 height 57
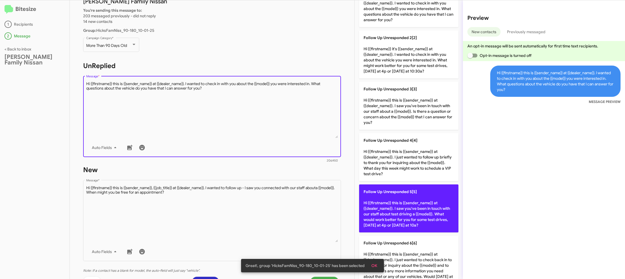
scroll to position [46, 0]
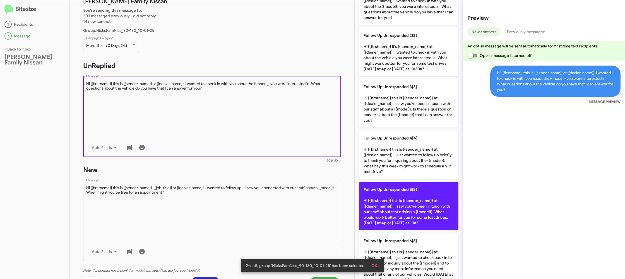
drag, startPoint x: 405, startPoint y: 201, endPoint x: 386, endPoint y: 199, distance: 19.4
click at [399, 200] on p "Follow Up Unresponded 5[5] Hi {{firstname}} this is {{sender_name}} at {{dealer…" at bounding box center [408, 206] width 99 height 48
type textarea "Hi {{firstname}} this is {{sender_name}} at {{dealer_name}}. I saw you've been …"
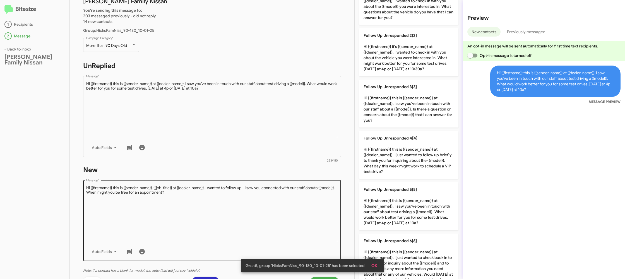
click at [314, 195] on textarea "Message *" at bounding box center [212, 213] width 252 height 57
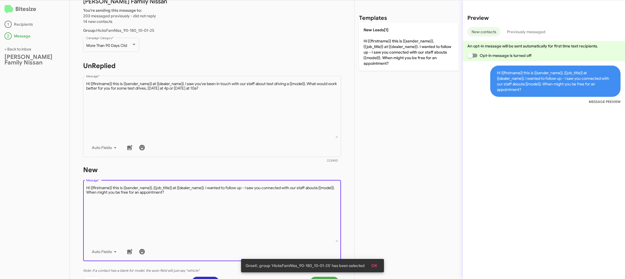
scroll to position [0, 0]
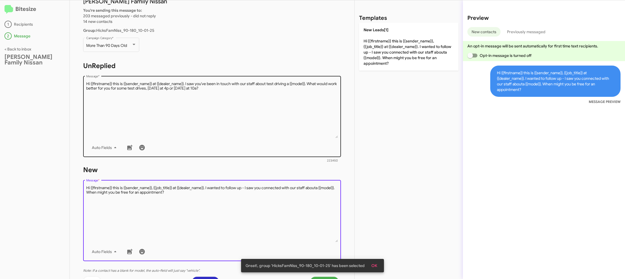
drag, startPoint x: 313, startPoint y: 195, endPoint x: 336, endPoint y: 142, distance: 57.8
click at [316, 182] on div "Drop image here to insert Auto Fields Message *" at bounding box center [212, 220] width 252 height 82
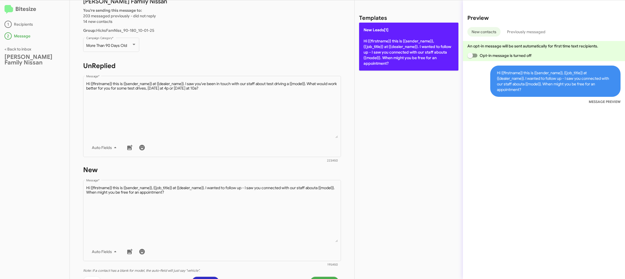
drag, startPoint x: 392, startPoint y: 50, endPoint x: 385, endPoint y: 55, distance: 8.8
click at [390, 51] on p "New Leads[1] Hi {{firstname}} this is {{sender_name}}, {{job_title}} at {{deale…" at bounding box center [408, 47] width 99 height 48
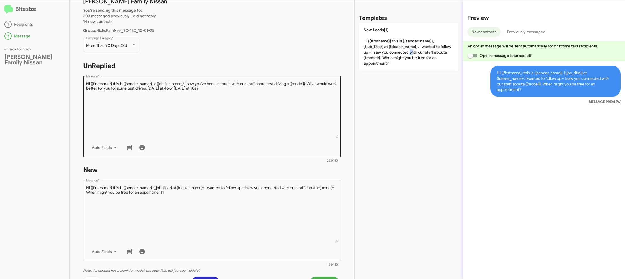
scroll to position [95, 0]
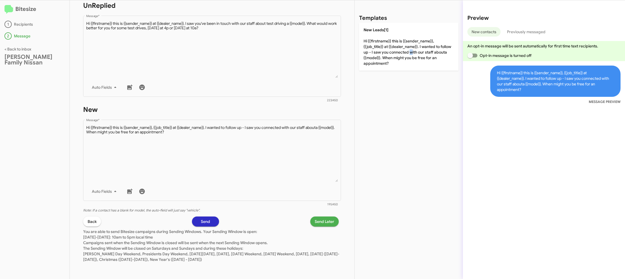
click at [328, 219] on span "Send Later" at bounding box center [325, 222] width 20 height 10
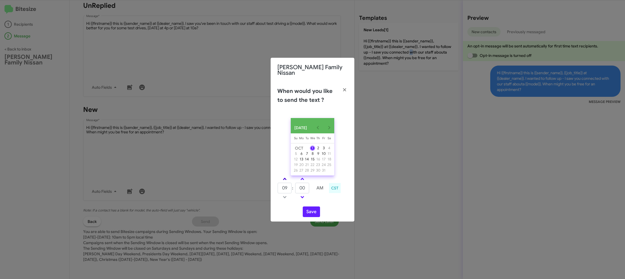
click at [286, 177] on link at bounding box center [285, 179] width 10 height 6
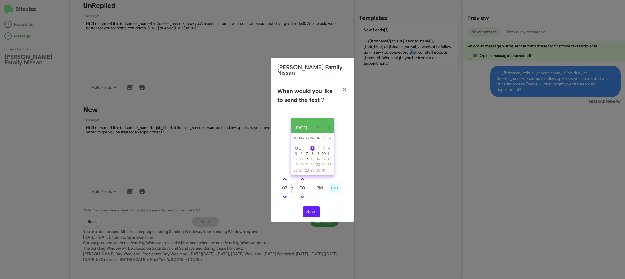
click at [286, 177] on link at bounding box center [285, 179] width 10 height 6
type input "05"
click at [306, 186] on input "00" at bounding box center [302, 188] width 14 height 11
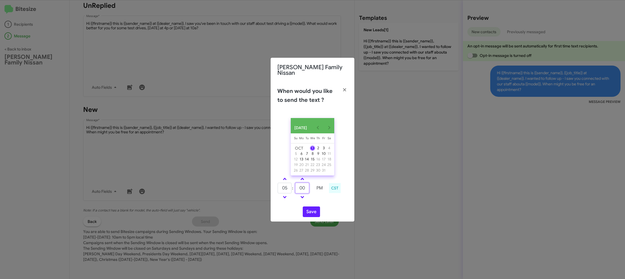
click at [306, 186] on input "00" at bounding box center [302, 188] width 14 height 11
drag, startPoint x: 306, startPoint y: 186, endPoint x: 309, endPoint y: 188, distance: 3.9
click at [306, 186] on input "00" at bounding box center [302, 188] width 14 height 11
type input "55"
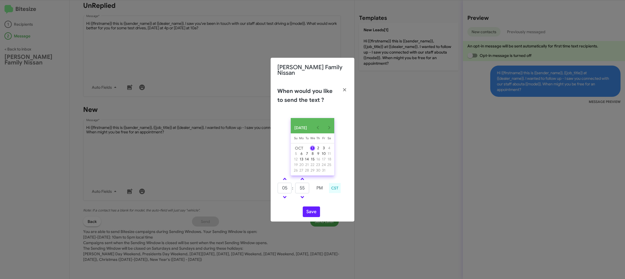
drag, startPoint x: 323, startPoint y: 198, endPoint x: 315, endPoint y: 204, distance: 10.7
click at [320, 199] on td at bounding box center [320, 197] width 14 height 7
click at [311, 210] on button "Save" at bounding box center [311, 212] width 17 height 11
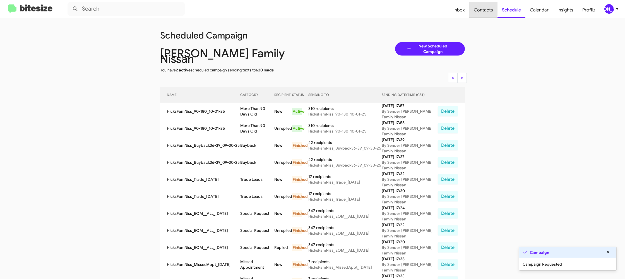
click at [476, 8] on span "Contacts" at bounding box center [483, 10] width 28 height 16
type input "in:groups"
drag, startPoint x: 476, startPoint y: 8, endPoint x: 467, endPoint y: 10, distance: 9.2
click at [476, 8] on span "Contacts" at bounding box center [483, 10] width 28 height 16
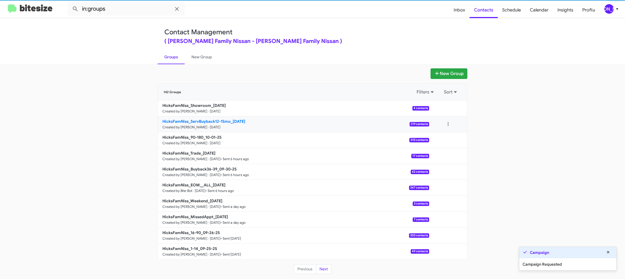
click at [200, 131] on link "HicksFamNiss_ServBuyback12-15mo_10-01-25 Created by Jason Apdua · Oct 1, 2025 2…" at bounding box center [293, 124] width 271 height 16
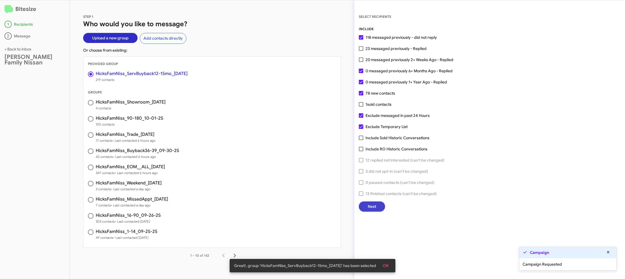
click at [369, 207] on span "Next" at bounding box center [372, 207] width 8 height 10
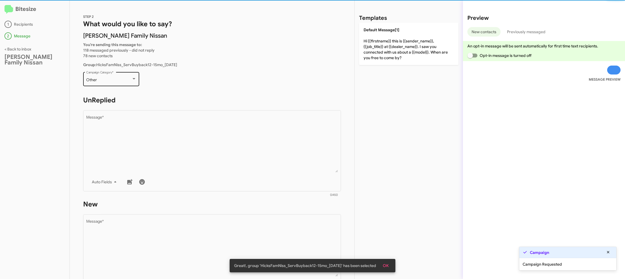
click at [128, 80] on div "Other" at bounding box center [108, 80] width 45 height 4
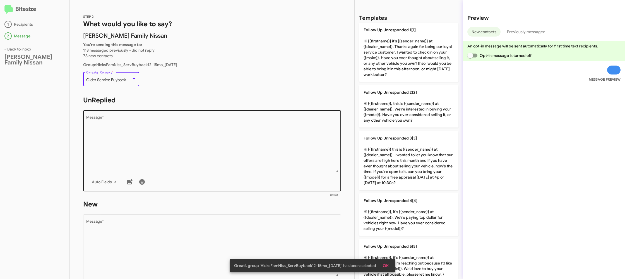
click at [161, 145] on textarea "Message *" at bounding box center [212, 144] width 252 height 57
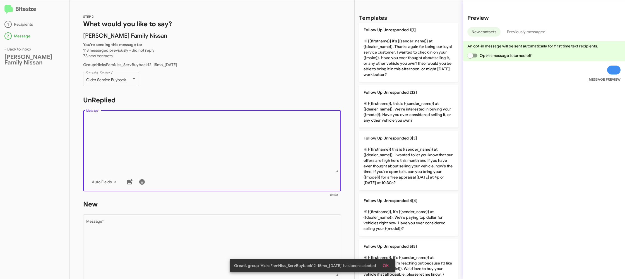
drag, startPoint x: 162, startPoint y: 147, endPoint x: 229, endPoint y: 152, distance: 67.7
click at [163, 147] on textarea "Message *" at bounding box center [212, 144] width 252 height 57
click at [215, 151] on textarea "Message *" at bounding box center [212, 144] width 252 height 57
drag, startPoint x: 399, startPoint y: 155, endPoint x: 354, endPoint y: 176, distance: 49.7
click at [394, 155] on p "Follow Up Unresponded 3[3] Hi {{firstname}} this is {{sender_name}} at {{dealer…" at bounding box center [408, 160] width 99 height 59
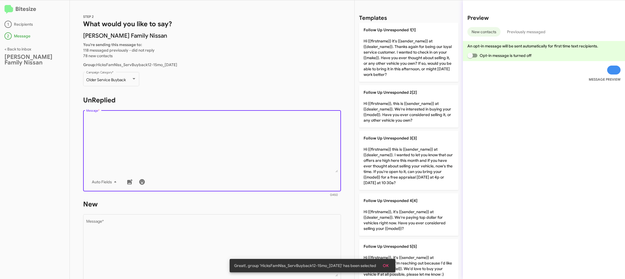
type textarea "Hi {{firstname}} this is {{sender_name}} at {{dealer_name}}. I wanted to let yo…"
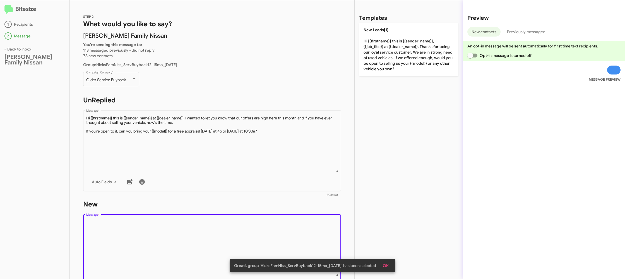
click at [294, 229] on textarea "Message *" at bounding box center [212, 248] width 252 height 57
click at [293, 224] on textarea "Message *" at bounding box center [212, 248] width 252 height 57
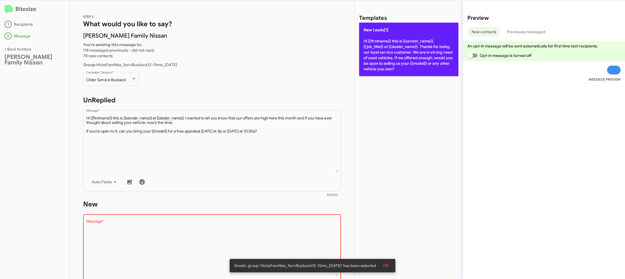
drag, startPoint x: 403, startPoint y: 23, endPoint x: 400, endPoint y: 26, distance: 4.1
click at [402, 25] on p "New Leads[1] Hi {{firstname}} this is {{sender_name}}, {{job_title}} at {{deale…" at bounding box center [408, 50] width 99 height 54
type textarea "Hi {{firstname}} this is {{sender_name}}, {{job_title}} at {{dealer_name}}. Tha…"
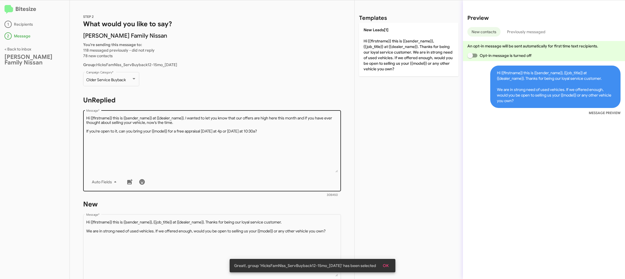
scroll to position [95, 0]
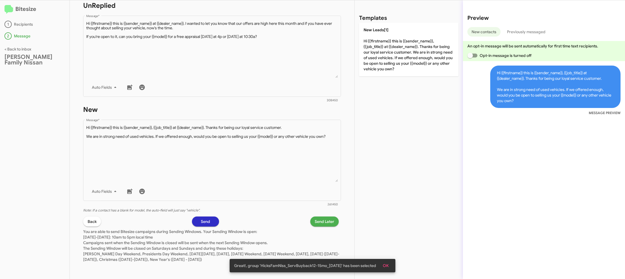
click at [316, 216] on div "STEP 2 What would you like to say? Hicks Family Nissan You're sending this mess…" at bounding box center [212, 139] width 285 height 279
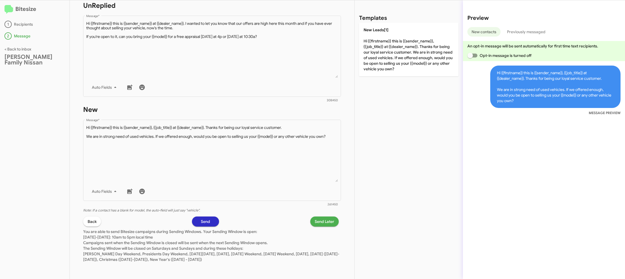
click at [318, 219] on span "Send Later" at bounding box center [325, 222] width 20 height 10
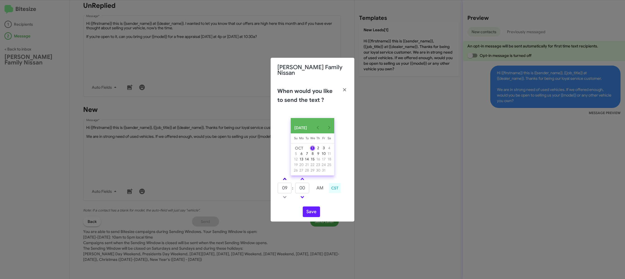
click at [287, 178] on link at bounding box center [285, 179] width 10 height 6
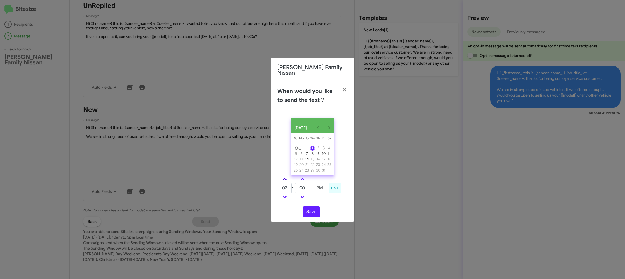
click at [287, 178] on link at bounding box center [285, 179] width 10 height 6
type input "05"
click at [303, 187] on input "00" at bounding box center [302, 188] width 14 height 11
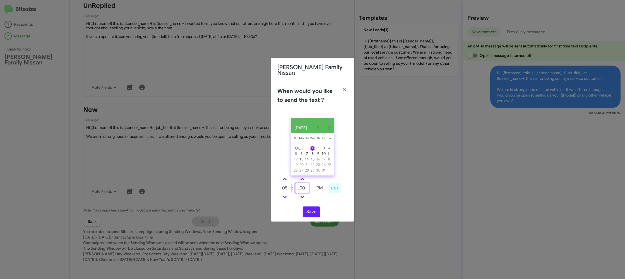
click at [303, 187] on input "00" at bounding box center [302, 188] width 14 height 11
type input "47"
drag, startPoint x: 322, startPoint y: 202, endPoint x: 316, endPoint y: 206, distance: 7.0
click at [319, 204] on div "OCT 2025 Sunday Su Monday Mo Tuesday Tu Wednesday We Thursday Th Friday Fr Satu…" at bounding box center [313, 168] width 84 height 108
click at [309, 215] on button "Save" at bounding box center [311, 212] width 17 height 11
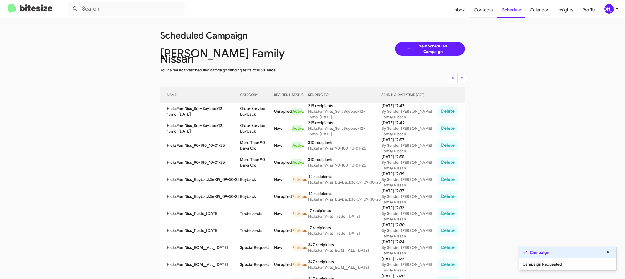
click at [474, 14] on span "Contacts" at bounding box center [483, 10] width 28 height 16
type input "in:groups"
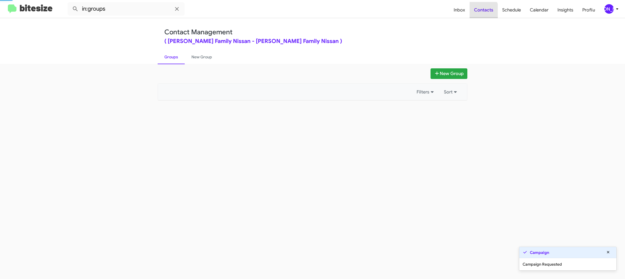
click at [476, 13] on span "Contacts" at bounding box center [484, 10] width 28 height 16
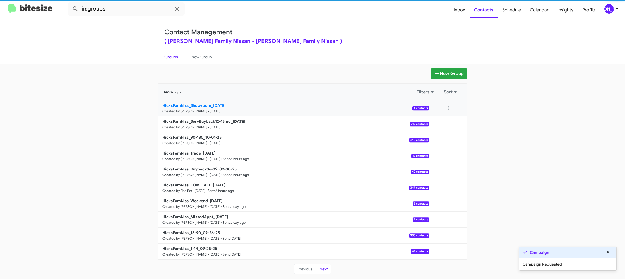
click at [205, 109] on small "Created by [PERSON_NAME] · [DATE]" at bounding box center [191, 111] width 58 height 4
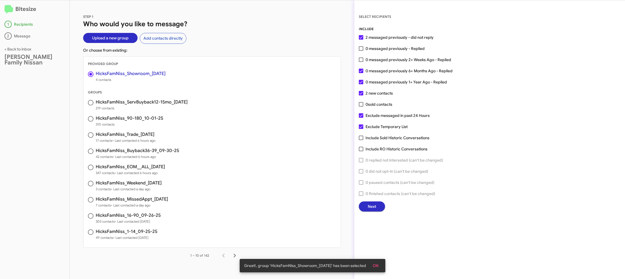
click at [370, 203] on span "Next" at bounding box center [372, 207] width 8 height 10
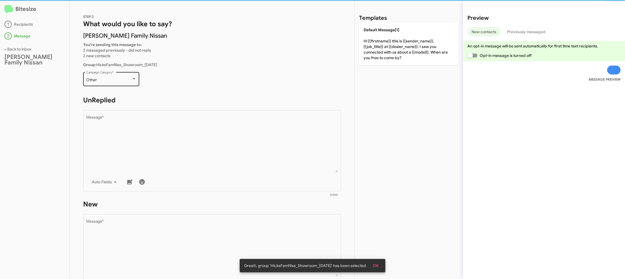
click at [133, 85] on div "Other Campaign Category *" at bounding box center [111, 78] width 50 height 15
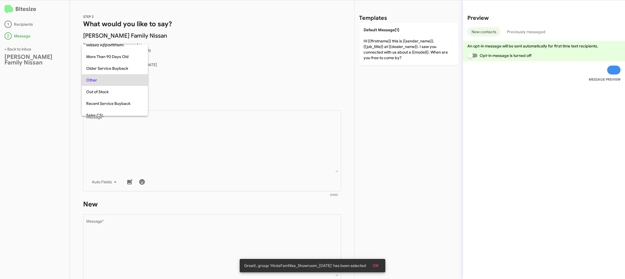
scroll to position [151, 0]
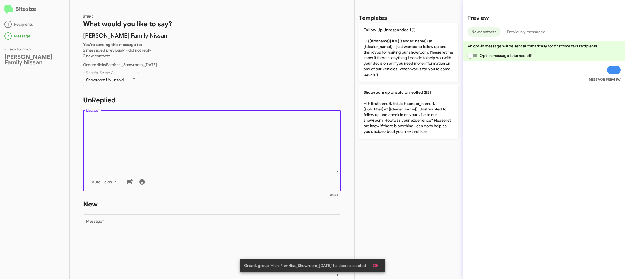
drag, startPoint x: 213, startPoint y: 155, endPoint x: 275, endPoint y: 109, distance: 77.1
click at [214, 154] on textarea "Message *" at bounding box center [212, 144] width 252 height 57
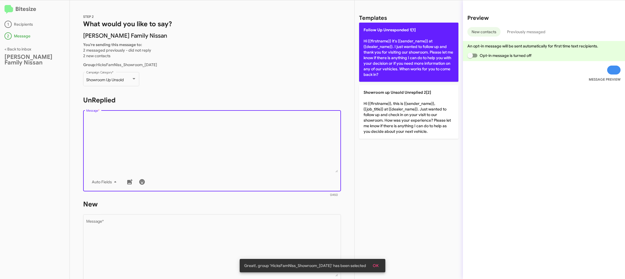
click at [394, 39] on p "Follow Up Unresponded 1[1] Hi {{firstname}} it's {{sender_name}} at {{dealer_na…" at bounding box center [408, 52] width 99 height 59
type textarea "Hi {{firstname}} it's {{sender_name}} at {{dealer_name}}. I just wanted to foll…"
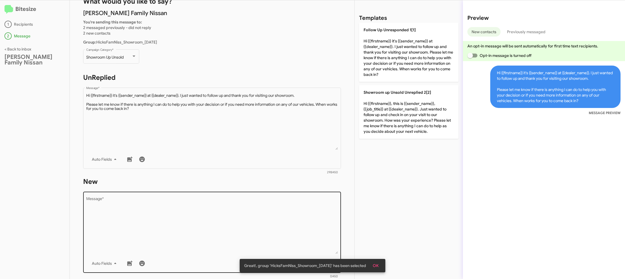
scroll to position [50, 0]
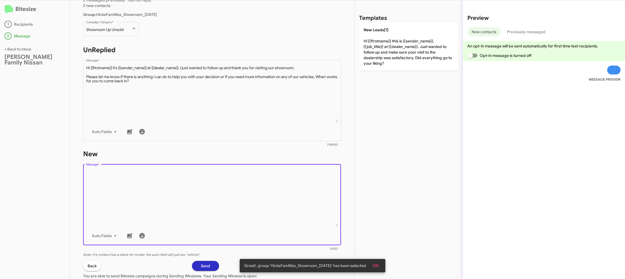
click at [270, 207] on textarea "Message *" at bounding box center [212, 197] width 252 height 57
click at [274, 178] on textarea "Message *" at bounding box center [212, 197] width 252 height 57
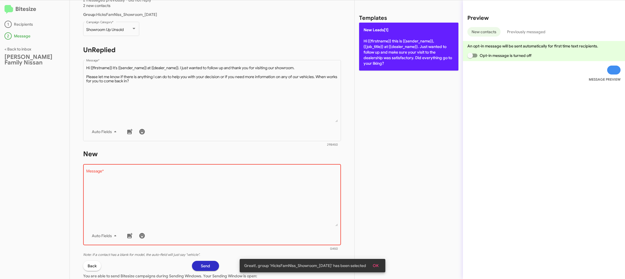
click at [376, 39] on p "New Leads[1] Hi {{firstname}} this is {{sender_name}}, {{job_title}} at {{deale…" at bounding box center [408, 47] width 99 height 48
type textarea "Hi {{firstname}} this is {{sender_name}}, {{job_title}} at {{dealer_name}}. Jus…"
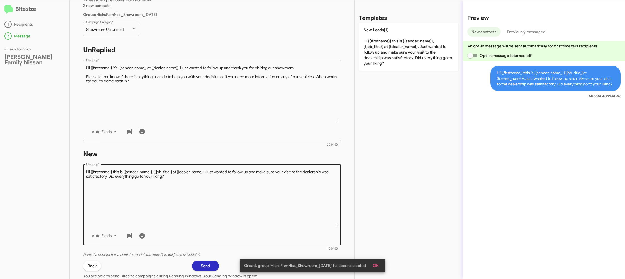
scroll to position [95, 0]
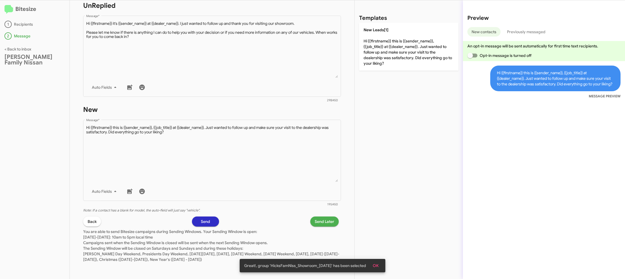
drag, startPoint x: 320, startPoint y: 219, endPoint x: 318, endPoint y: 219, distance: 2.8
click at [320, 222] on div "STEP 2 What would you like to say? Hicks Family Nissan You're sending this mess…" at bounding box center [212, 139] width 285 height 279
drag, startPoint x: 324, startPoint y: 230, endPoint x: 323, endPoint y: 223, distance: 6.5
click at [324, 227] on p "You are able to send Bitesize campaigns during Sending Windows. Your Sending Wi…" at bounding box center [212, 245] width 258 height 36
click at [323, 223] on span "Send Later" at bounding box center [325, 222] width 20 height 10
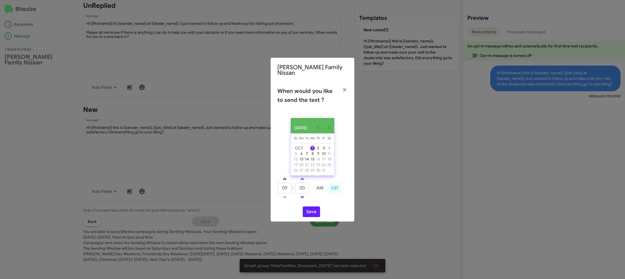
click at [285, 177] on link at bounding box center [285, 179] width 10 height 6
click at [285, 176] on link at bounding box center [285, 179] width 10 height 6
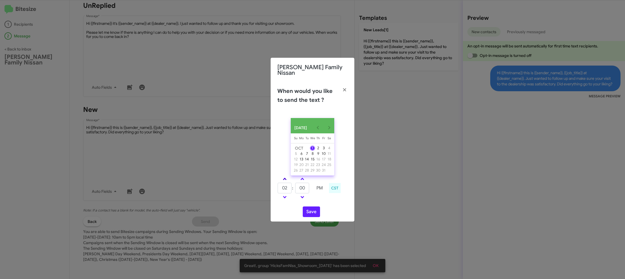
click at [285, 176] on link at bounding box center [285, 179] width 10 height 6
drag, startPoint x: 285, startPoint y: 198, endPoint x: 294, endPoint y: 188, distance: 12.8
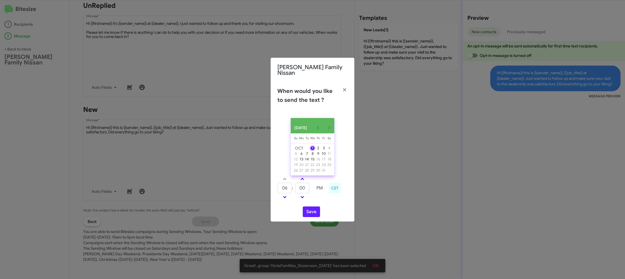
click at [285, 197] on link at bounding box center [285, 197] width 10 height 6
type input "05"
click at [300, 186] on input "00" at bounding box center [302, 188] width 14 height 11
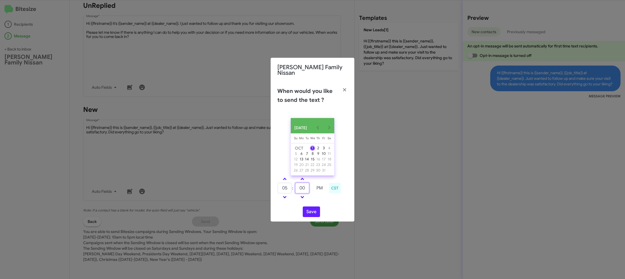
click at [300, 186] on input "00" at bounding box center [302, 188] width 14 height 11
click at [302, 185] on input "00" at bounding box center [302, 188] width 14 height 11
type input "37"
type input "04"
type input "55"
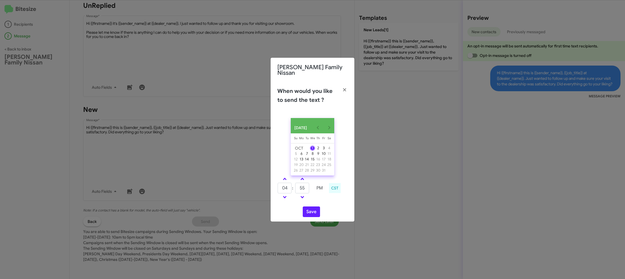
click at [323, 197] on td at bounding box center [320, 197] width 14 height 7
drag, startPoint x: 281, startPoint y: 178, endPoint x: 287, endPoint y: 178, distance: 6.4
click at [281, 178] on link at bounding box center [285, 179] width 10 height 6
type input "05"
click at [303, 188] on input "55" at bounding box center [302, 188] width 14 height 11
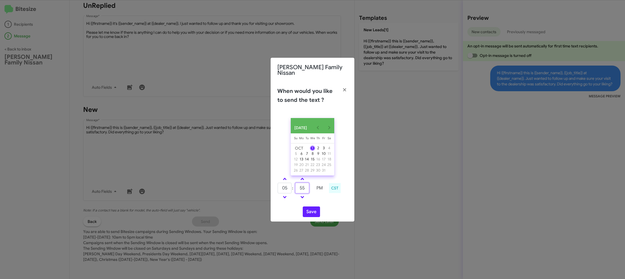
click at [303, 188] on input "55" at bounding box center [302, 188] width 14 height 11
type input "37"
drag, startPoint x: 321, startPoint y: 199, endPoint x: 307, endPoint y: 207, distance: 16.9
click at [313, 199] on tr at bounding box center [301, 197] width 49 height 7
click at [308, 209] on button "Save" at bounding box center [311, 212] width 17 height 11
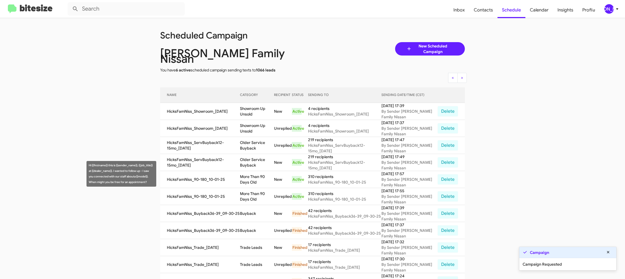
click at [266, 171] on td "More Than 90 Days Old" at bounding box center [257, 179] width 34 height 17
click at [264, 171] on td "More Than 90 Days Old" at bounding box center [257, 179] width 34 height 17
copy td "More Than 90 Days Old"
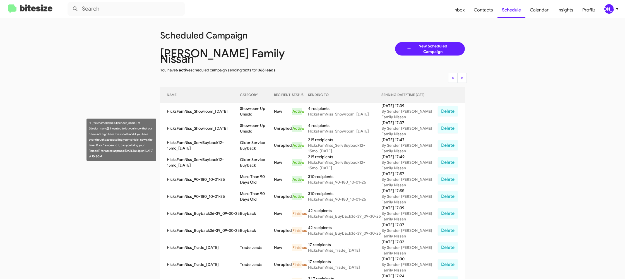
click at [256, 138] on td "Older Service Buyback" at bounding box center [257, 145] width 34 height 17
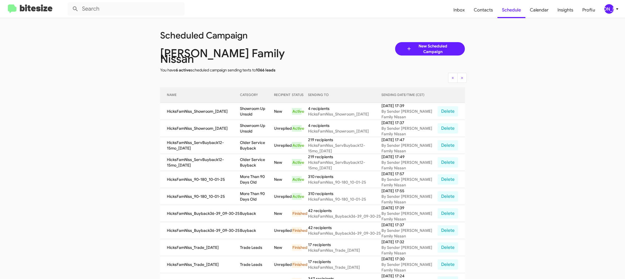
drag, startPoint x: 256, startPoint y: 138, endPoint x: 205, endPoint y: 69, distance: 85.8
click at [255, 137] on td "Older Service Buyback" at bounding box center [257, 145] width 34 height 17
copy td "Older Service Buyback"
click at [255, 108] on td "Showroom Up Unsold" at bounding box center [257, 111] width 34 height 17
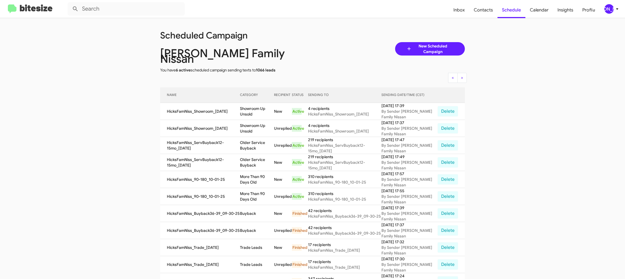
drag, startPoint x: 255, startPoint y: 108, endPoint x: 252, endPoint y: 105, distance: 3.8
click at [252, 105] on td "Showroom Up Unsold" at bounding box center [257, 111] width 34 height 17
copy td "Showroom Up Unsold"
click at [610, 11] on div "[PERSON_NAME]" at bounding box center [609, 8] width 9 height 9
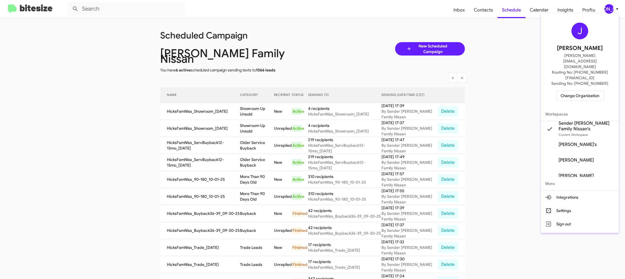
drag, startPoint x: 586, startPoint y: 80, endPoint x: 575, endPoint y: 80, distance: 10.6
click at [575, 91] on span "Change Organization" at bounding box center [580, 95] width 39 height 9
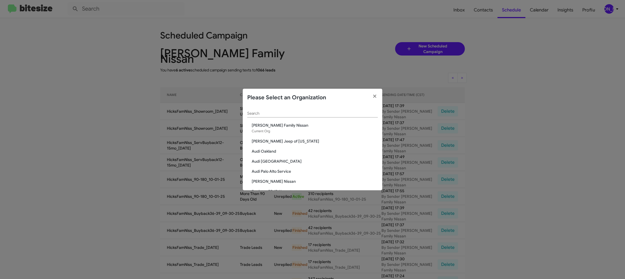
scroll to position [3, 0]
drag, startPoint x: 249, startPoint y: 110, endPoint x: 247, endPoint y: 107, distance: 3.4
click at [249, 110] on input "Search" at bounding box center [312, 110] width 131 height 4
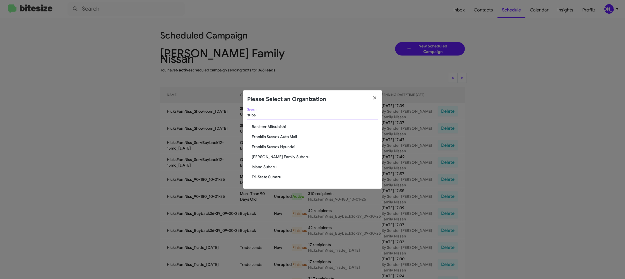
type input "suba"
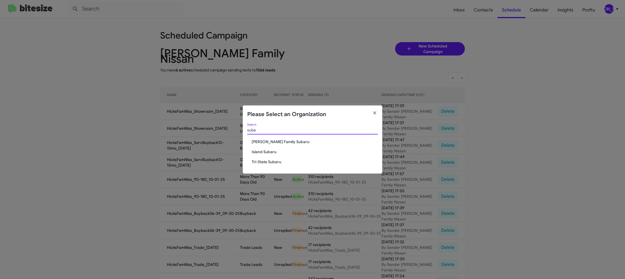
click at [267, 143] on span "[PERSON_NAME] Family Subaru" at bounding box center [315, 142] width 126 height 6
click at [268, 141] on span "[PERSON_NAME] Family Subaru" at bounding box center [315, 142] width 126 height 6
drag, startPoint x: 268, startPoint y: 141, endPoint x: 233, endPoint y: 37, distance: 109.4
click at [265, 134] on div "suba Search Hicks Family Subaru Island Subaru Tri-State Subaru" at bounding box center [313, 148] width 140 height 51
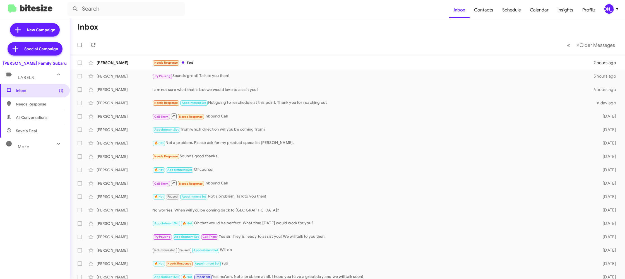
drag, startPoint x: 611, startPoint y: 7, endPoint x: 607, endPoint y: 11, distance: 5.5
click at [611, 8] on div "[PERSON_NAME]" at bounding box center [609, 8] width 9 height 9
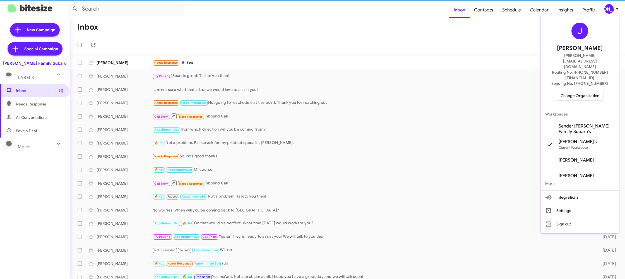
click at [576, 123] on span "Sender [PERSON_NAME] Family Subaru's" at bounding box center [587, 128] width 56 height 11
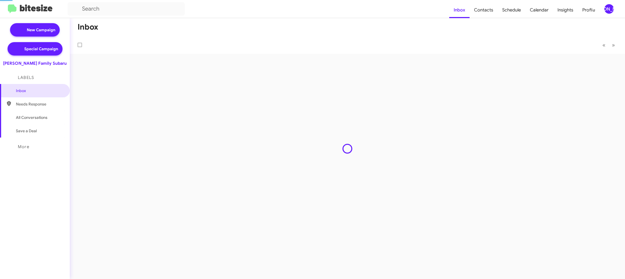
click at [483, 10] on span "Contacts" at bounding box center [484, 10] width 28 height 16
type input "in:groups"
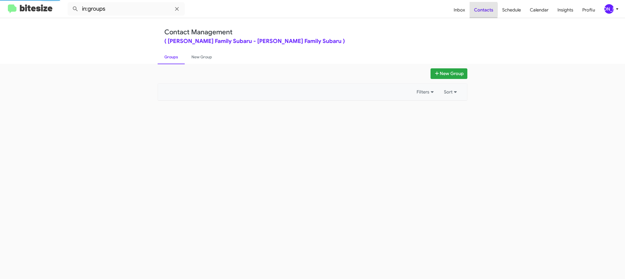
drag, startPoint x: 0, startPoint y: 0, endPoint x: 483, endPoint y: 9, distance: 482.9
click at [483, 10] on span "Contacts" at bounding box center [484, 10] width 28 height 16
click at [483, 9] on span "Contacts" at bounding box center [484, 10] width 28 height 16
drag, startPoint x: 483, startPoint y: 9, endPoint x: 379, endPoint y: 24, distance: 104.5
click at [483, 9] on span "Contacts" at bounding box center [484, 10] width 28 height 16
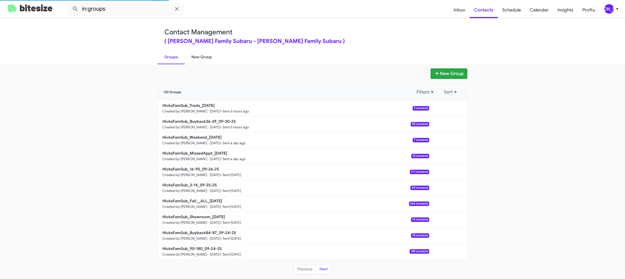
click at [198, 53] on link "New Group" at bounding box center [202, 57] width 34 height 15
click at [199, 53] on link "New Group" at bounding box center [202, 57] width 34 height 15
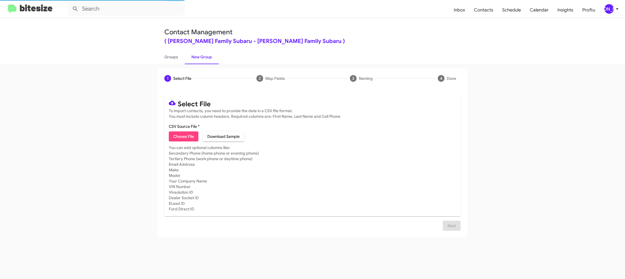
click at [199, 53] on link "New Group" at bounding box center [202, 57] width 34 height 15
drag, startPoint x: 199, startPoint y: 53, endPoint x: 199, endPoint y: 140, distance: 87.1
click at [199, 53] on link "New Group" at bounding box center [202, 57] width 34 height 15
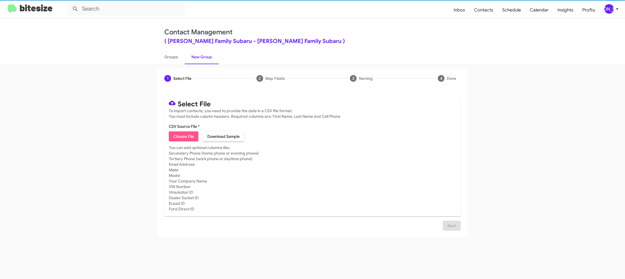
click at [187, 135] on span "Choose File" at bounding box center [183, 136] width 21 height 10
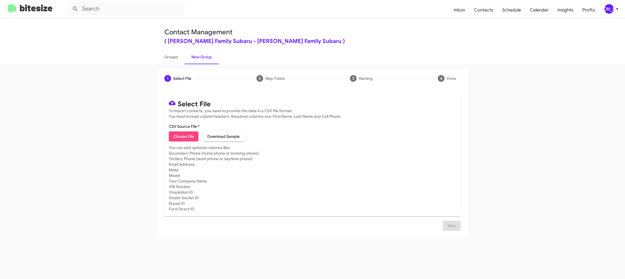
type input "HicksFamSub_90-180_10-01-25"
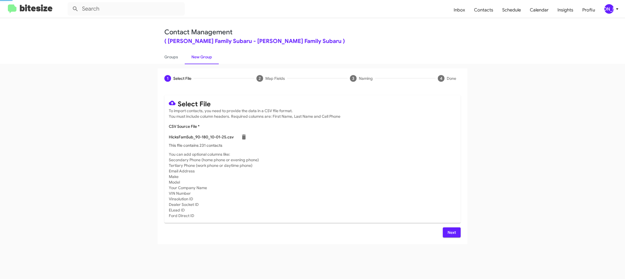
click at [297, 167] on mat-card-subtitle "You can add optional columns like: Secondary Phone (home phone or evening phone…" at bounding box center [312, 185] width 287 height 67
click at [455, 231] on span "Next" at bounding box center [451, 232] width 9 height 10
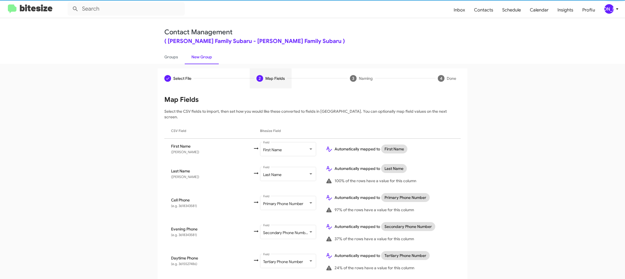
click at [603, 10] on button "[PERSON_NAME]" at bounding box center [609, 8] width 19 height 9
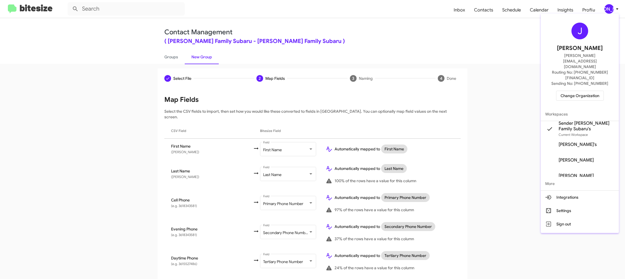
drag, startPoint x: 603, startPoint y: 10, endPoint x: 589, endPoint y: 12, distance: 13.8
click at [603, 10] on div at bounding box center [312, 139] width 625 height 279
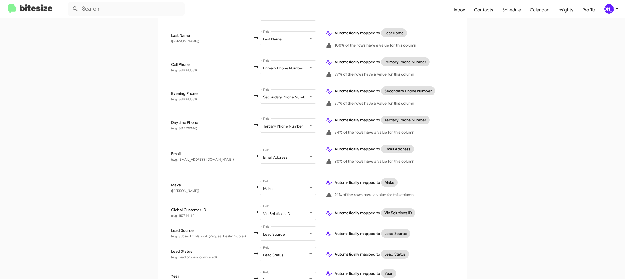
scroll to position [266, 0]
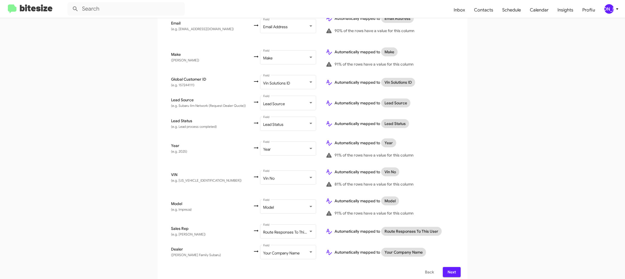
click at [457, 267] on button "Next" at bounding box center [452, 272] width 18 height 10
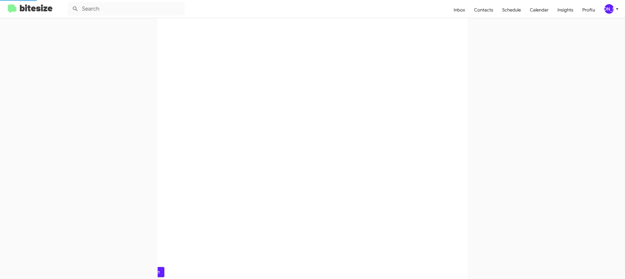
scroll to position [0, 0]
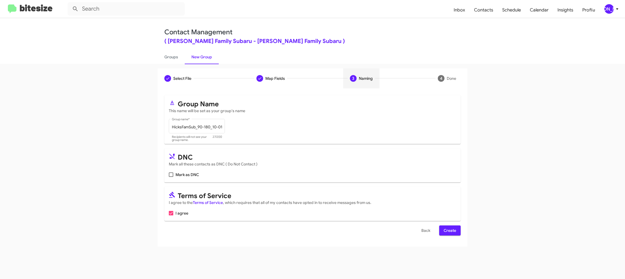
click at [450, 229] on span "Create" at bounding box center [450, 231] width 13 height 10
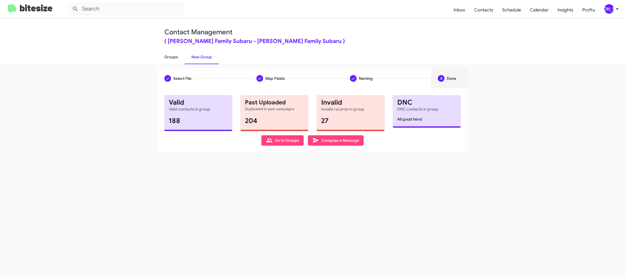
click at [169, 60] on link "Groups" at bounding box center [171, 57] width 27 height 15
type input "in:groups"
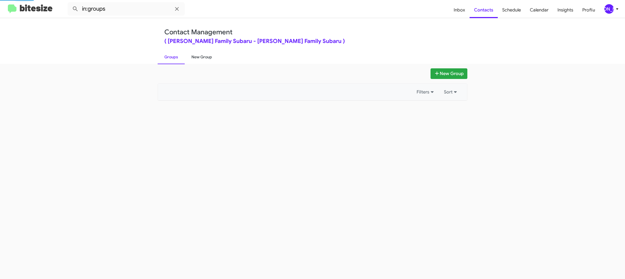
click at [198, 58] on link "New Group" at bounding box center [202, 57] width 34 height 15
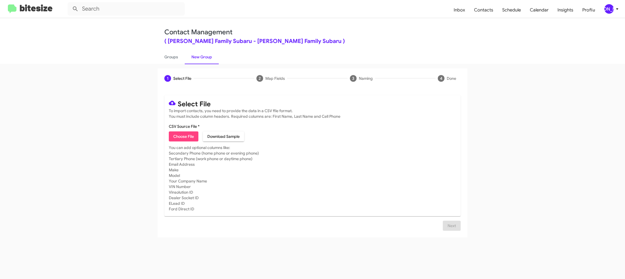
click at [186, 137] on span "Choose File" at bounding box center [183, 136] width 21 height 10
type input "HicksFamSub_Buyback72-75_10-01-25"
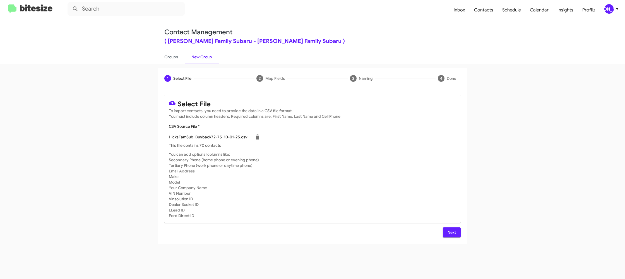
drag, startPoint x: 368, startPoint y: 217, endPoint x: 400, endPoint y: 225, distance: 33.4
click at [371, 217] on mat-card-subtitle "You can add optional columns like: Secondary Phone (home phone or evening phone…" at bounding box center [312, 185] width 287 height 67
click at [452, 232] on span "Next" at bounding box center [451, 232] width 9 height 10
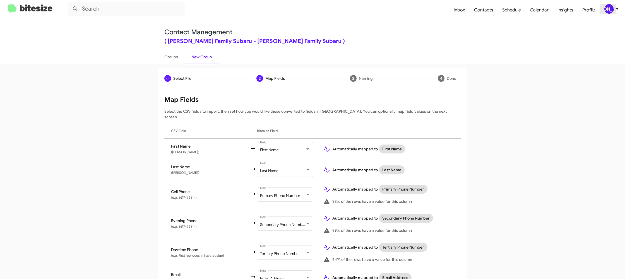
click at [613, 10] on div "[PERSON_NAME]" at bounding box center [609, 8] width 9 height 9
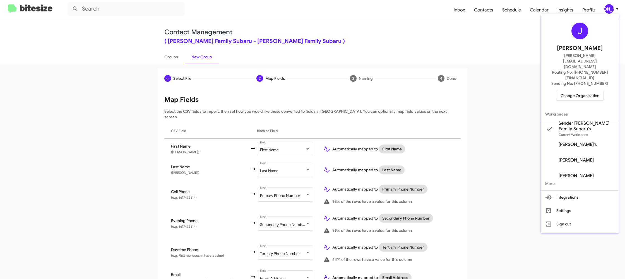
click at [613, 10] on div at bounding box center [312, 139] width 625 height 279
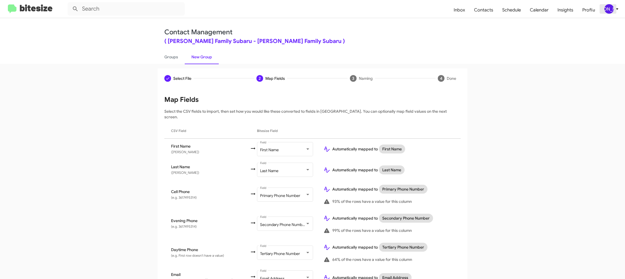
click at [613, 9] on div "[PERSON_NAME]" at bounding box center [609, 8] width 9 height 9
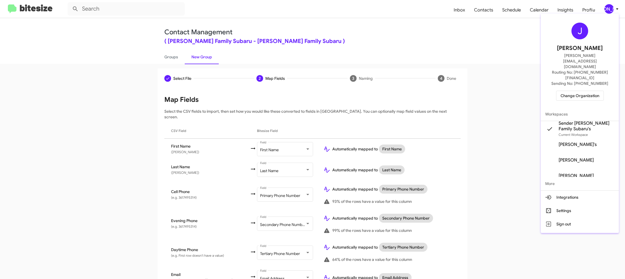
drag, startPoint x: 613, startPoint y: 9, endPoint x: 459, endPoint y: 50, distance: 158.9
click at [612, 8] on div at bounding box center [312, 139] width 625 height 279
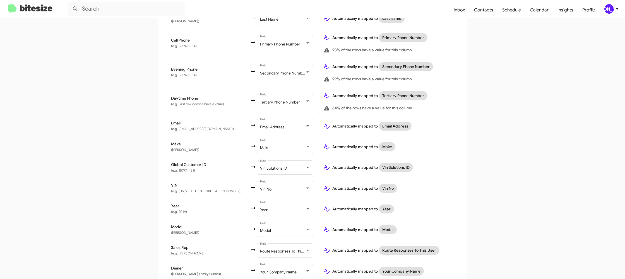
scroll to position [171, 0]
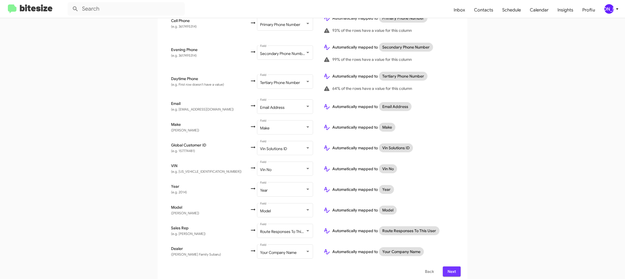
drag, startPoint x: 455, startPoint y: 265, endPoint x: 461, endPoint y: 259, distance: 8.9
click at [455, 267] on span "Next" at bounding box center [451, 272] width 9 height 10
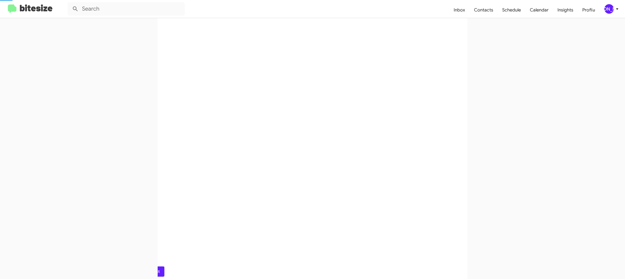
scroll to position [0, 0]
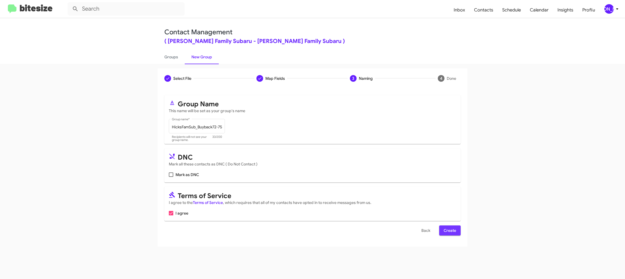
drag, startPoint x: 451, startPoint y: 229, endPoint x: 436, endPoint y: 181, distance: 50.6
click at [451, 229] on span "Create" at bounding box center [450, 231] width 13 height 10
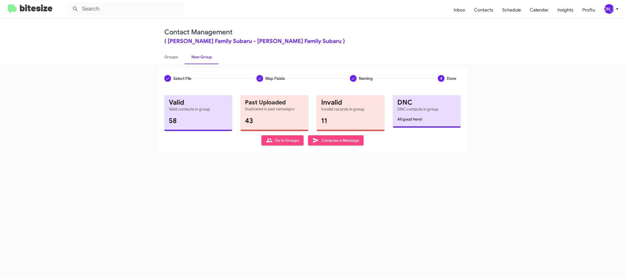
drag, startPoint x: 164, startPoint y: 60, endPoint x: 190, endPoint y: 58, distance: 25.7
click at [164, 60] on link "Groups" at bounding box center [171, 57] width 27 height 15
type input "in:groups"
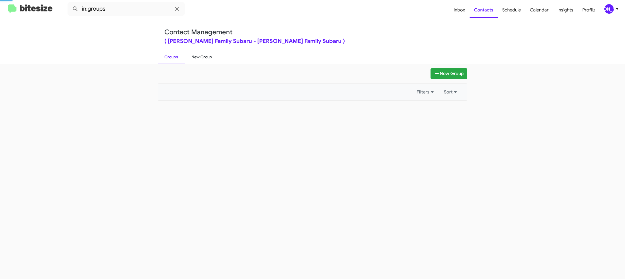
click at [217, 58] on link "New Group" at bounding box center [202, 57] width 34 height 15
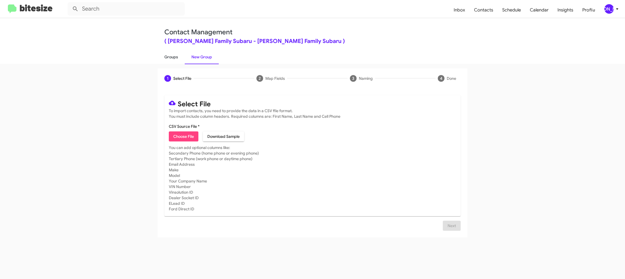
click at [166, 54] on link "Groups" at bounding box center [171, 57] width 27 height 15
type input "in:groups"
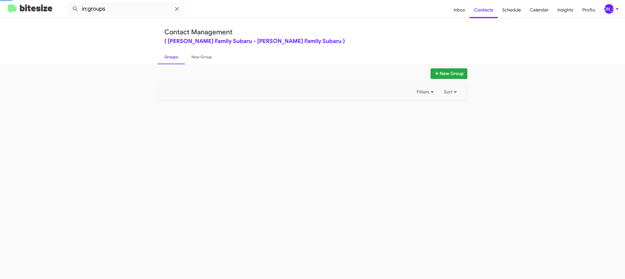
click at [166, 54] on link "Groups" at bounding box center [171, 57] width 27 height 15
click at [202, 59] on link "New Group" at bounding box center [202, 57] width 34 height 15
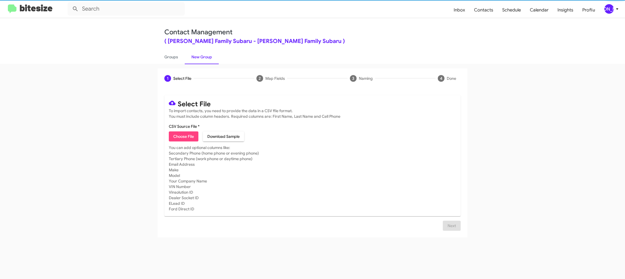
click at [184, 135] on span "Choose File" at bounding box center [183, 136] width 21 height 10
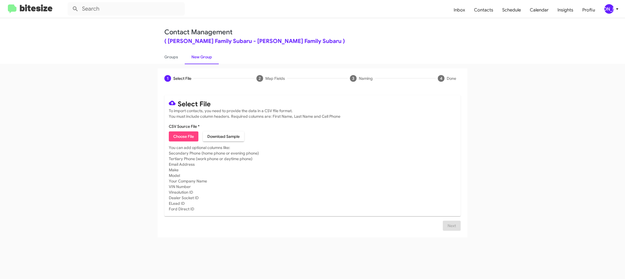
type input "HicksFamSub_Showroom_[DATE]"
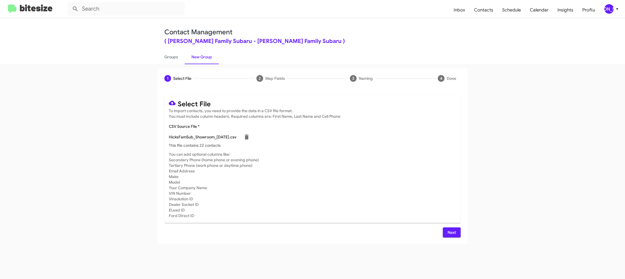
click at [372, 183] on mat-card-subtitle "You can add optional columns like: Secondary Phone (home phone or evening phone…" at bounding box center [312, 185] width 287 height 67
drag, startPoint x: 453, startPoint y: 232, endPoint x: 448, endPoint y: 230, distance: 5.5
click at [450, 230] on span "Next" at bounding box center [451, 232] width 9 height 10
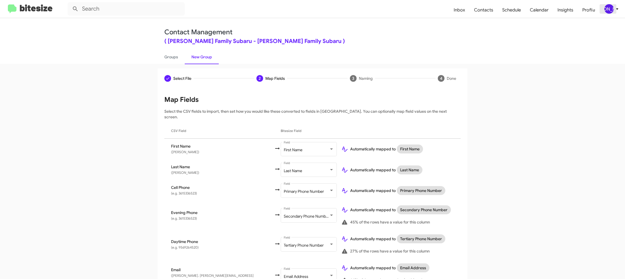
click at [611, 8] on div "[PERSON_NAME]" at bounding box center [609, 8] width 9 height 9
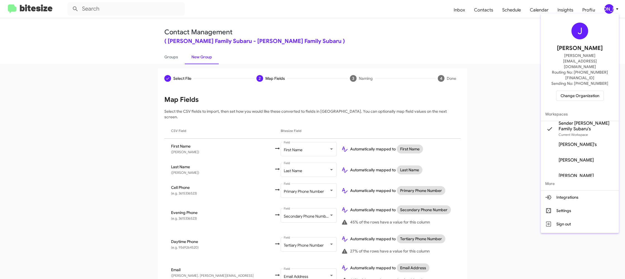
click at [611, 7] on div at bounding box center [312, 139] width 625 height 279
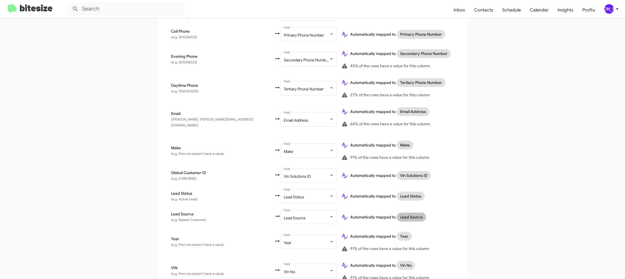
scroll to position [250, 0]
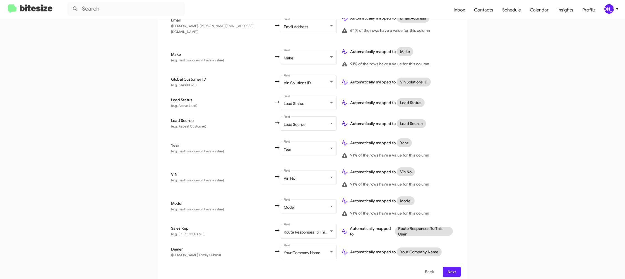
click at [457, 267] on button "Next" at bounding box center [452, 272] width 18 height 10
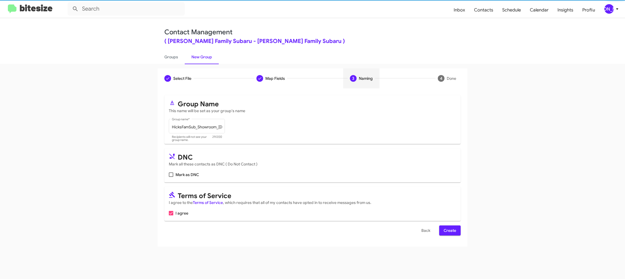
scroll to position [0, 0]
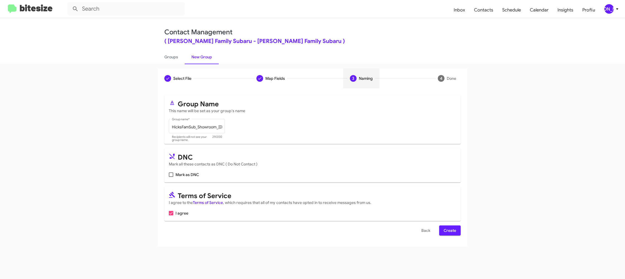
click at [447, 233] on span "Create" at bounding box center [450, 231] width 13 height 10
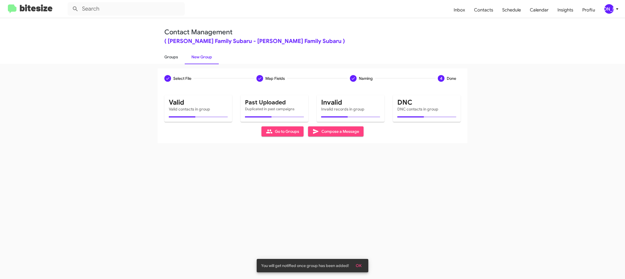
click at [173, 58] on link "Groups" at bounding box center [171, 57] width 27 height 15
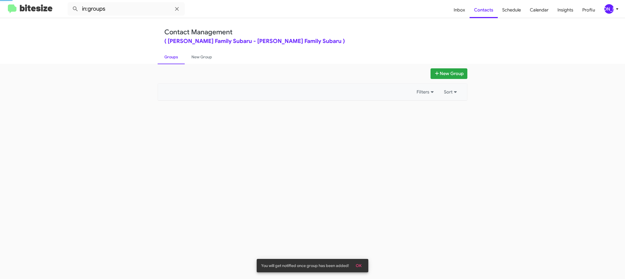
click at [173, 58] on link "Groups" at bounding box center [171, 57] width 27 height 15
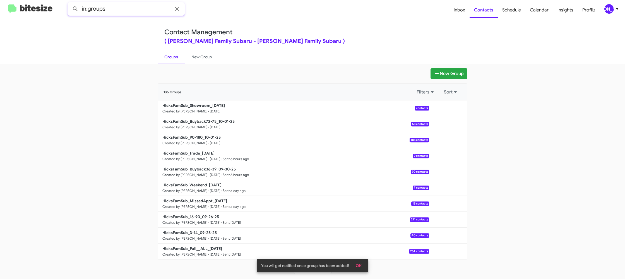
click at [125, 9] on input "in:groups" at bounding box center [126, 8] width 117 height 13
click at [70, 3] on button at bounding box center [75, 8] width 11 height 11
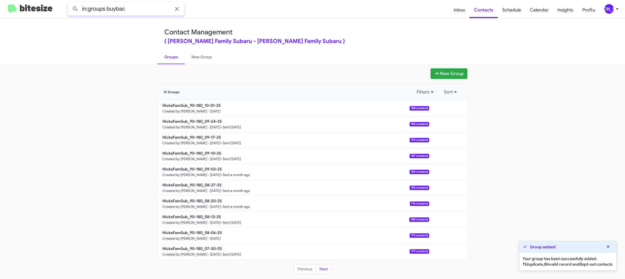
click at [70, 3] on button at bounding box center [75, 8] width 11 height 11
type input "in:groups 72-"
click at [70, 3] on button at bounding box center [75, 8] width 11 height 11
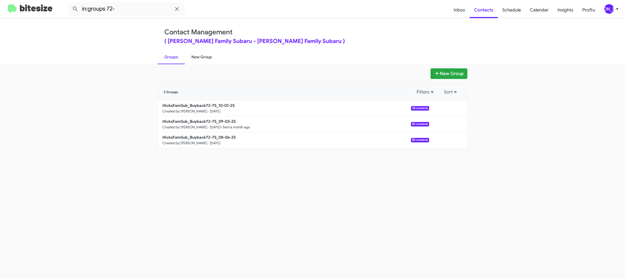
click at [203, 59] on link "New Group" at bounding box center [202, 57] width 34 height 15
drag, startPoint x: 203, startPoint y: 59, endPoint x: 177, endPoint y: 57, distance: 25.4
click at [199, 58] on link "New Group" at bounding box center [202, 57] width 34 height 15
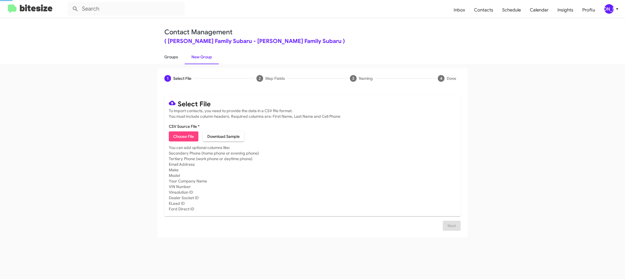
click at [173, 57] on link "Groups" at bounding box center [171, 57] width 27 height 15
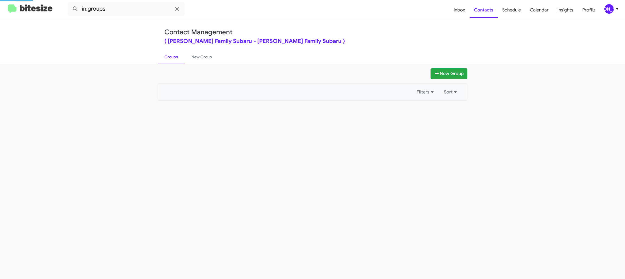
click at [173, 57] on link "Groups" at bounding box center [171, 57] width 27 height 15
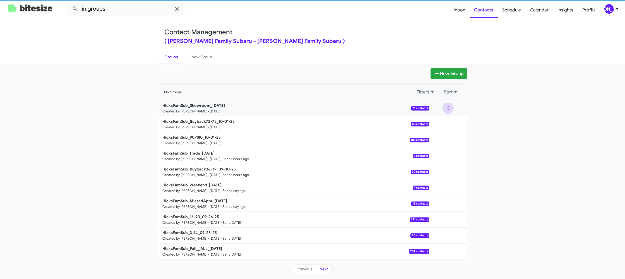
click at [448, 111] on button at bounding box center [448, 108] width 11 height 11
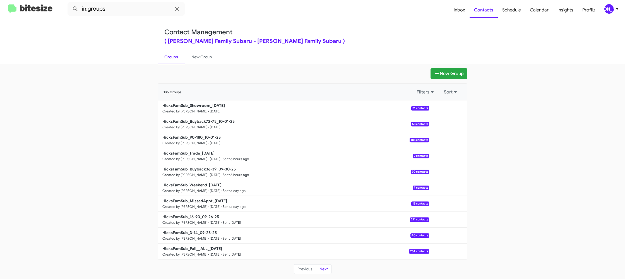
drag, startPoint x: 152, startPoint y: 35, endPoint x: 146, endPoint y: 28, distance: 8.8
click at [150, 32] on div "Contact Management ( [PERSON_NAME] Family Subaru - [PERSON_NAME] Family Subaru …" at bounding box center [312, 41] width 625 height 46
click at [137, 11] on input "in:groups" at bounding box center [126, 8] width 117 height 13
type input "in:groups show"
click at [70, 3] on button at bounding box center [75, 8] width 11 height 11
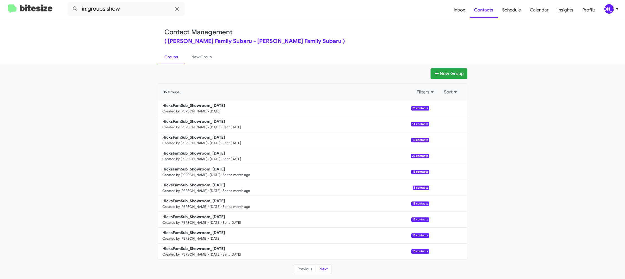
drag, startPoint x: 198, startPoint y: 60, endPoint x: 172, endPoint y: 58, distance: 26.0
click at [198, 60] on link "New Group" at bounding box center [202, 57] width 34 height 15
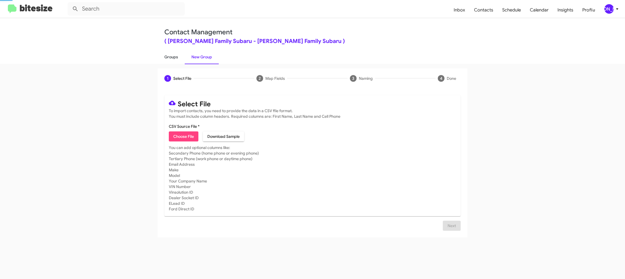
click at [172, 58] on link "Groups" at bounding box center [171, 57] width 27 height 15
type input "in:groups"
click at [172, 58] on link "Groups" at bounding box center [171, 57] width 27 height 15
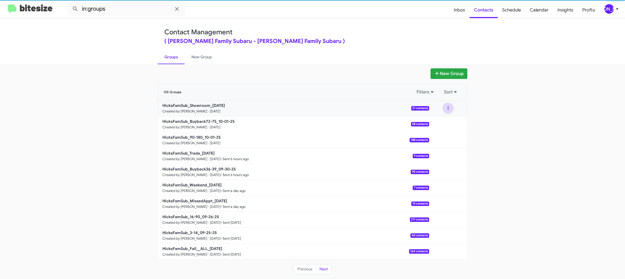
click at [451, 109] on button at bounding box center [448, 108] width 11 height 11
click at [450, 118] on button "View contacts" at bounding box center [431, 123] width 45 height 13
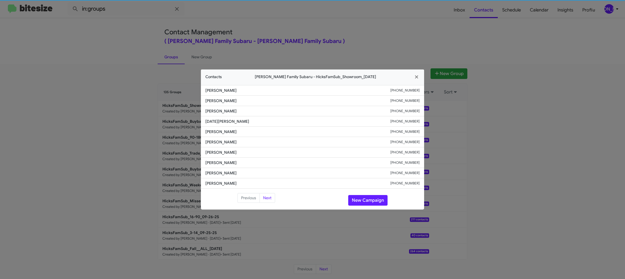
click at [216, 130] on span "[PERSON_NAME]" at bounding box center [297, 132] width 185 height 6
copy span "[PERSON_NAME]"
drag, startPoint x: 133, startPoint y: 70, endPoint x: 135, endPoint y: 73, distance: 3.8
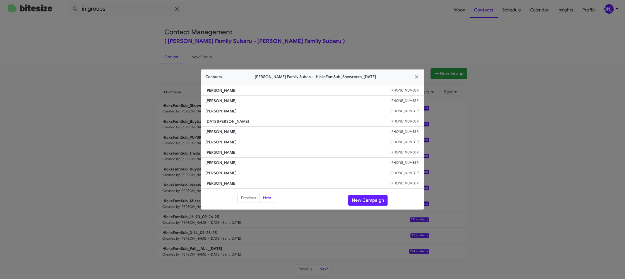
click at [133, 70] on modal-container "Contacts [PERSON_NAME] Family Subaru - HicksFamSub_Showroom_[DATE] [PERSON_NAME…" at bounding box center [312, 139] width 625 height 279
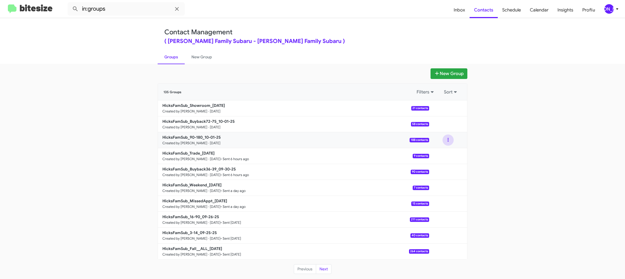
drag, startPoint x: 452, startPoint y: 140, endPoint x: 450, endPoint y: 144, distance: 4.1
click at [452, 140] on button at bounding box center [448, 140] width 11 height 11
click at [449, 155] on button "View contacts" at bounding box center [431, 154] width 45 height 13
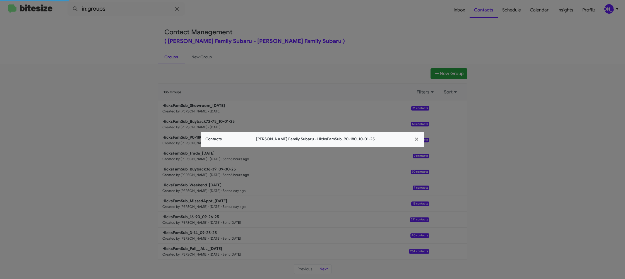
click at [223, 144] on div "Contacts [PERSON_NAME] Family Subaru - HicksFamSub_90-180_10-01-25" at bounding box center [312, 140] width 223 height 16
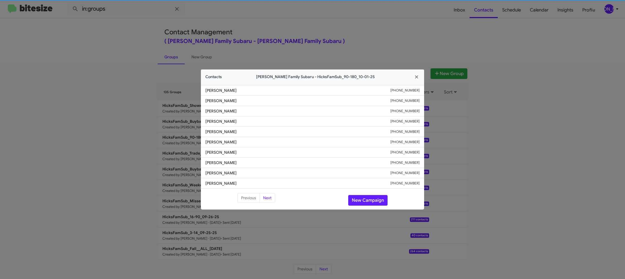
click at [223, 144] on span "[PERSON_NAME]" at bounding box center [297, 142] width 185 height 6
click at [382, 42] on modal-container "Contacts [PERSON_NAME] Family Subaru - HicksFamSub_90-180_10-01-25 [PERSON_NAME…" at bounding box center [312, 139] width 625 height 279
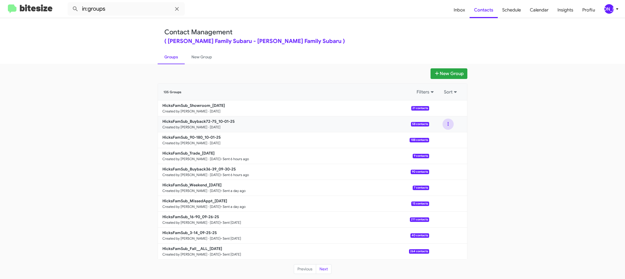
drag, startPoint x: 447, startPoint y: 124, endPoint x: 446, endPoint y: 130, distance: 6.2
click at [447, 124] on button at bounding box center [448, 124] width 11 height 11
click at [445, 134] on button "View contacts" at bounding box center [431, 139] width 45 height 13
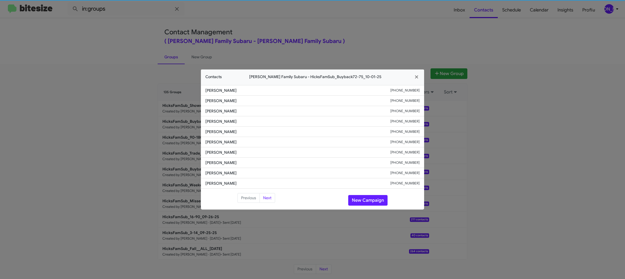
click at [211, 137] on li "[PERSON_NAME] [PHONE_NUMBER]" at bounding box center [312, 142] width 223 height 10
copy span "[PERSON_NAME]"
drag, startPoint x: 345, startPoint y: 15, endPoint x: 440, endPoint y: 87, distance: 118.7
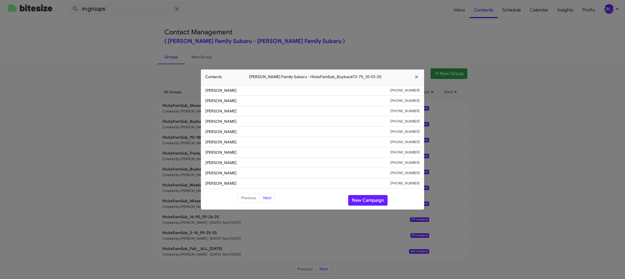
click at [346, 16] on modal-container "Contacts [PERSON_NAME] Family Subaru - HicksFamSub_Buyback72-75_10-01-25 [PERSO…" at bounding box center [312, 139] width 625 height 279
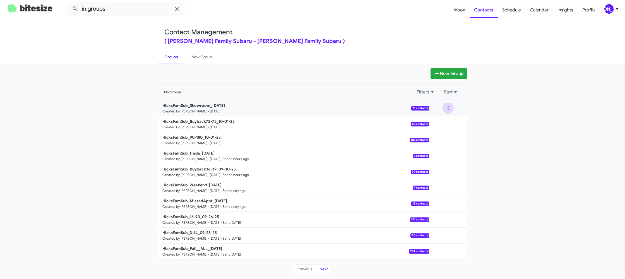
drag, startPoint x: 448, startPoint y: 108, endPoint x: 448, endPoint y: 113, distance: 5.3
click at [448, 108] on button at bounding box center [448, 108] width 11 height 11
click at [446, 121] on button "View contacts" at bounding box center [431, 123] width 45 height 13
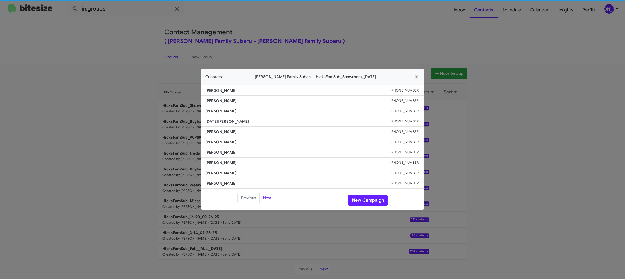
click at [217, 138] on li "[PERSON_NAME] [PHONE_NUMBER]" at bounding box center [312, 142] width 223 height 10
copy span "[PERSON_NAME]"
drag, startPoint x: 158, startPoint y: 59, endPoint x: 172, endPoint y: 97, distance: 40.7
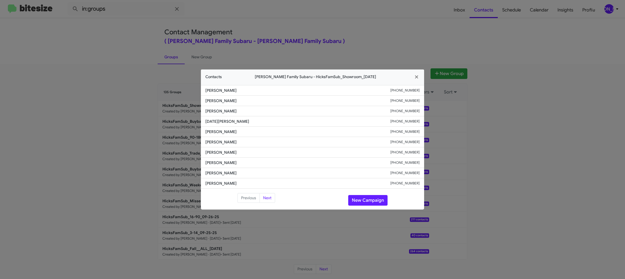
click at [158, 59] on modal-container "Contacts [PERSON_NAME] Family Subaru - HicksFamSub_Showroom_[DATE] [PERSON_NAME…" at bounding box center [312, 139] width 625 height 279
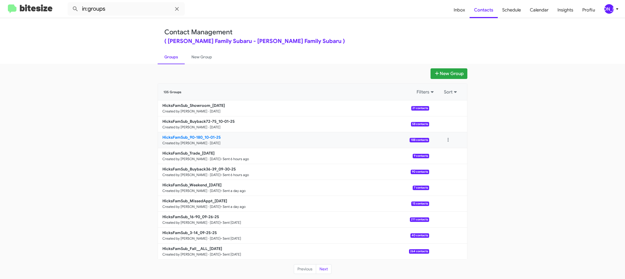
click at [208, 135] on b "HicksFamSub_90-180_10-01-25" at bounding box center [191, 137] width 58 height 5
drag, startPoint x: 208, startPoint y: 135, endPoint x: 208, endPoint y: 124, distance: 11.4
click at [208, 134] on link "HicksFamSub_90-180_10-01-25 Created by [PERSON_NAME] · [DATE] 188 contacts" at bounding box center [293, 140] width 271 height 16
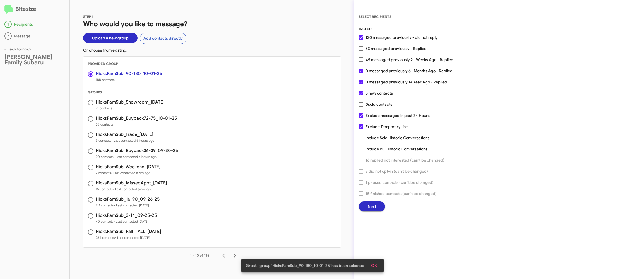
drag, startPoint x: 388, startPoint y: 206, endPoint x: 380, endPoint y: 204, distance: 8.0
click at [388, 206] on div "Next" at bounding box center [490, 207] width 262 height 10
click at [372, 204] on span "Next" at bounding box center [372, 207] width 8 height 10
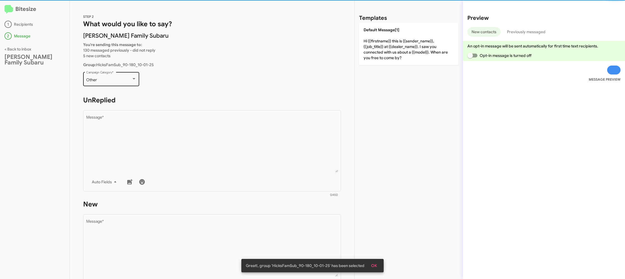
click at [121, 76] on div "Other Campaign Category *" at bounding box center [111, 78] width 50 height 15
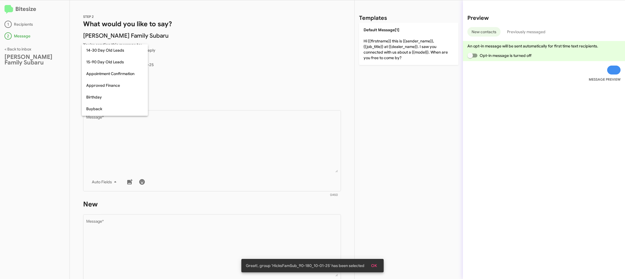
scroll to position [123, 0]
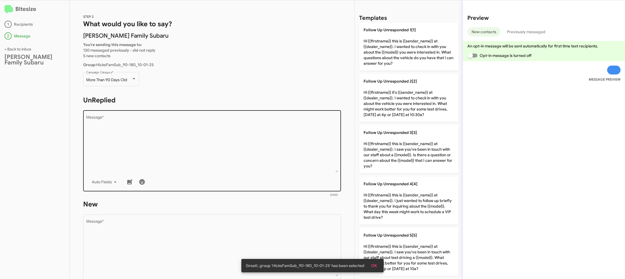
drag, startPoint x: 154, startPoint y: 105, endPoint x: 183, endPoint y: 115, distance: 30.7
click at [153, 105] on form "UnReplied Drop image here to insert Auto Fields Message * 0/450" at bounding box center [212, 147] width 258 height 102
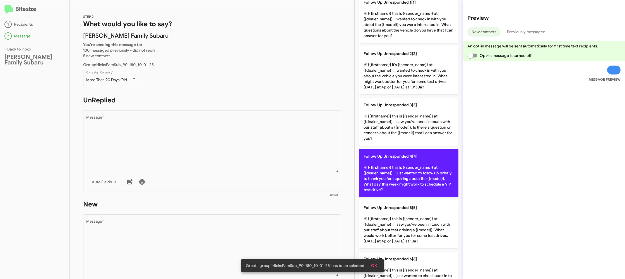
scroll to position [29, 0]
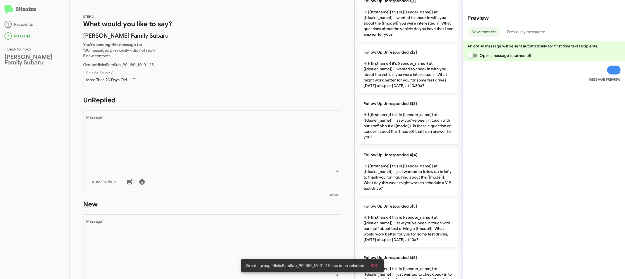
drag, startPoint x: 394, startPoint y: 163, endPoint x: 278, endPoint y: 202, distance: 122.1
click at [391, 163] on p "Follow Up Unresponded 4[4] Hi {{firstname}} this is {{sender_name}} at {{dealer…" at bounding box center [408, 172] width 99 height 48
type textarea "Hi {{firstname}} this is {{sender_name}} at {{dealer_name}}. I just wanted to f…"
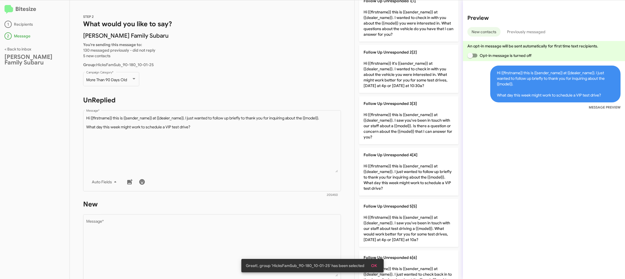
drag, startPoint x: 274, startPoint y: 207, endPoint x: 271, endPoint y: 213, distance: 7.1
click at [274, 207] on h1 "New" at bounding box center [212, 204] width 258 height 9
click at [272, 217] on div "Drop image here to insert Auto Fields Message *" at bounding box center [212, 254] width 252 height 82
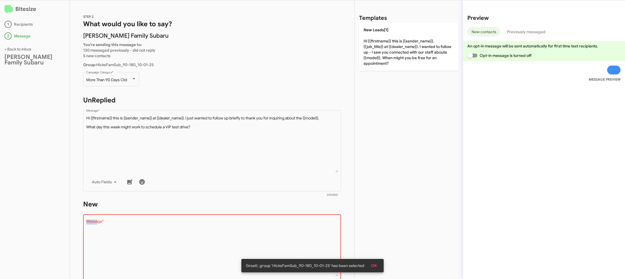
drag, startPoint x: 272, startPoint y: 218, endPoint x: 290, endPoint y: 201, distance: 24.5
click at [282, 209] on form "New Drop image here to insert Auto Fields Message * 0/450" at bounding box center [212, 251] width 258 height 102
drag, startPoint x: 430, startPoint y: 46, endPoint x: 321, endPoint y: 66, distance: 110.1
click at [427, 46] on p "New Leads[1] Hi {{firstname}} this is {{sender_name}}, {{job_title}} at {{deale…" at bounding box center [408, 47] width 99 height 48
type textarea "Hi {{firstname}} this is {{sender_name}}, {{job_title}} at {{dealer_name}}. I w…"
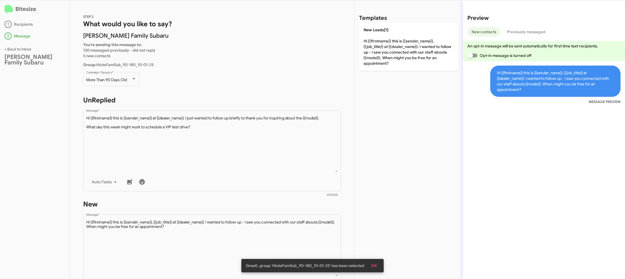
scroll to position [60, 0]
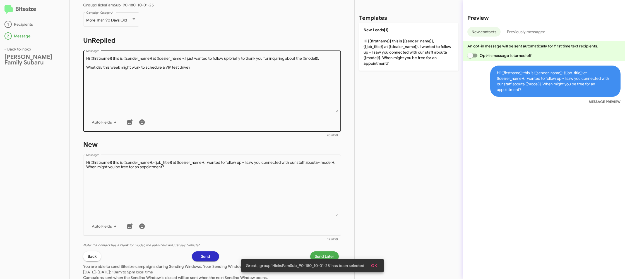
click at [244, 89] on textarea "Message *" at bounding box center [212, 84] width 252 height 57
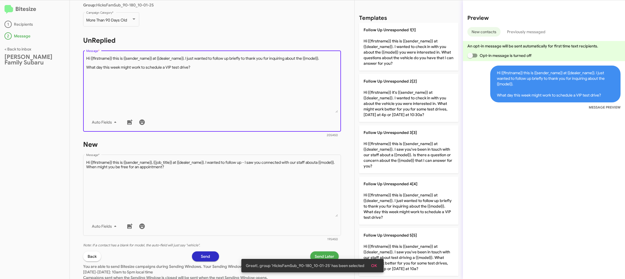
drag, startPoint x: 254, startPoint y: 92, endPoint x: 328, endPoint y: 105, distance: 75.5
click at [255, 90] on textarea "Message *" at bounding box center [212, 84] width 252 height 57
drag, startPoint x: 397, startPoint y: 141, endPoint x: 317, endPoint y: 112, distance: 85.5
click at [397, 141] on p "Follow Up Unresponded 3[3] Hi {{firstname}} this is {{sender_name}} at {{dealer…" at bounding box center [408, 149] width 99 height 48
type textarea "Hi {{firstname}} this is {{sender_name}} at {{dealer_name}}. I saw you've been …"
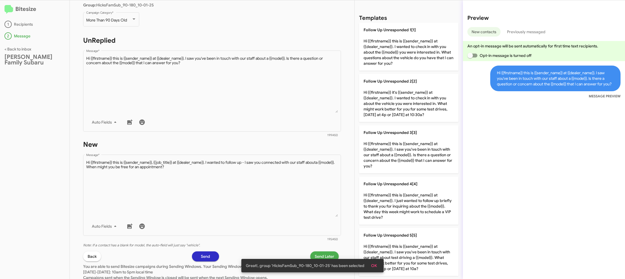
scroll to position [95, 0]
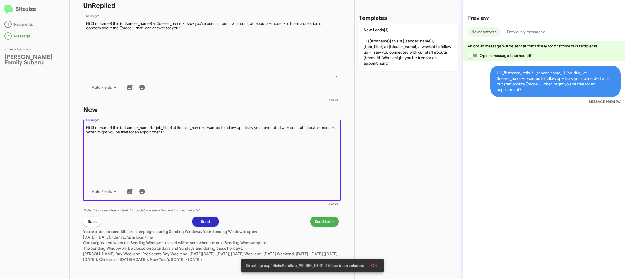
drag, startPoint x: 296, startPoint y: 148, endPoint x: 356, endPoint y: 89, distance: 84.9
click at [296, 148] on textarea "Message *" at bounding box center [212, 153] width 252 height 57
drag, startPoint x: 381, startPoint y: 63, endPoint x: 365, endPoint y: 100, distance: 39.8
click at [381, 63] on p "New Leads[1] Hi {{firstname}} this is {{sender_name}}, {{job_title}} at {{deale…" at bounding box center [408, 47] width 99 height 48
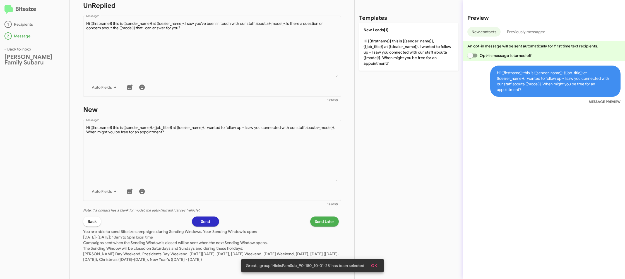
click at [327, 224] on span "Send Later" at bounding box center [325, 222] width 20 height 10
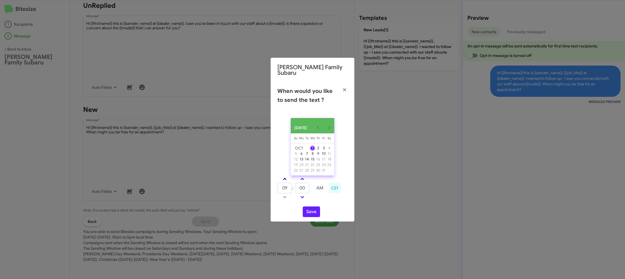
click at [285, 177] on link at bounding box center [285, 179] width 10 height 6
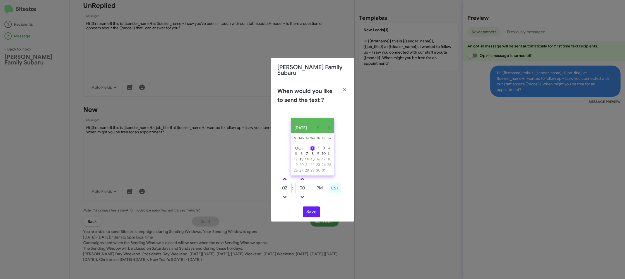
click at [285, 177] on link at bounding box center [285, 179] width 10 height 6
drag, startPoint x: 284, startPoint y: 177, endPoint x: 298, endPoint y: 186, distance: 16.3
click at [284, 176] on link at bounding box center [285, 179] width 10 height 6
type input "05"
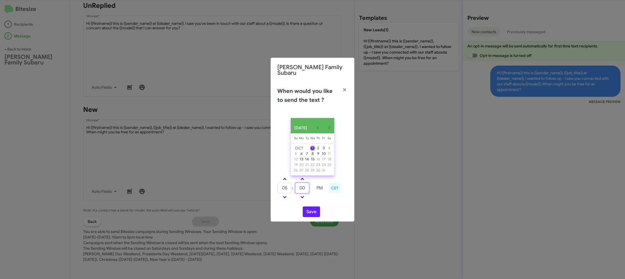
click at [302, 186] on input "00" at bounding box center [302, 188] width 14 height 11
click at [302, 184] on input "00" at bounding box center [302, 188] width 14 height 11
type input "25"
drag, startPoint x: 325, startPoint y: 195, endPoint x: 311, endPoint y: 207, distance: 18.6
click at [319, 199] on td at bounding box center [320, 197] width 14 height 7
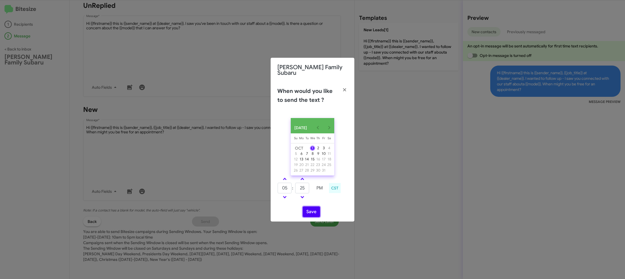
click at [309, 211] on button "Save" at bounding box center [311, 212] width 17 height 11
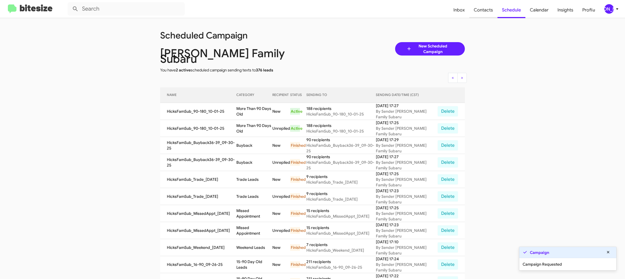
click at [483, 11] on span "Contacts" at bounding box center [483, 10] width 28 height 16
type input "in:groups"
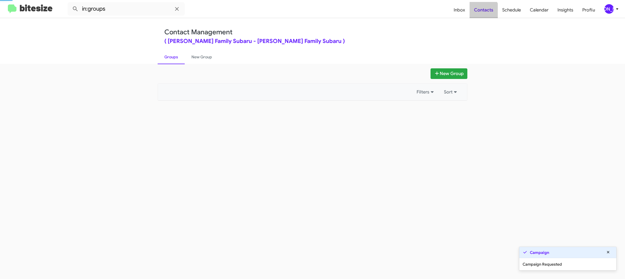
click at [483, 11] on span "Contacts" at bounding box center [484, 10] width 28 height 16
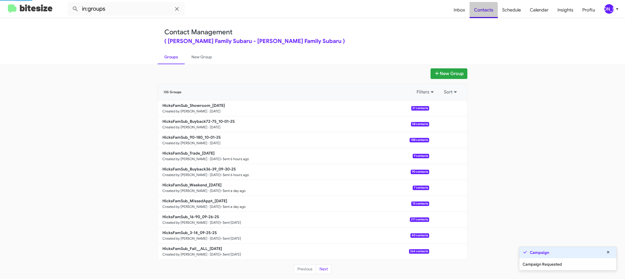
drag, startPoint x: 483, startPoint y: 11, endPoint x: 398, endPoint y: 52, distance: 94.8
click at [484, 11] on span "Contacts" at bounding box center [484, 10] width 28 height 16
click at [209, 119] on b "HicksFamSub_Buyback72-75_10-01-25" at bounding box center [198, 121] width 72 height 5
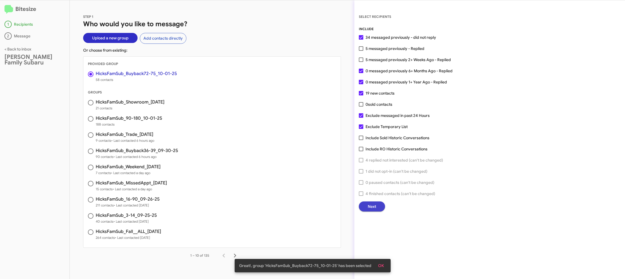
click at [371, 203] on span "Next" at bounding box center [372, 207] width 8 height 10
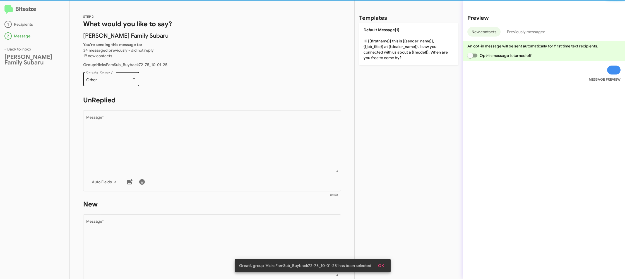
click at [129, 75] on div "Other Campaign Category *" at bounding box center [111, 78] width 50 height 15
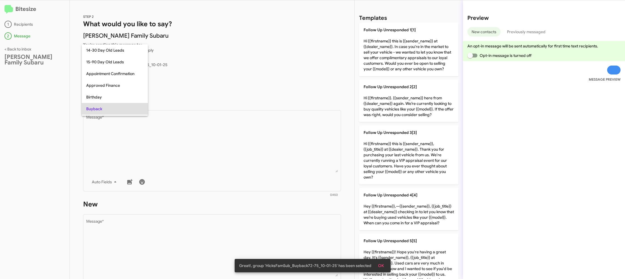
scroll to position [29, 0]
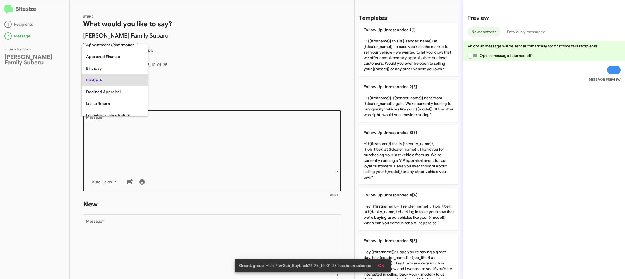
click at [185, 117] on div at bounding box center [312, 139] width 625 height 279
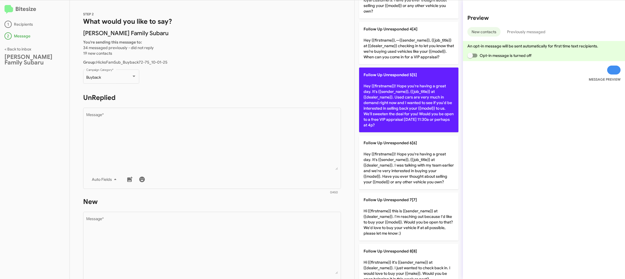
scroll to position [174, 0]
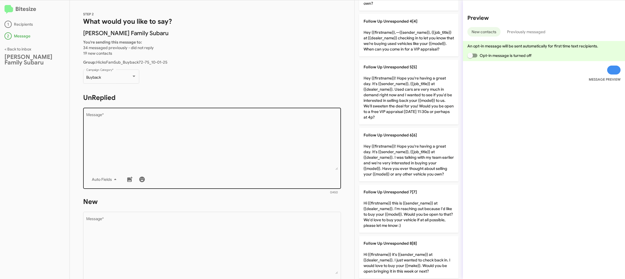
click at [277, 155] on textarea "Message *" at bounding box center [212, 141] width 252 height 57
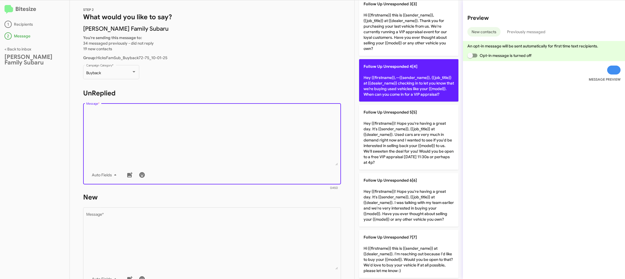
scroll to position [0, 0]
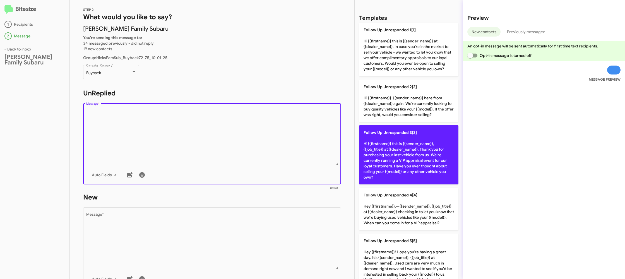
click at [399, 144] on p "Follow Up Unresponded 3[3] Hi {{firstname}} this is {{sender_name}}, {{job_titl…" at bounding box center [408, 154] width 99 height 59
type textarea "Hi {{firstname}} this is {{sender_name}}, {{job_title}} at {{dealer_name}}. Tha…"
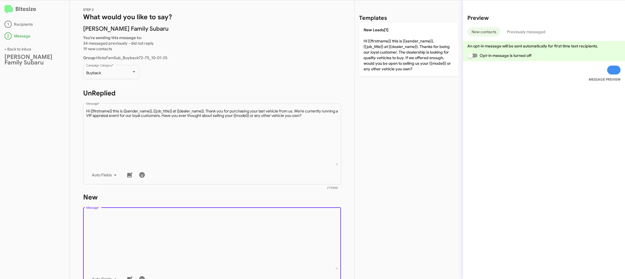
click at [272, 233] on textarea "Message *" at bounding box center [212, 241] width 252 height 57
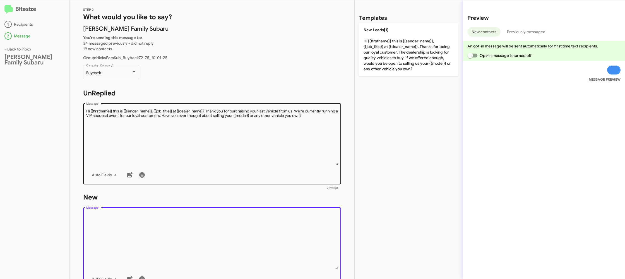
drag, startPoint x: 272, startPoint y: 233, endPoint x: 312, endPoint y: 130, distance: 110.4
click at [268, 227] on textarea "Message *" at bounding box center [212, 241] width 252 height 57
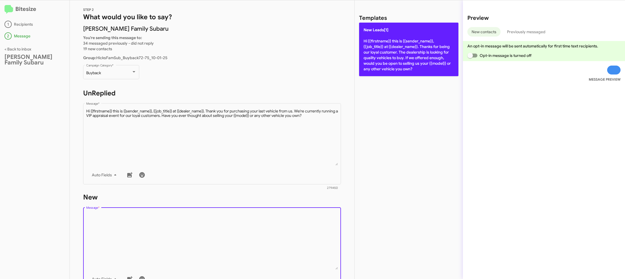
click at [399, 39] on p "New Leads[1] Hi {{firstname}} this is {{sender_name}}, {{job_title}} at {{deale…" at bounding box center [408, 50] width 99 height 54
type textarea "Hi {{firstname}} this is {{sender_name}}, {{job_title}} at {{dealer_name}}. Tha…"
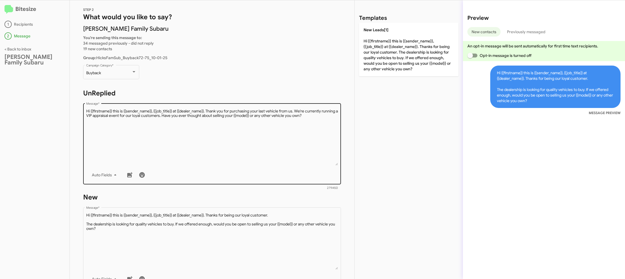
scroll to position [95, 0]
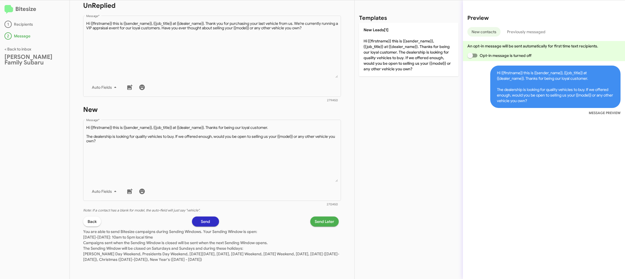
drag, startPoint x: 327, startPoint y: 224, endPoint x: 323, endPoint y: 221, distance: 4.8
click at [323, 221] on span "Send Later" at bounding box center [325, 222] width 20 height 10
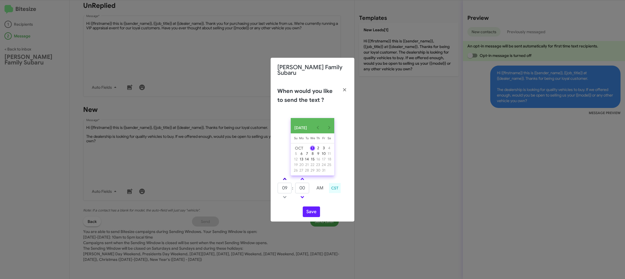
click at [287, 176] on link at bounding box center [285, 179] width 10 height 6
click at [286, 176] on link at bounding box center [285, 179] width 10 height 6
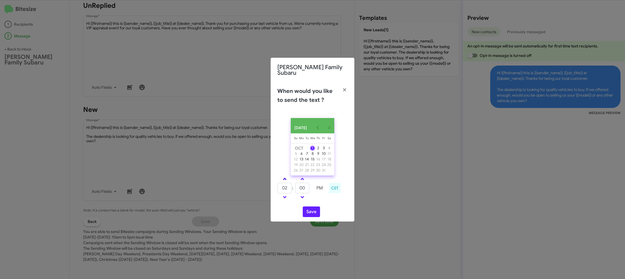
click at [286, 176] on link at bounding box center [285, 179] width 10 height 6
drag, startPoint x: 285, startPoint y: 179, endPoint x: 296, endPoint y: 186, distance: 13.2
click at [285, 179] on span at bounding box center [285, 180] width 4 height 4
type input "05"
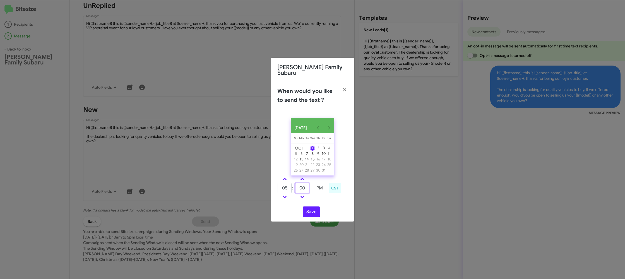
click at [298, 186] on input "00" at bounding box center [302, 188] width 14 height 11
click at [298, 185] on input "00" at bounding box center [302, 188] width 14 height 11
type input "17"
drag, startPoint x: 327, startPoint y: 198, endPoint x: 318, endPoint y: 210, distance: 15.1
click at [326, 198] on td at bounding box center [320, 197] width 14 height 7
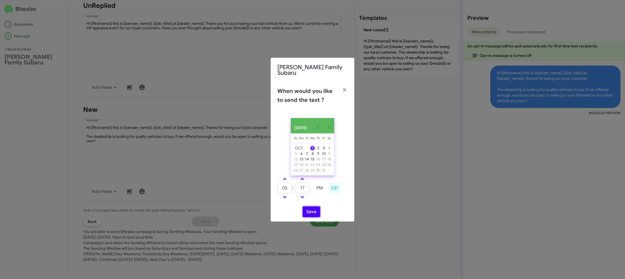
click at [317, 211] on button "Save" at bounding box center [311, 212] width 17 height 11
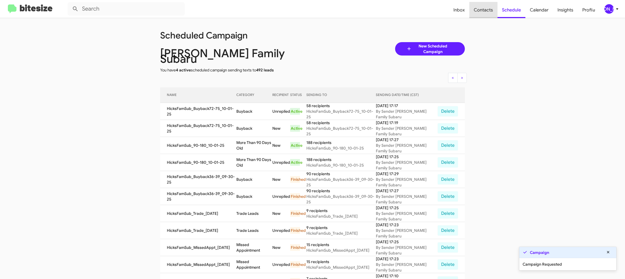
click at [490, 12] on span "Contacts" at bounding box center [483, 10] width 28 height 16
type input "in:groups"
click at [490, 12] on span "Contacts" at bounding box center [483, 10] width 28 height 16
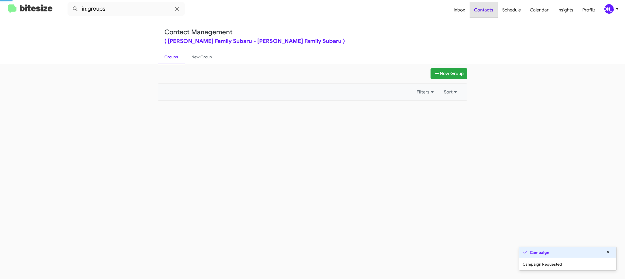
drag, startPoint x: 490, startPoint y: 12, endPoint x: 454, endPoint y: 21, distance: 36.5
click at [490, 12] on span "Contacts" at bounding box center [484, 10] width 28 height 16
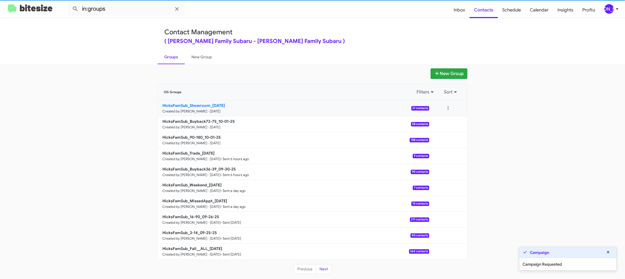
click at [211, 104] on b "HicksFamSub_Showroom_[DATE]" at bounding box center [193, 105] width 63 height 5
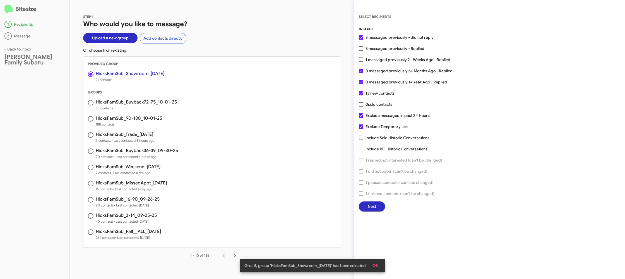
click at [373, 204] on span "Next" at bounding box center [372, 207] width 8 height 10
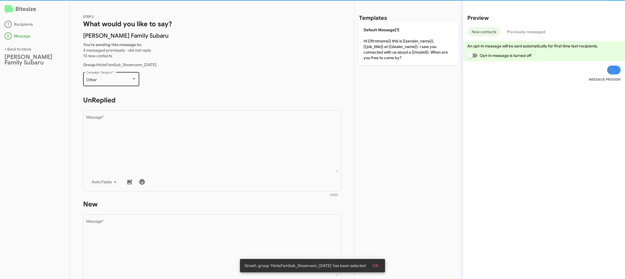
click at [122, 78] on div "Other" at bounding box center [108, 80] width 45 height 4
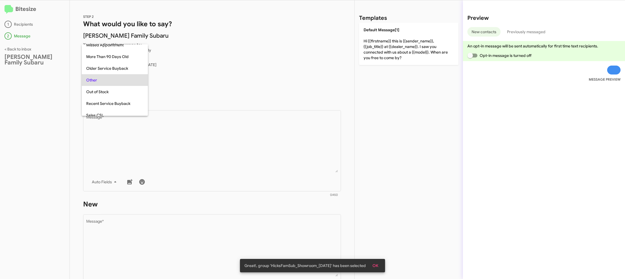
scroll to position [151, 0]
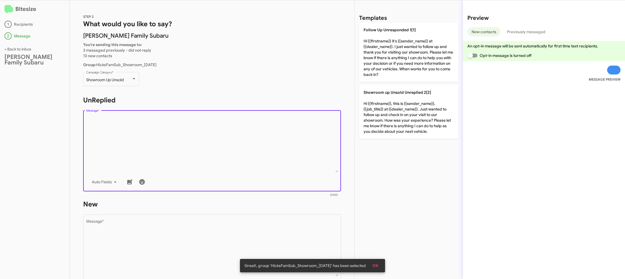
drag, startPoint x: 157, startPoint y: 126, endPoint x: 234, endPoint y: 121, distance: 77.5
click at [171, 131] on textarea "Message *" at bounding box center [212, 144] width 252 height 57
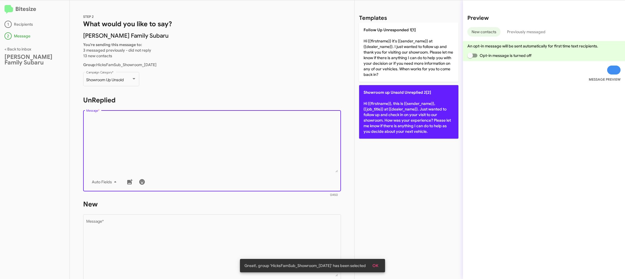
drag, startPoint x: 397, startPoint y: 101, endPoint x: 388, endPoint y: 103, distance: 8.9
click at [397, 101] on p "Showroom up Unsold Unreplied 2[2] Hi {{firstname}}, this is {{sender_name}}, {{…" at bounding box center [408, 112] width 99 height 54
type textarea "Hi {{firstname}}, this is {{sender_name}}, {{job_title}} at {{dealer_name}}. Ju…"
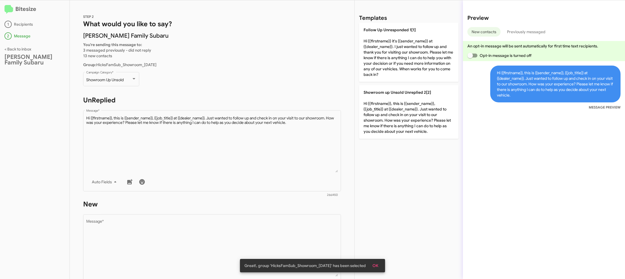
click at [234, 211] on form "New Drop image here to insert Auto Fields Message * 0/450" at bounding box center [212, 251] width 258 height 102
drag, startPoint x: 240, startPoint y: 220, endPoint x: 240, endPoint y: 223, distance: 3.4
click at [240, 221] on div "Drop image here to insert Auto Fields Message *" at bounding box center [212, 254] width 252 height 82
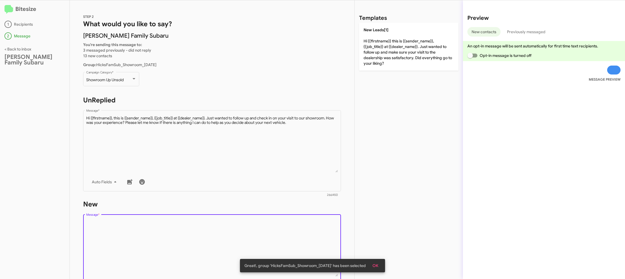
click at [243, 226] on textarea "Message *" at bounding box center [212, 248] width 252 height 57
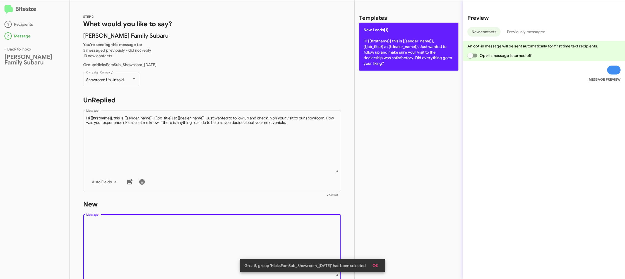
drag, startPoint x: 410, startPoint y: 51, endPoint x: 403, endPoint y: 50, distance: 6.5
click at [406, 50] on p "New Leads[1] Hi {{firstname}} this is {{sender_name}}, {{job_title}} at {{deale…" at bounding box center [408, 47] width 99 height 48
type textarea "Hi {{firstname}} this is {{sender_name}}, {{job_title}} at {{dealer_name}}. Jus…"
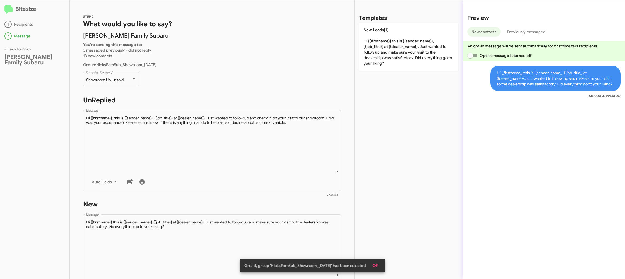
scroll to position [95, 0]
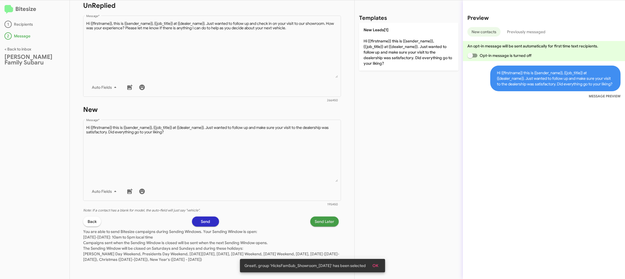
click at [318, 221] on span "Send Later" at bounding box center [325, 222] width 20 height 10
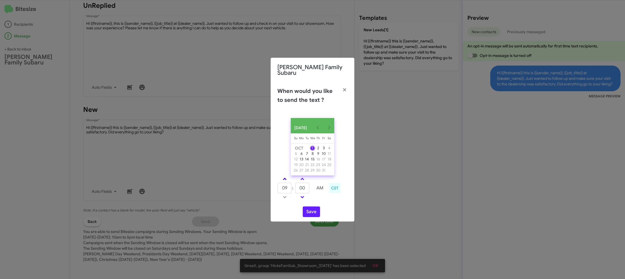
click at [281, 178] on link at bounding box center [285, 179] width 10 height 6
click at [281, 177] on link at bounding box center [285, 179] width 10 height 6
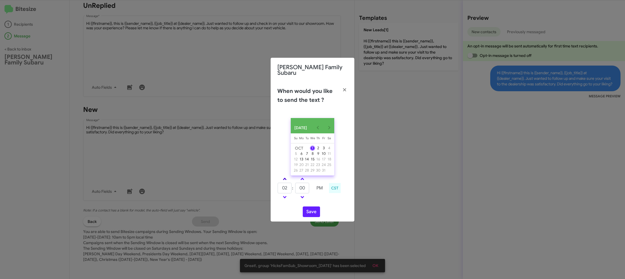
click at [282, 177] on link at bounding box center [285, 179] width 10 height 6
type input "05"
click at [303, 190] on input "00" at bounding box center [302, 188] width 14 height 11
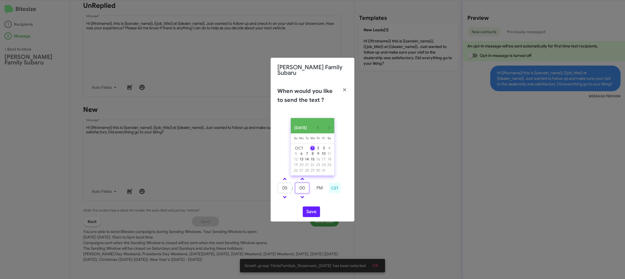
click at [304, 188] on input "00" at bounding box center [302, 188] width 14 height 11
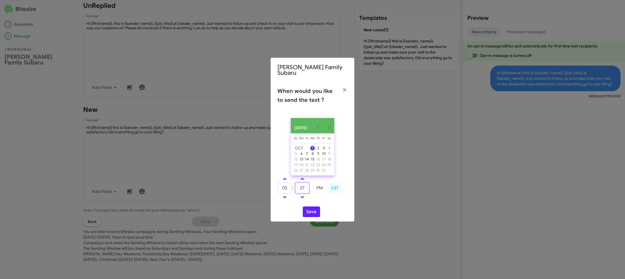
type input "27"
drag, startPoint x: 321, startPoint y: 200, endPoint x: 312, endPoint y: 202, distance: 9.6
click at [318, 200] on div "05 : 27 PM CST" at bounding box center [312, 189] width 79 height 27
click at [305, 209] on button "Save" at bounding box center [311, 212] width 17 height 11
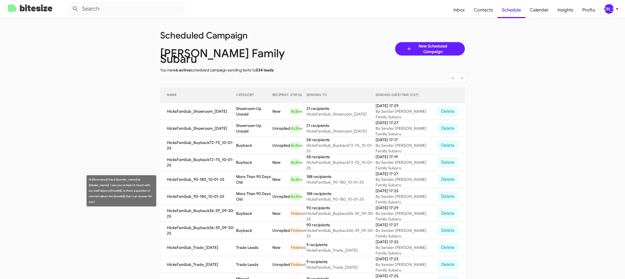
click at [258, 189] on td "More Than 90 Days Old" at bounding box center [254, 196] width 36 height 17
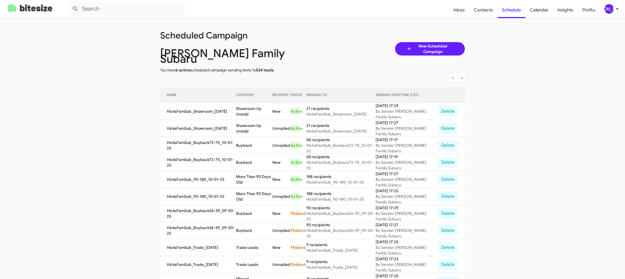
click at [258, 189] on td "More Than 90 Days Old" at bounding box center [254, 196] width 36 height 17
copy td "More Than 90 Days Old"
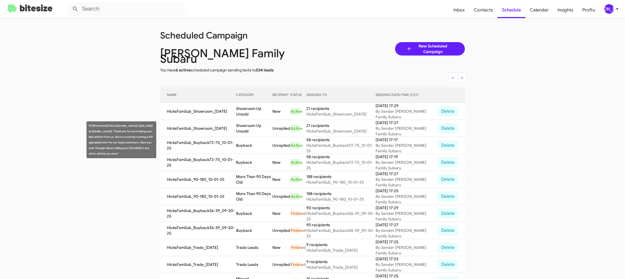
click at [241, 140] on td "Buyback" at bounding box center [254, 145] width 36 height 17
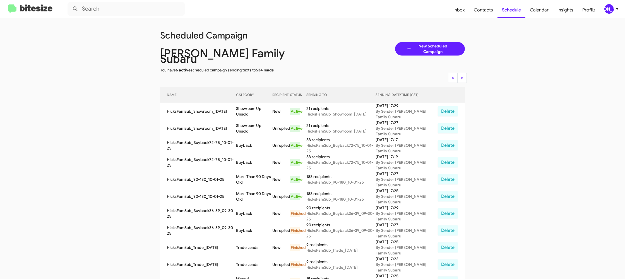
copy td "Buyback"
click at [250, 104] on td "Showroom Up Unsold" at bounding box center [254, 111] width 36 height 17
drag, startPoint x: 250, startPoint y: 104, endPoint x: 241, endPoint y: 96, distance: 11.9
click at [250, 104] on td "Showroom Up Unsold" at bounding box center [254, 111] width 36 height 17
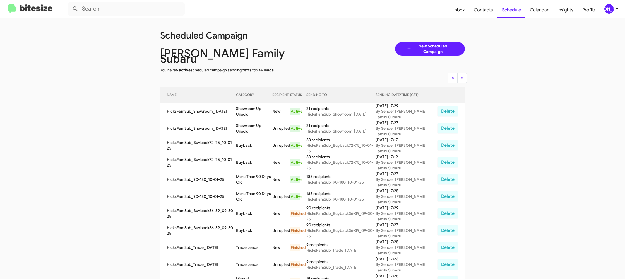
copy td "Showroom Up Unsold"
